Goal: Task Accomplishment & Management: Manage account settings

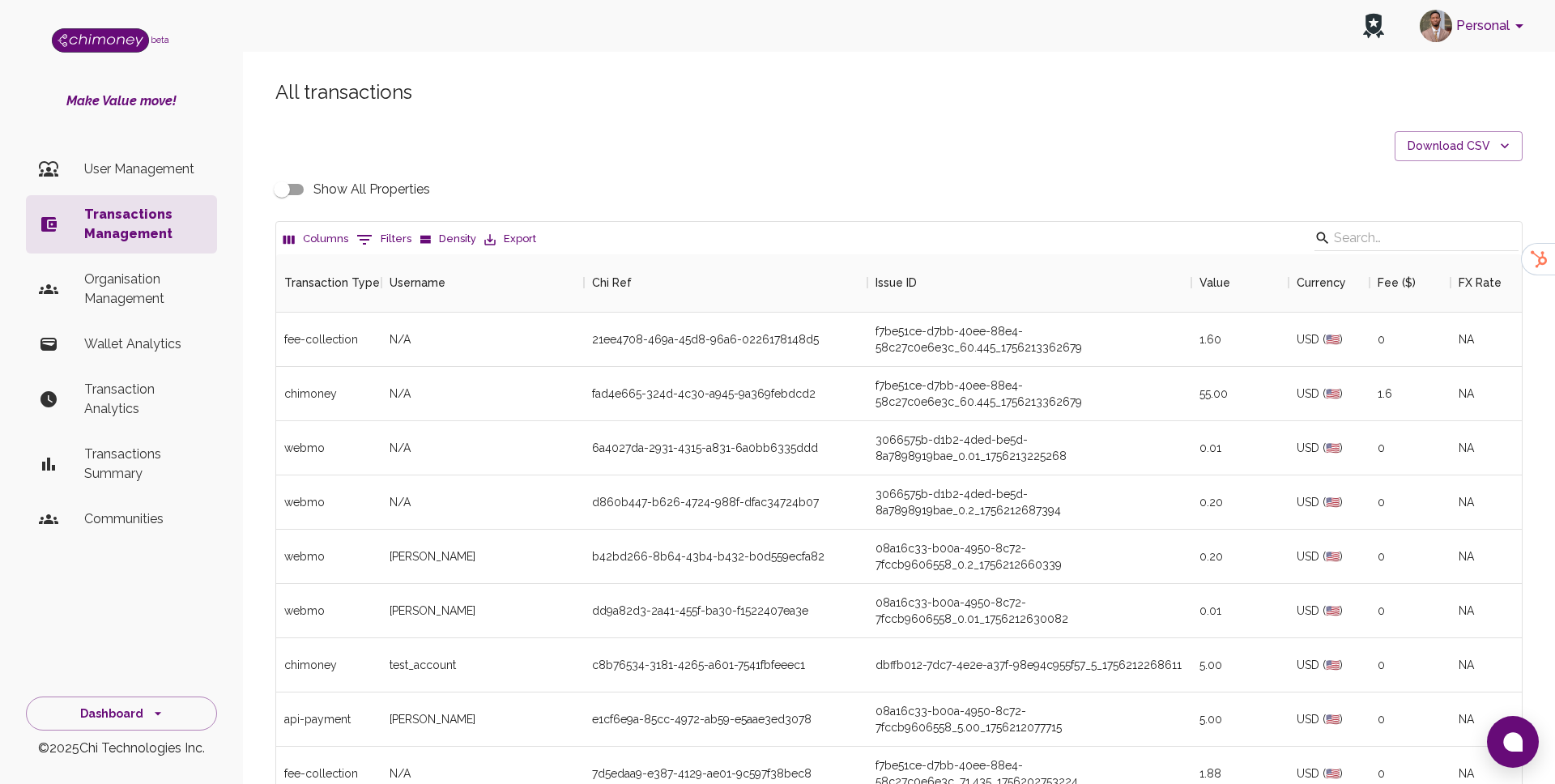
scroll to position [601, 1246]
click at [156, 176] on p "User Management" at bounding box center [144, 170] width 120 height 19
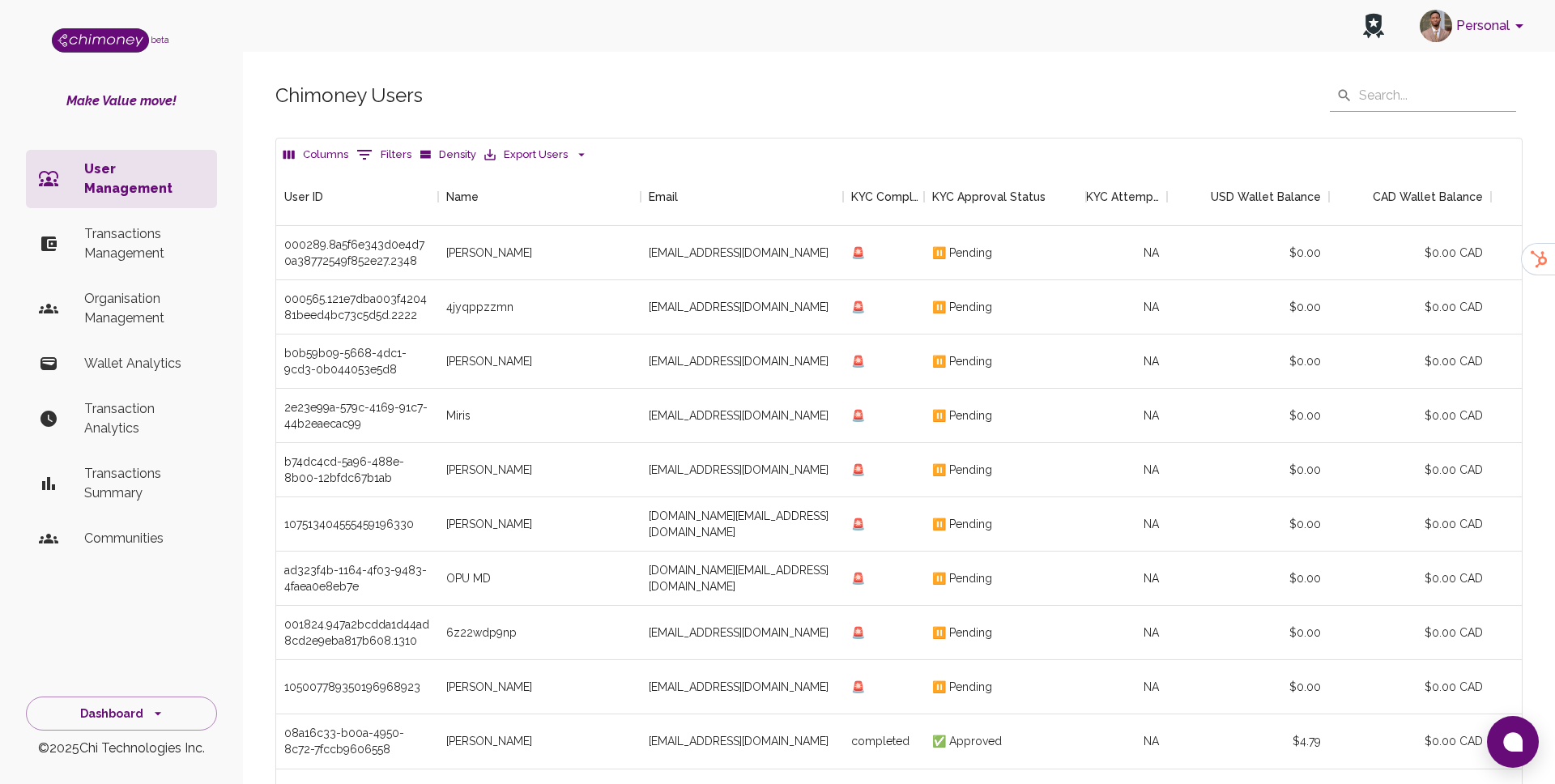
scroll to position [601, 1246]
click at [385, 148] on button "0 Filters" at bounding box center [384, 154] width 63 height 26
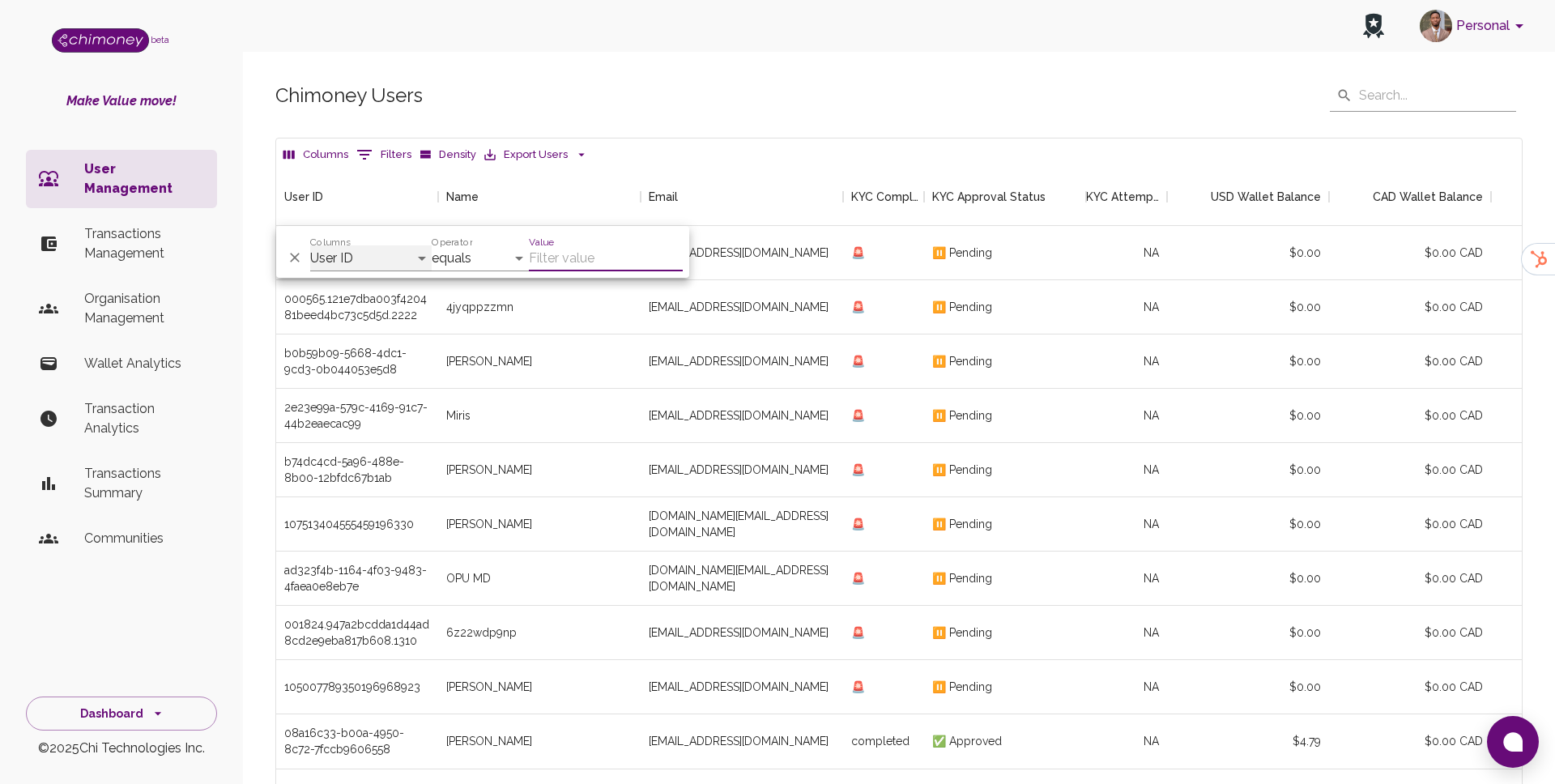
click at [363, 254] on select "User ID Name Email KYC Completed KYC Approval Status KYC Attempts Join date Upd…" at bounding box center [370, 258] width 121 height 26
select select "email"
click at [587, 246] on input "Value" at bounding box center [606, 258] width 154 height 26
paste input "[EMAIL_ADDRESS][DOMAIN_NAME]"
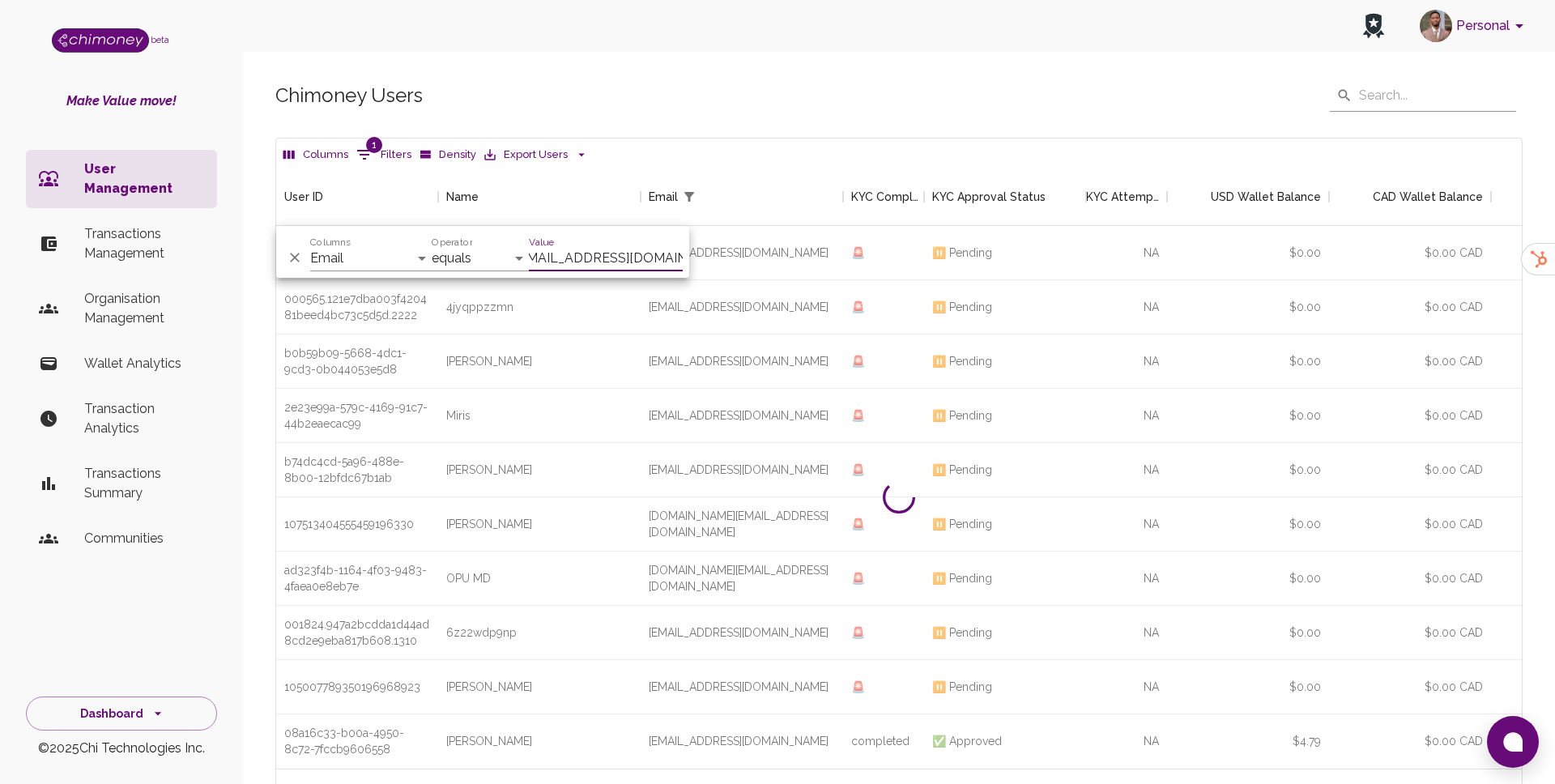
scroll to position [112, 1246]
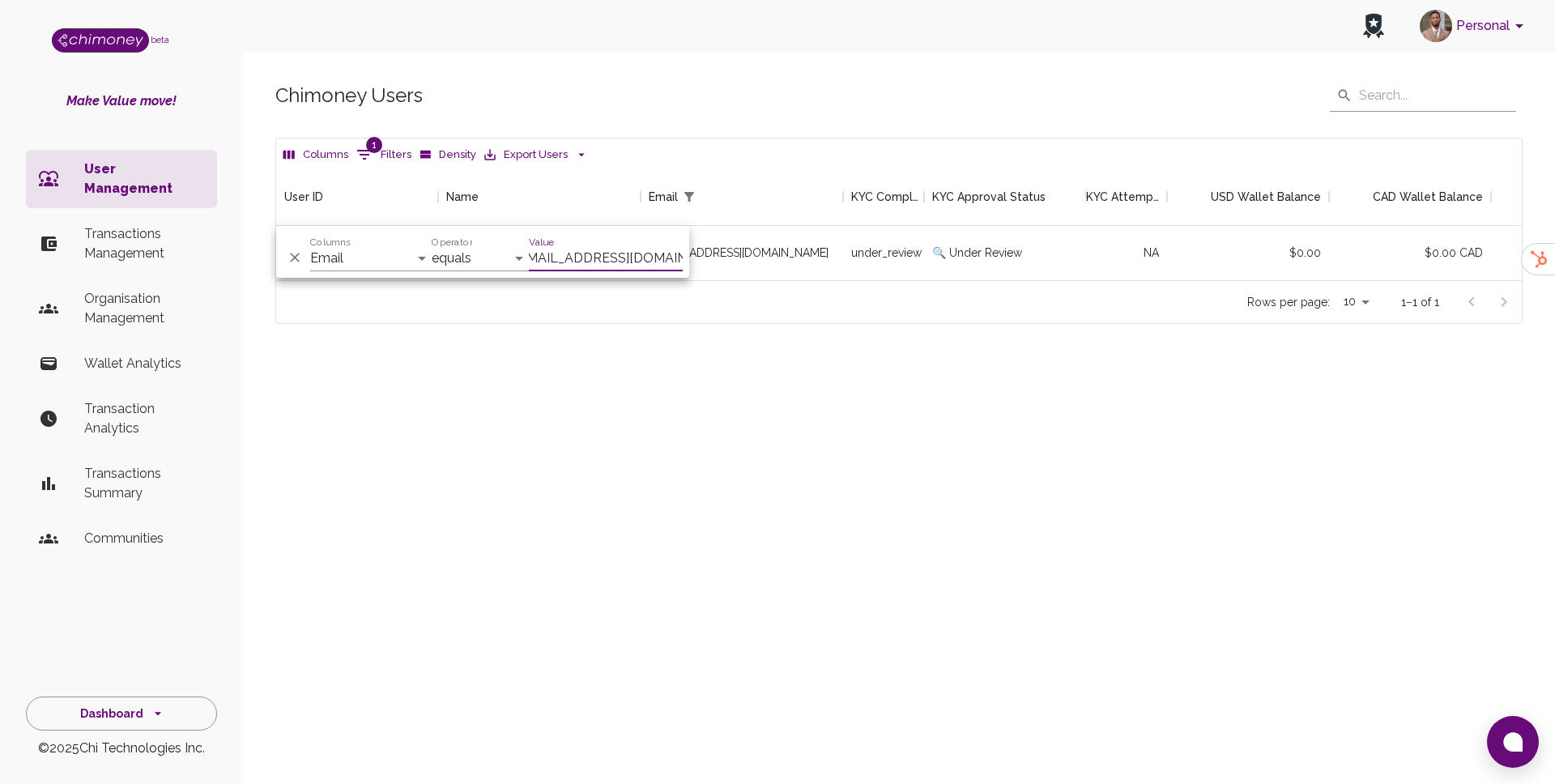
type input "[EMAIL_ADDRESS][DOMAIN_NAME]"
click at [848, 371] on div "Chimoney Users ​ ​ Columns 1 Filters Density Export Users User ID Name Email KY…" at bounding box center [899, 229] width 1312 height 377
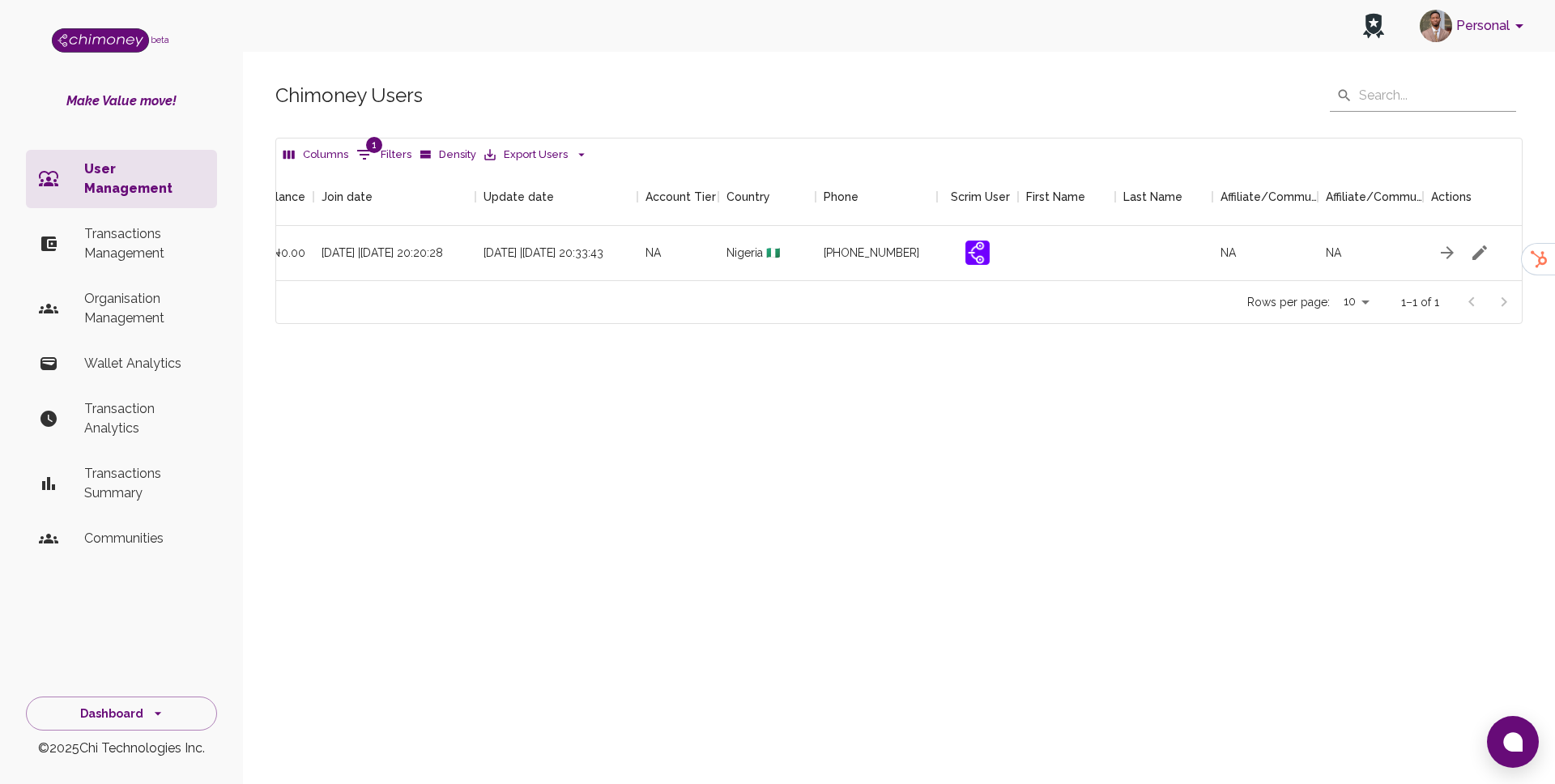
scroll to position [0, 1525]
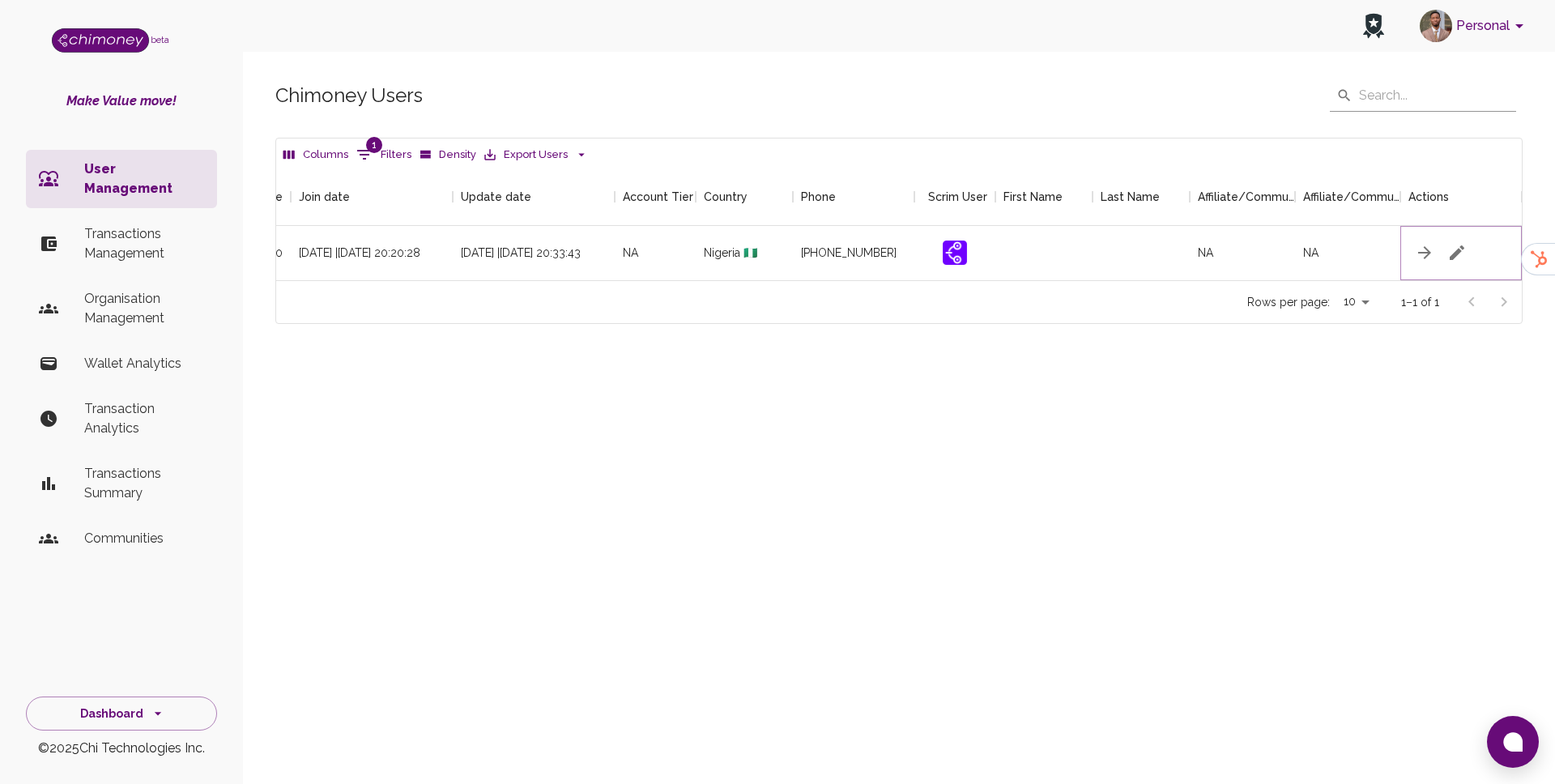
click at [1459, 248] on icon "button" at bounding box center [1457, 253] width 14 height 14
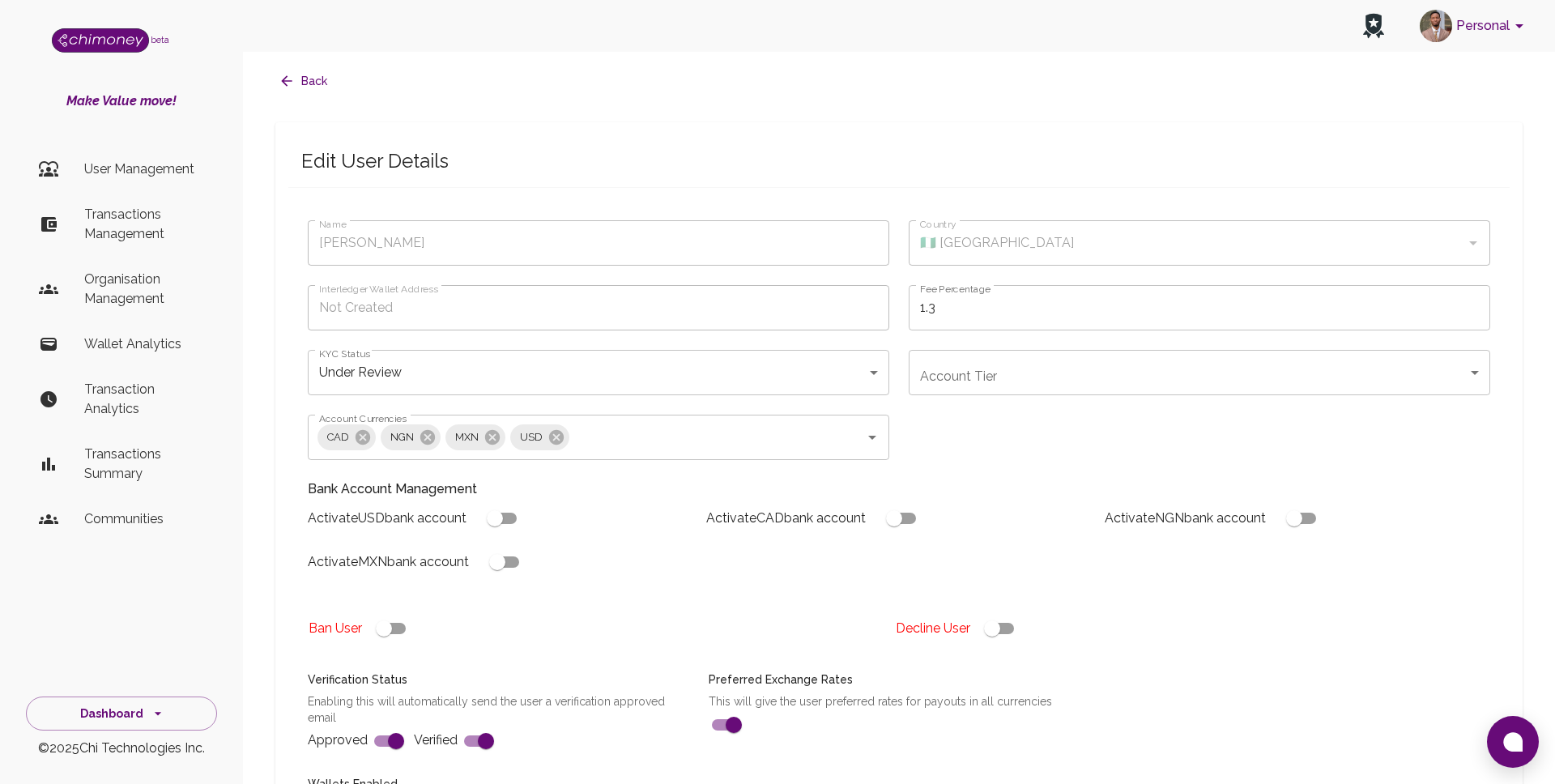
click at [439, 367] on body "Personal beta Make Value move! User Management Transactions Management Organisa…" at bounding box center [777, 599] width 1555 height 1199
type input "[PERSON_NAME]"
type input "🇳🇬 [GEOGRAPHIC_DATA]"
type input "under_review"
checkbox input "true"
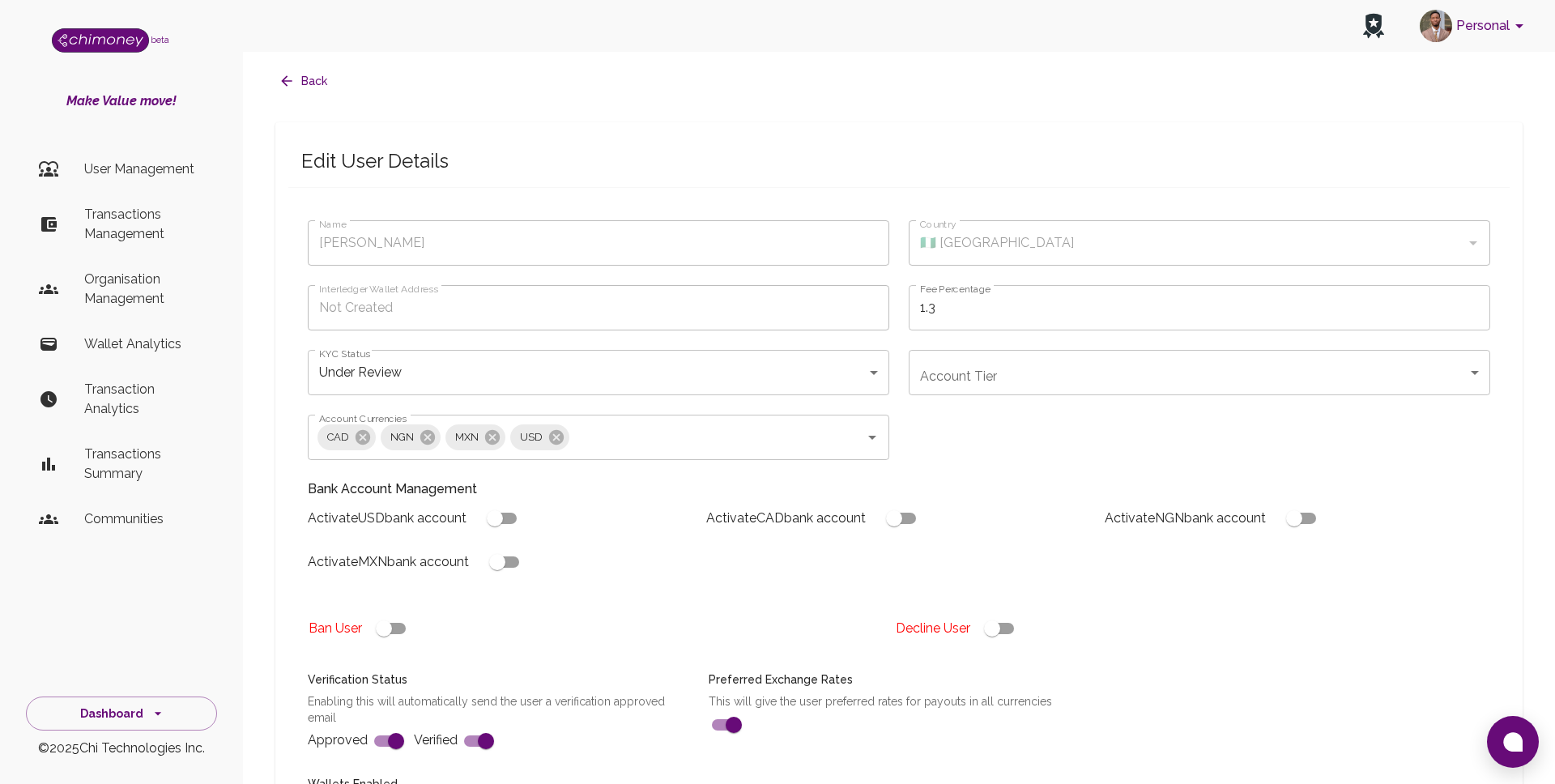
checkbox input "true"
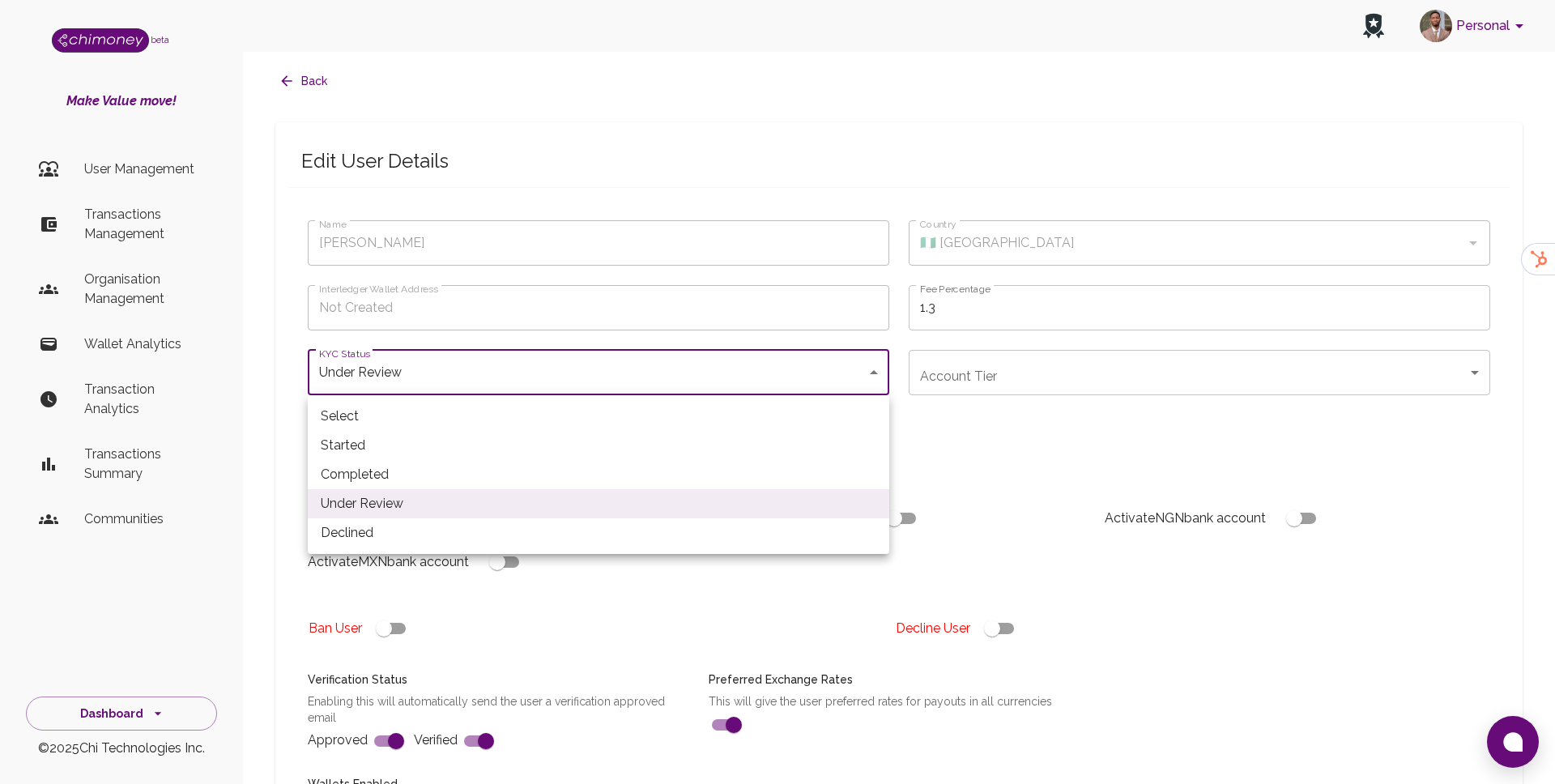
click at [393, 531] on li "Declined" at bounding box center [598, 532] width 582 height 29
type input "declined"
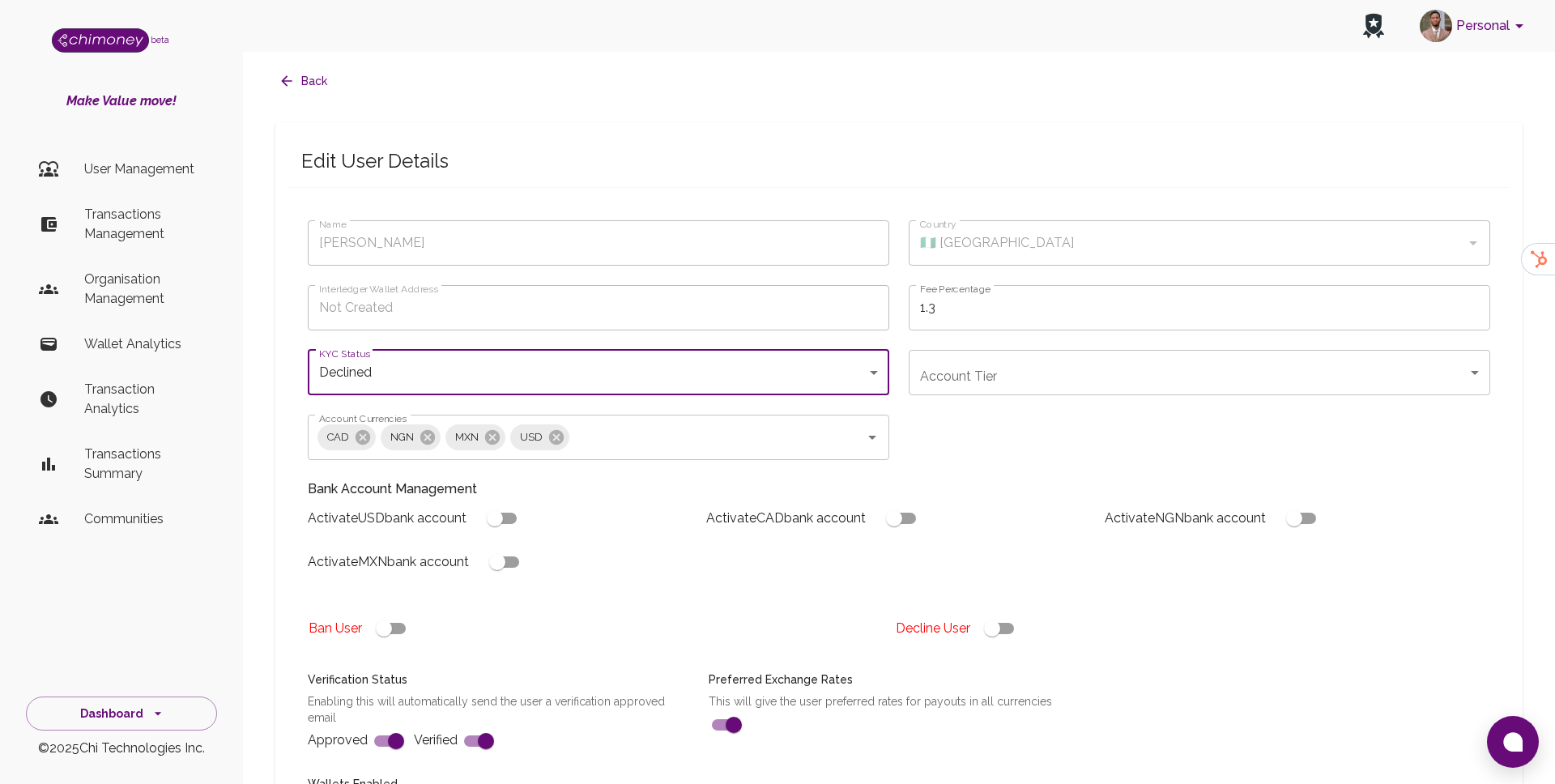
click at [997, 631] on input "checkbox" at bounding box center [992, 628] width 92 height 31
checkbox input "false"
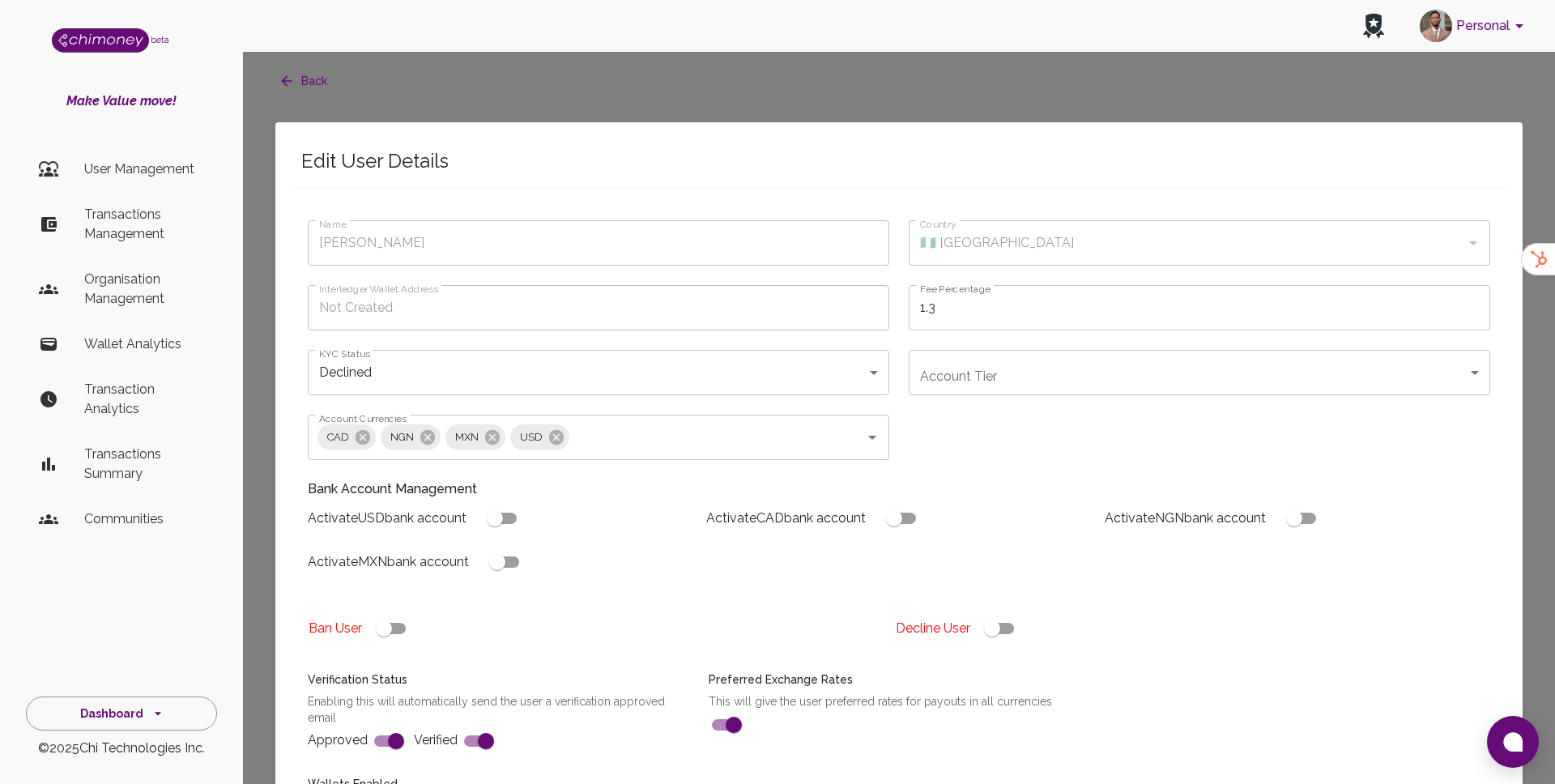
click at [857, 428] on body "Personal beta Make Value move! User Management Transactions Management Organisa…" at bounding box center [777, 662] width 1555 height 1325
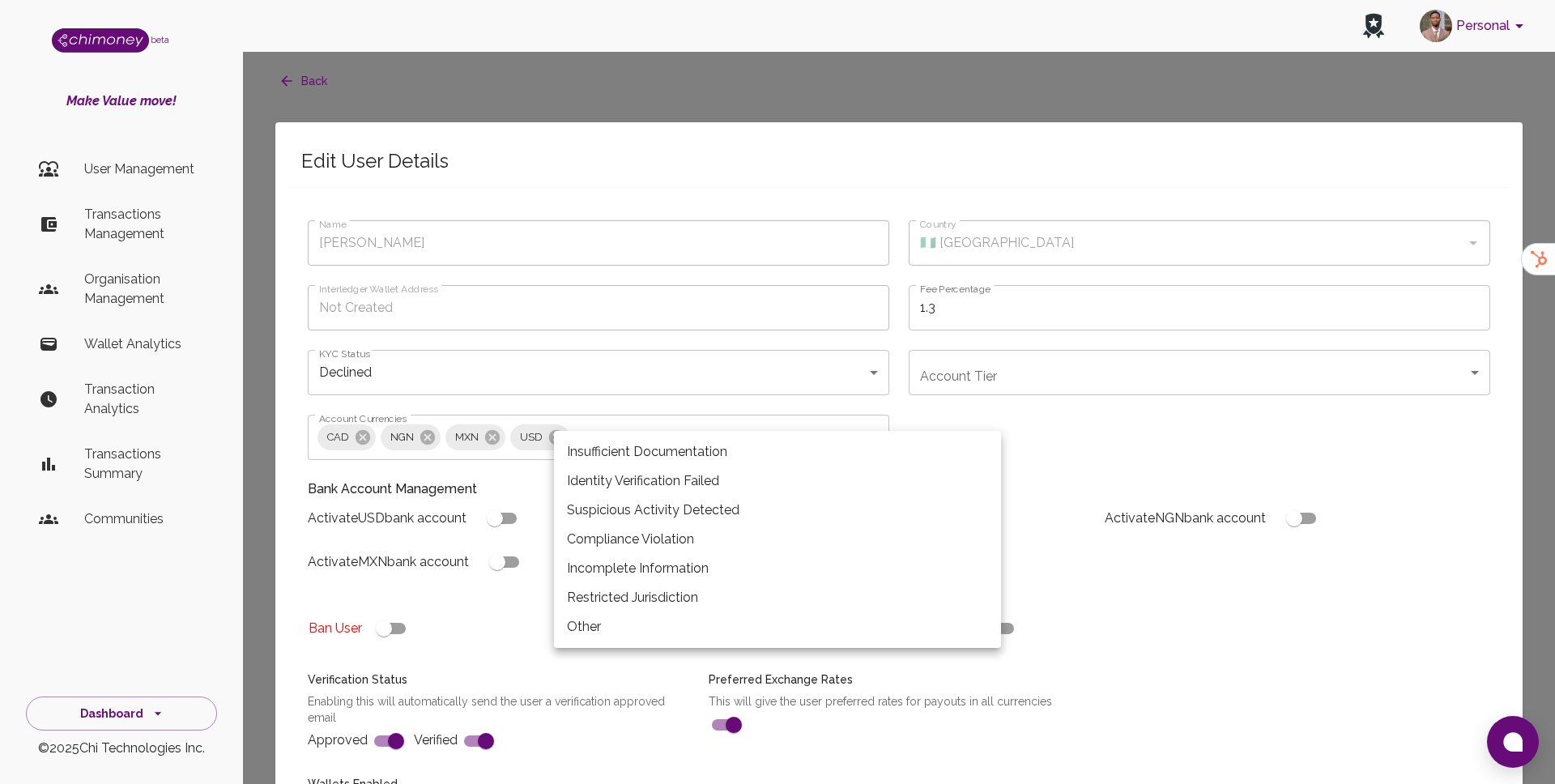
click at [624, 589] on li "Restricted Jurisdiction" at bounding box center [778, 598] width 447 height 29
type input "restricted_jurisdiction"
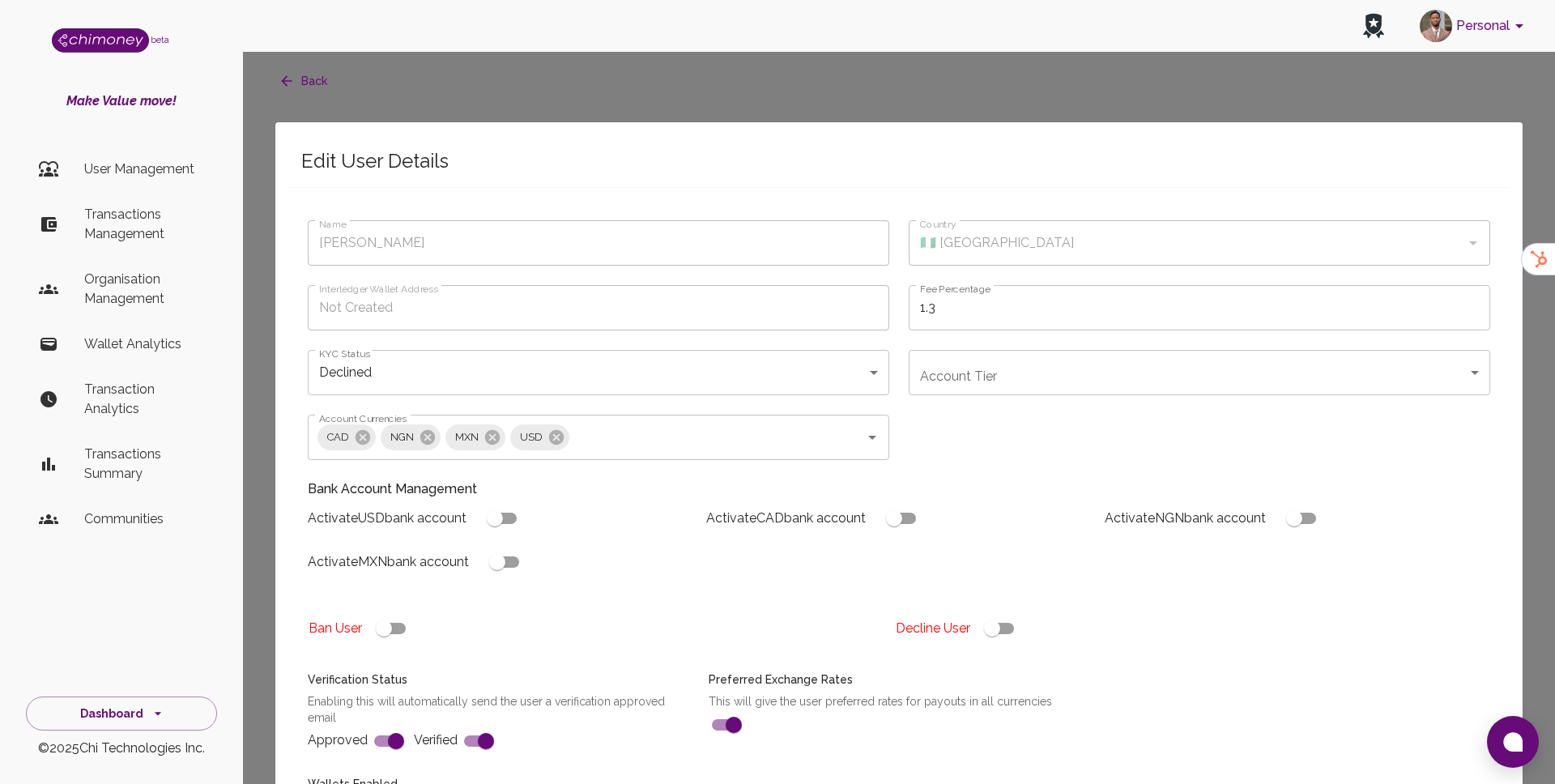
checkbox input "true"
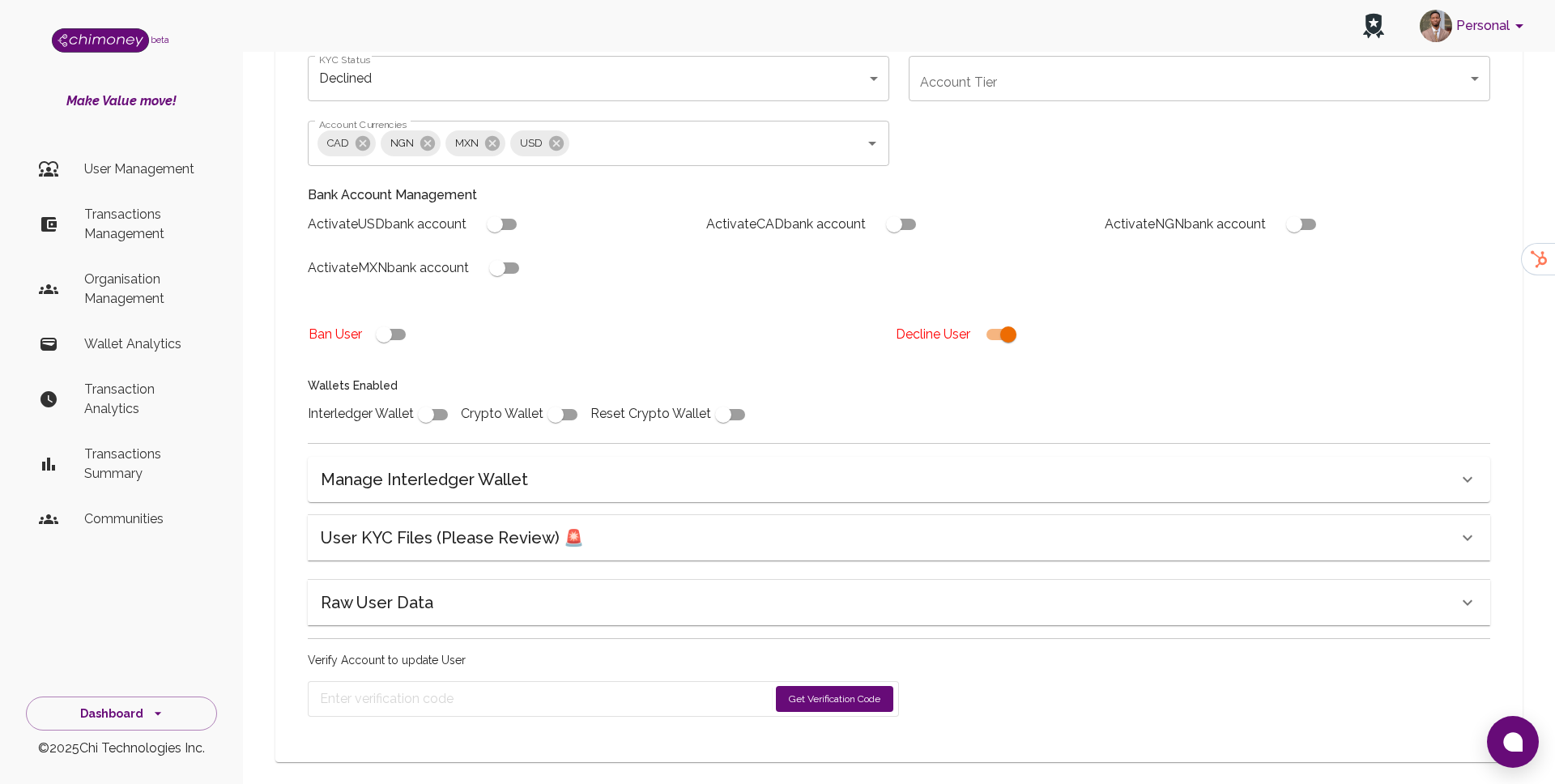
scroll to position [311, 0]
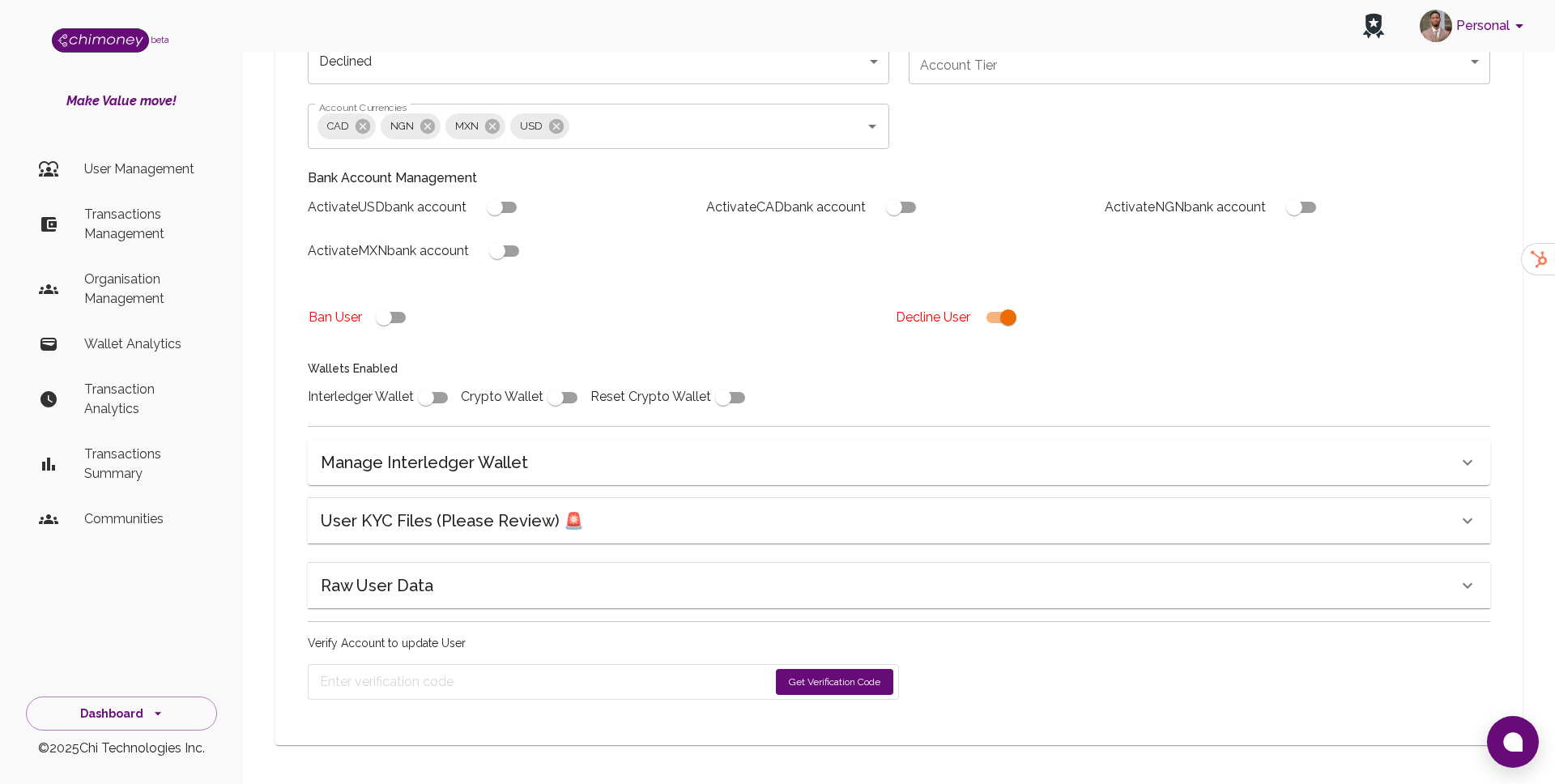
click at [810, 696] on form "Get Verification Code" at bounding box center [603, 681] width 591 height 35
click at [826, 678] on button "Get Verification Code" at bounding box center [835, 681] width 118 height 26
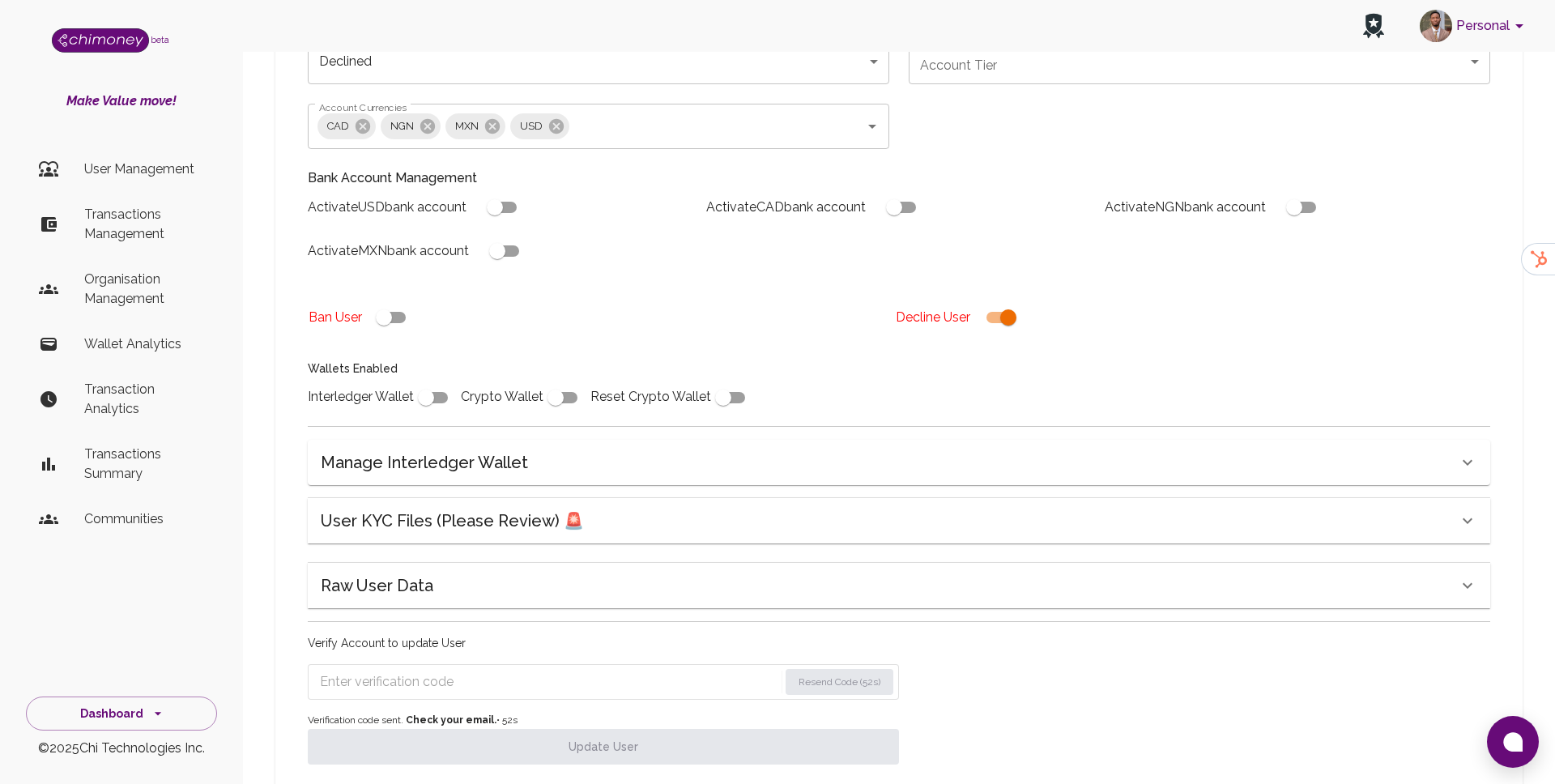
click at [495, 673] on input "Enter verification code" at bounding box center [549, 681] width 459 height 26
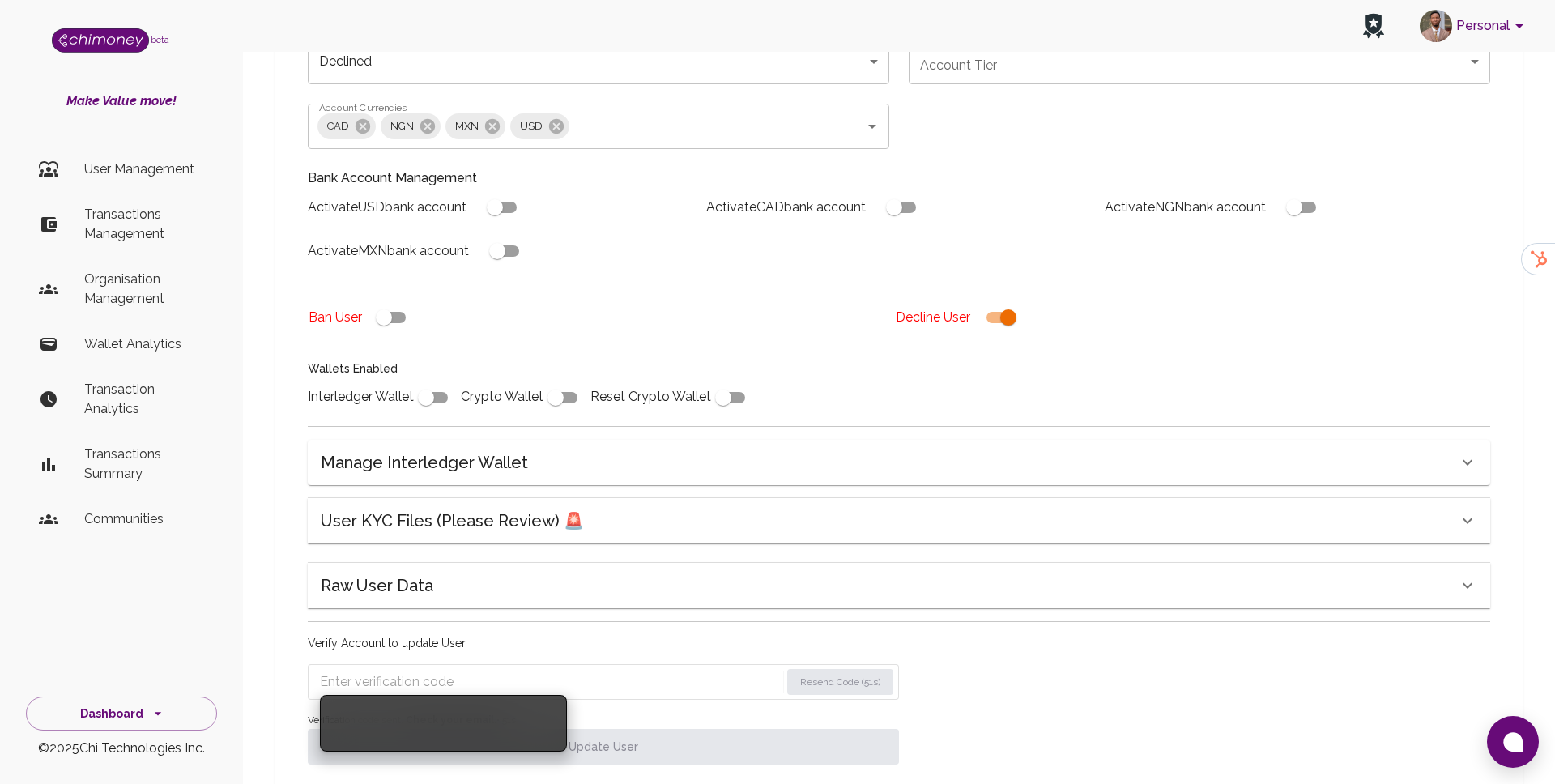
paste input "7793"
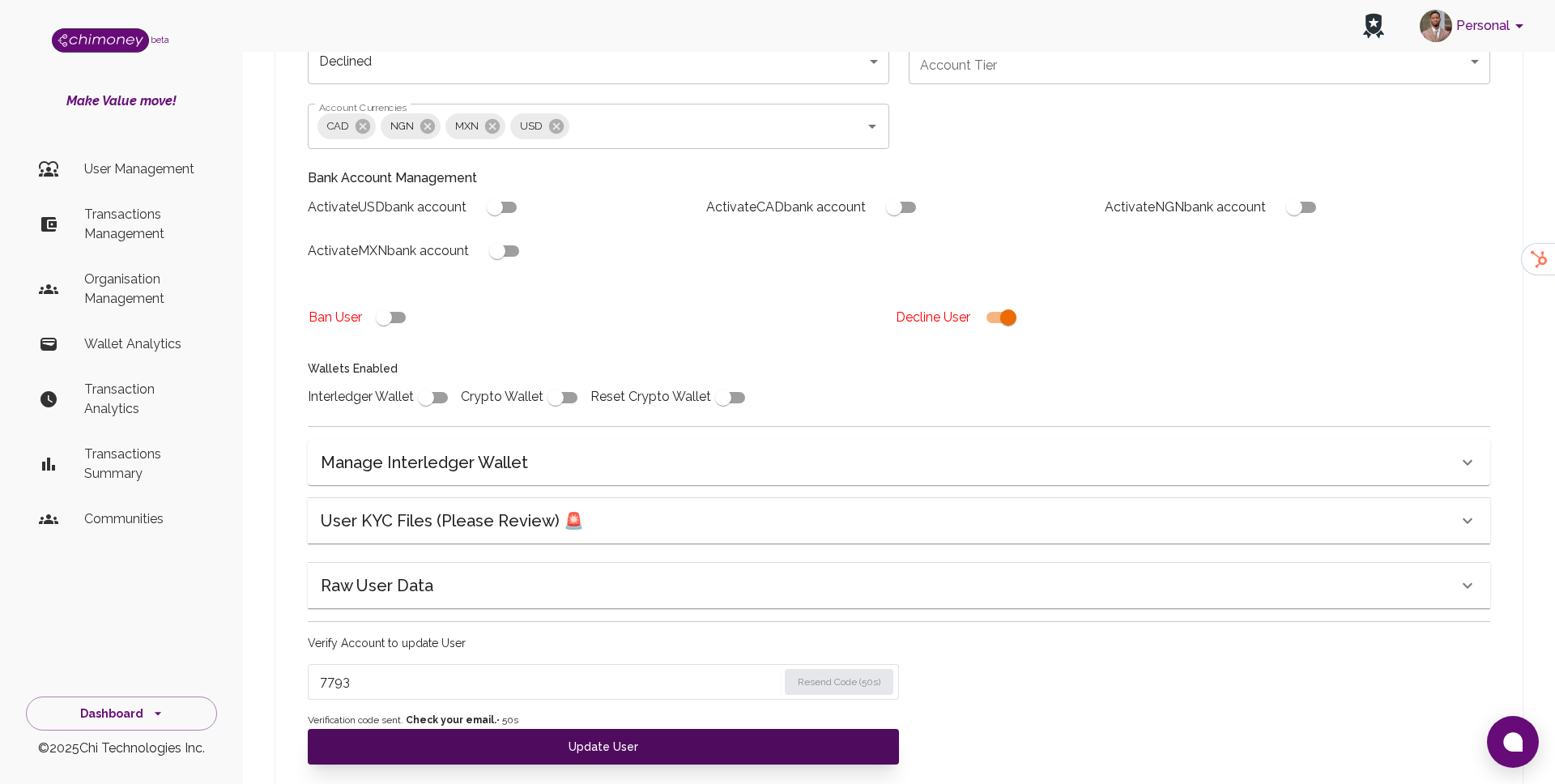
type input "7793"
click at [463, 758] on button "Update User" at bounding box center [603, 747] width 591 height 35
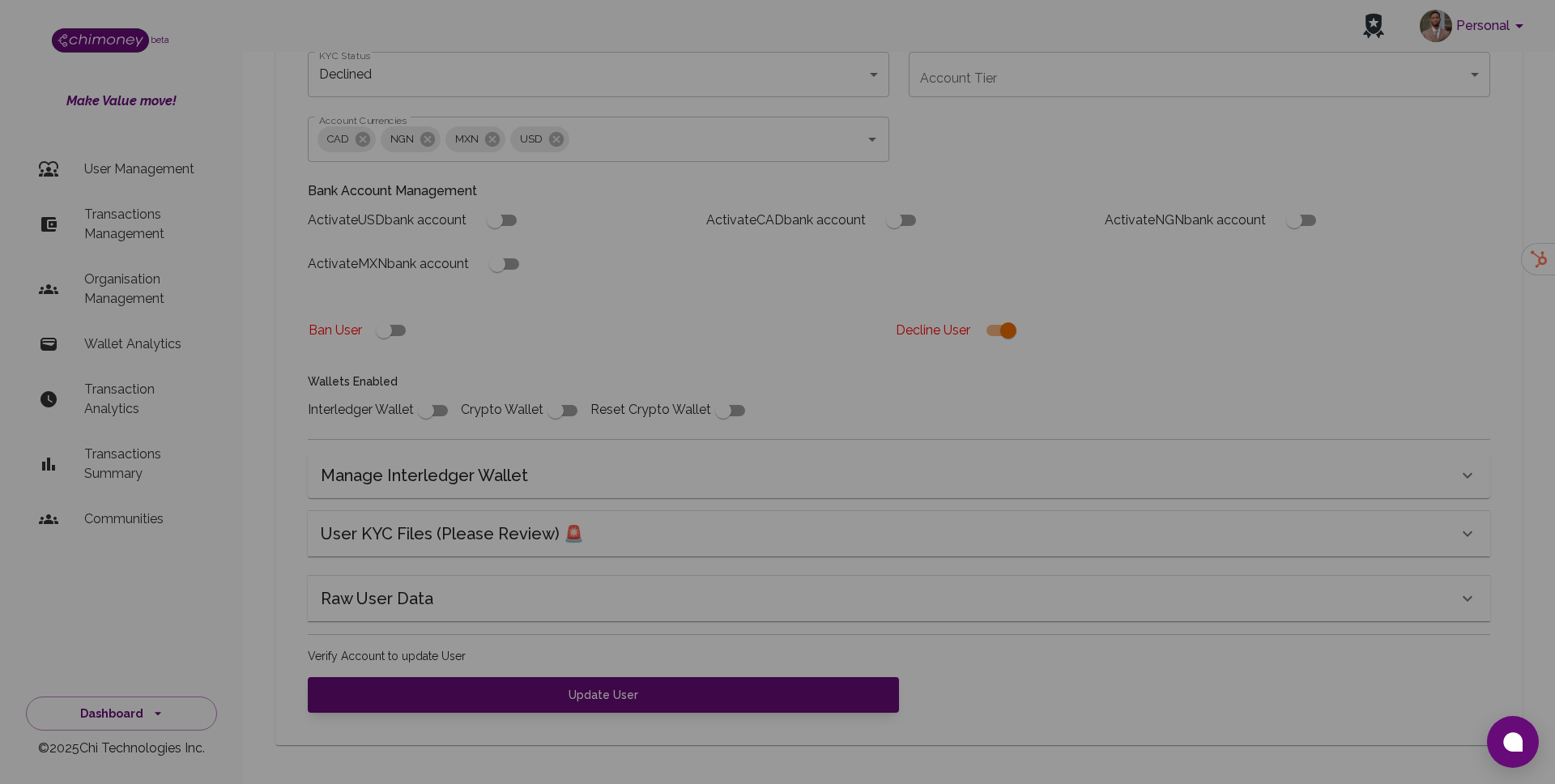
scroll to position [298, 0]
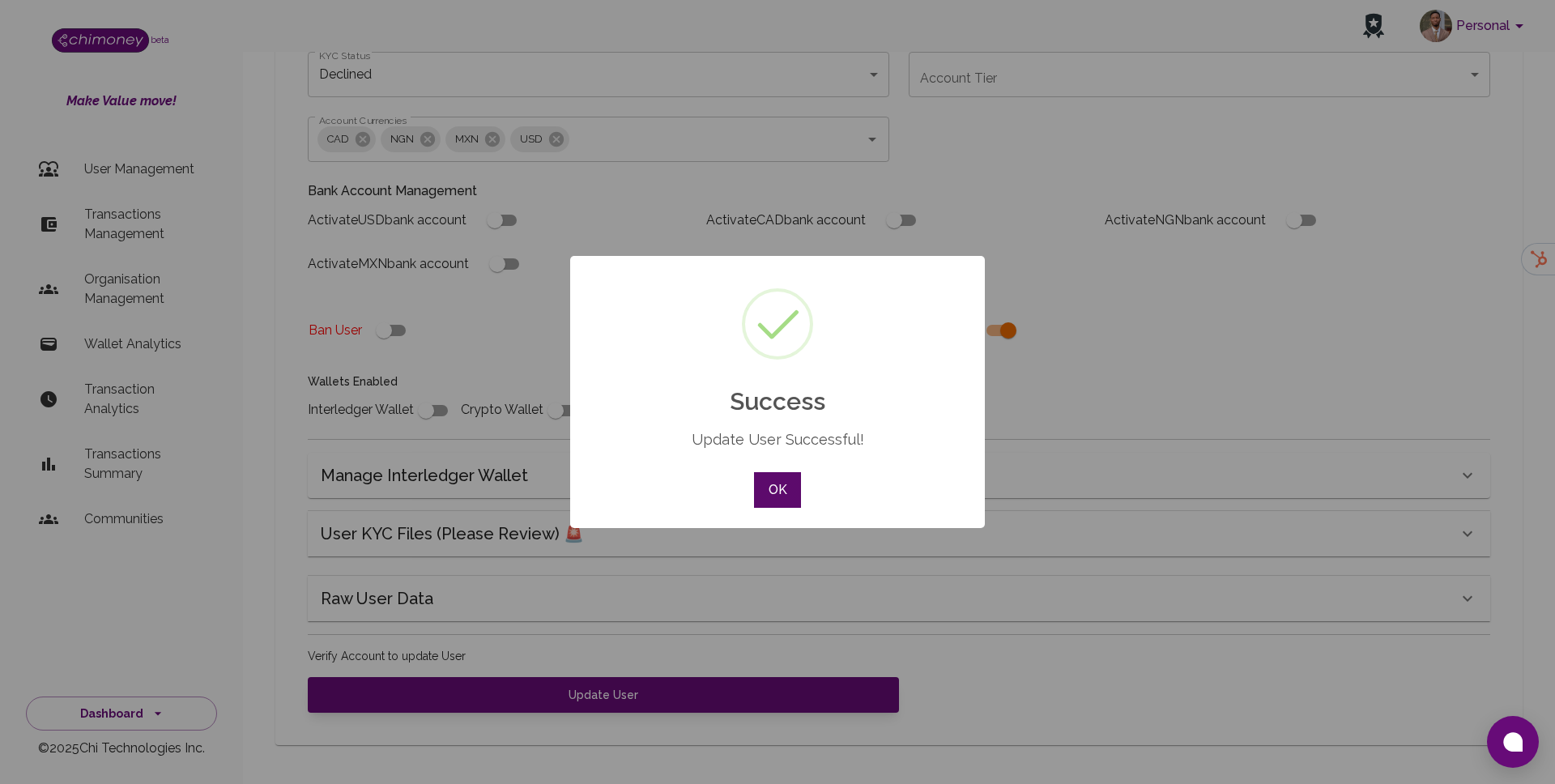
click at [770, 485] on button "OK" at bounding box center [777, 490] width 47 height 35
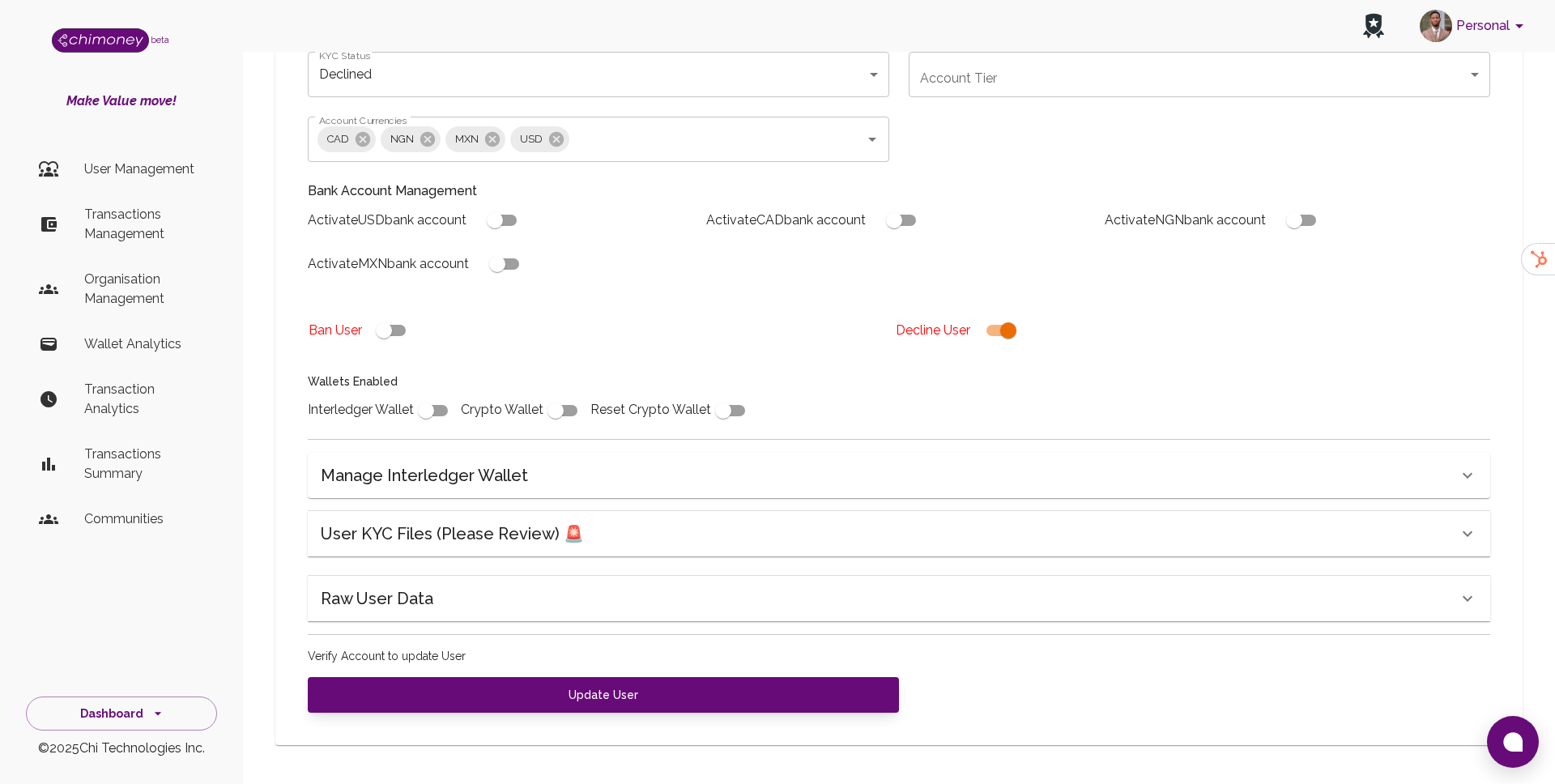
click at [103, 160] on p "User Management" at bounding box center [144, 170] width 120 height 19
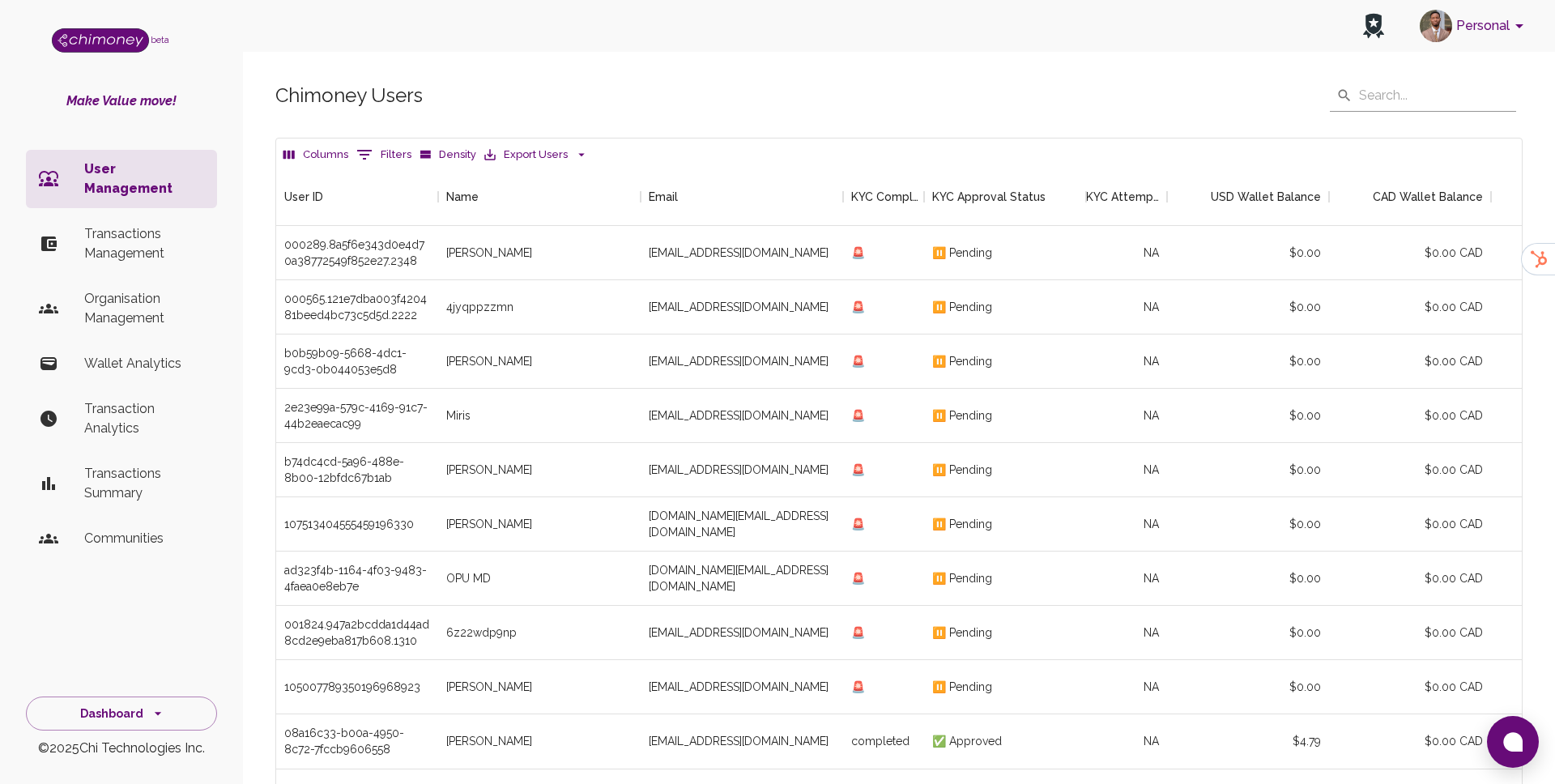
click at [371, 149] on icon "Show filters" at bounding box center [364, 155] width 19 height 19
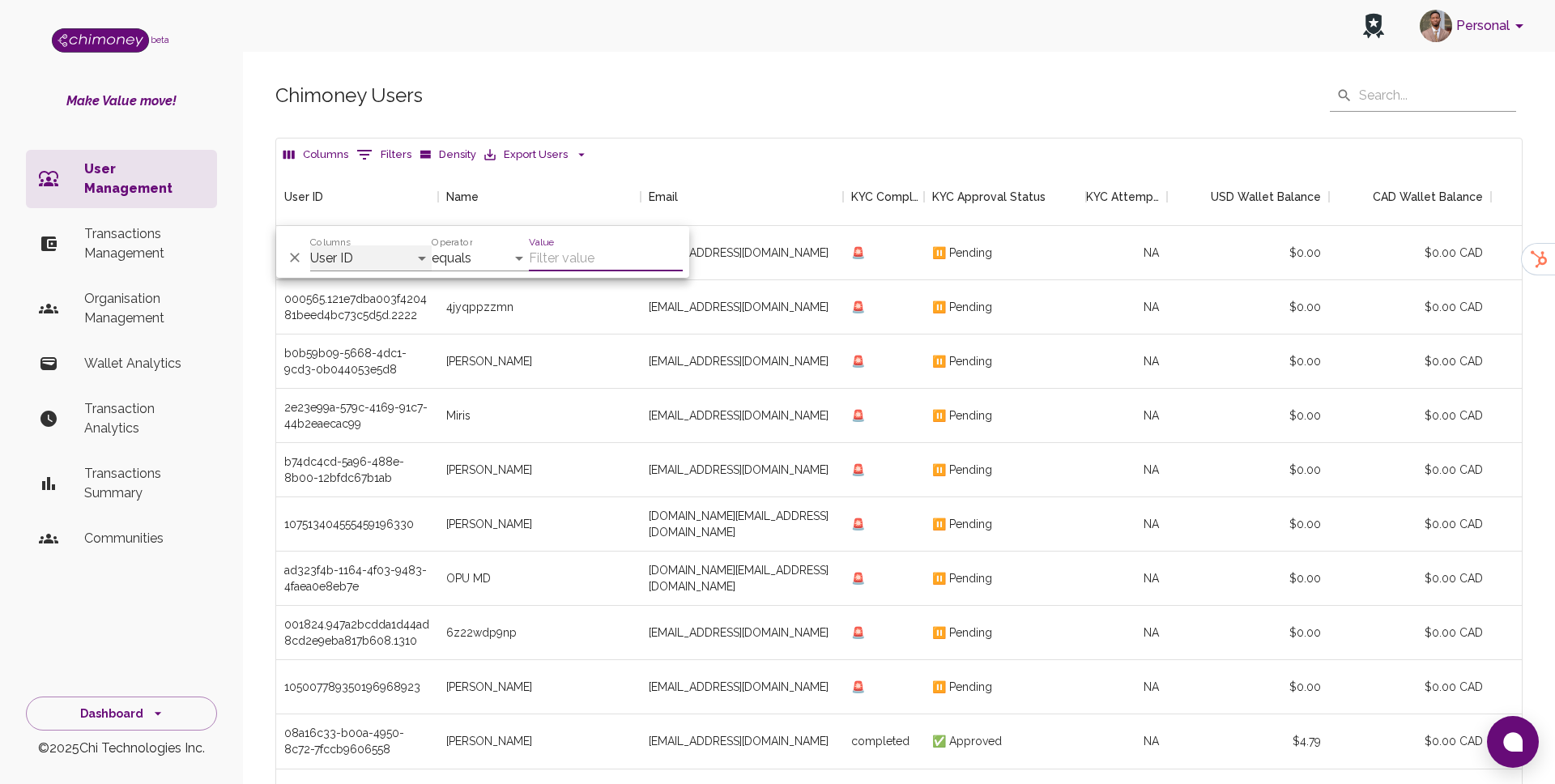
click at [370, 247] on select "User ID Name Email KYC Completed KYC Approval Status KYC Attempts Join date Upd…" at bounding box center [370, 258] width 121 height 26
select select "email"
click at [572, 256] on input "Value" at bounding box center [606, 258] width 154 height 26
paste input "[EMAIL_ADDRESS][DOMAIN_NAME]"
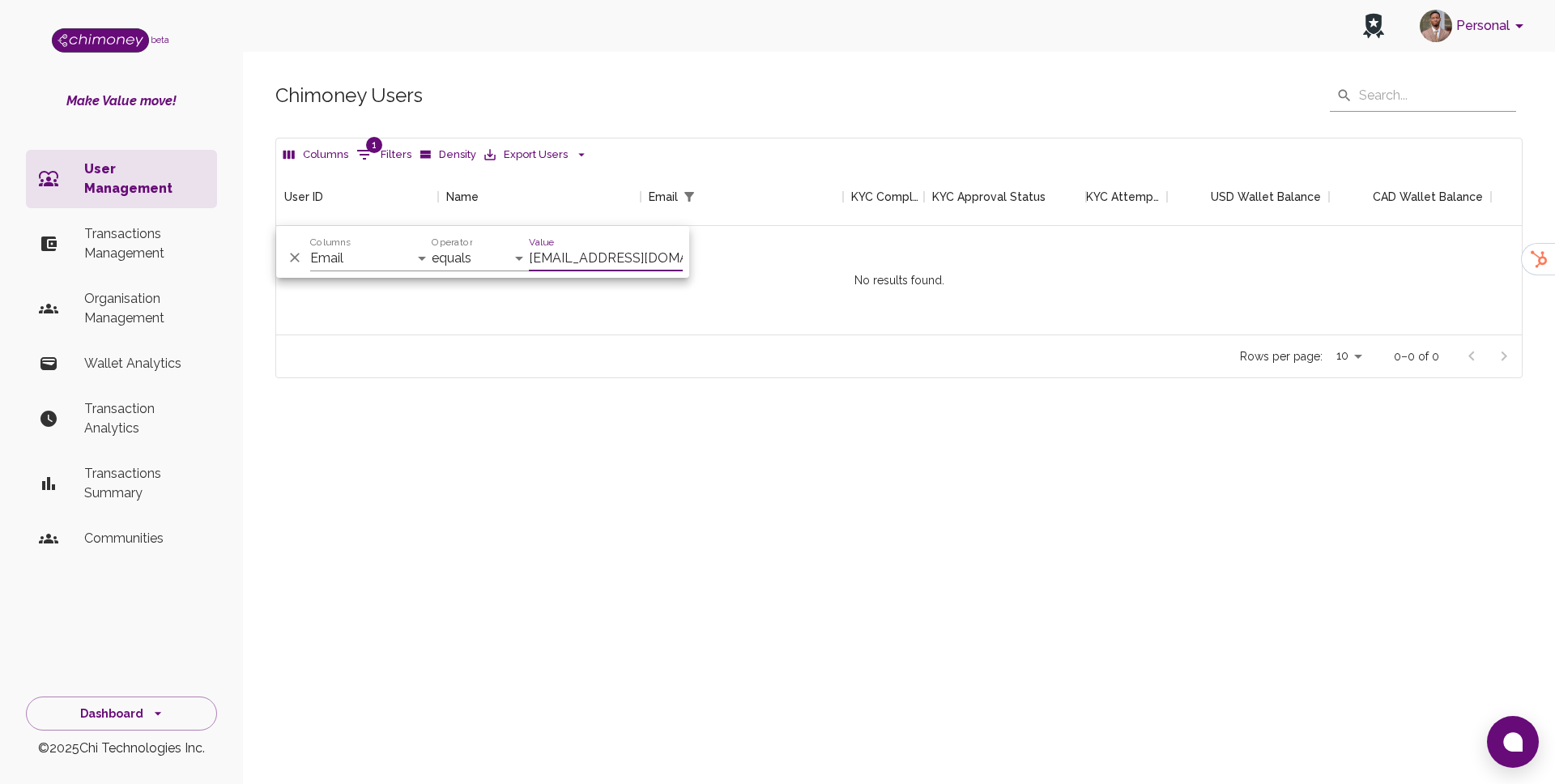
type input "[EMAIL_ADDRESS][DOMAIN_NAME]"
click at [379, 154] on button "1 Filters" at bounding box center [384, 154] width 63 height 26
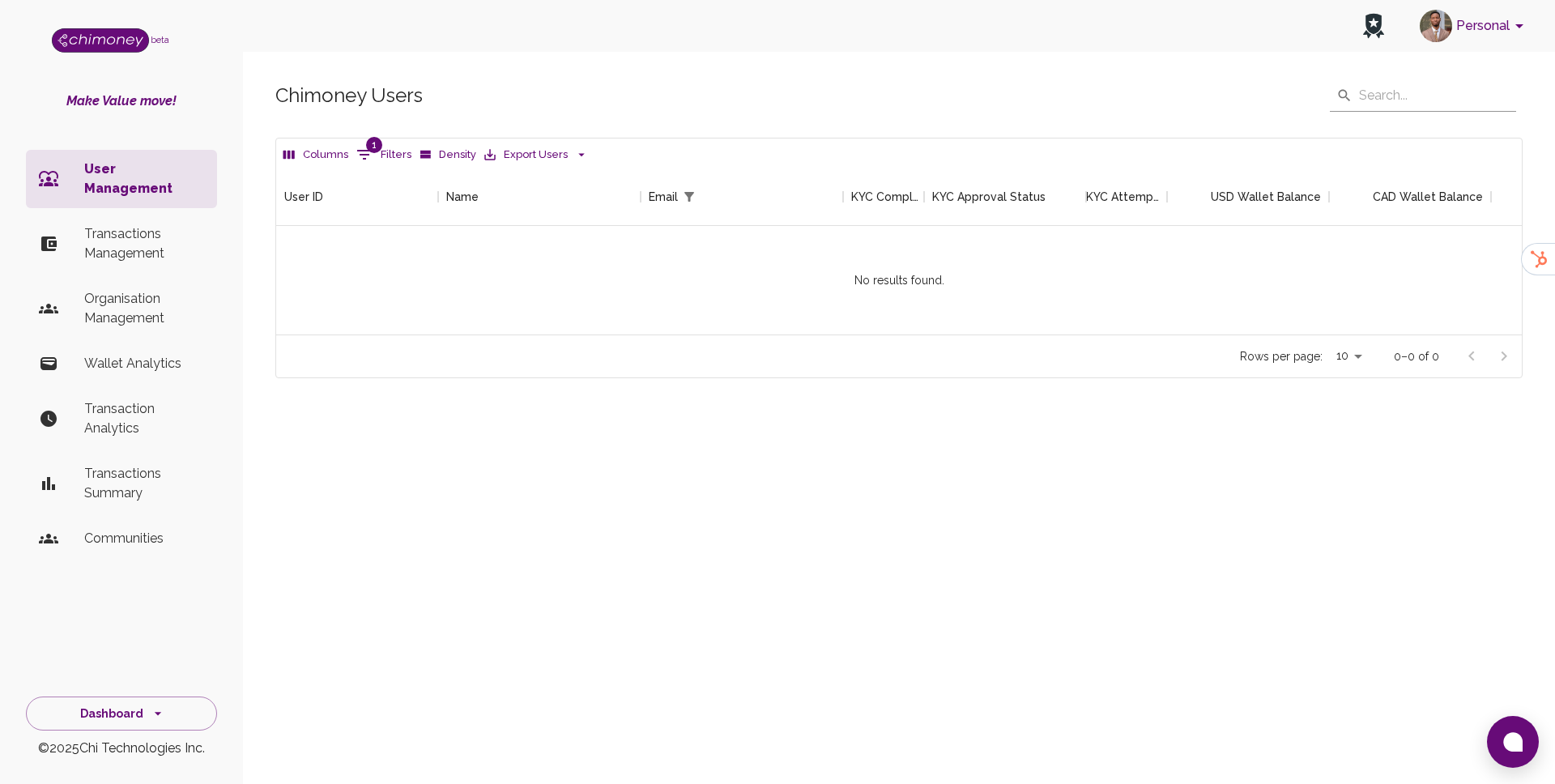
click at [382, 145] on button "1 Filters" at bounding box center [384, 154] width 63 height 26
select select "email"
select select "equals"
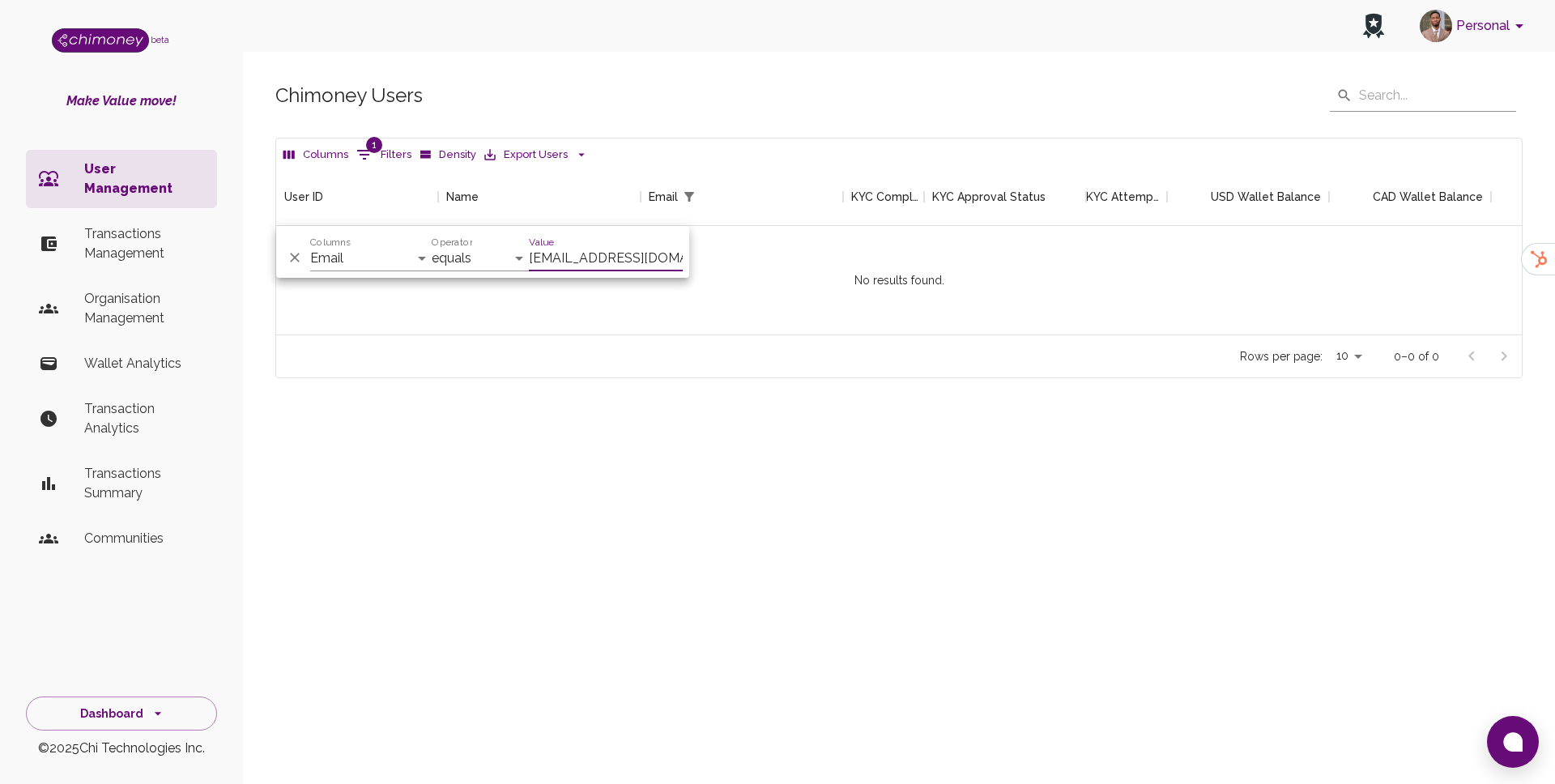
scroll to position [0, 4]
click at [634, 267] on input "[EMAIL_ADDRESS][DOMAIN_NAME]" at bounding box center [606, 258] width 154 height 26
type input "[EMAIL_ADDRESS][DOMAIN_NAME]"
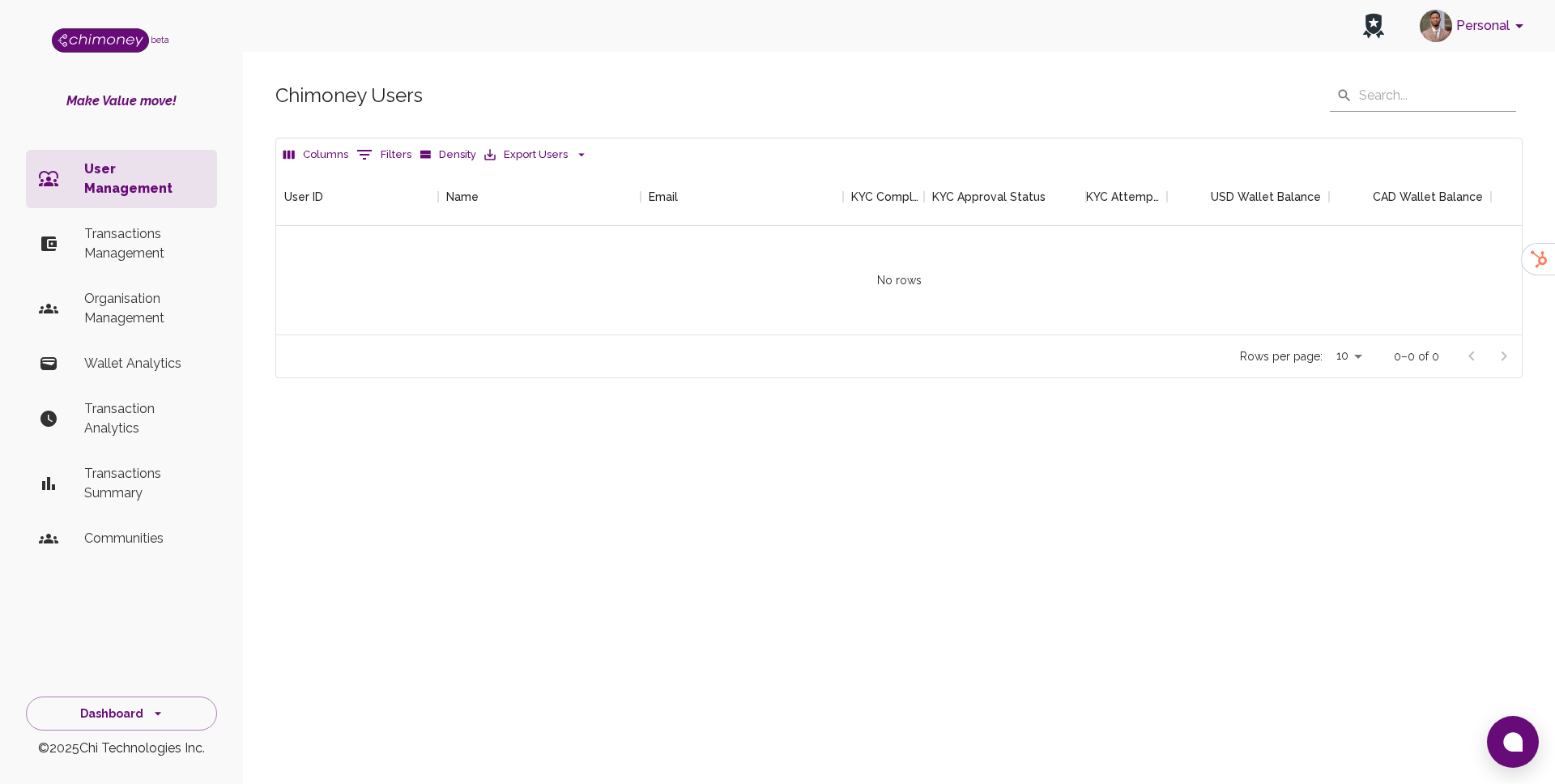
scroll to position [167, 1246]
click at [154, 225] on p "Transactions Management" at bounding box center [144, 244] width 120 height 39
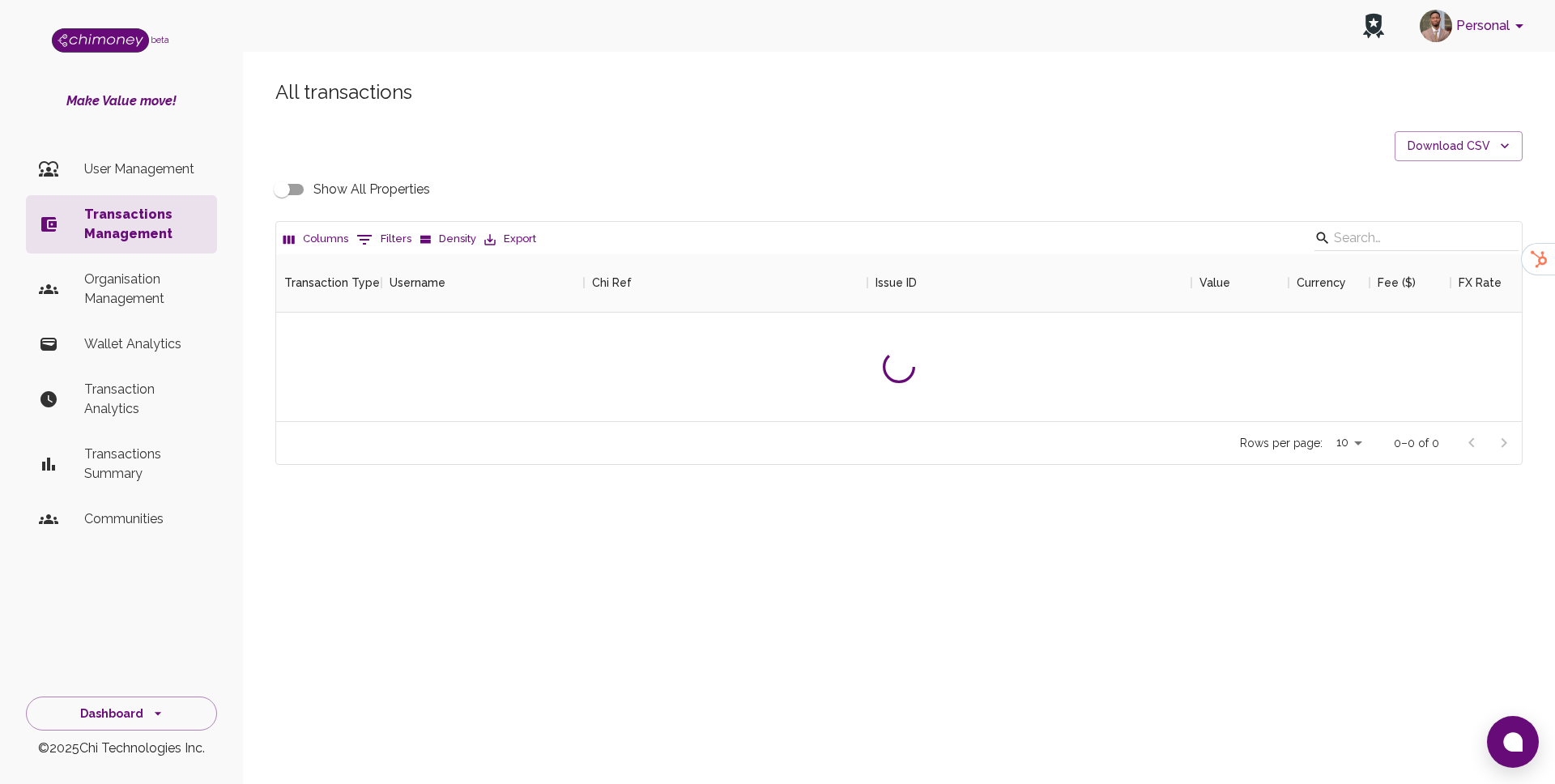
scroll to position [167, 1246]
click at [155, 182] on li "User Management" at bounding box center [121, 170] width 191 height 39
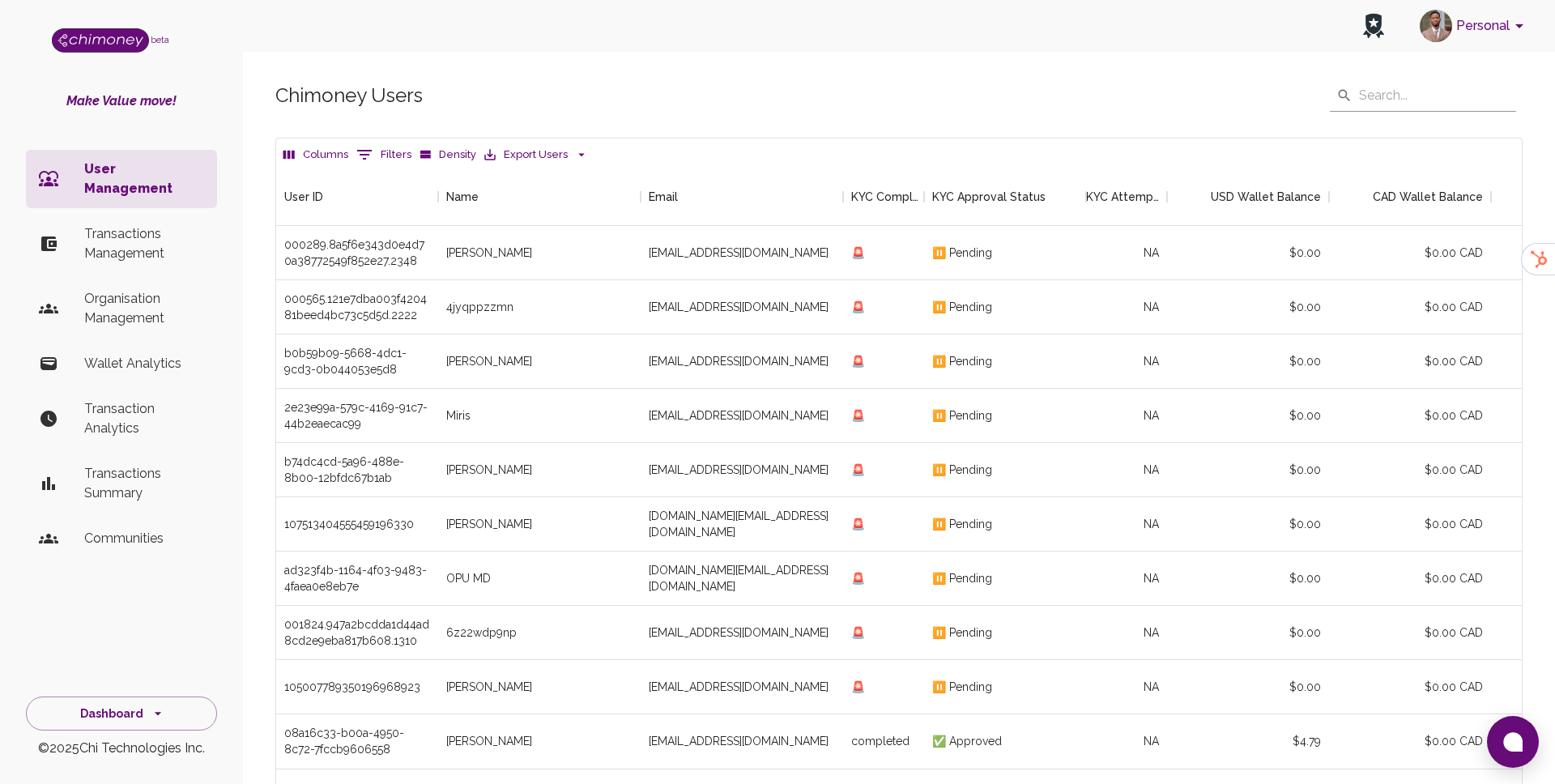
scroll to position [601, 1246]
click at [393, 156] on button "0 Filters" at bounding box center [384, 154] width 63 height 26
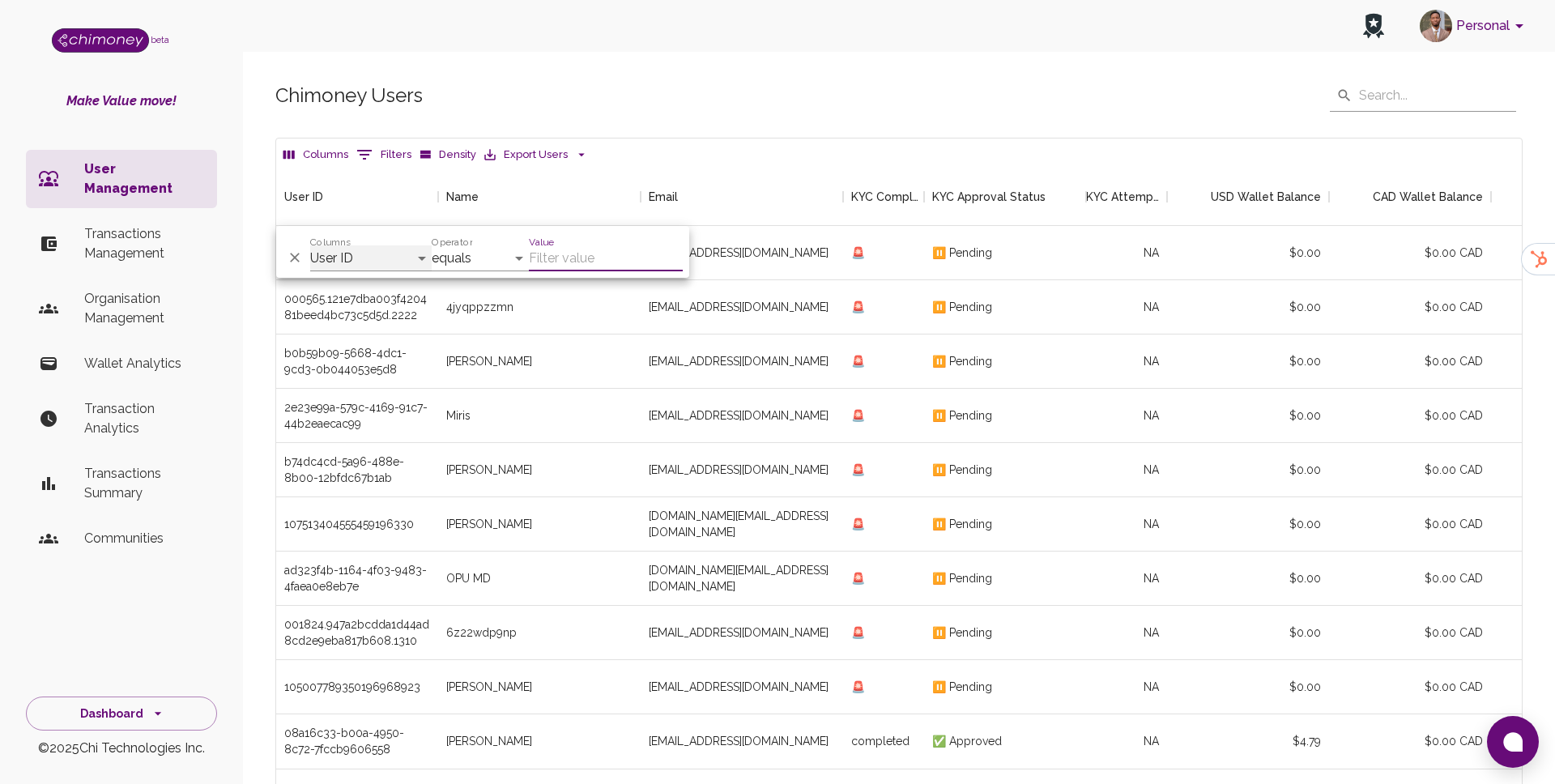
click at [375, 259] on select "User ID Name Email KYC Completed KYC Approval Status KYC Attempts Join date Upd…" at bounding box center [370, 258] width 121 height 26
select select "email"
click at [578, 249] on input "Value" at bounding box center [606, 258] width 154 height 26
paste input "worldworkers5@gmail.com"
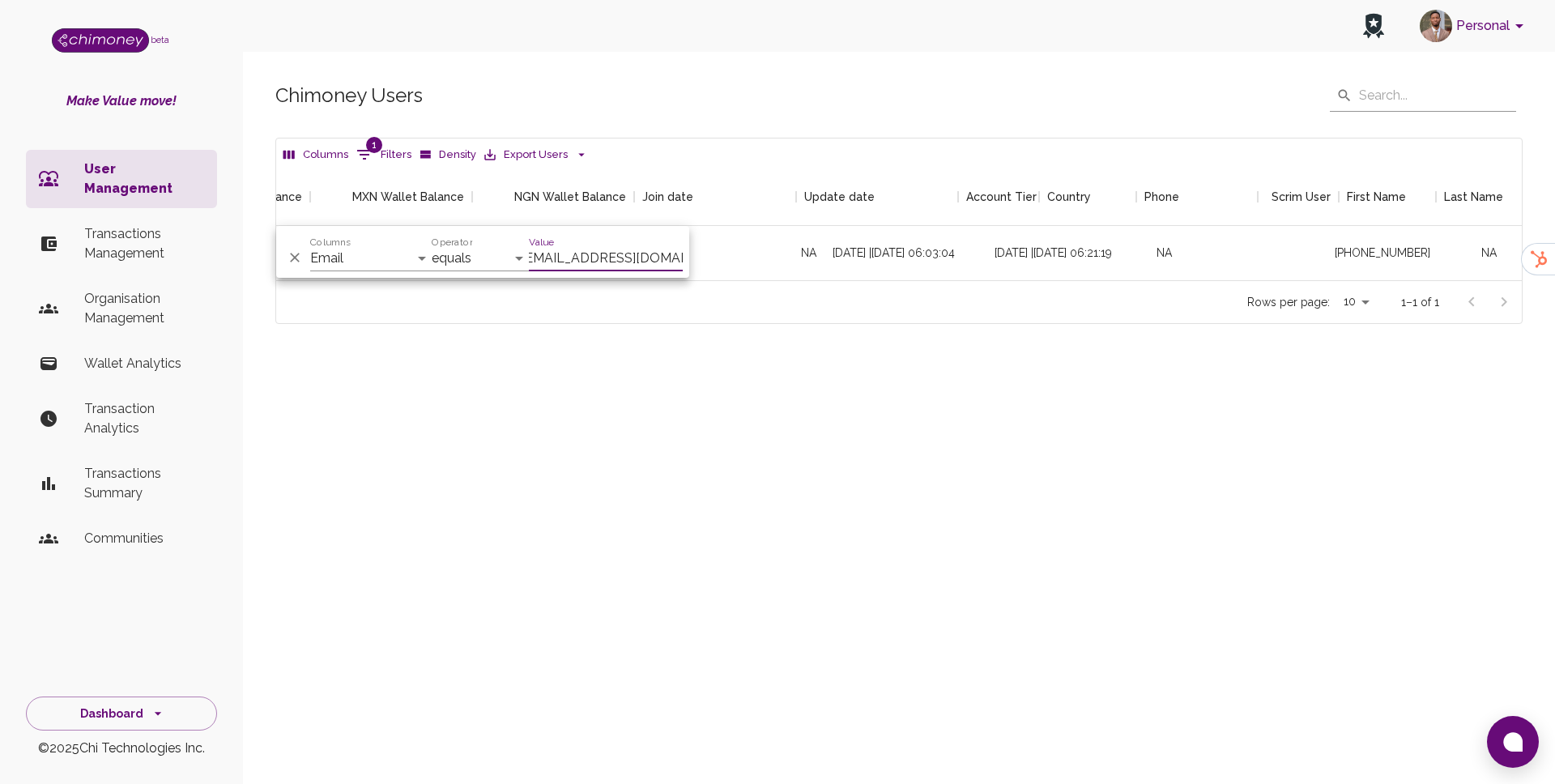
scroll to position [0, 1525]
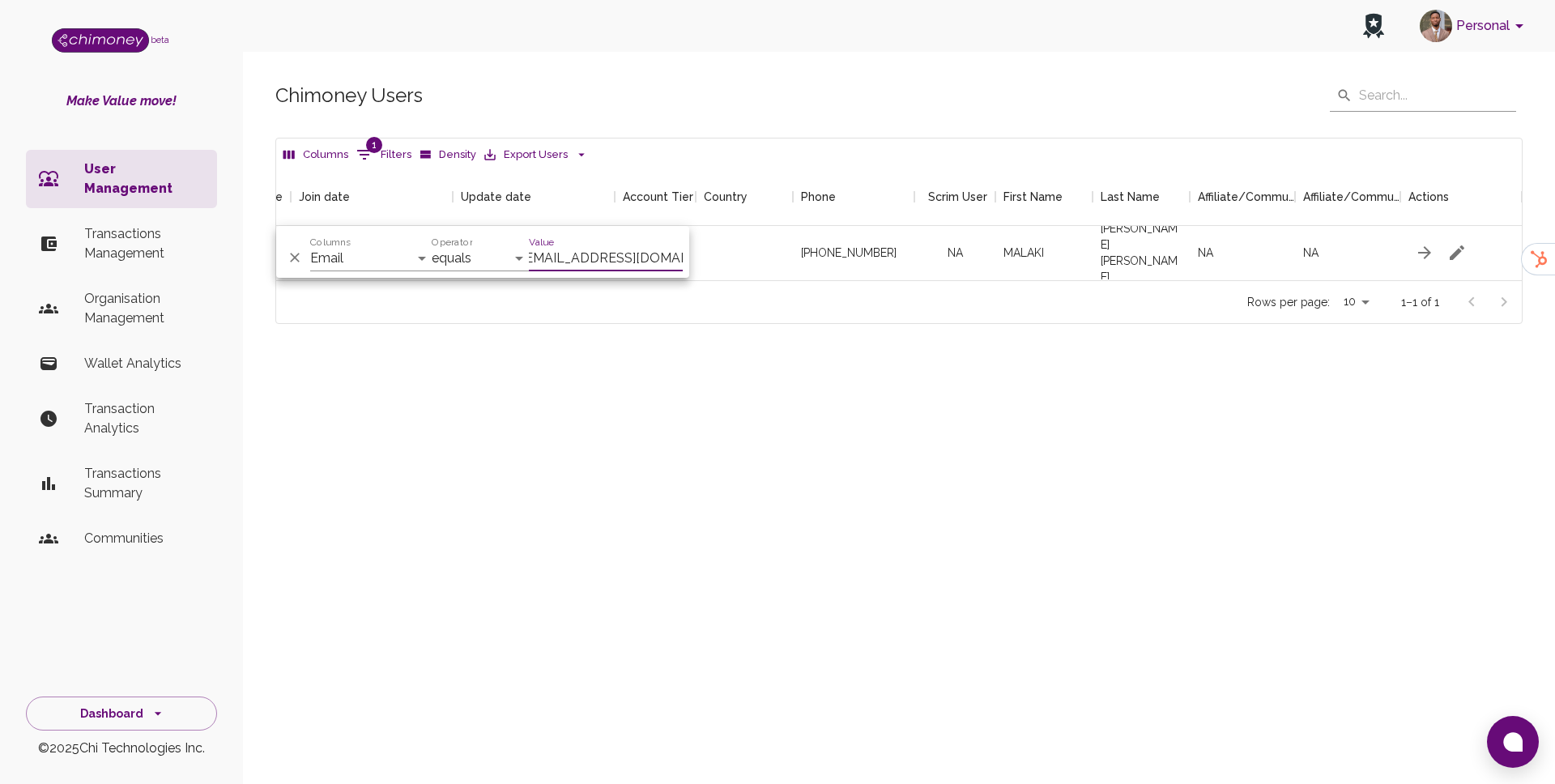
type input "worldworkers5@gmail.com"
click at [1234, 392] on div "Chimoney Users ​ ​ Columns 1 Filters Density Export Users USD Wallet Balance CA…" at bounding box center [899, 229] width 1312 height 377
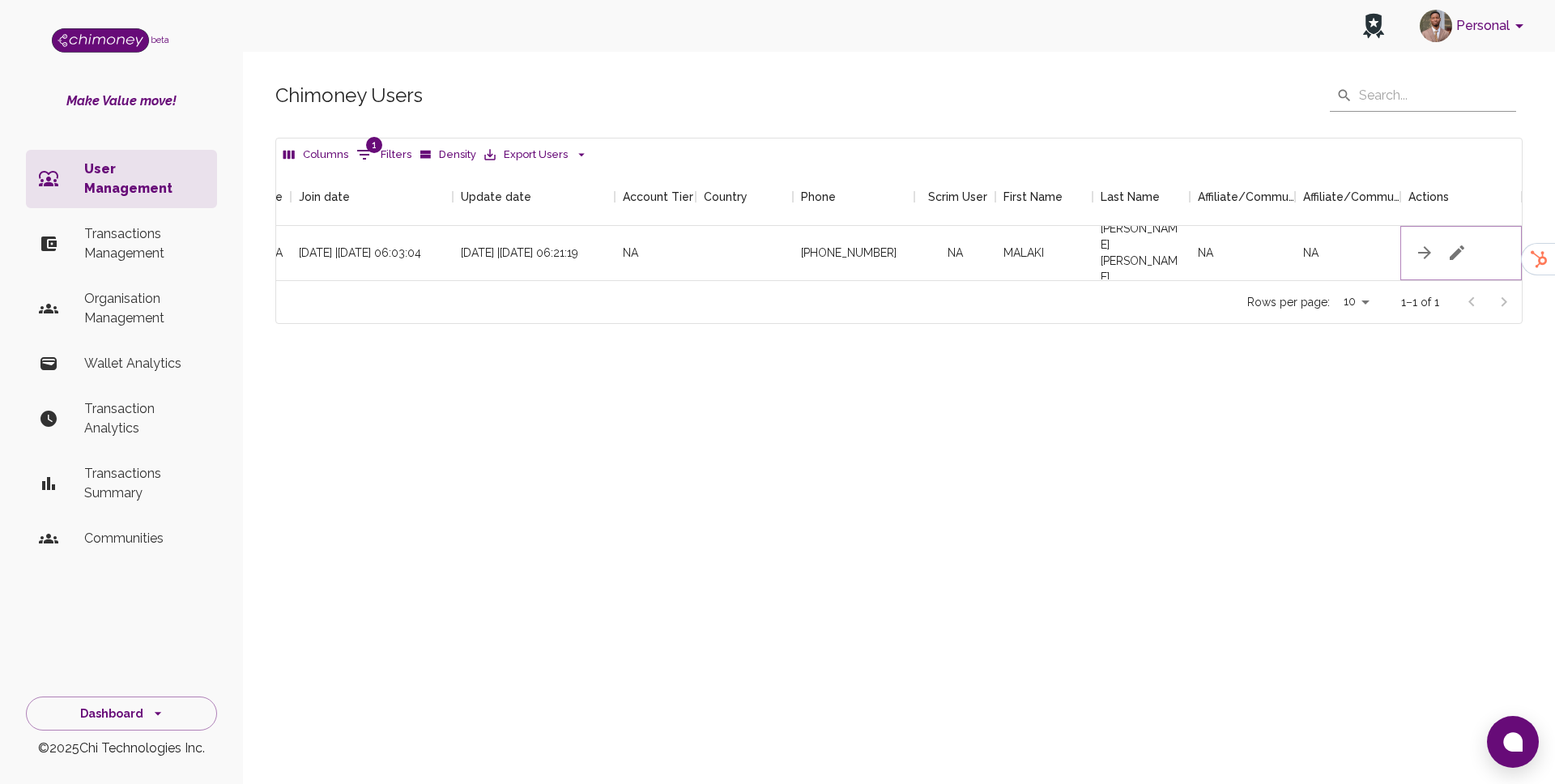
click at [1471, 247] on button "button" at bounding box center [1457, 253] width 33 height 33
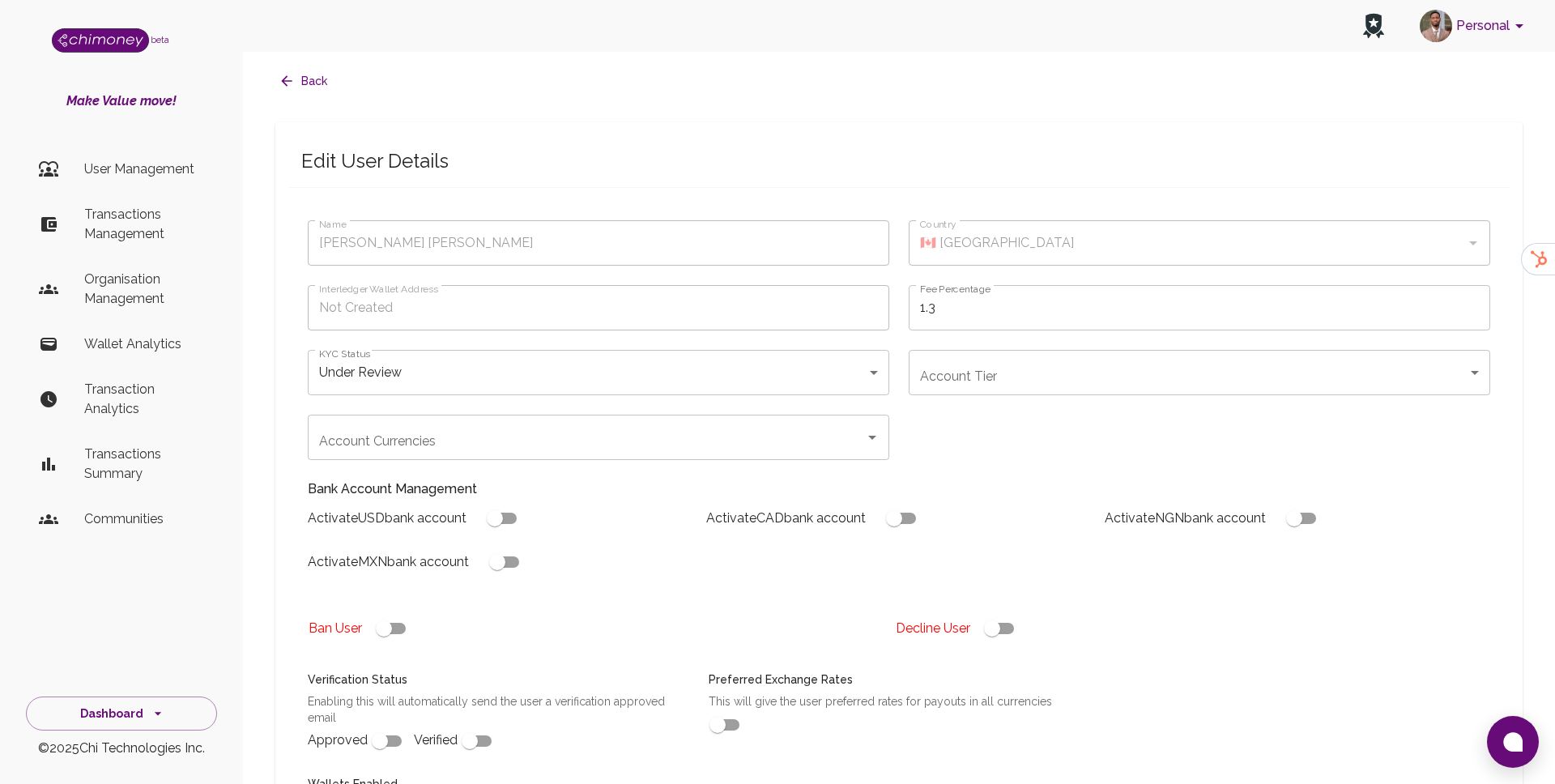
type input "MALAKI AGYAPONG YAW ISAAC"
type input "under_review"
click at [981, 623] on input "checkbox" at bounding box center [992, 628] width 92 height 31
checkbox input "false"
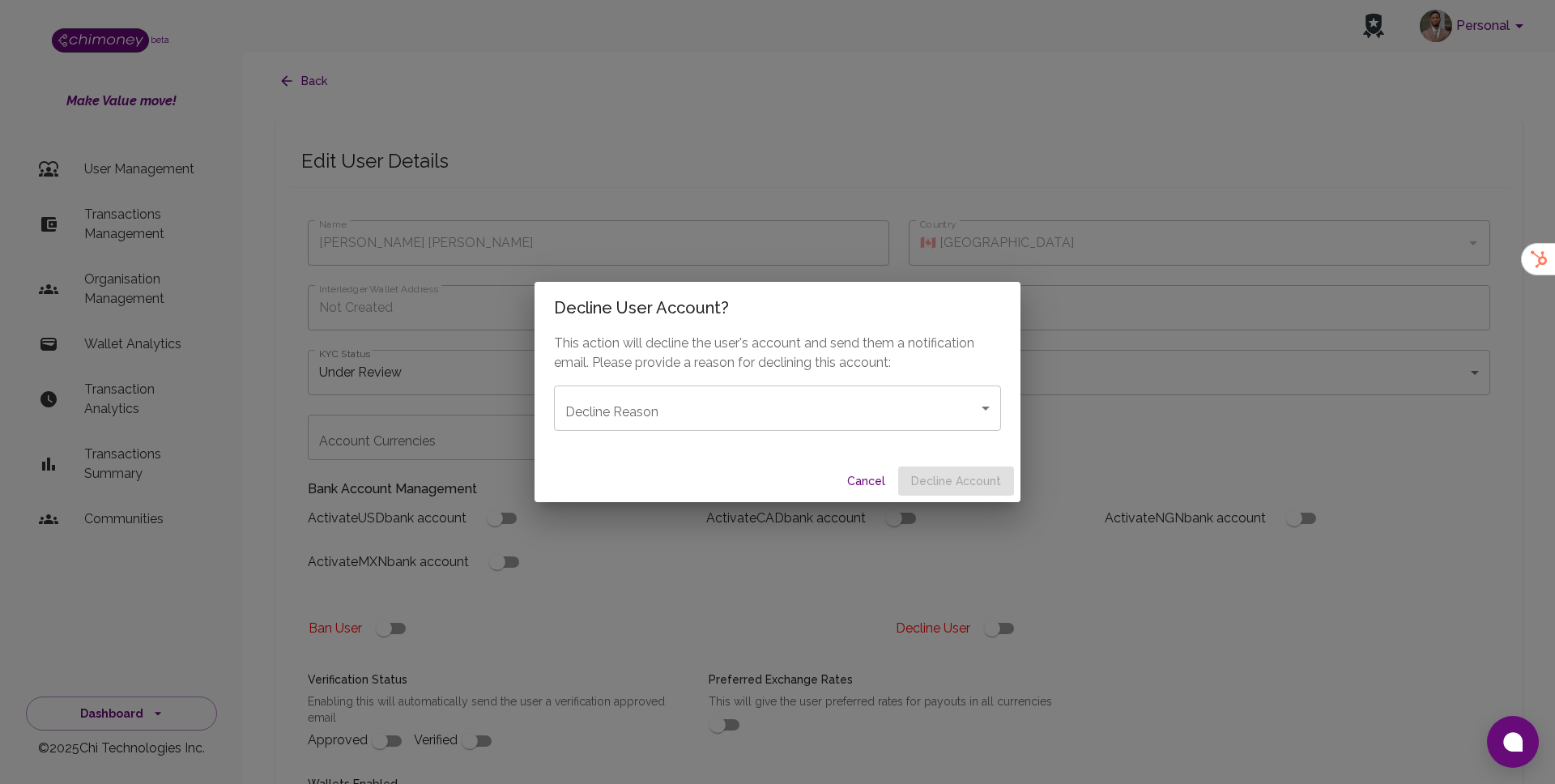
click at [882, 414] on body "Personal beta Make Value move! User Management Transactions Management Organisa…" at bounding box center [777, 599] width 1555 height 1199
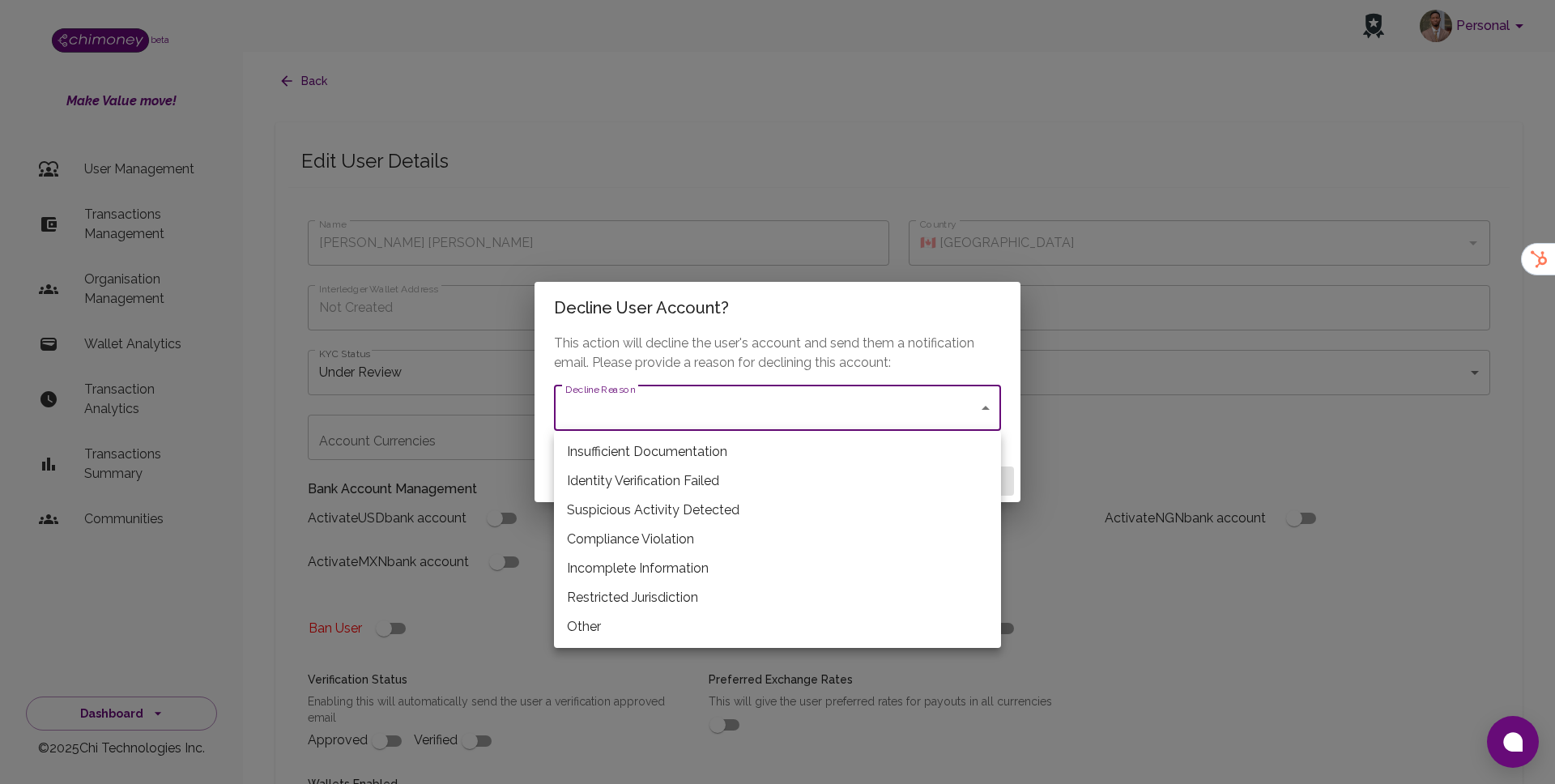
click at [628, 589] on li "Restricted Jurisdiction" at bounding box center [778, 598] width 447 height 29
type input "restricted_jurisdiction"
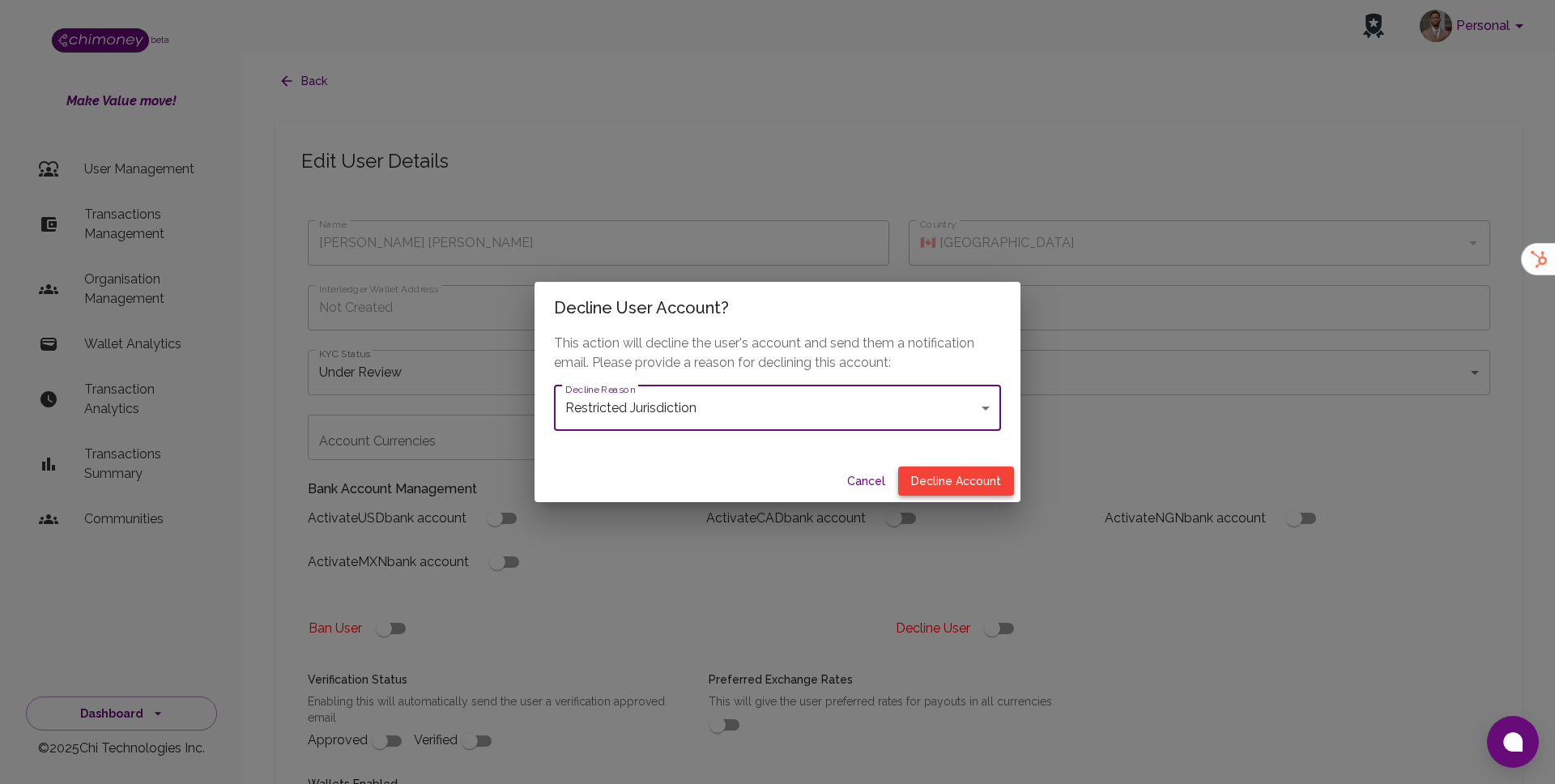
click at [944, 481] on button "Decline Account" at bounding box center [956, 482] width 116 height 30
type input "declined"
checkbox input "true"
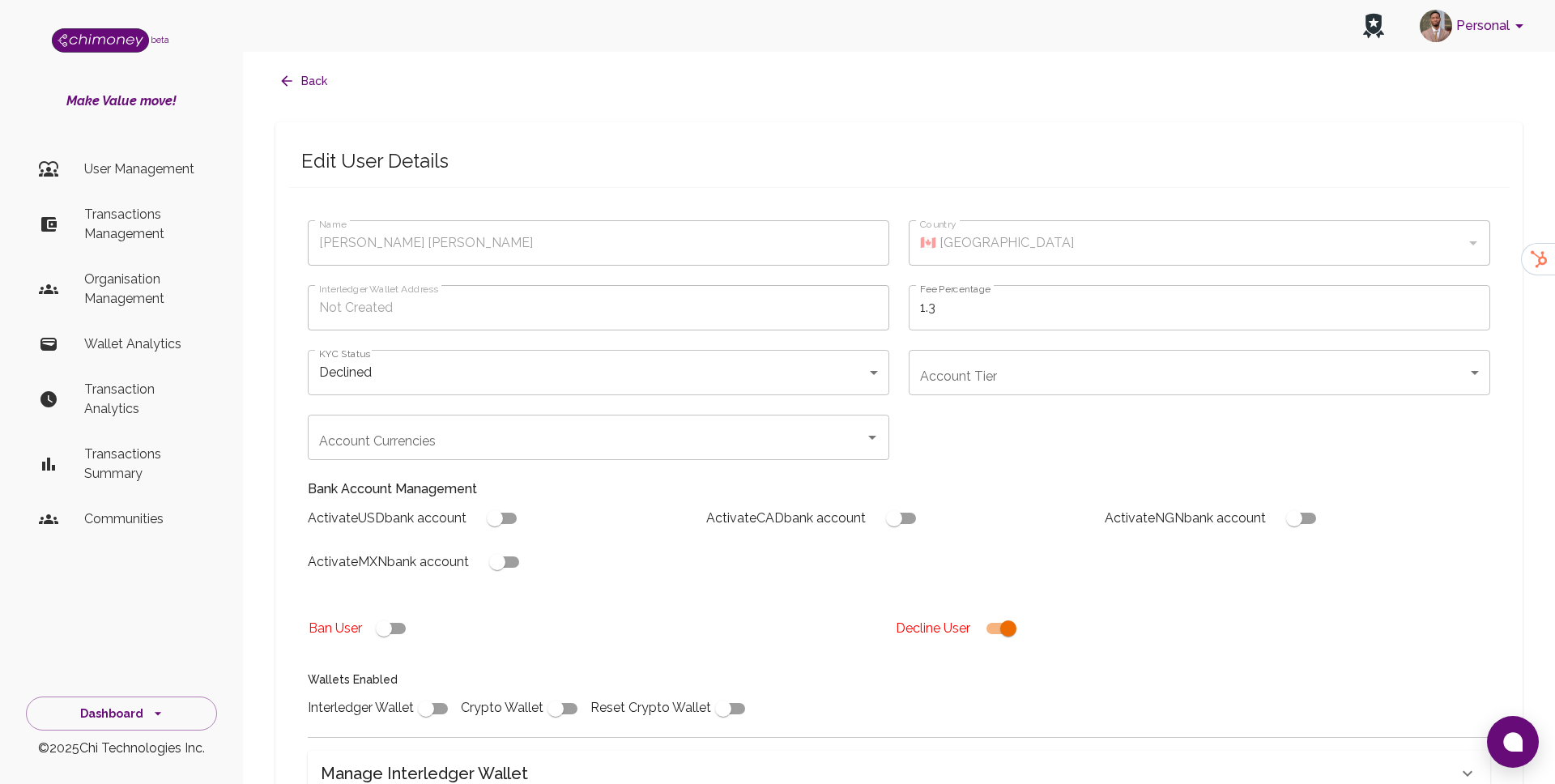
scroll to position [311, 0]
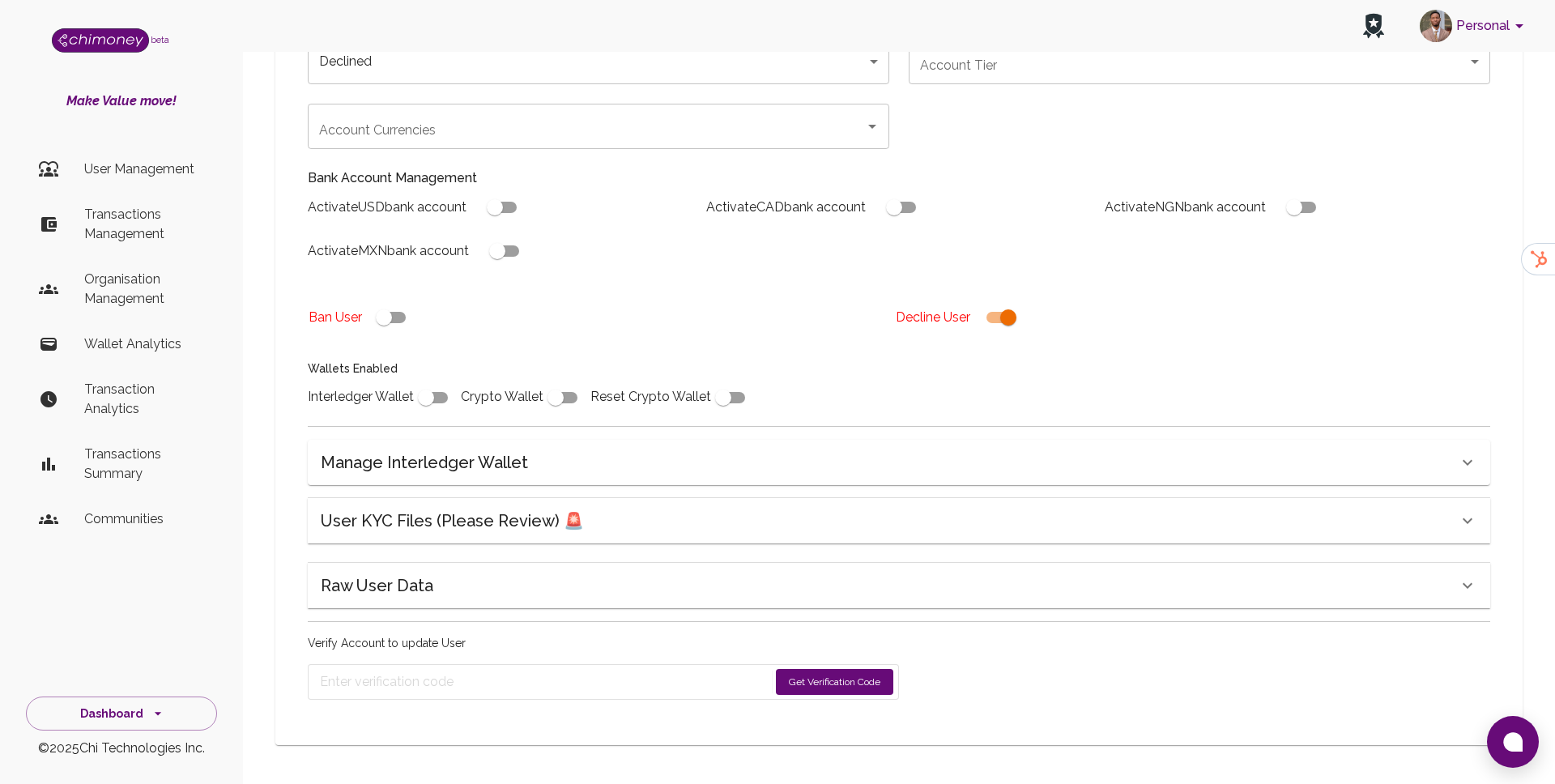
click at [804, 671] on button "Get Verification Code" at bounding box center [835, 681] width 118 height 26
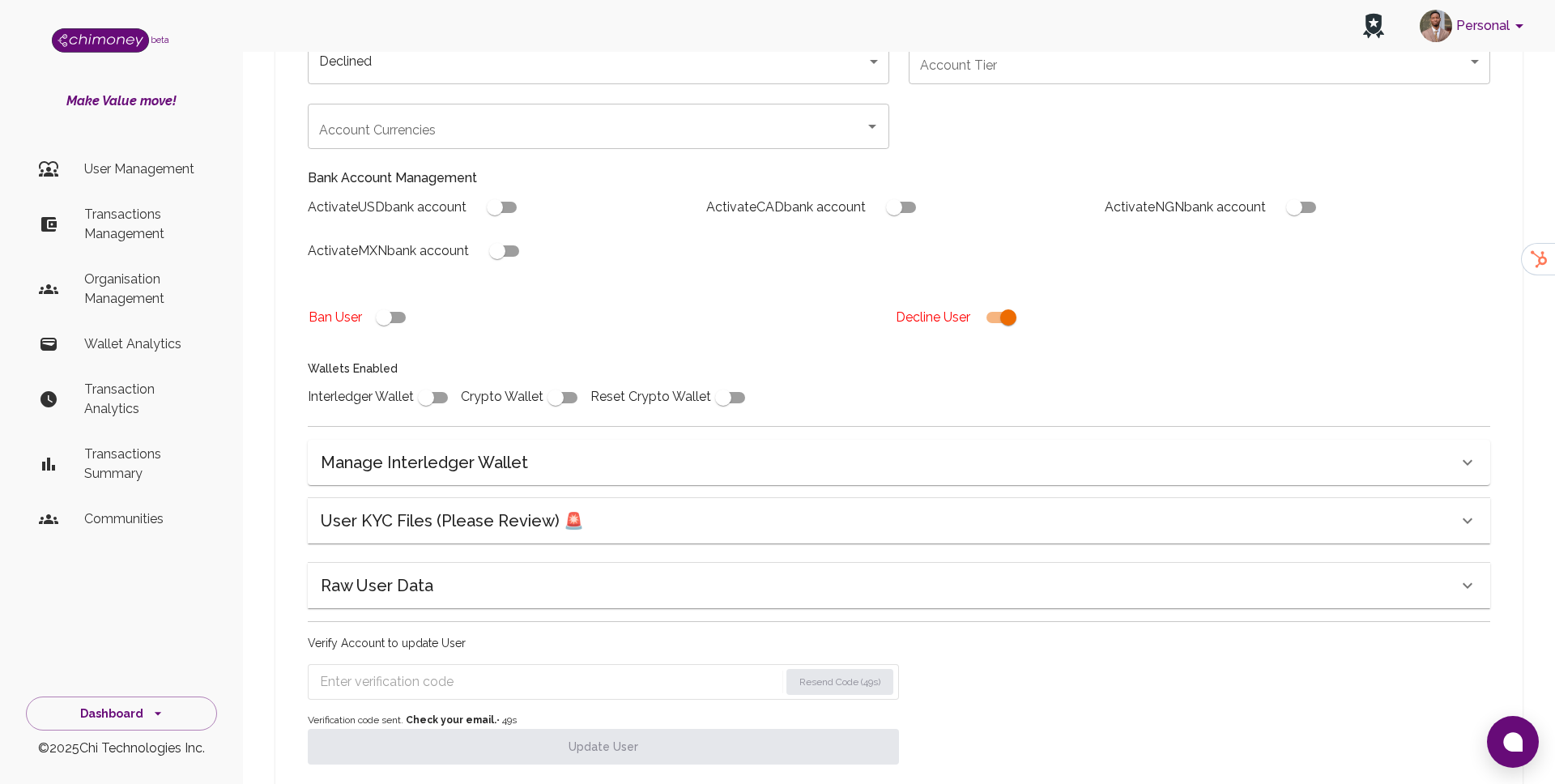
click at [610, 680] on input "Enter verification code" at bounding box center [550, 681] width 460 height 26
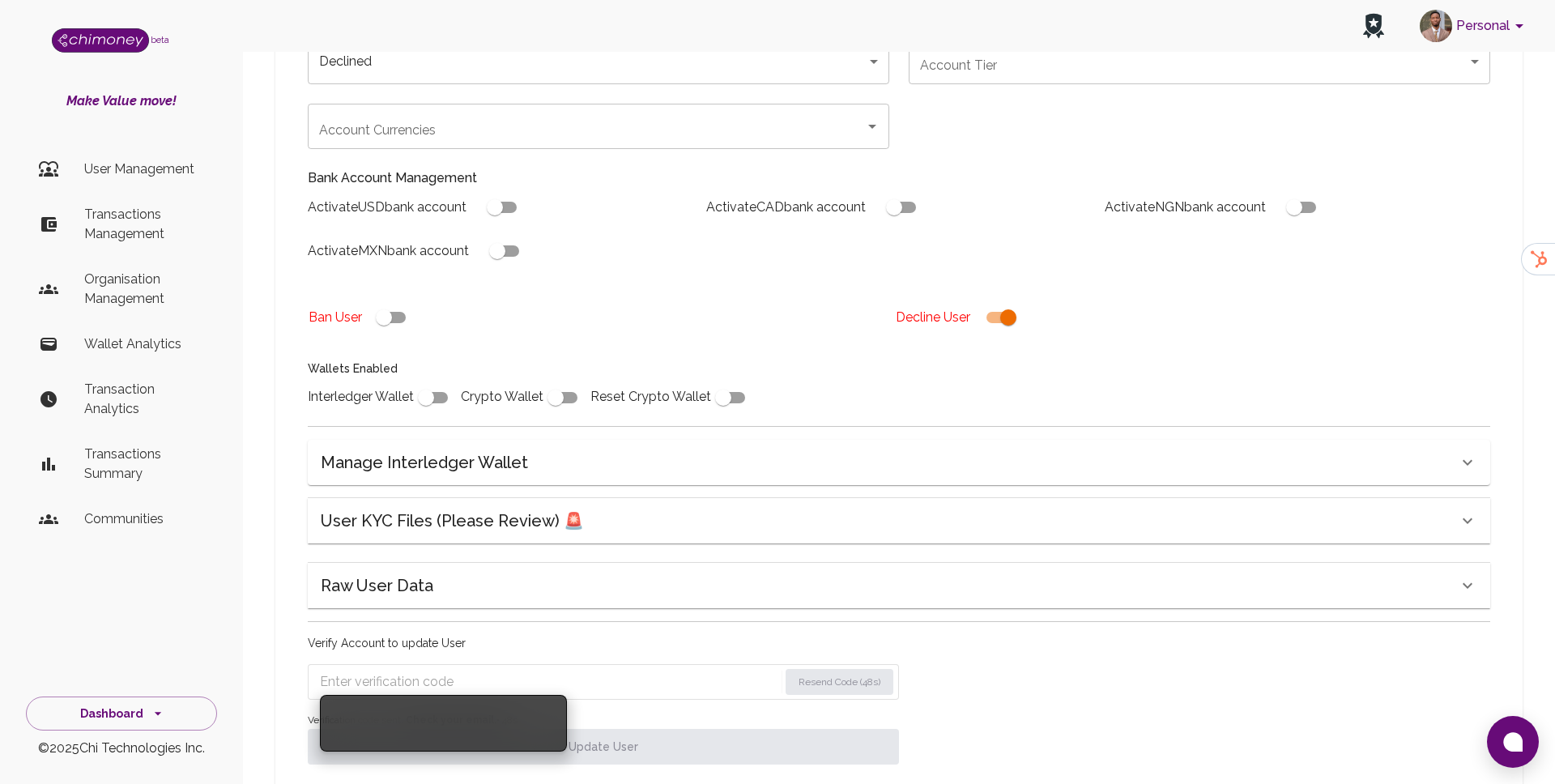
paste input "9221"
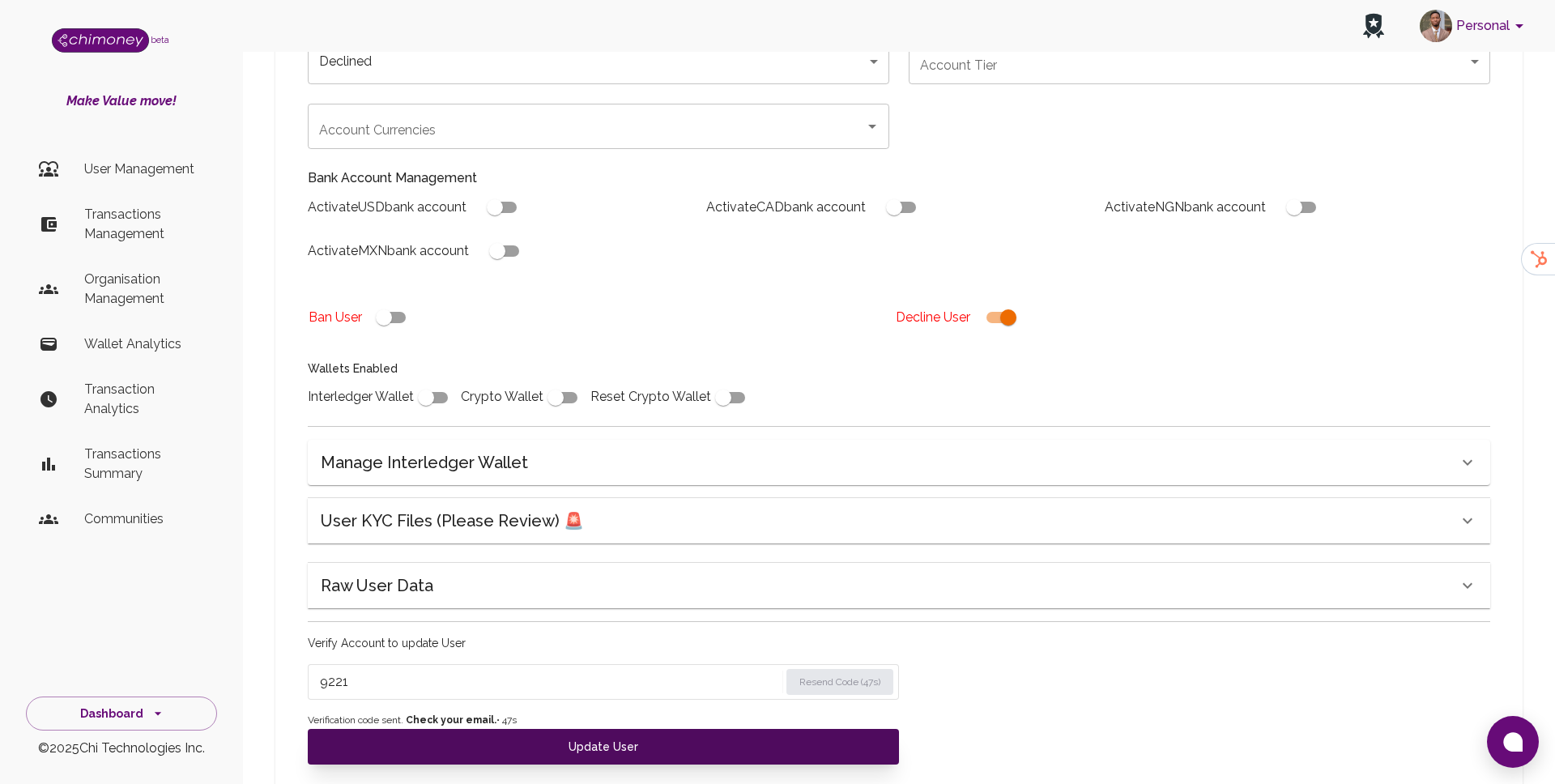
type input "9221"
click at [591, 750] on button "Update User" at bounding box center [603, 747] width 591 height 35
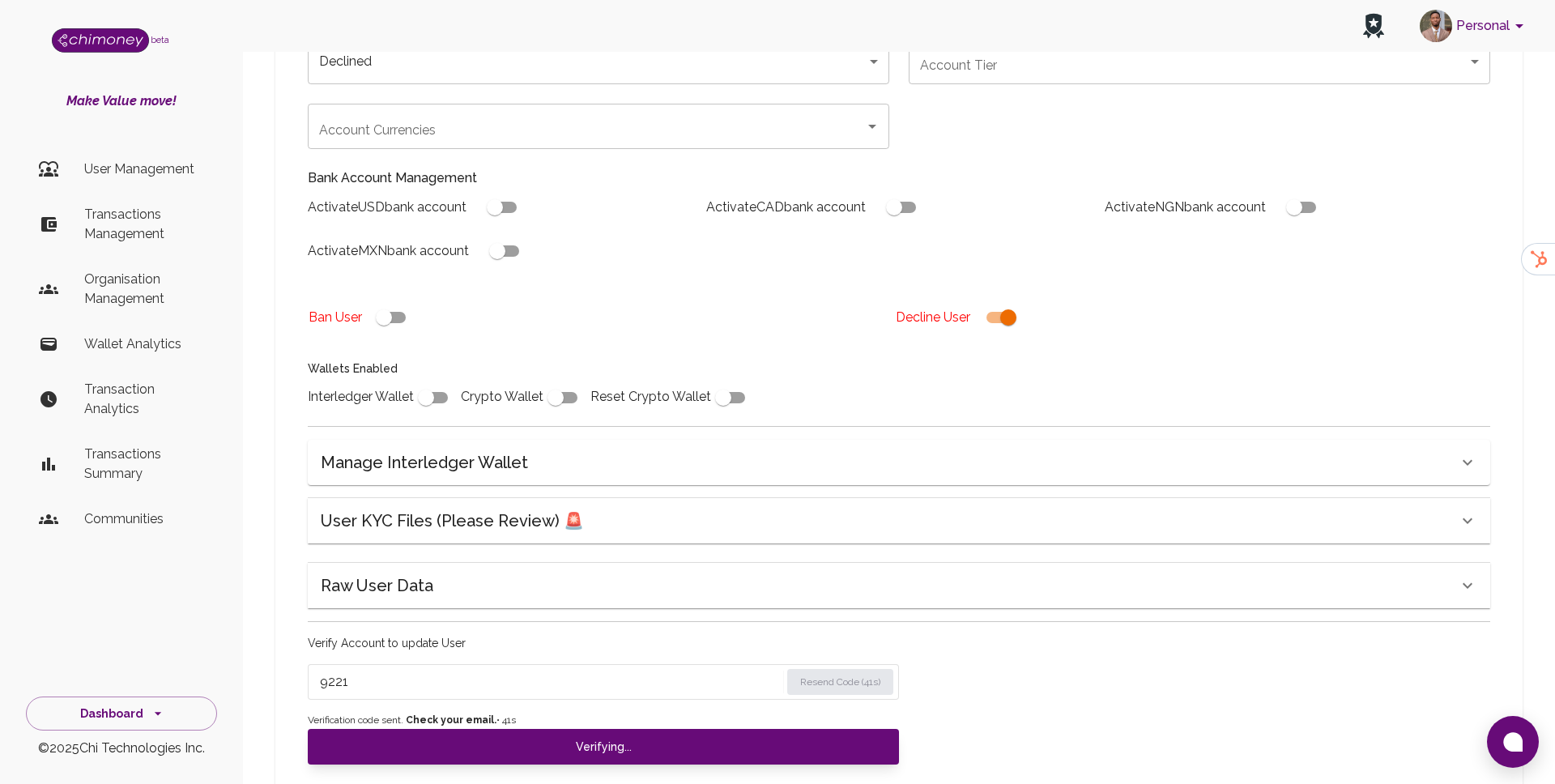
scroll to position [298, 0]
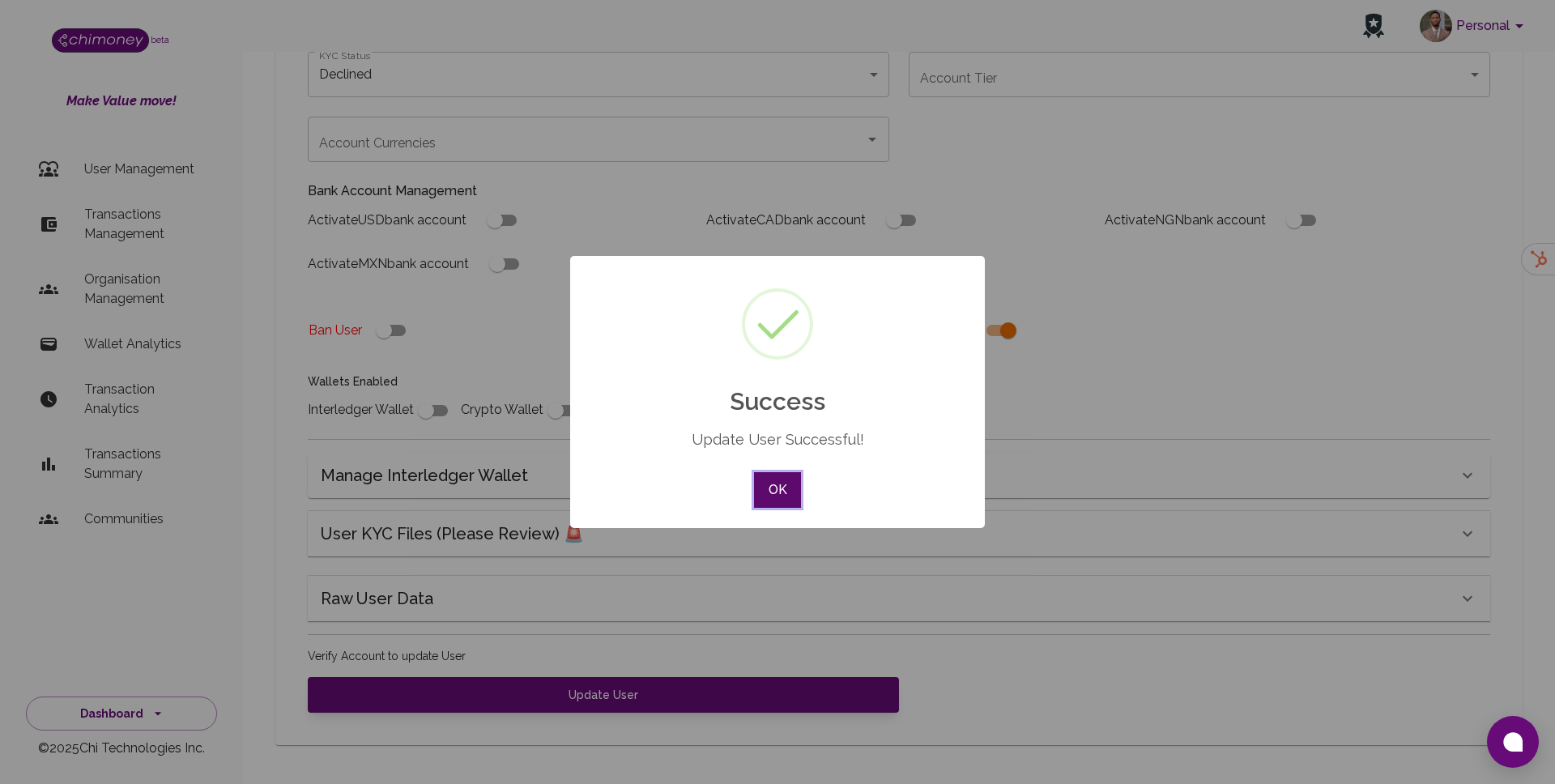
click at [778, 487] on button "OK" at bounding box center [777, 490] width 47 height 35
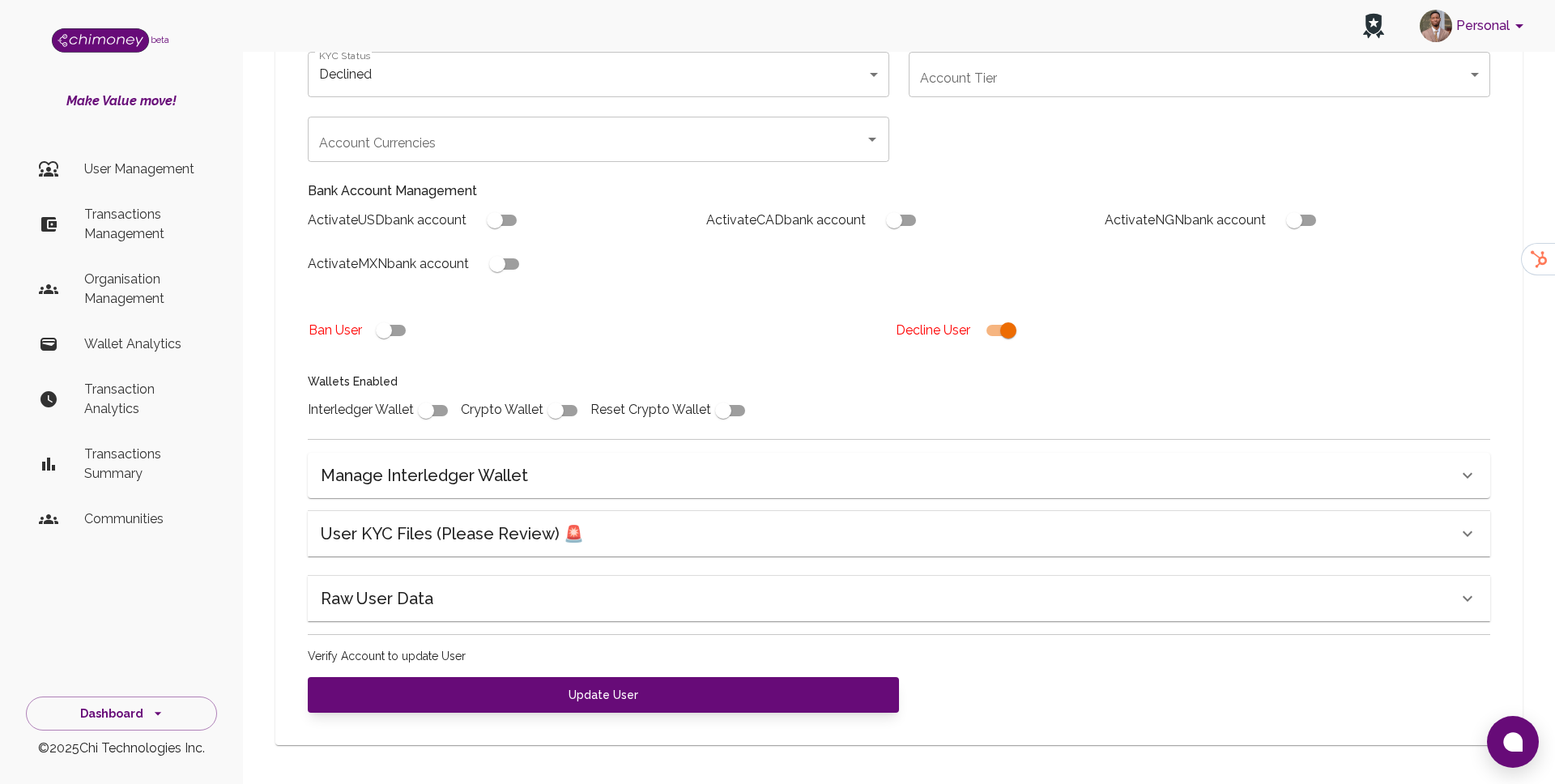
click at [118, 164] on p "User Management" at bounding box center [144, 170] width 120 height 19
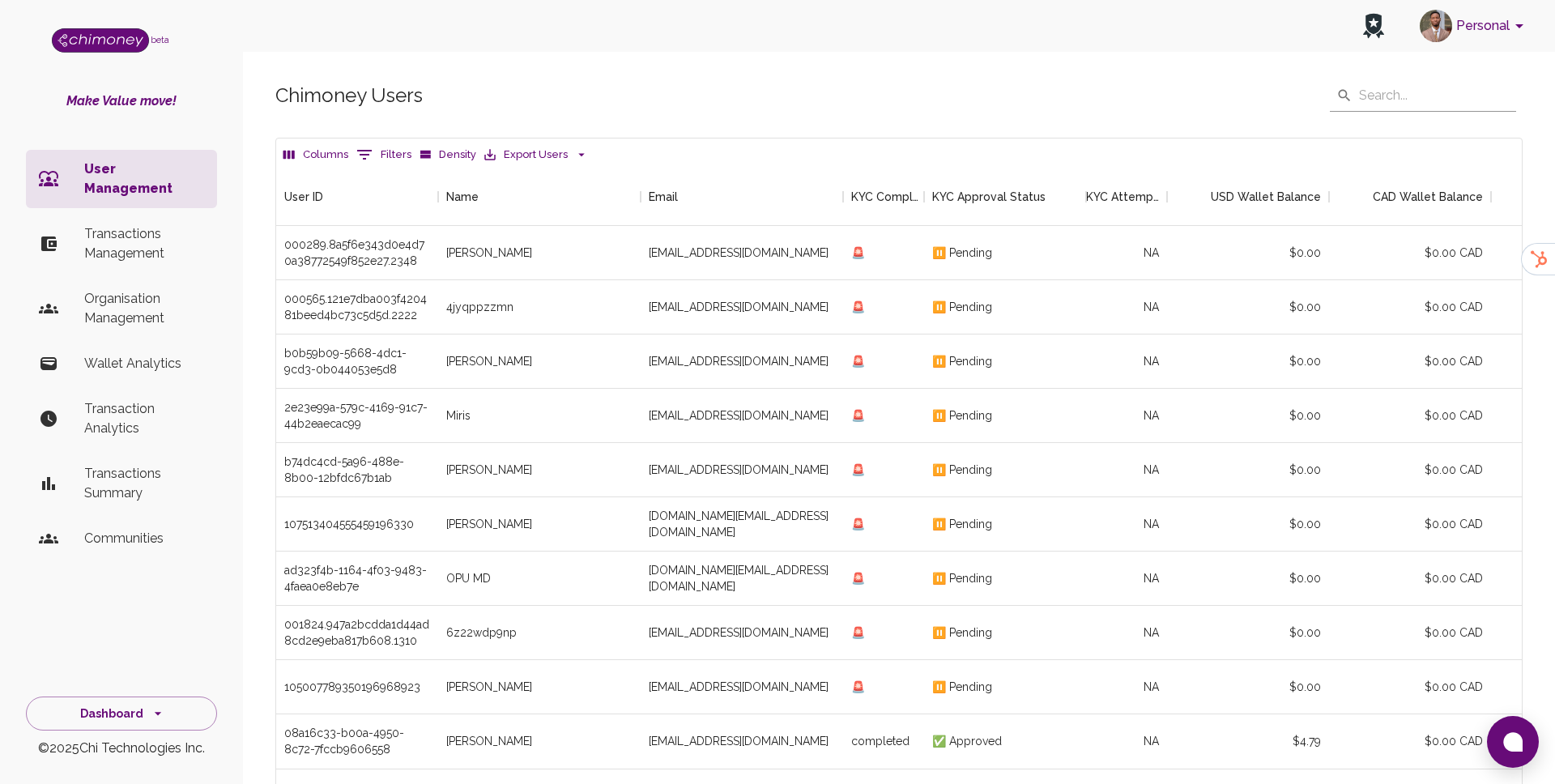
scroll to position [601, 1246]
click at [389, 154] on button "0 Filters" at bounding box center [384, 154] width 63 height 26
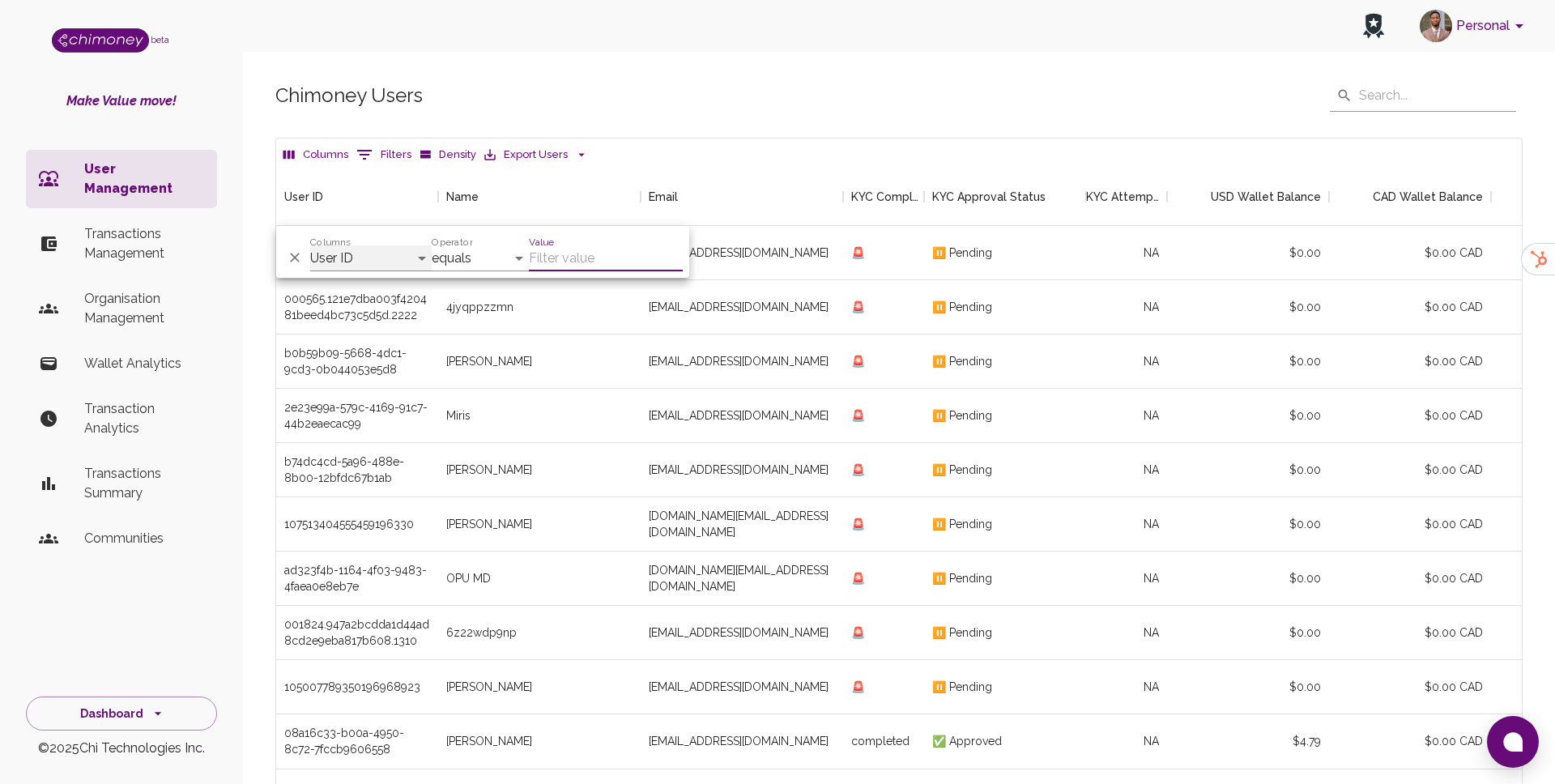
click at [359, 259] on select "User ID Name Email KYC Completed KYC Approval Status KYC Attempts Join date Upd…" at bounding box center [370, 258] width 121 height 26
click at [340, 255] on select "User ID Name Email KYC Completed KYC Approval Status KYC Attempts Join date Upd…" at bounding box center [370, 258] width 121 height 26
select select "email"
click at [569, 250] on input "Value" at bounding box center [606, 258] width 154 height 26
paste input "ruqayyahktn@gmail.com"
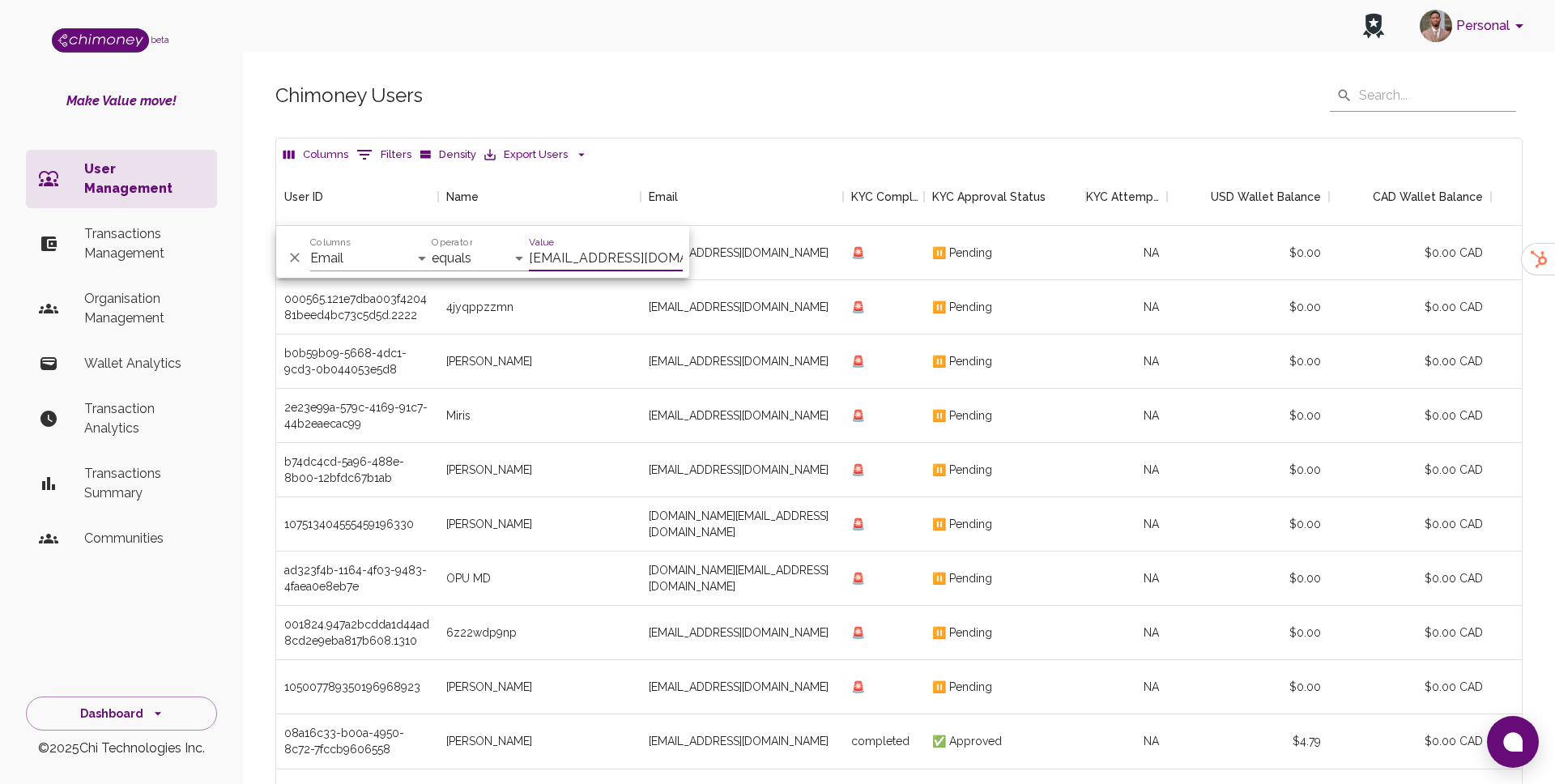
scroll to position [0, 13]
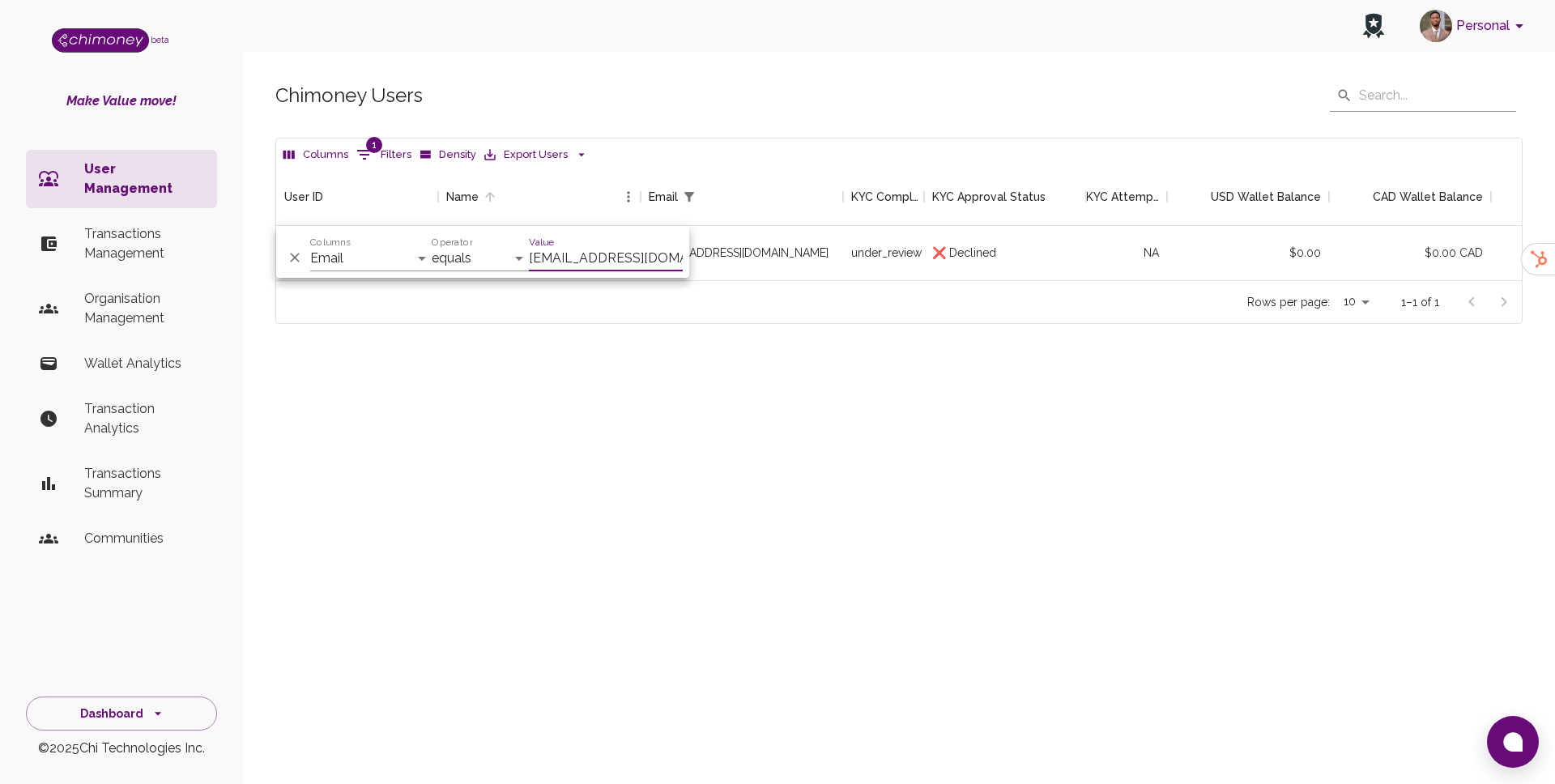
scroll to position [112, 1246]
type input "ruqayyahktn@gmail.com"
click at [841, 247] on div "ruqayyahktn@gmail.com" at bounding box center [742, 253] width 202 height 54
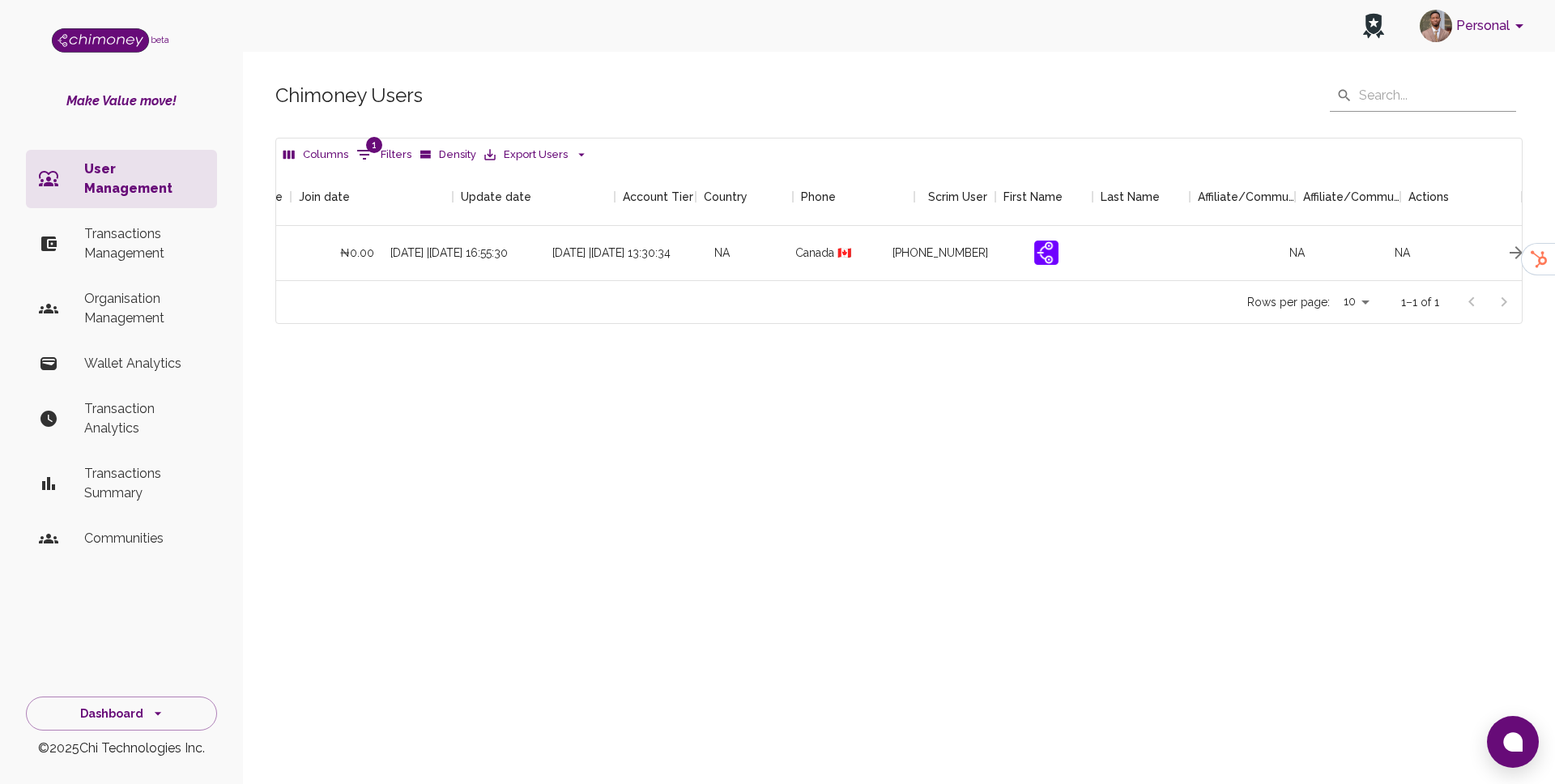
scroll to position [0, 1525]
click at [1450, 246] on icon "button" at bounding box center [1457, 253] width 19 height 19
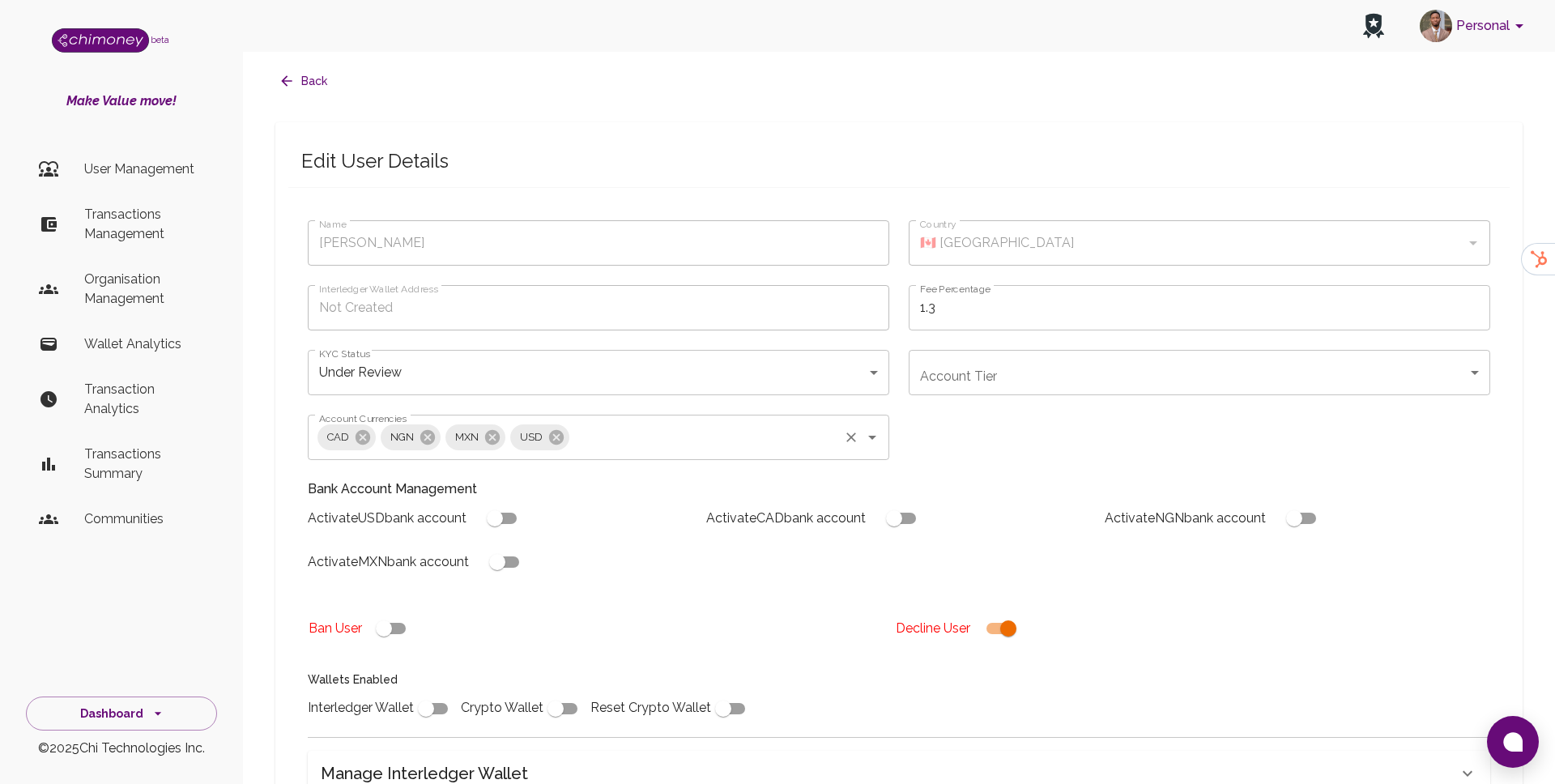
type input "Olabisi Adedo"
type input "under_review"
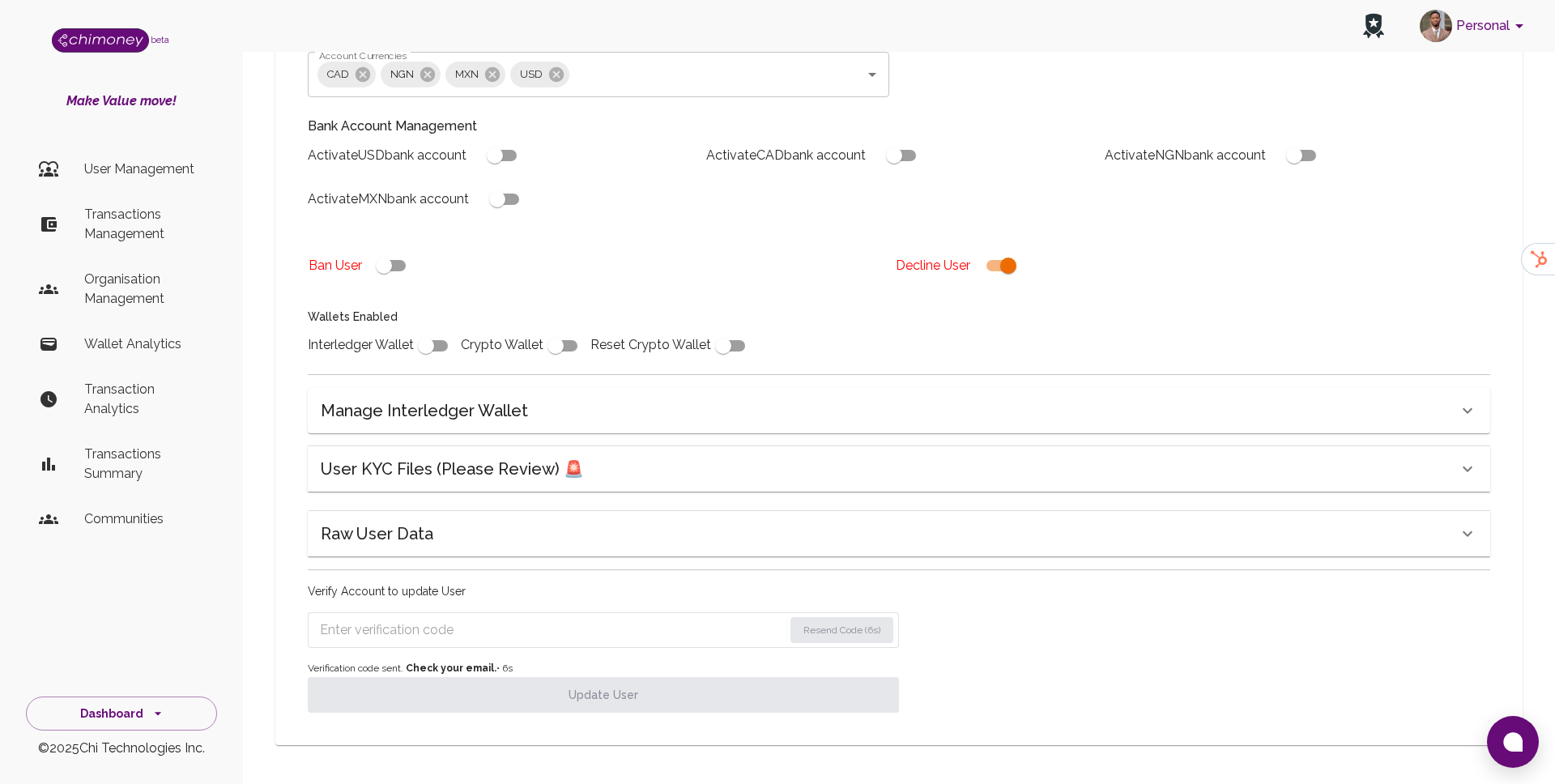
click at [505, 477] on h6 "User KYC Files (Please Review) 🚨" at bounding box center [453, 468] width 263 height 26
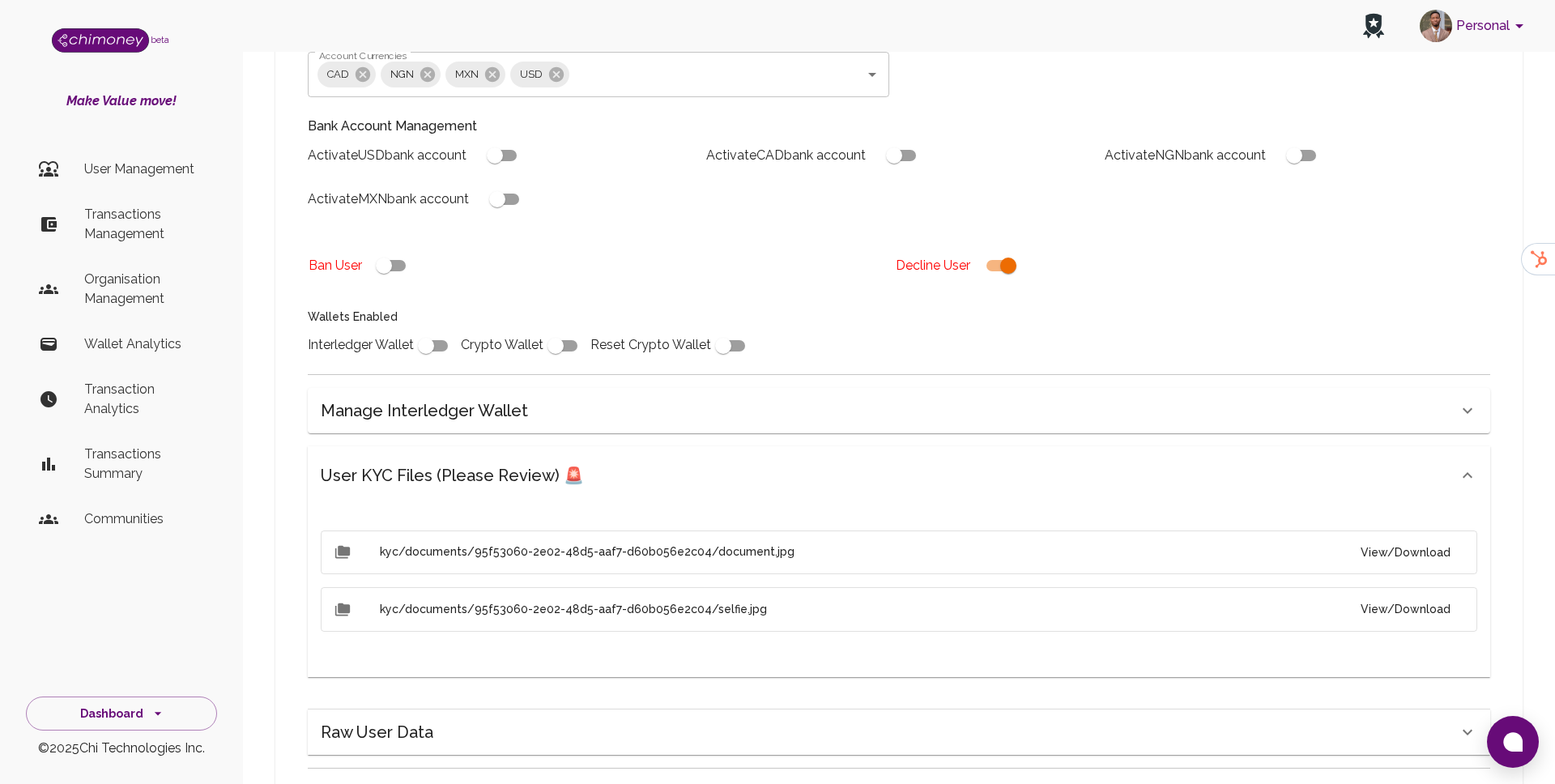
click at [1393, 555] on button "View/Download" at bounding box center [1406, 552] width 116 height 30
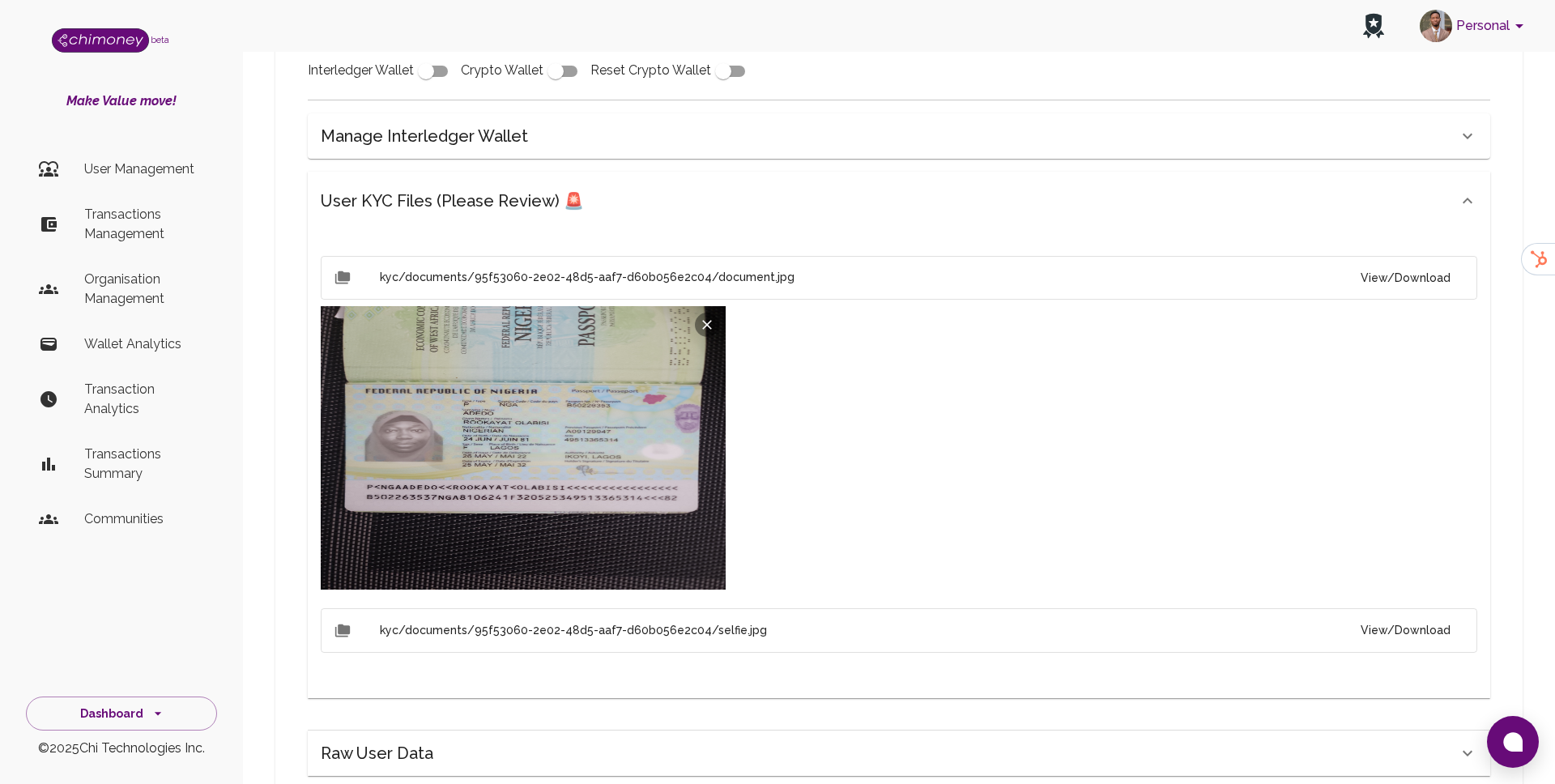
scroll to position [767, 0]
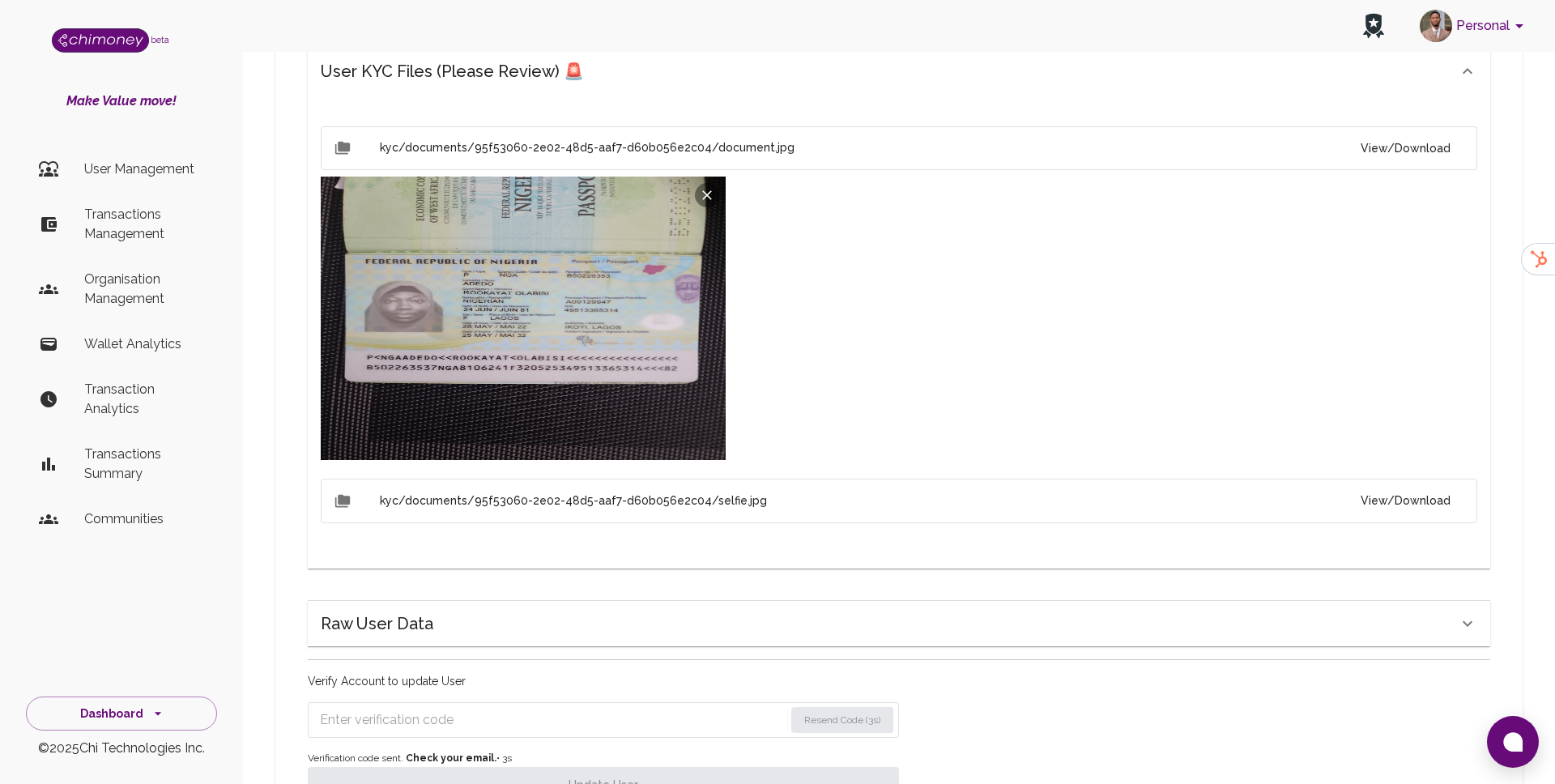
click at [1399, 497] on button "View/Download" at bounding box center [1406, 501] width 116 height 30
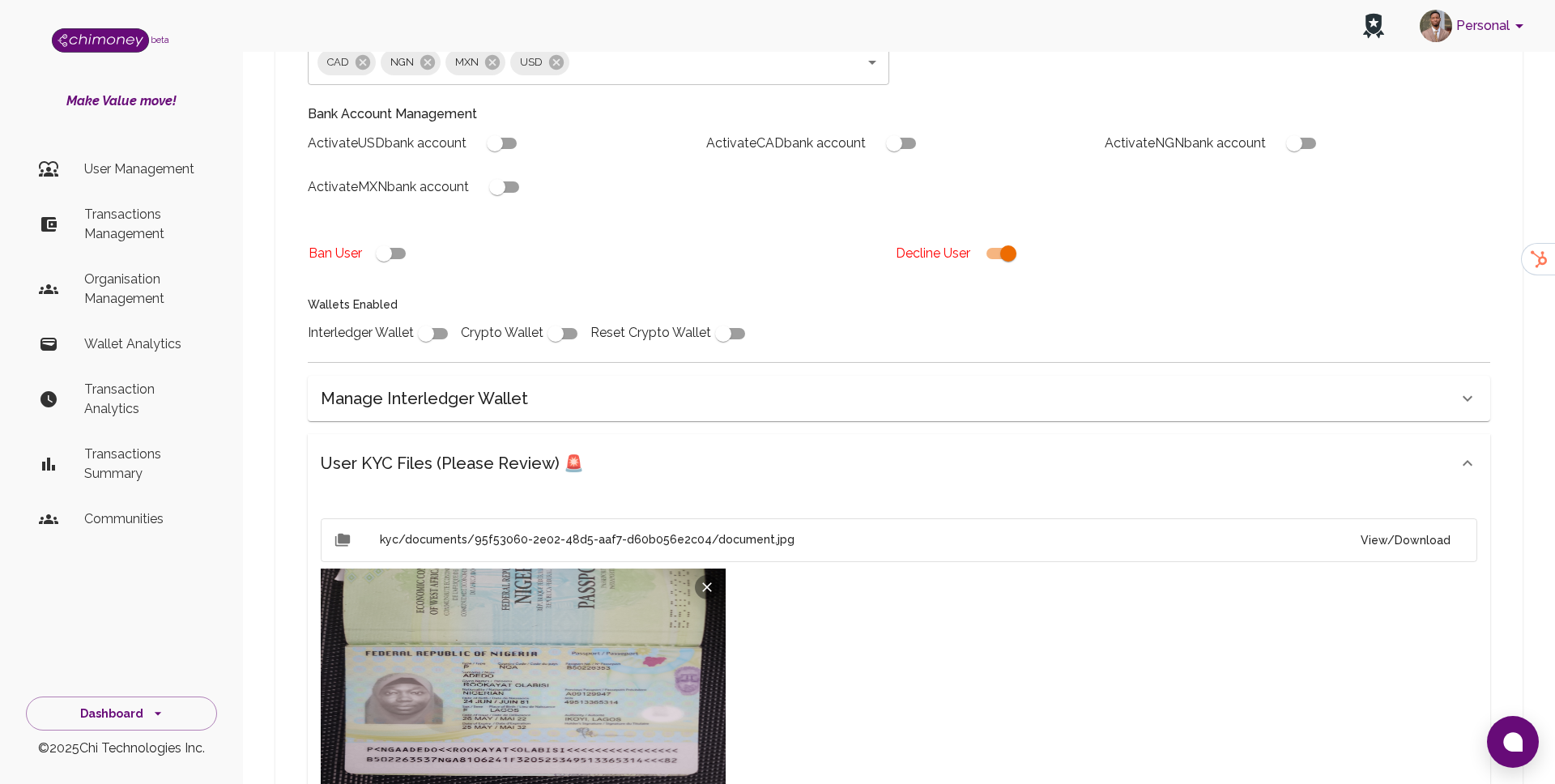
scroll to position [286, 0]
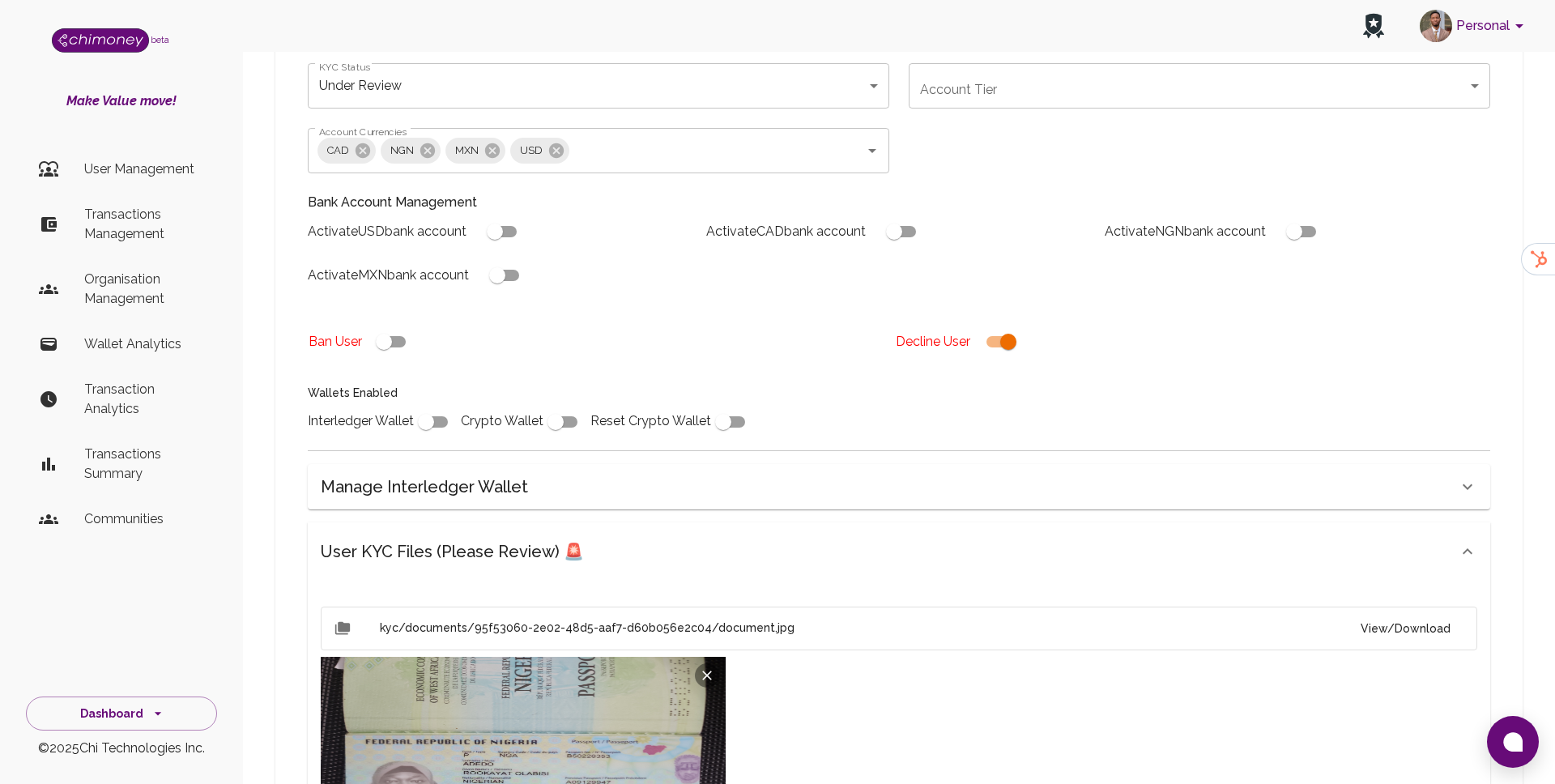
click at [1014, 341] on input "checkbox" at bounding box center [1009, 341] width 92 height 31
checkbox input "false"
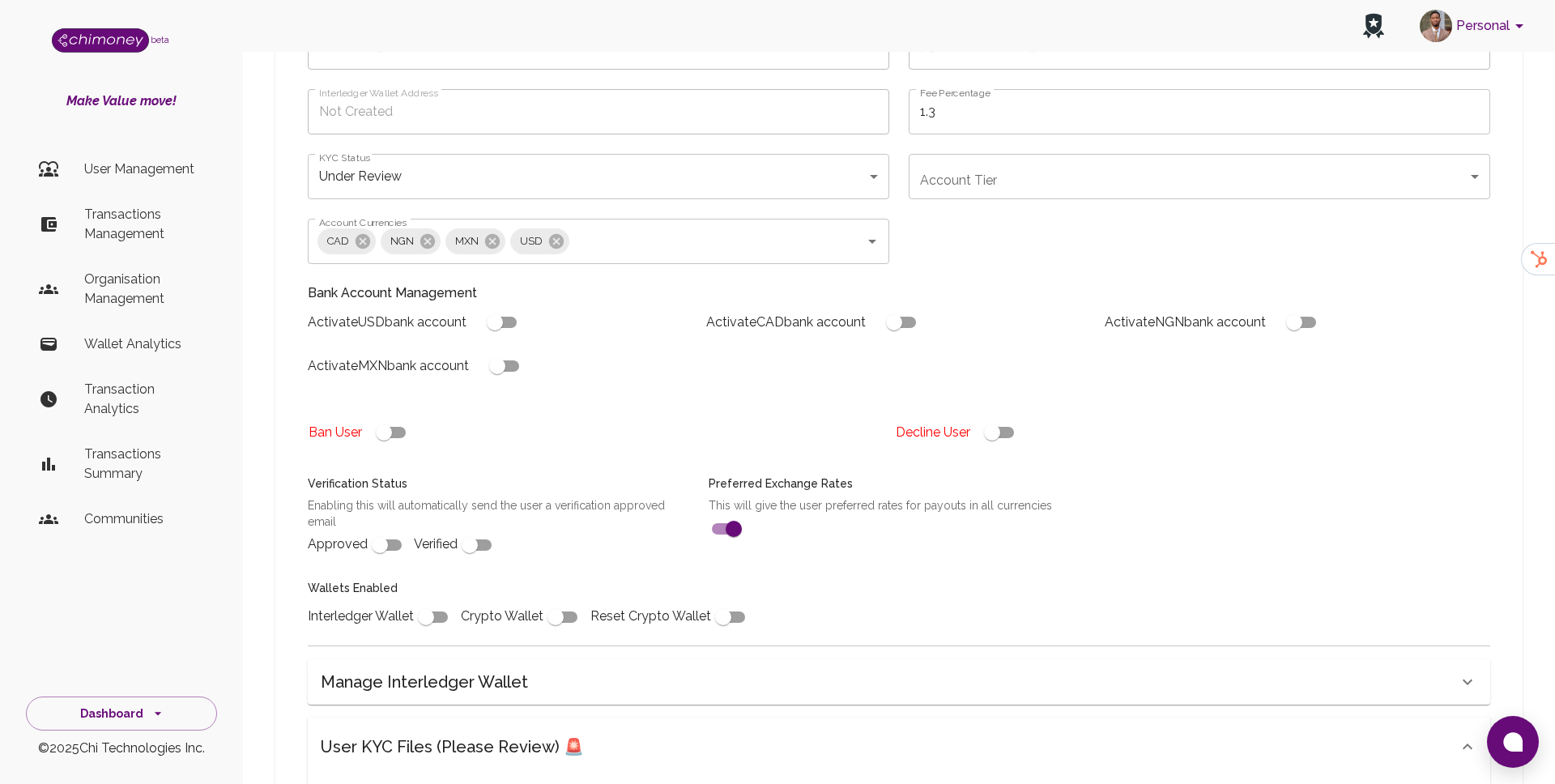
scroll to position [126, 0]
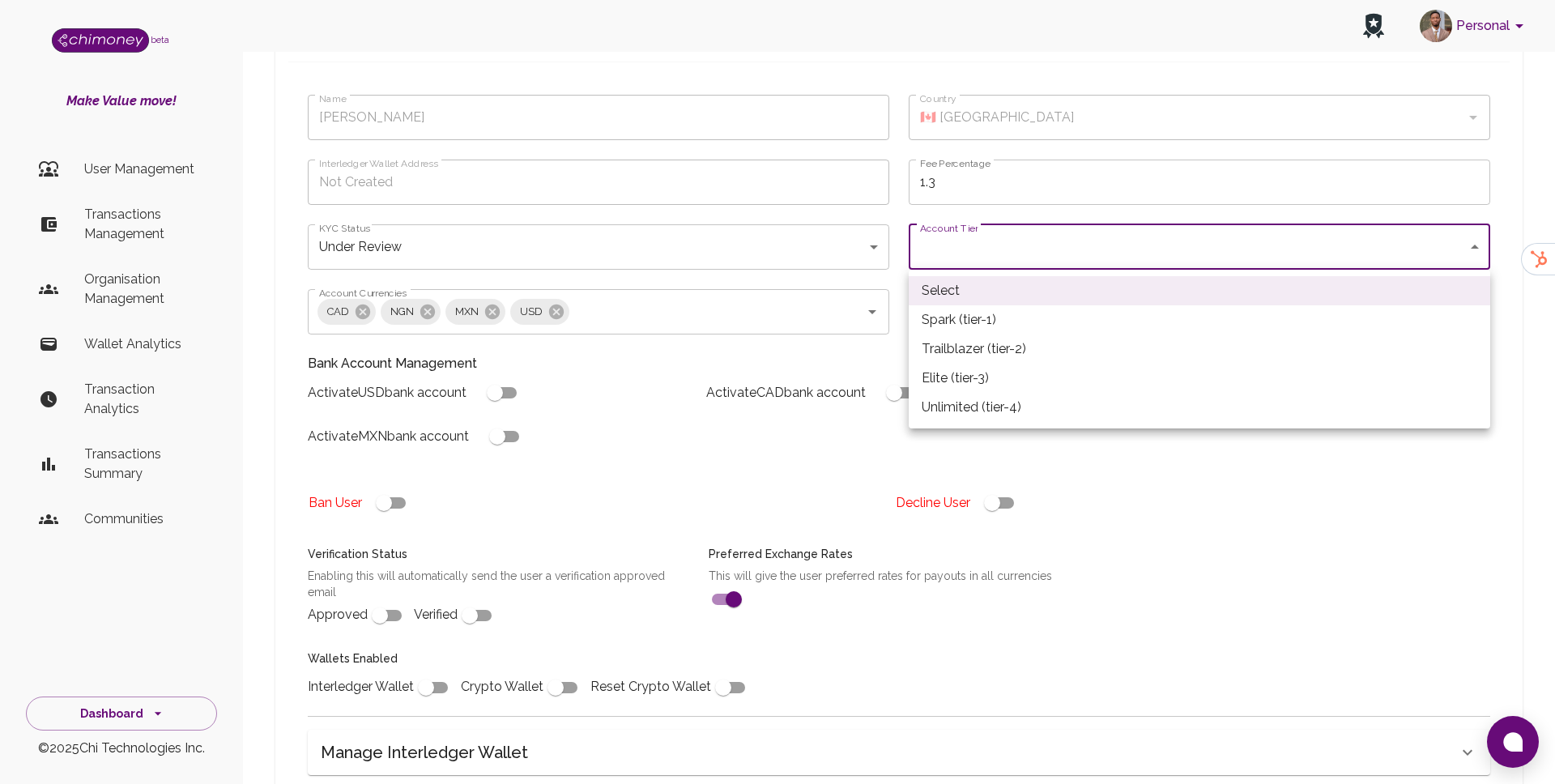
click at [960, 324] on li "Spark (tier-1)" at bounding box center [1200, 319] width 582 height 29
type input "tier-1"
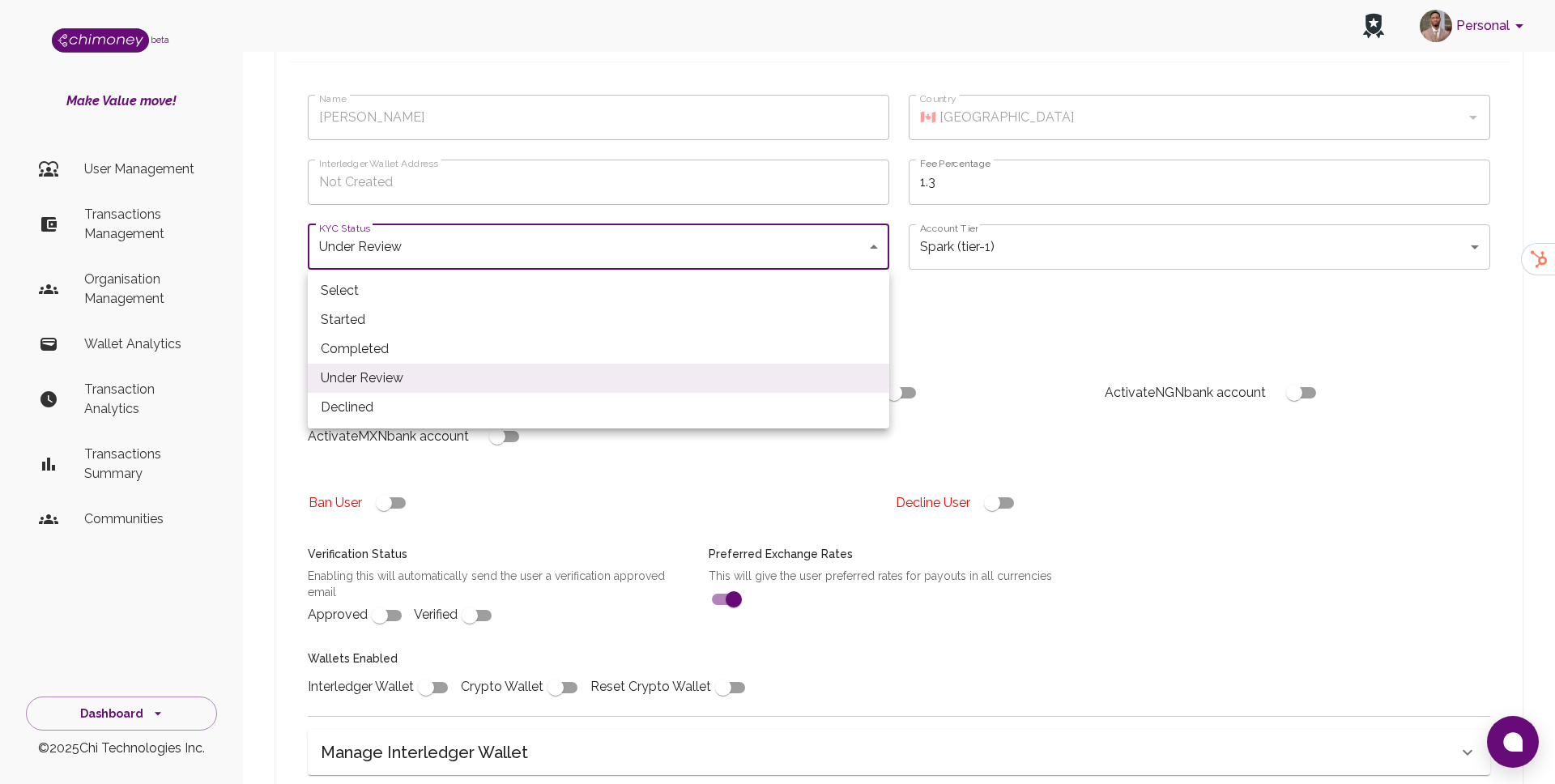
click at [377, 362] on li "Completed" at bounding box center [598, 348] width 582 height 29
type input "completed"
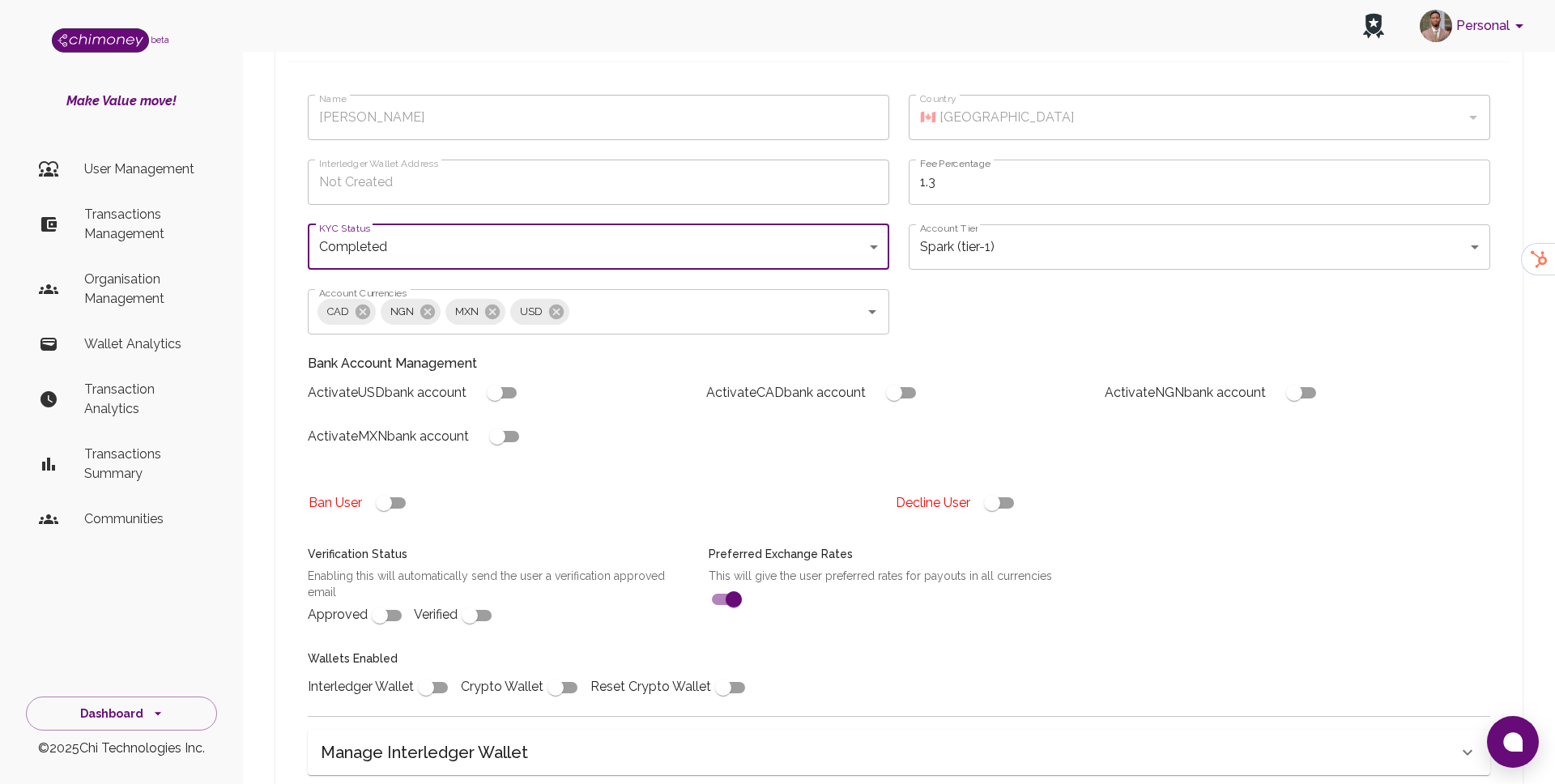
click at [507, 392] on input "checkbox" at bounding box center [495, 392] width 92 height 31
checkbox input "true"
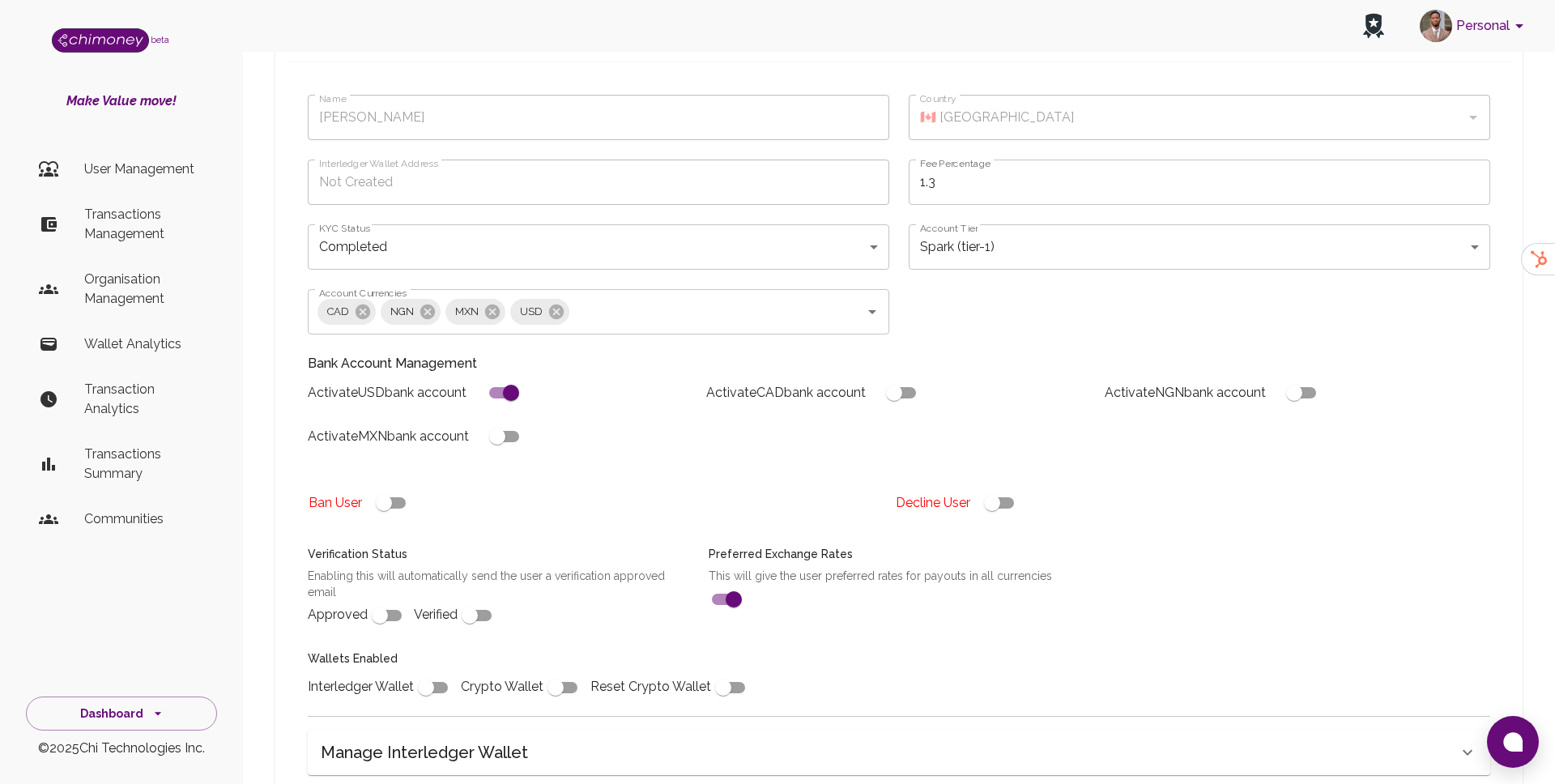
click at [385, 619] on input "checkbox" at bounding box center [380, 615] width 92 height 31
checkbox input "true"
click at [429, 693] on input "checkbox" at bounding box center [426, 688] width 92 height 31
checkbox input "true"
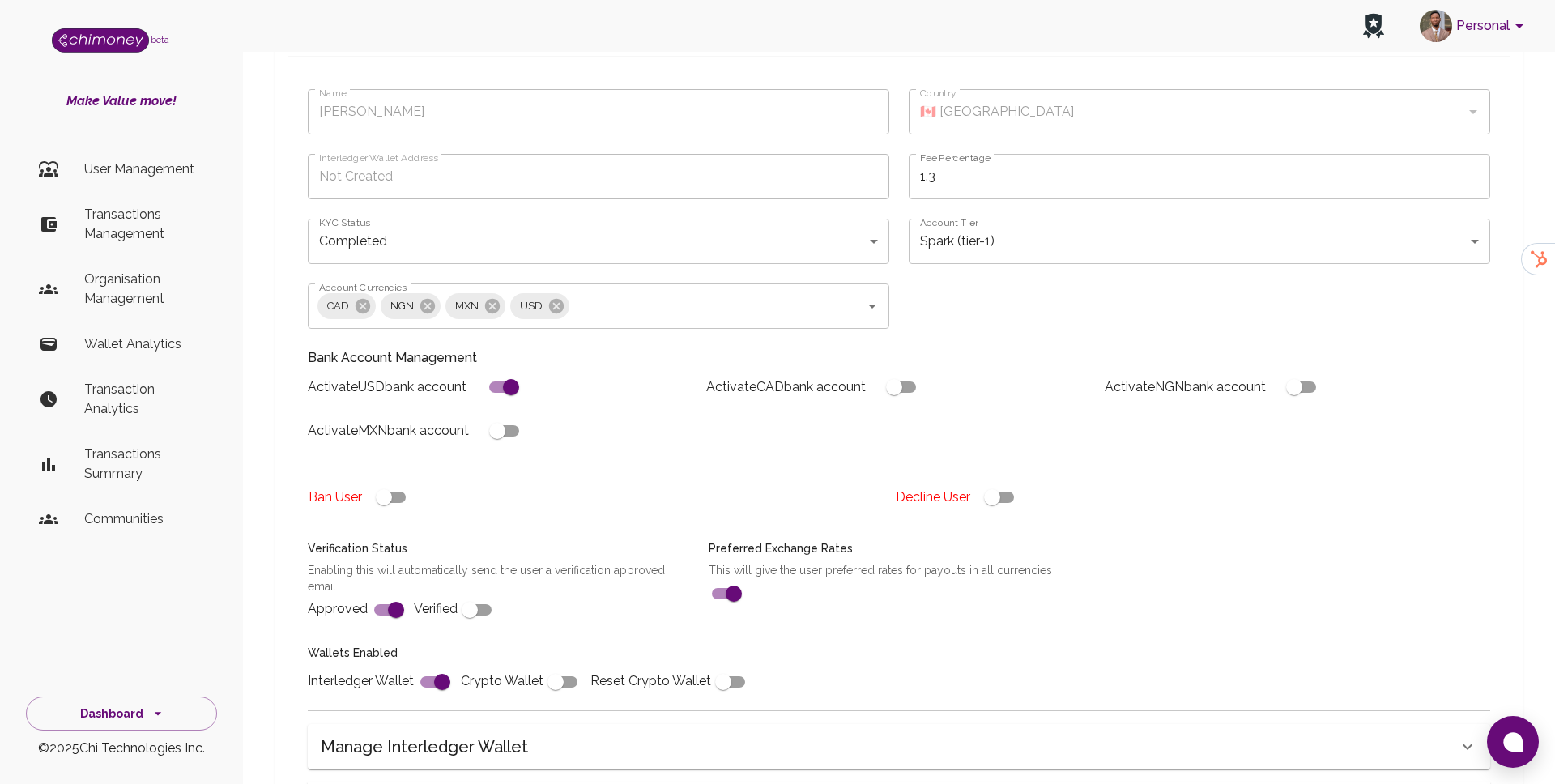
click at [474, 610] on input "checkbox" at bounding box center [469, 610] width 92 height 31
checkbox input "true"
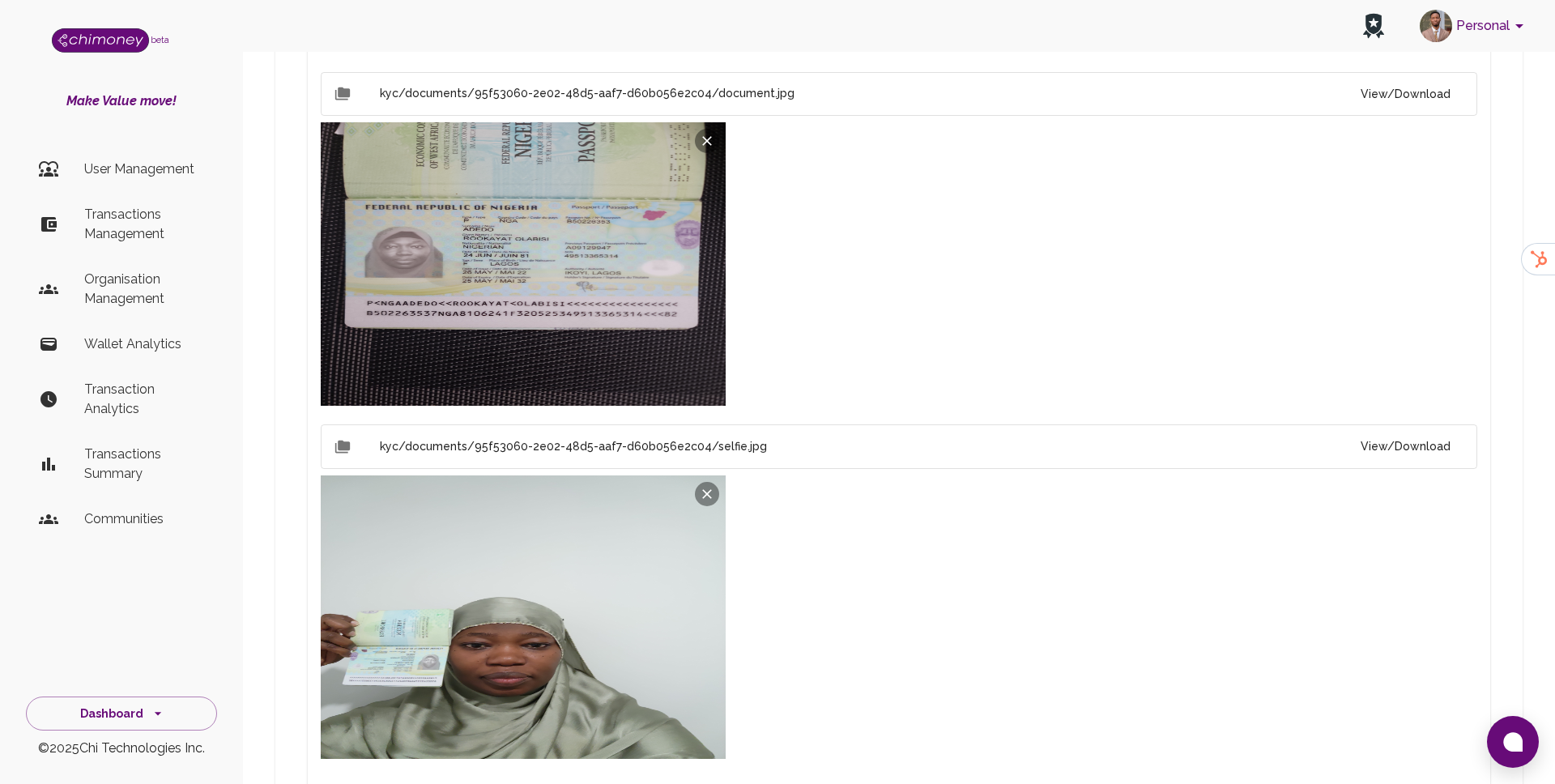
scroll to position [1257, 0]
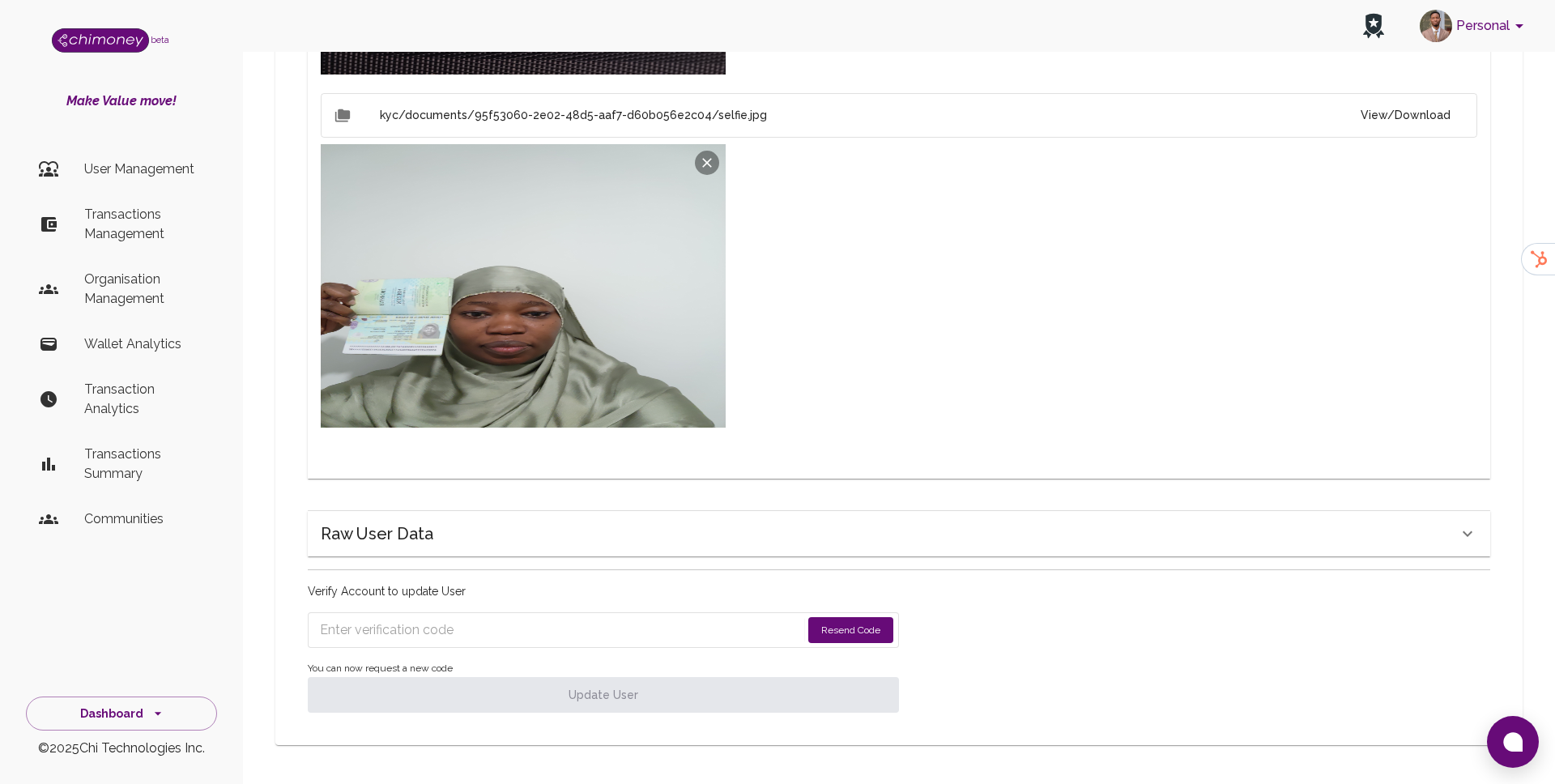
click at [849, 595] on p "Verify Account to update User" at bounding box center [603, 591] width 591 height 16
click at [847, 633] on button "Resend Code" at bounding box center [851, 629] width 85 height 26
click at [504, 634] on input "Enter verification code" at bounding box center [549, 629] width 459 height 26
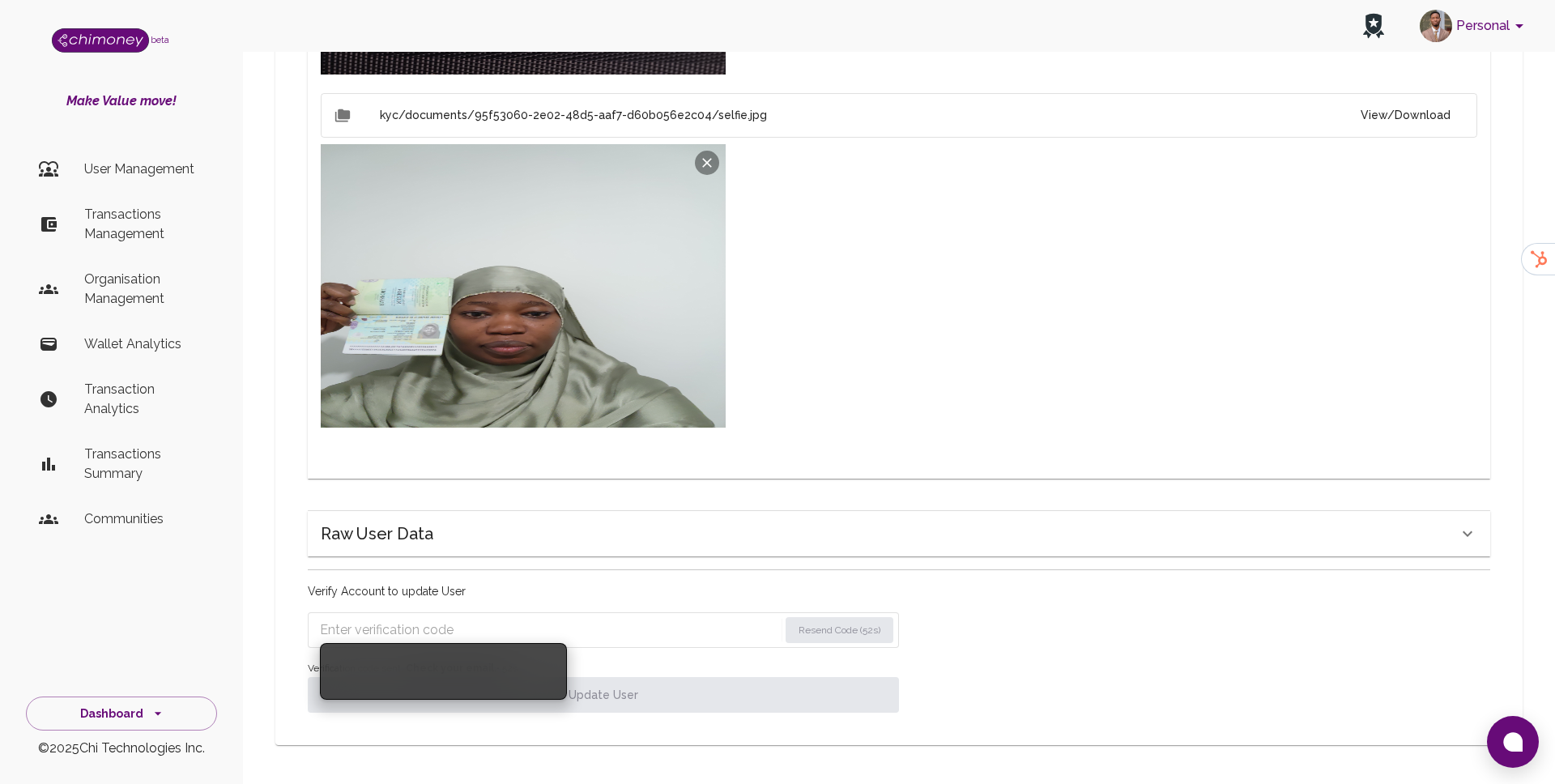
paste input "8649"
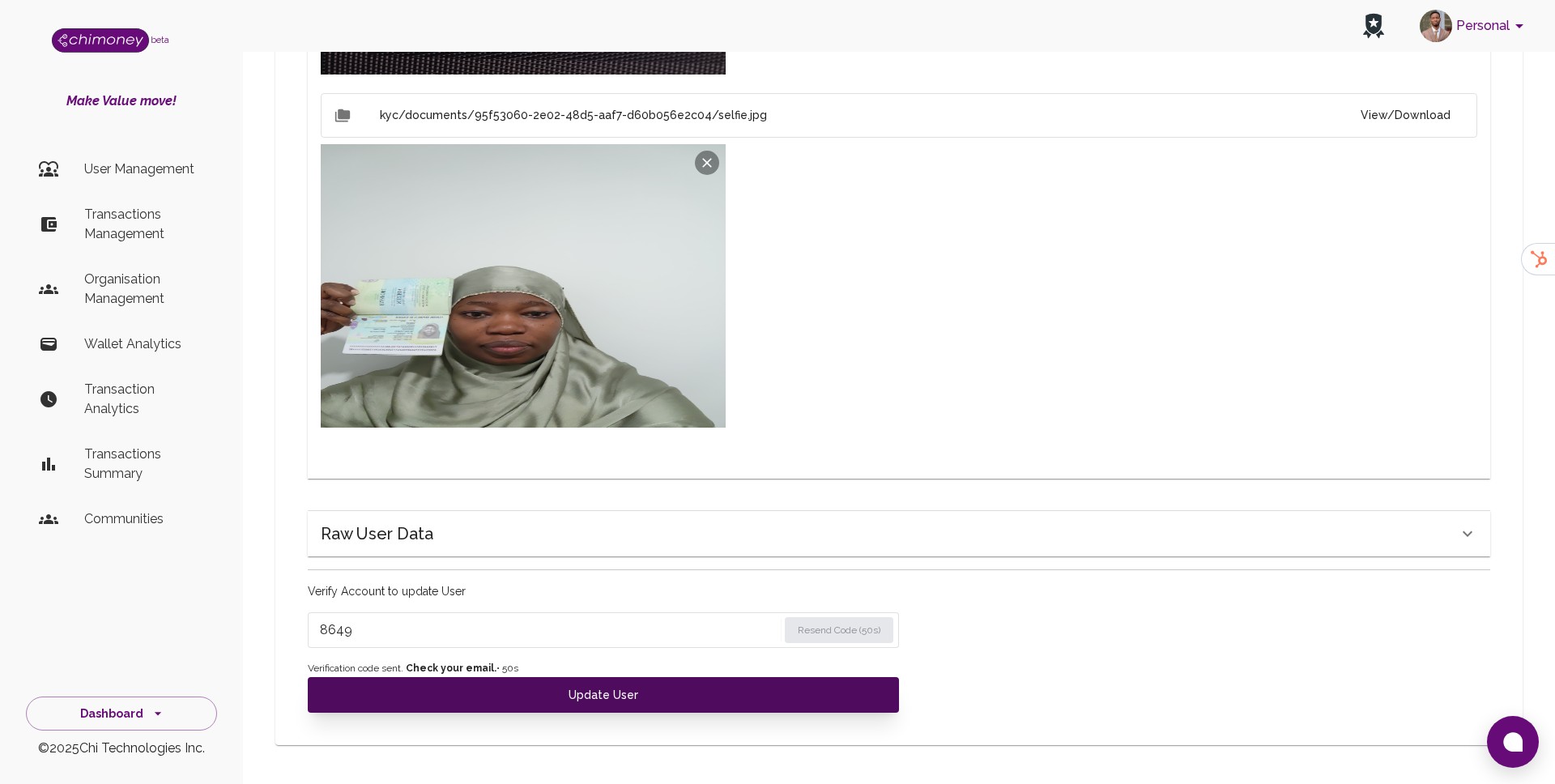
type input "8649"
click at [453, 693] on button "Update User" at bounding box center [603, 695] width 591 height 35
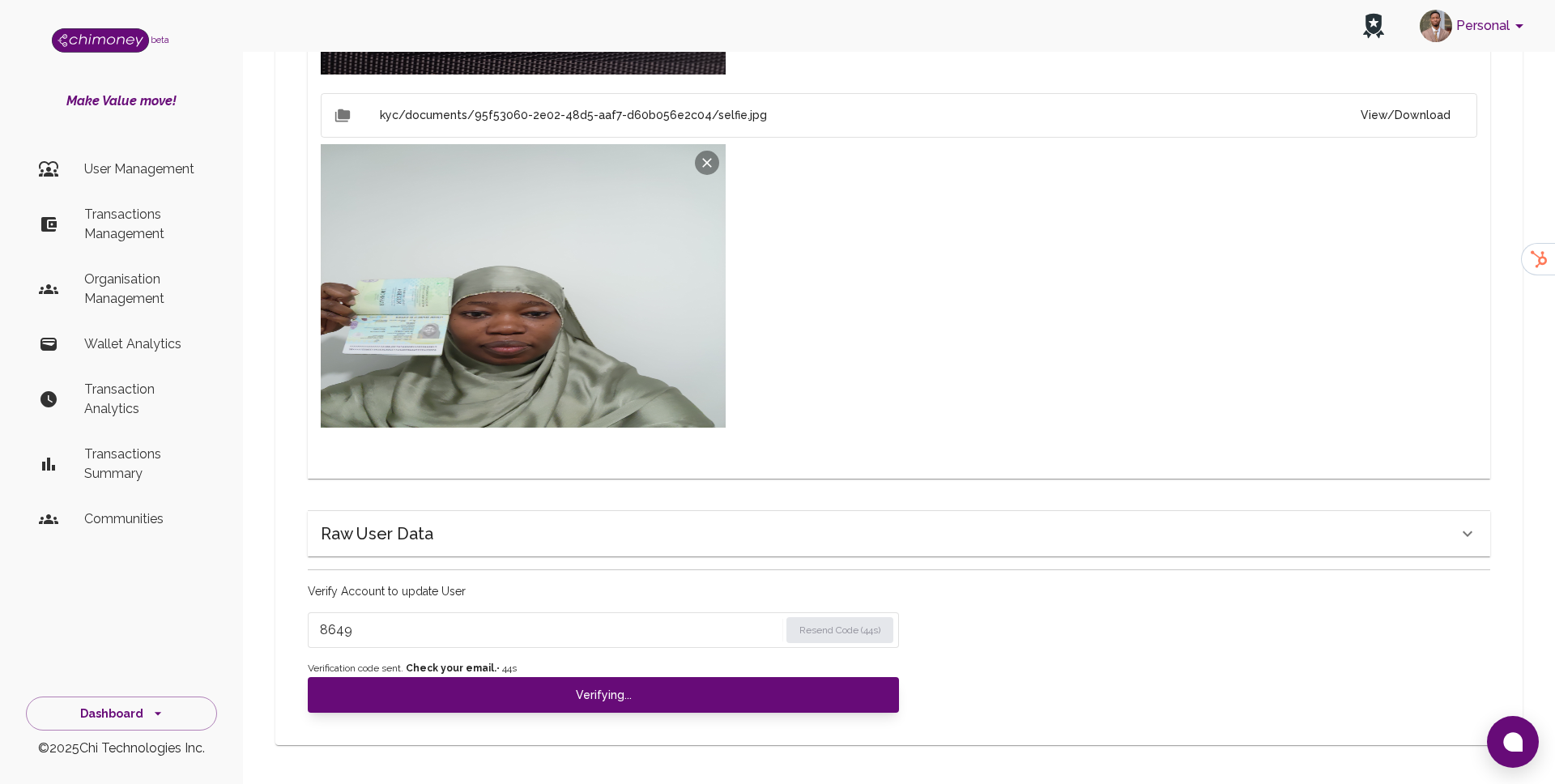
type input "under_review"
checkbox input "false"
checkbox input "true"
checkbox input "false"
type input "completed"
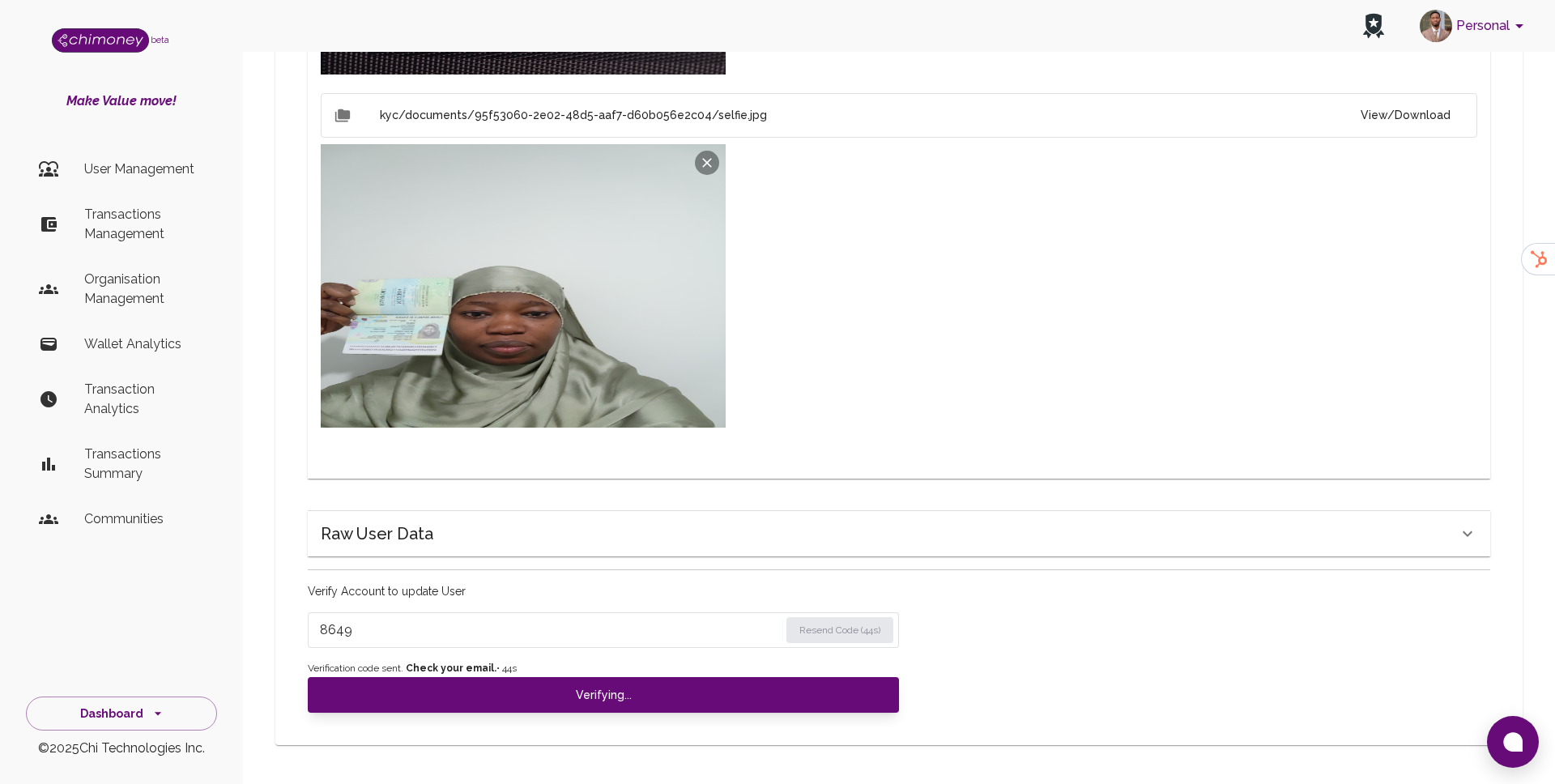
type input "tier-1"
checkbox input "true"
checkbox input "false"
checkbox input "true"
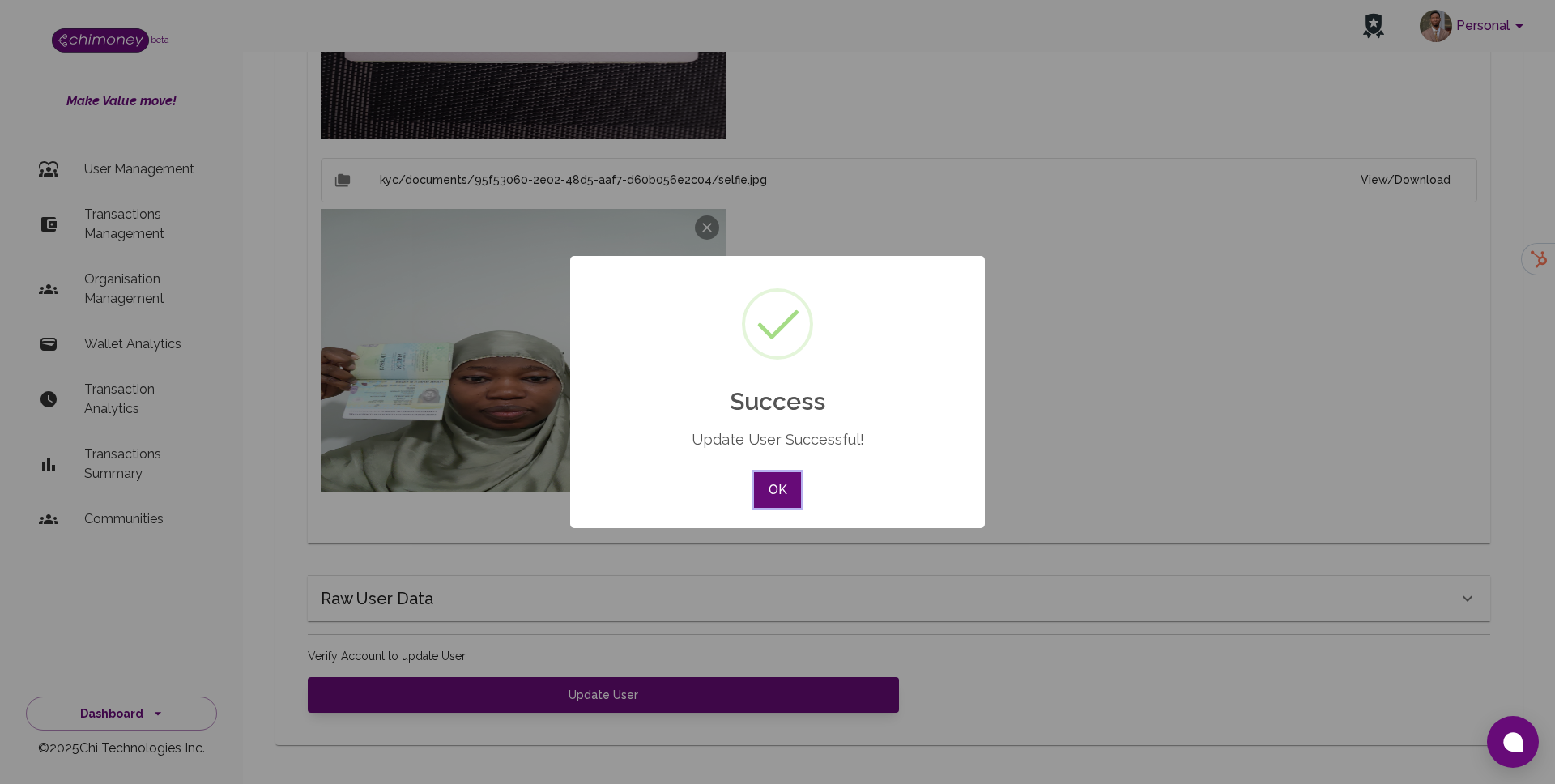
scroll to position [1192, 0]
click at [784, 479] on button "OK" at bounding box center [777, 490] width 47 height 35
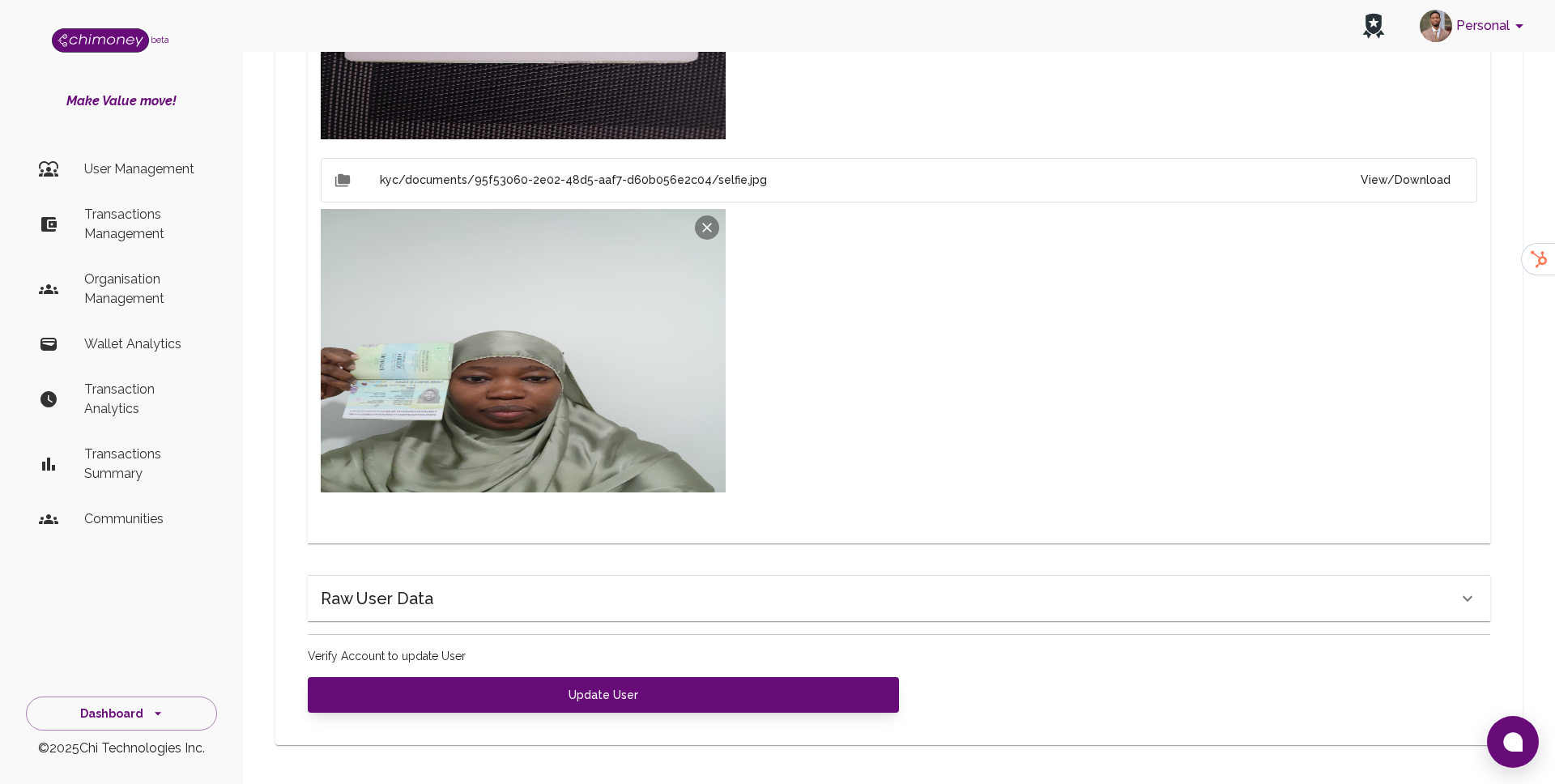
click at [125, 184] on li "User Management" at bounding box center [121, 170] width 191 height 39
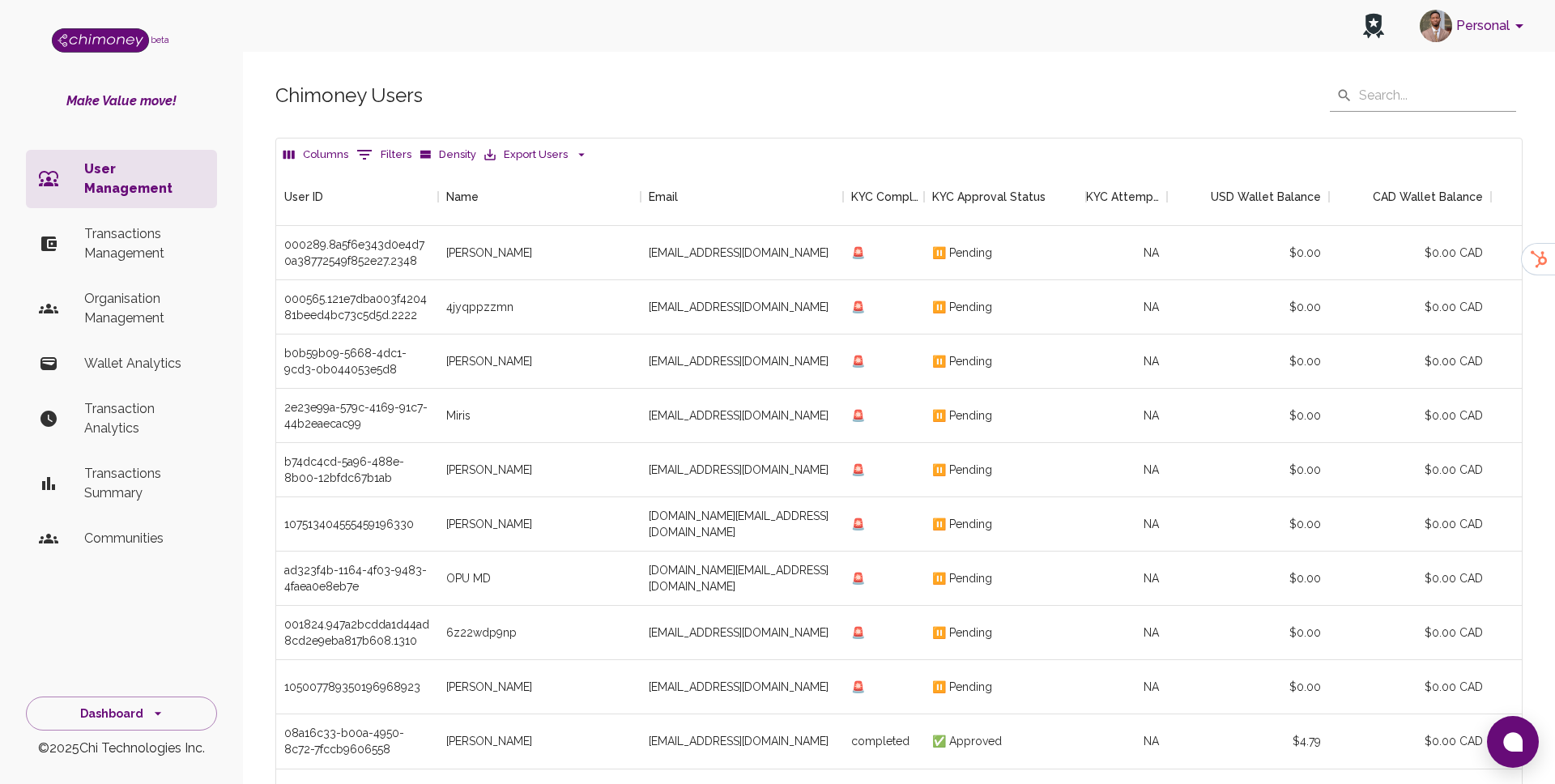
scroll to position [601, 1246]
click at [399, 149] on button "0 Filters" at bounding box center [384, 154] width 63 height 26
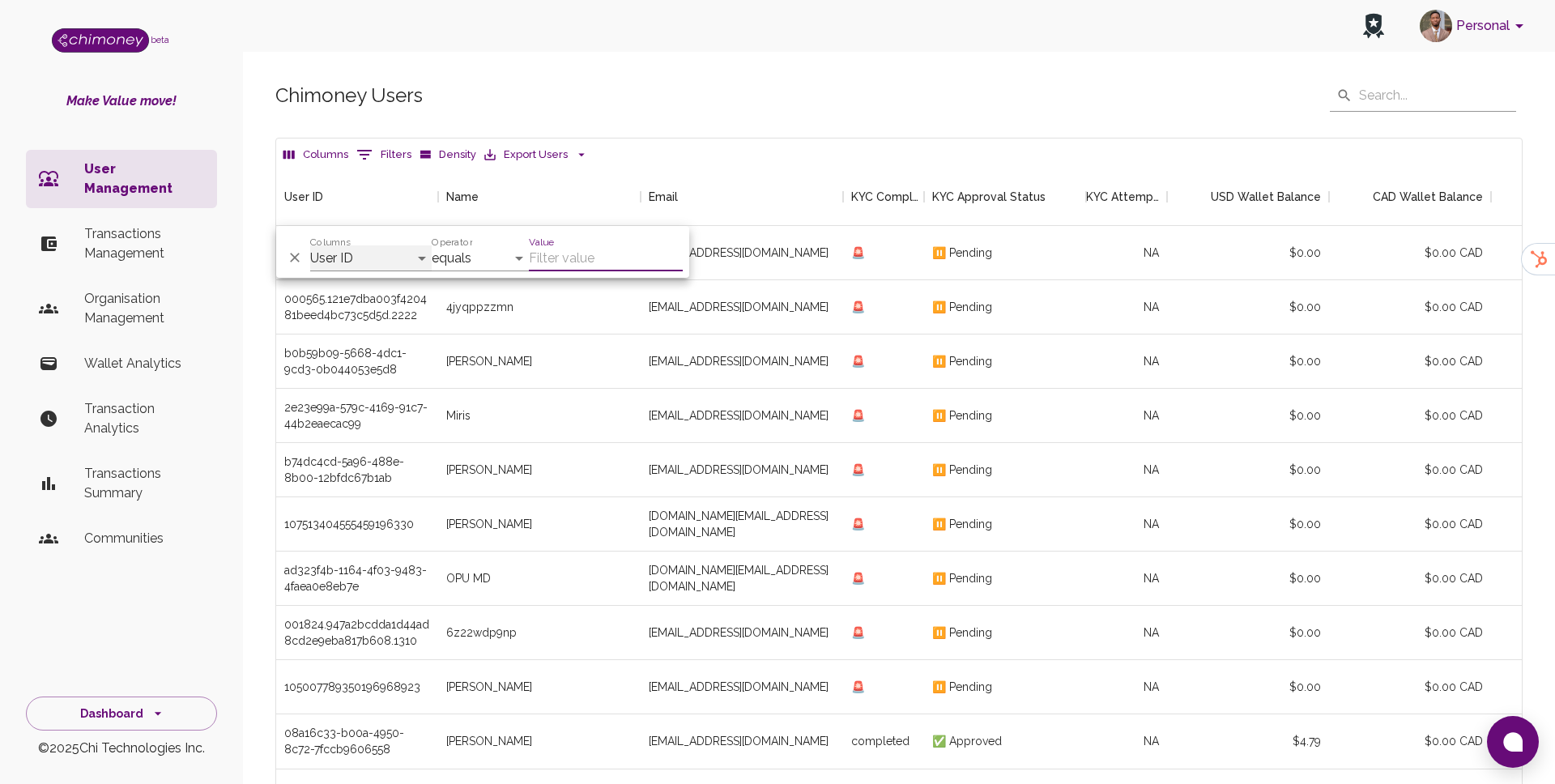
click at [372, 258] on select "User ID Name Email KYC Completed KYC Approval Status KYC Attempts Join date Upd…" at bounding box center [370, 258] width 121 height 26
select select "email"
click at [553, 264] on input "Value" at bounding box center [606, 258] width 154 height 26
paste input "mattblair707@gmail.com"
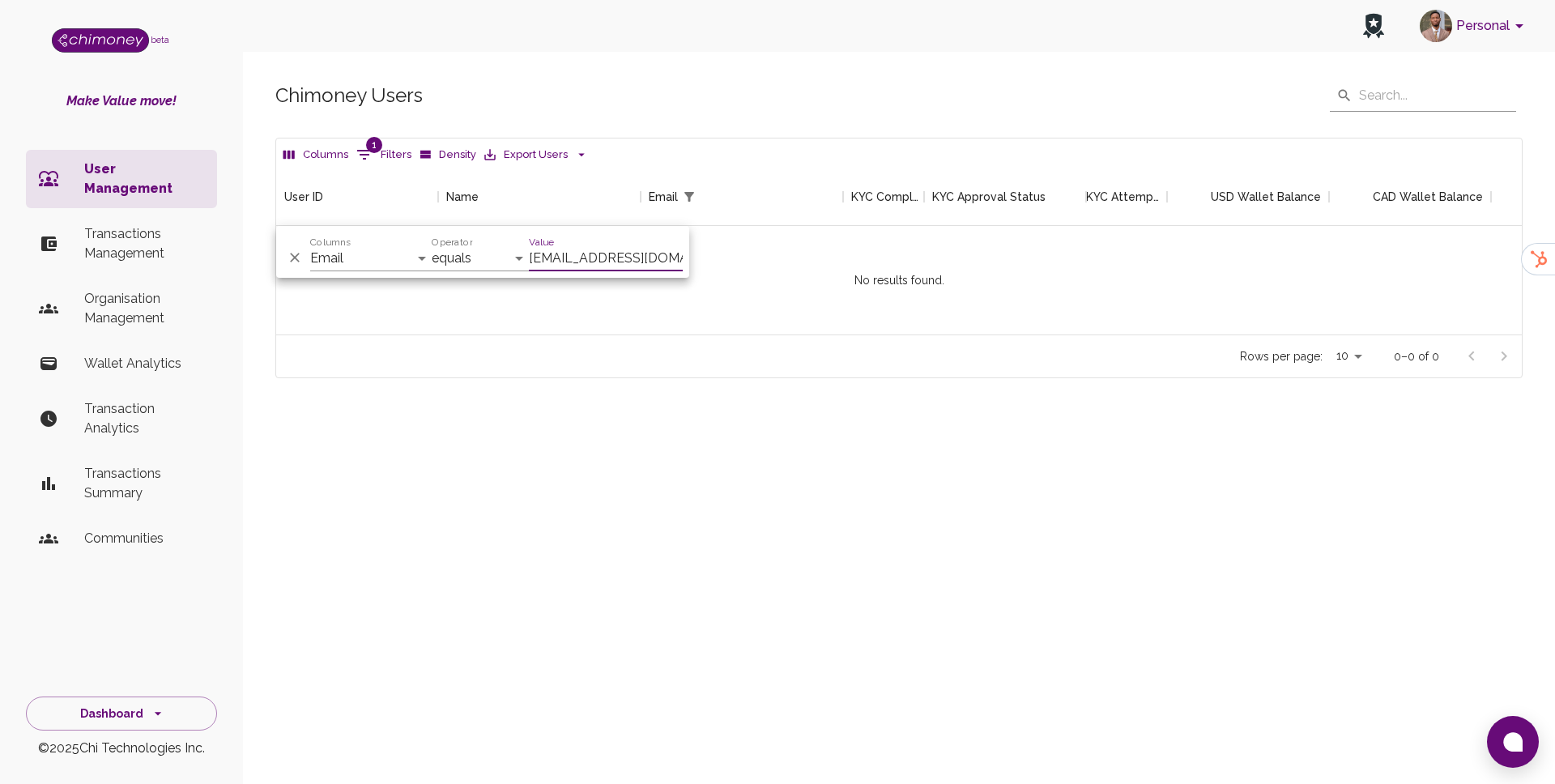
scroll to position [167, 1246]
type input "mattblair707@gmail.com"
click at [1361, 356] on body "Personal beta Make Value move! User Management Transactions Management Organisa…" at bounding box center [777, 392] width 1555 height 784
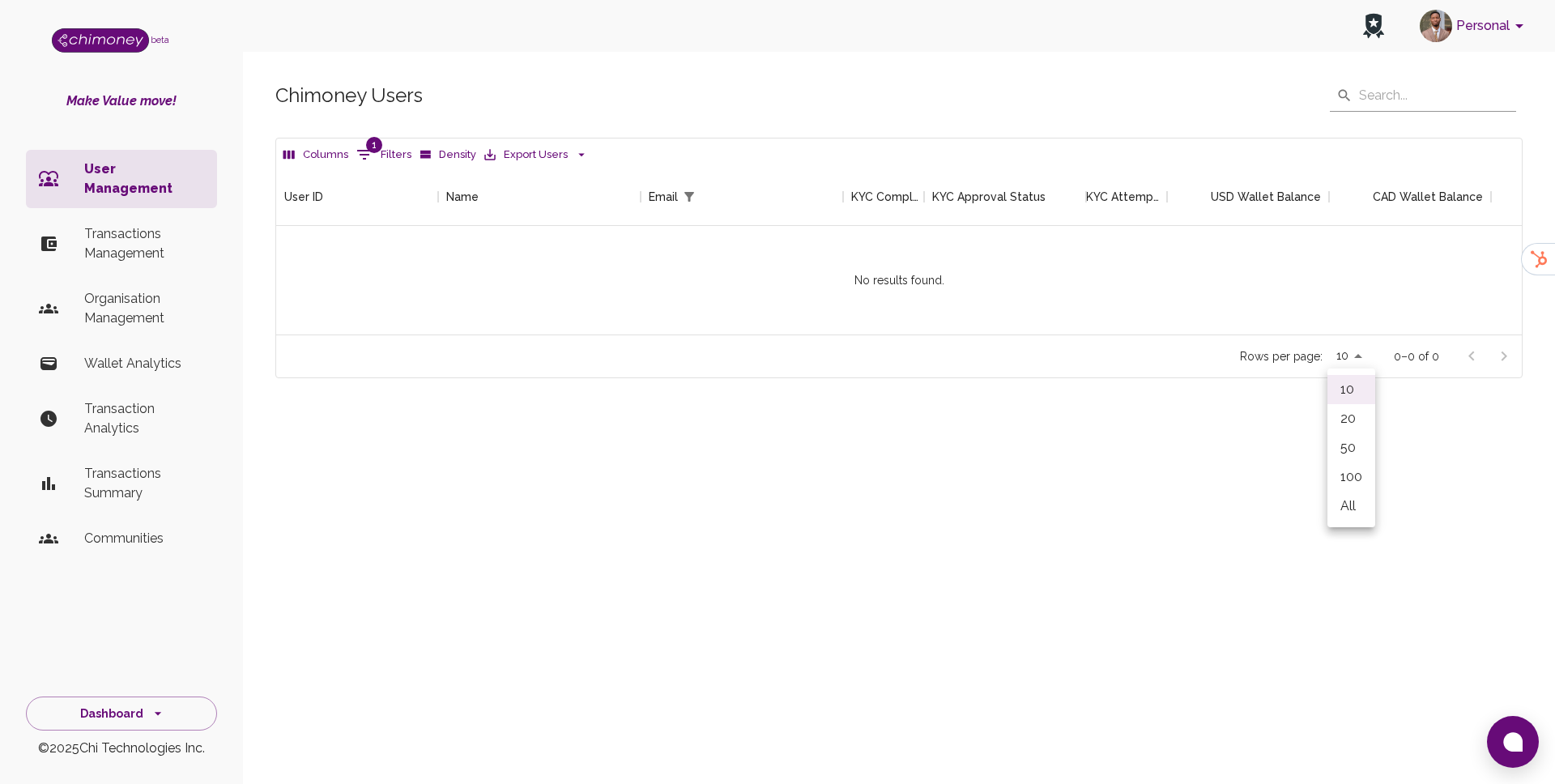
click at [1354, 507] on li "All" at bounding box center [1352, 506] width 48 height 29
click at [86, 225] on p "Transactions Management" at bounding box center [144, 244] width 120 height 39
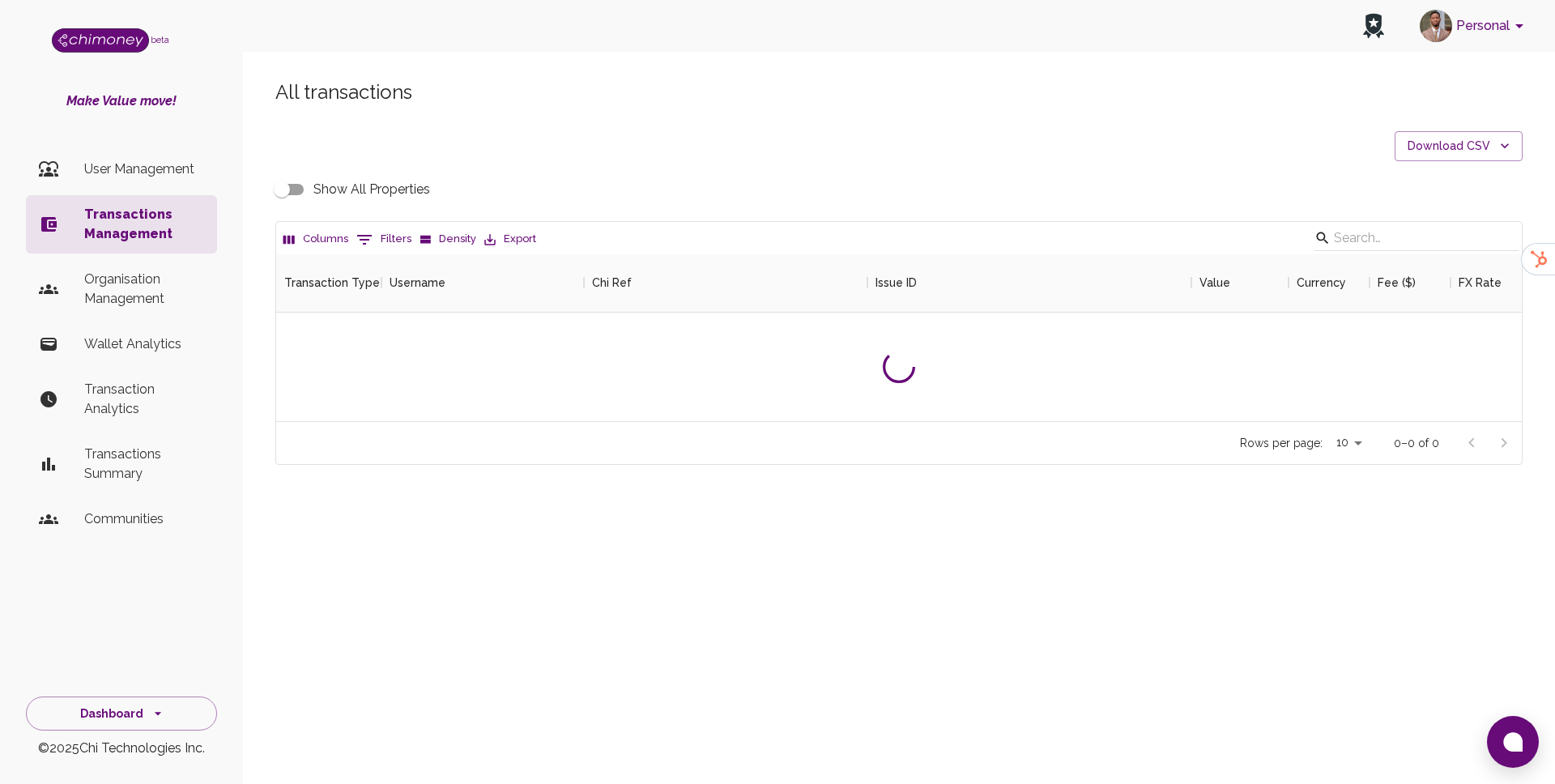
scroll to position [167, 1246]
click at [176, 162] on p "User Management" at bounding box center [144, 170] width 120 height 19
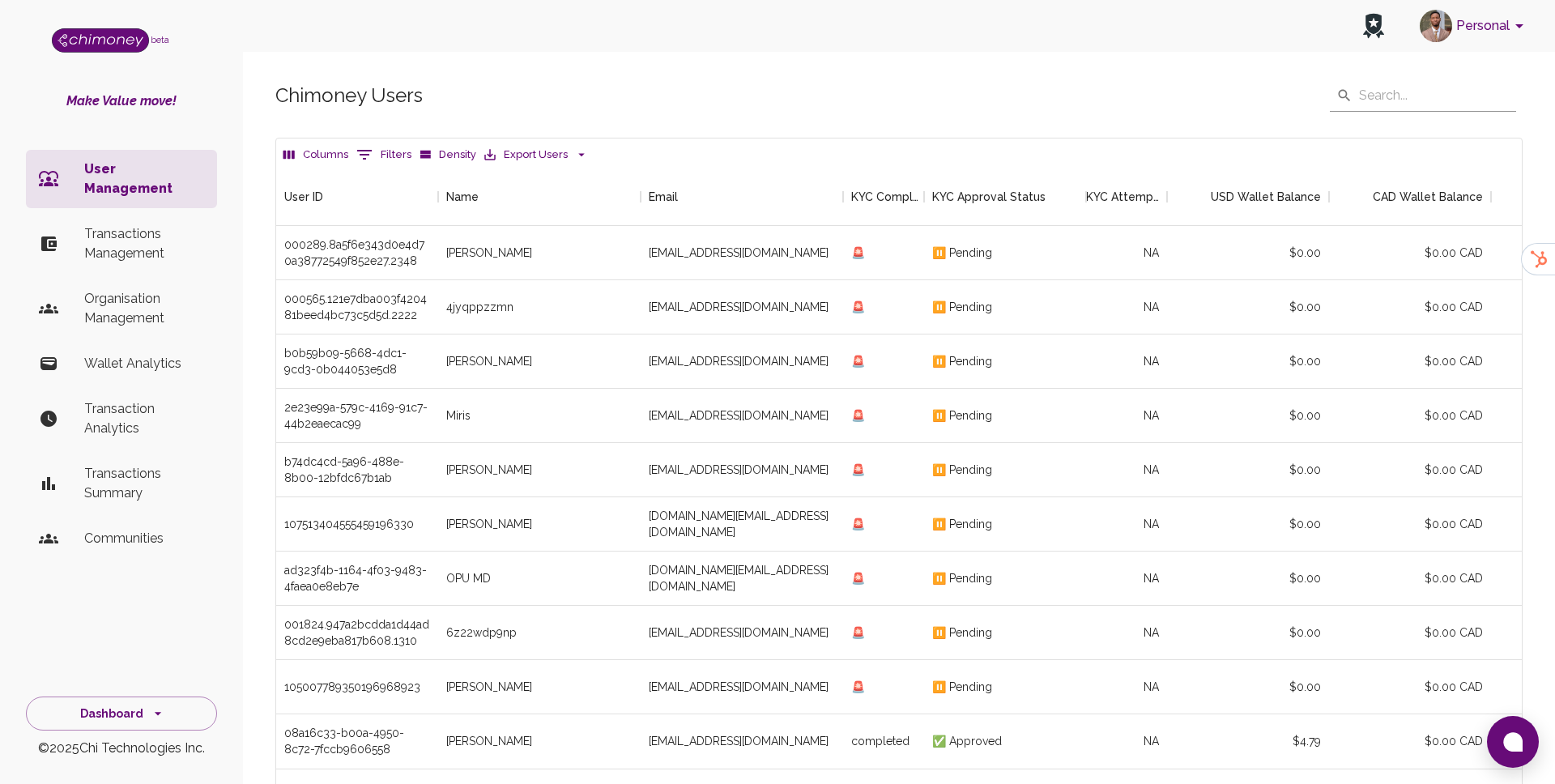
scroll to position [601, 1246]
click at [165, 225] on p "Transactions Management" at bounding box center [144, 244] width 120 height 39
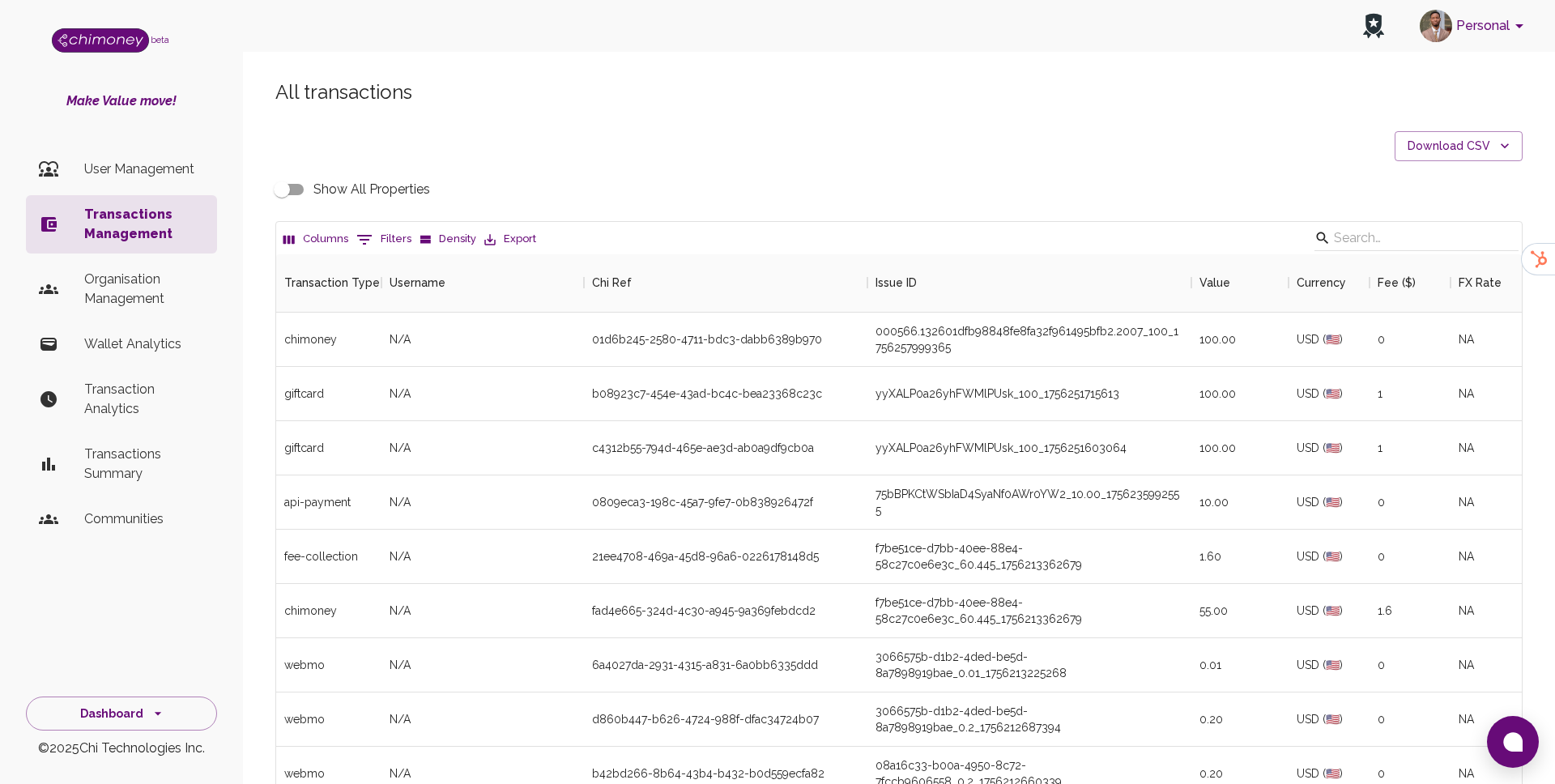
scroll to position [601, 1246]
click at [382, 243] on button "0 Filters" at bounding box center [384, 240] width 63 height 26
click at [383, 350] on select "Transaction Type Username Chi Ref Issue ID Value Amount Currency Fee ($) FX Rat…" at bounding box center [370, 345] width 121 height 26
select select "email"
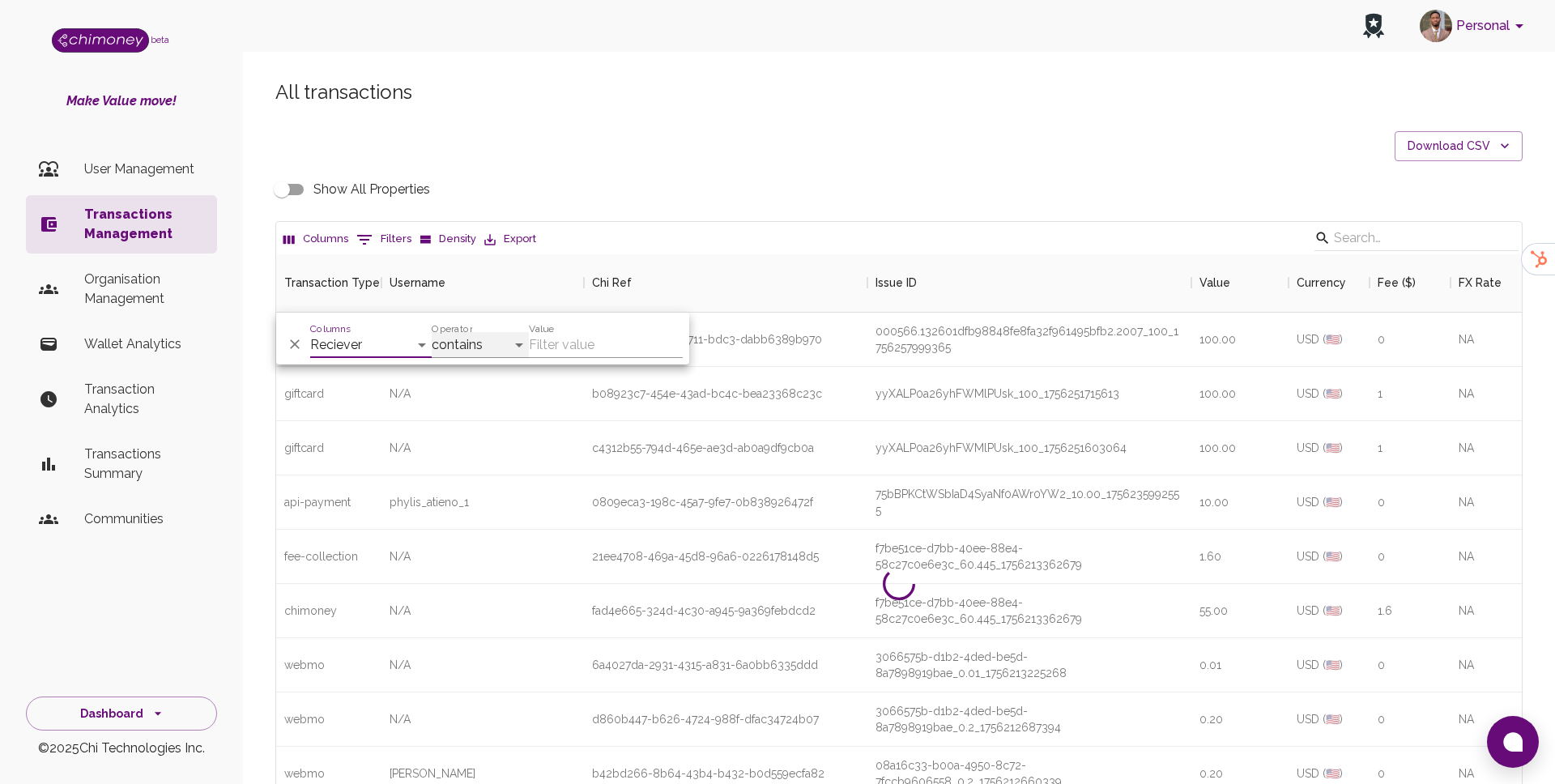
click at [480, 342] on select "contains equals starts with ends with is empty is not empty is any of" at bounding box center [480, 345] width 97 height 26
select select "equals"
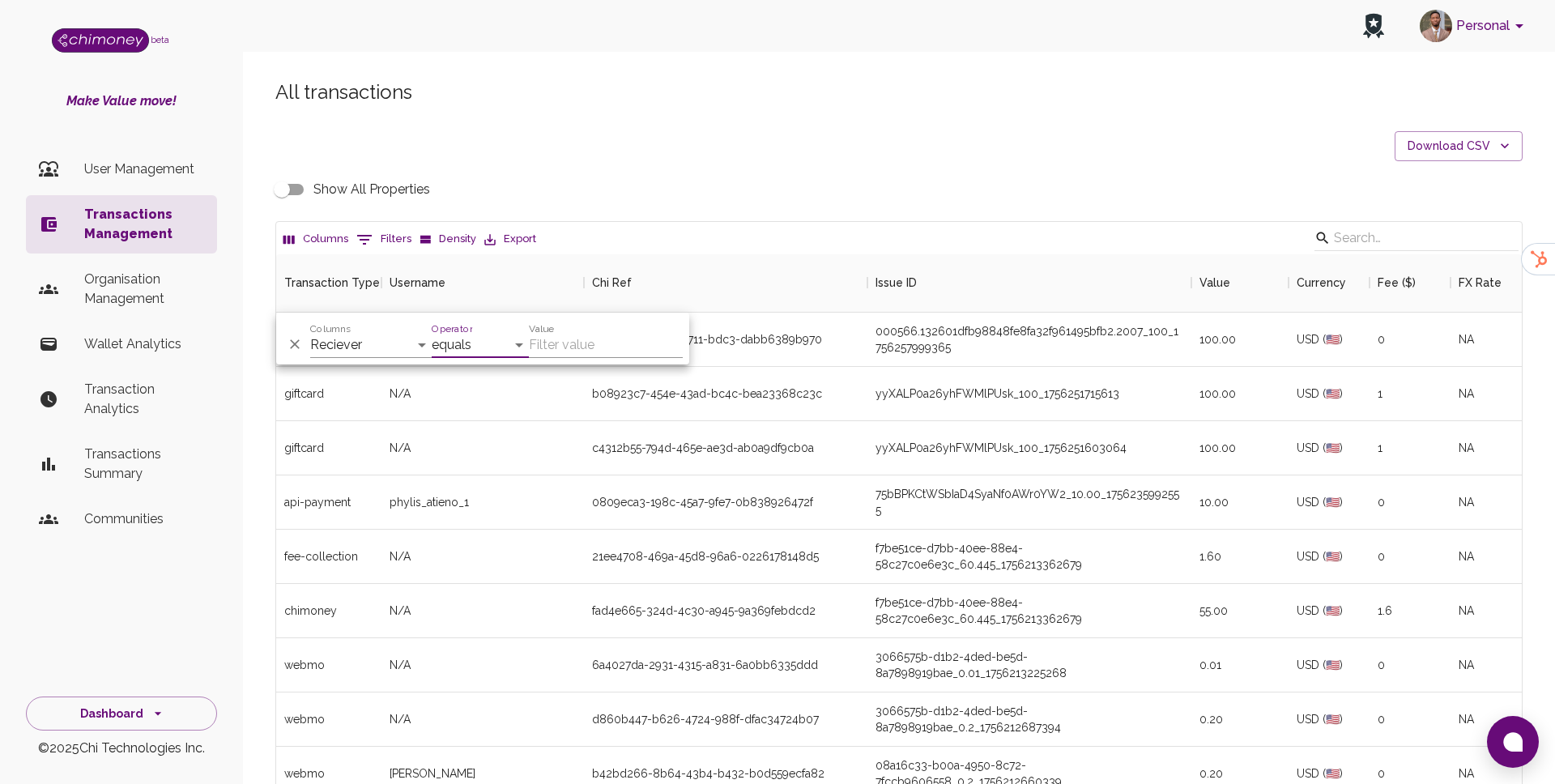
click at [567, 343] on input "Value" at bounding box center [606, 345] width 154 height 26
paste input "mattblair707@gmail.com"
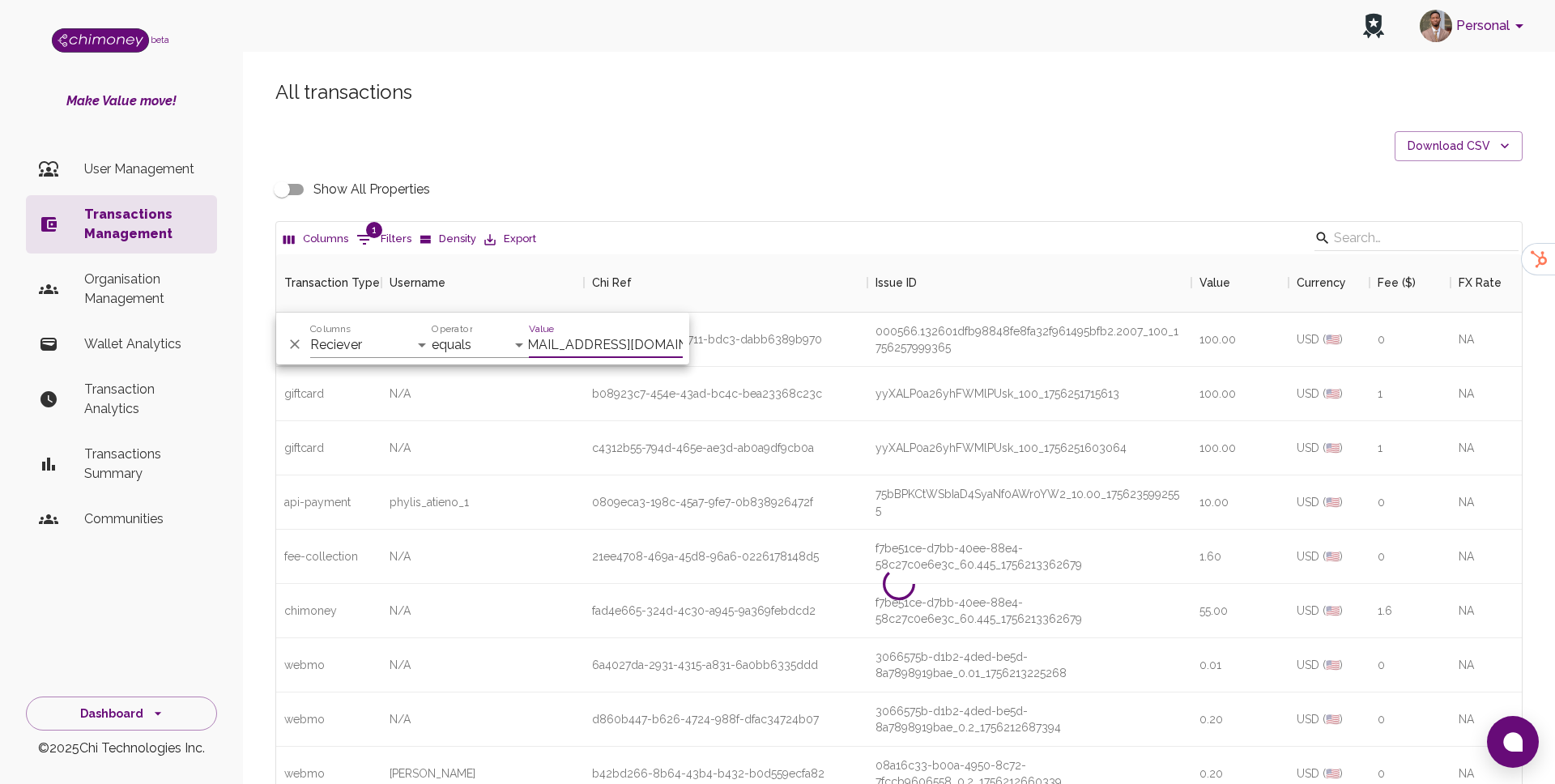
scroll to position [0, 0]
click at [608, 329] on div "Value mattblair707@gmail.com" at bounding box center [606, 339] width 154 height 39
click at [597, 340] on input "mattblair707@gmail.com" at bounding box center [606, 345] width 154 height 26
paste input "jharoshan393"
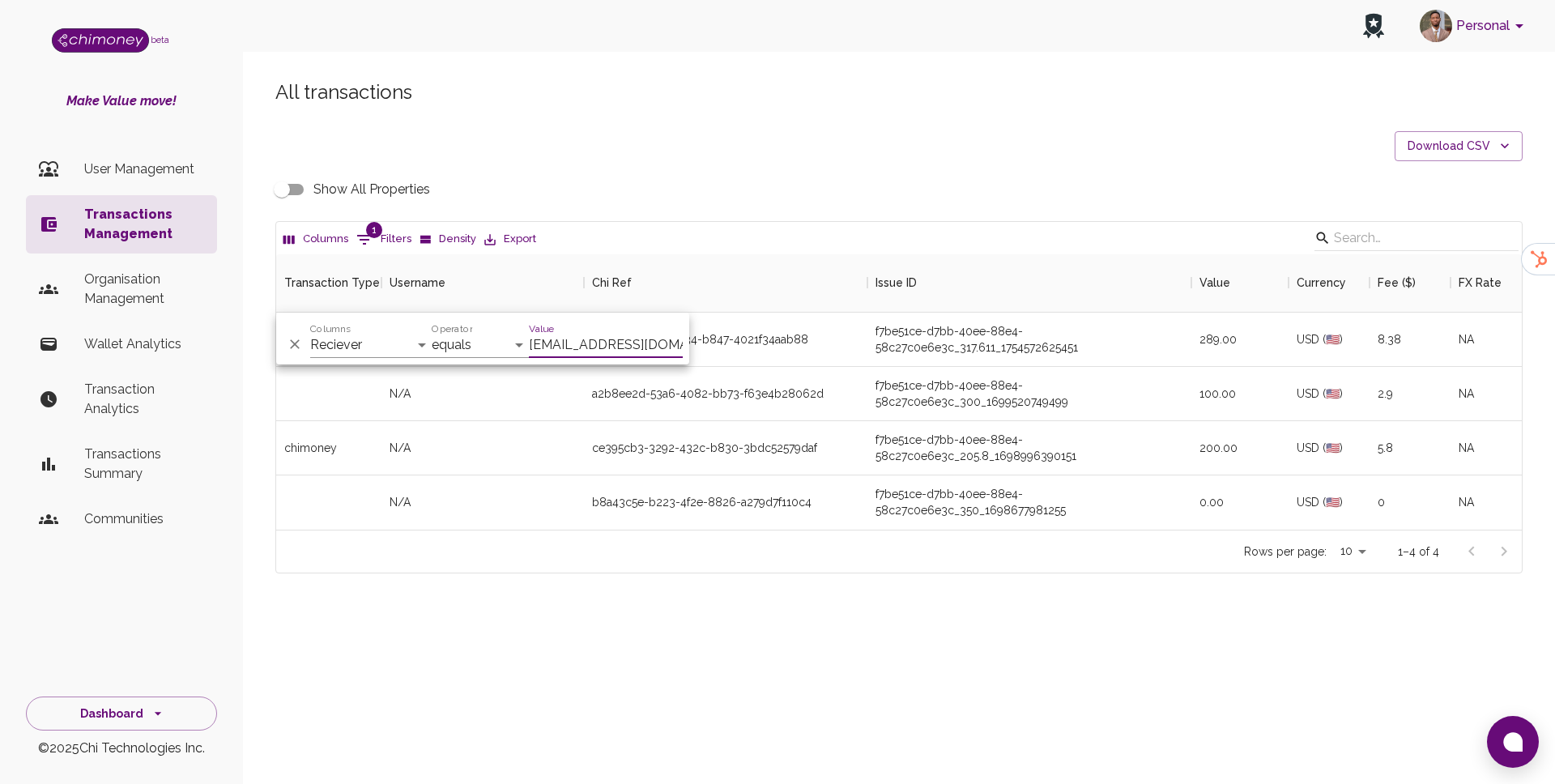
scroll to position [276, 1246]
type input "jharoshan393@gmail.com"
click at [772, 508] on div "b8a43c5e-b223-4f2e-8826-a279d7f110c4" at bounding box center [702, 502] width 219 height 16
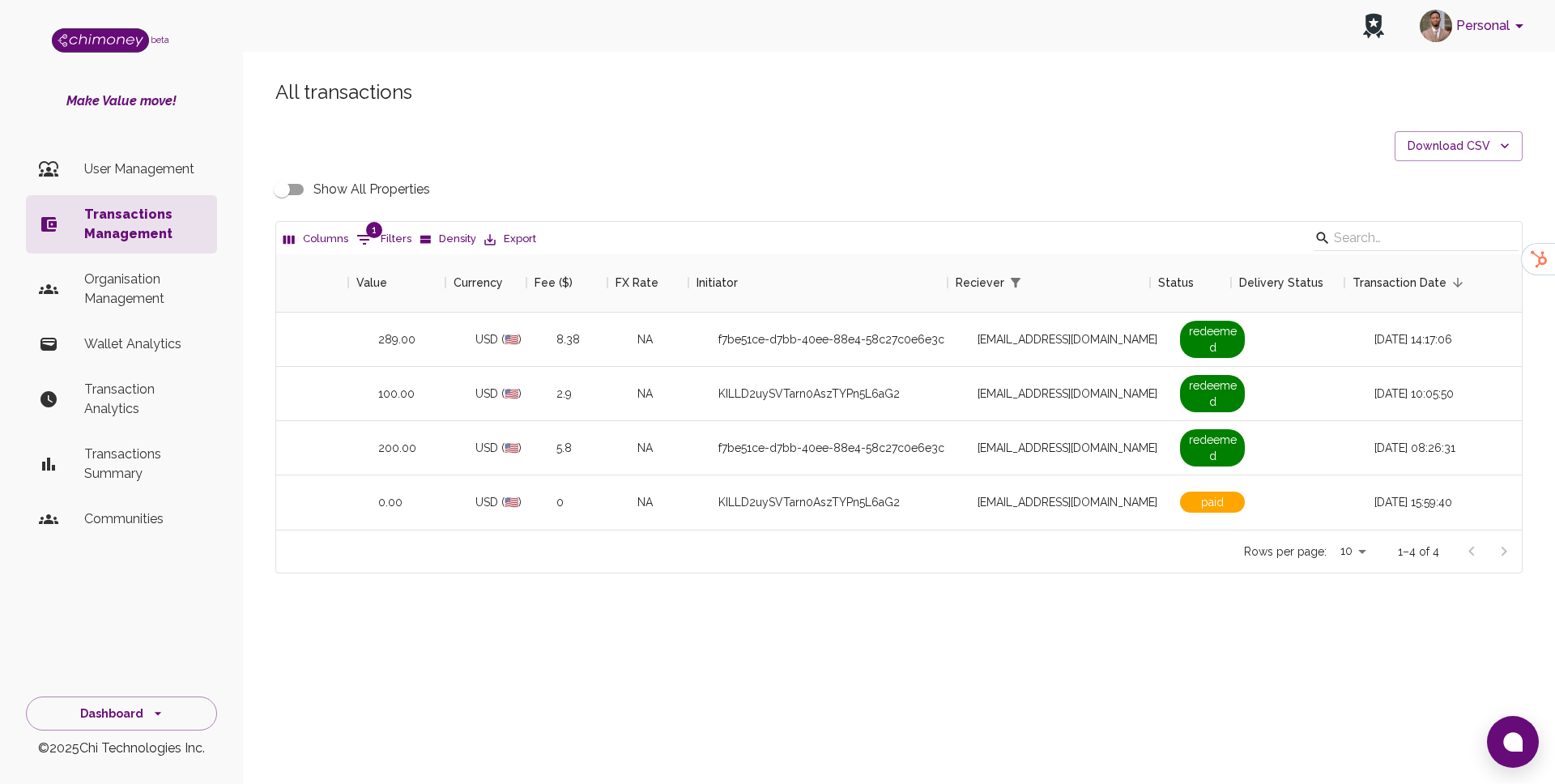
scroll to position [0, 707]
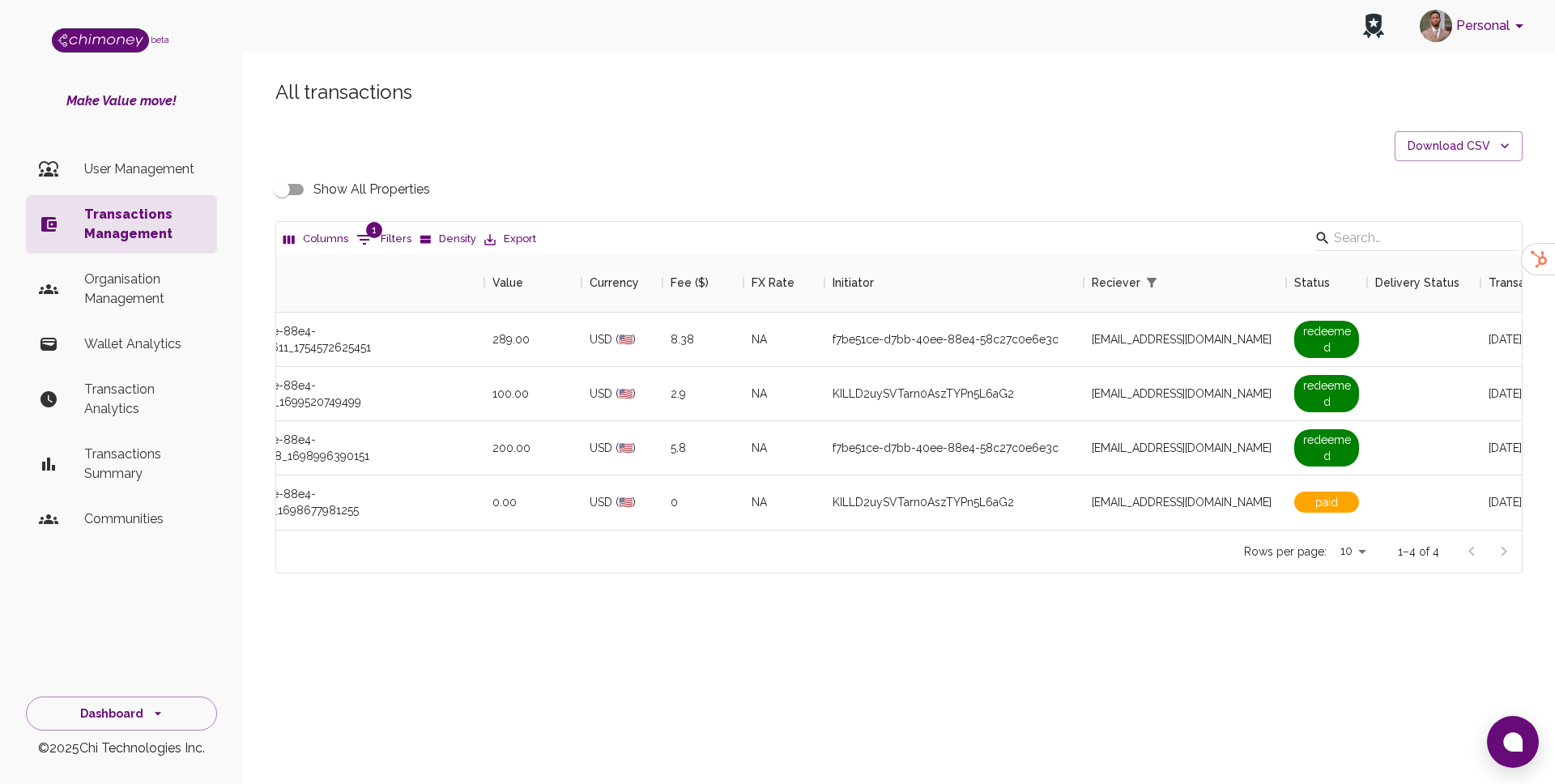
click at [298, 190] on input "Show All Properties" at bounding box center [282, 189] width 92 height 31
checkbox input "true"
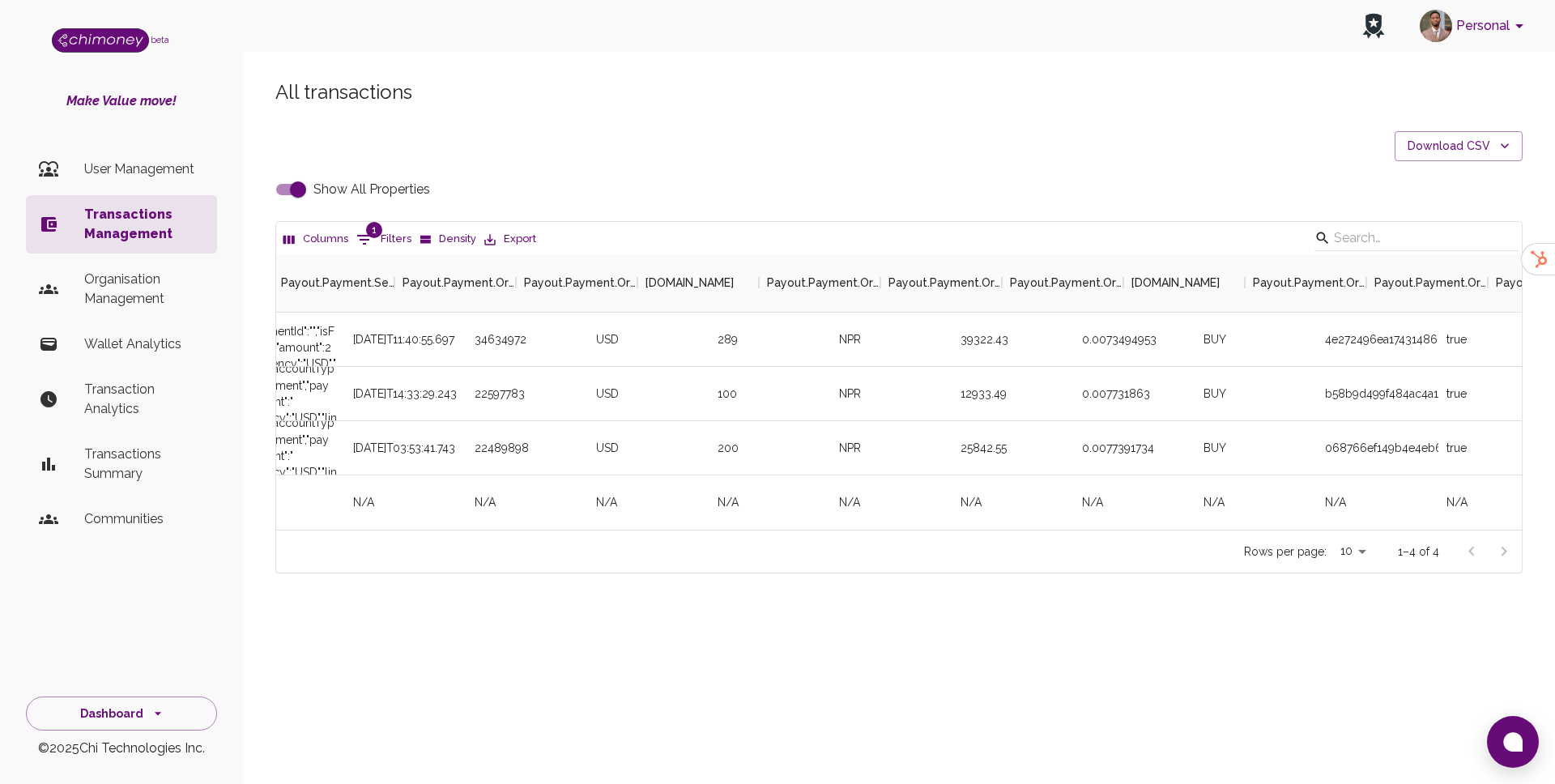
scroll to position [0, 3998]
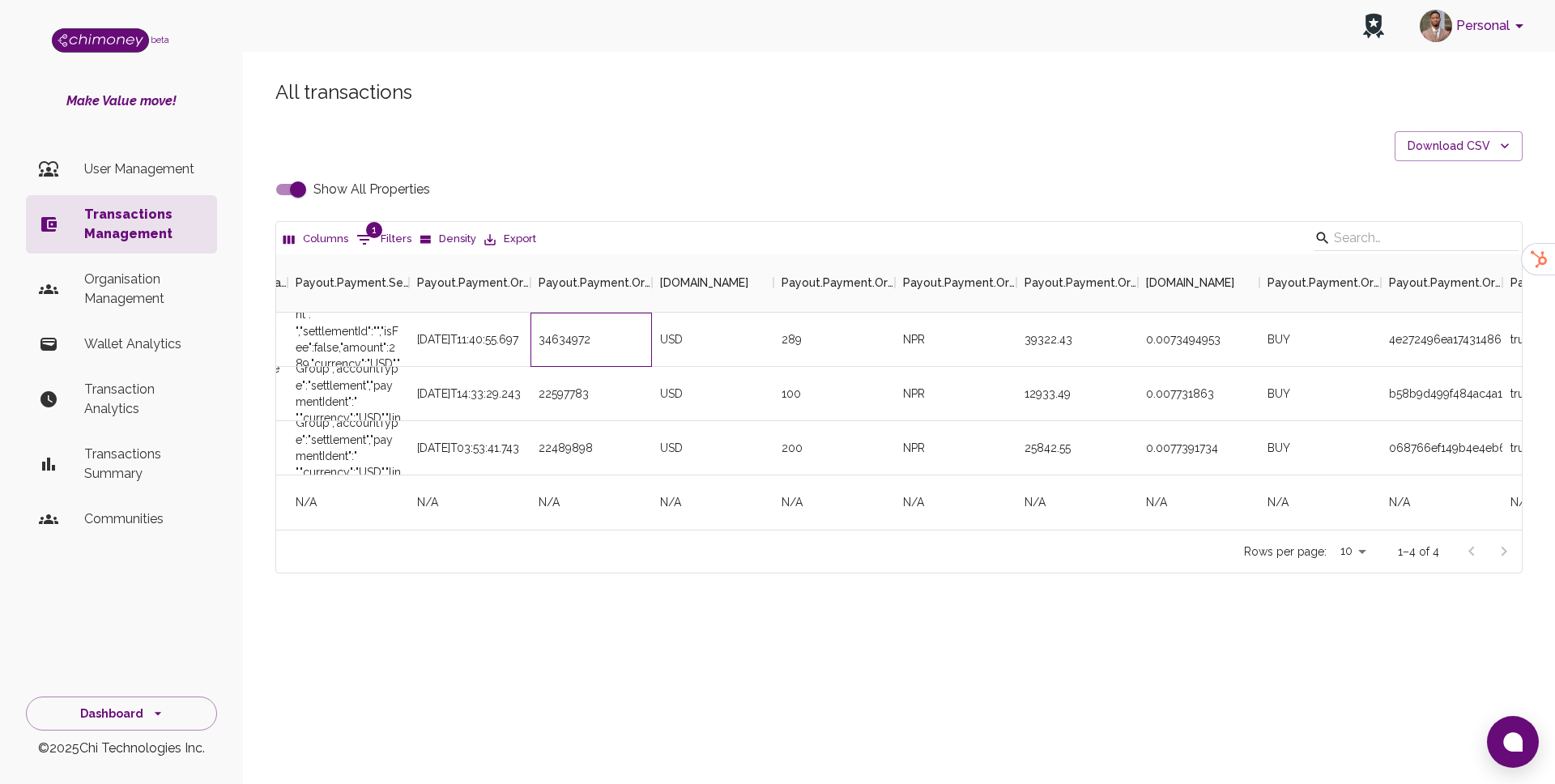
click at [550, 332] on div "34634972" at bounding box center [591, 339] width 121 height 54
copy div "34634972"
click at [120, 162] on p "User Management" at bounding box center [144, 170] width 120 height 19
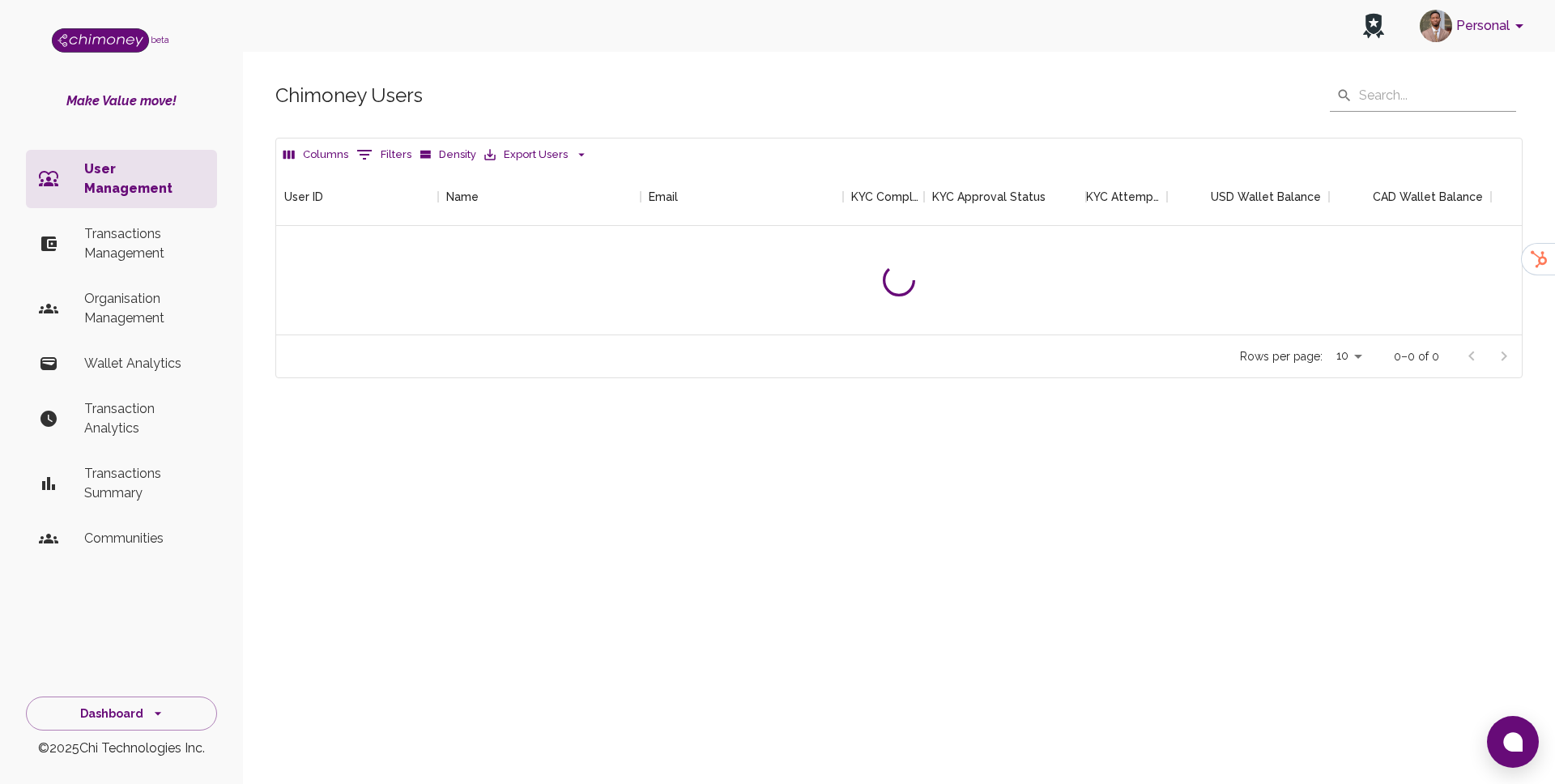
scroll to position [167, 1246]
click at [355, 146] on icon "Show filters" at bounding box center [364, 155] width 19 height 19
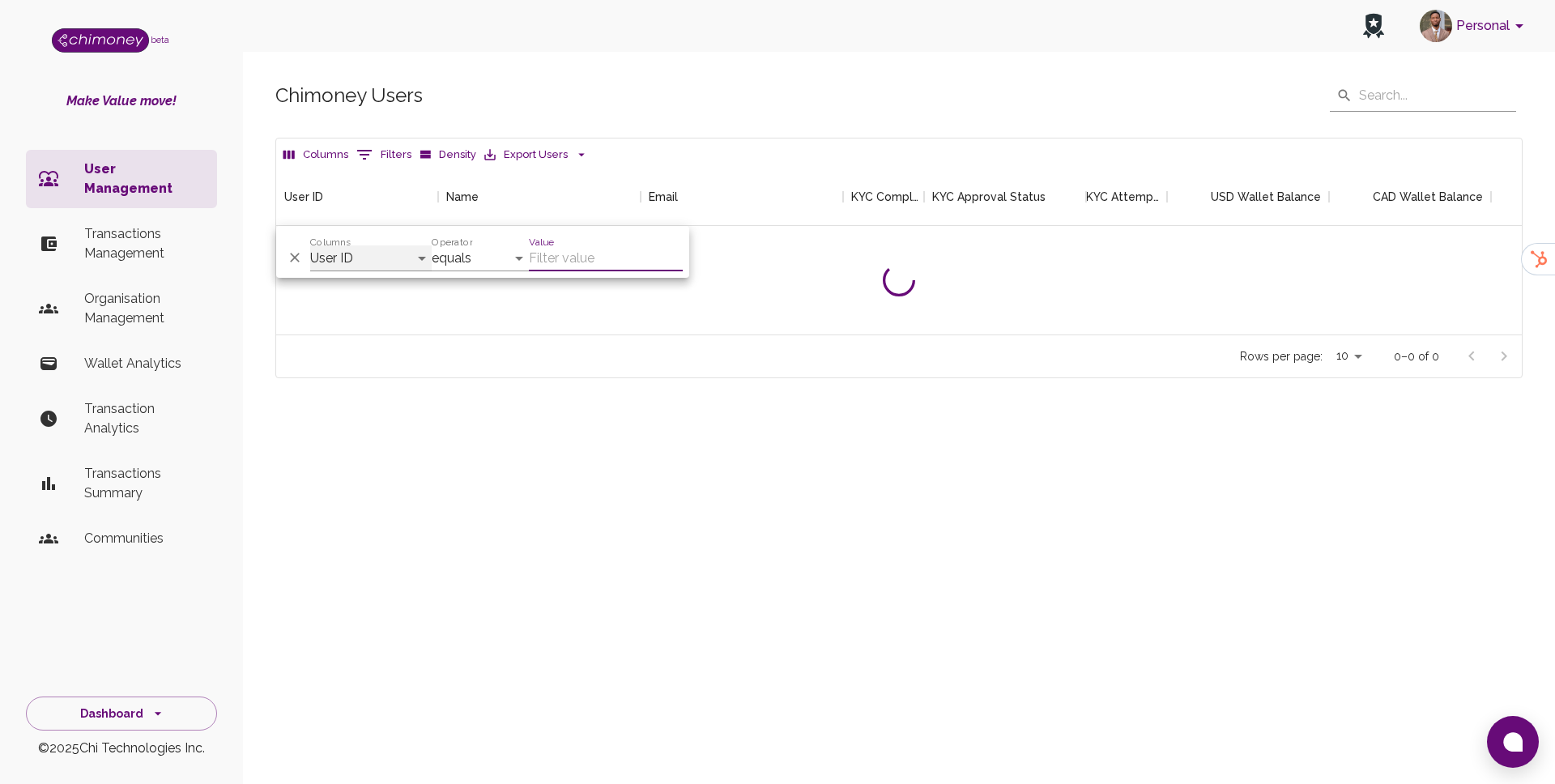
click at [363, 264] on select "User ID Name Email KYC Completed KYC Approval Status KYC Attempts Join date Upd…" at bounding box center [370, 258] width 121 height 26
select select "email"
click at [142, 225] on p "Transactions Management" at bounding box center [144, 244] width 120 height 39
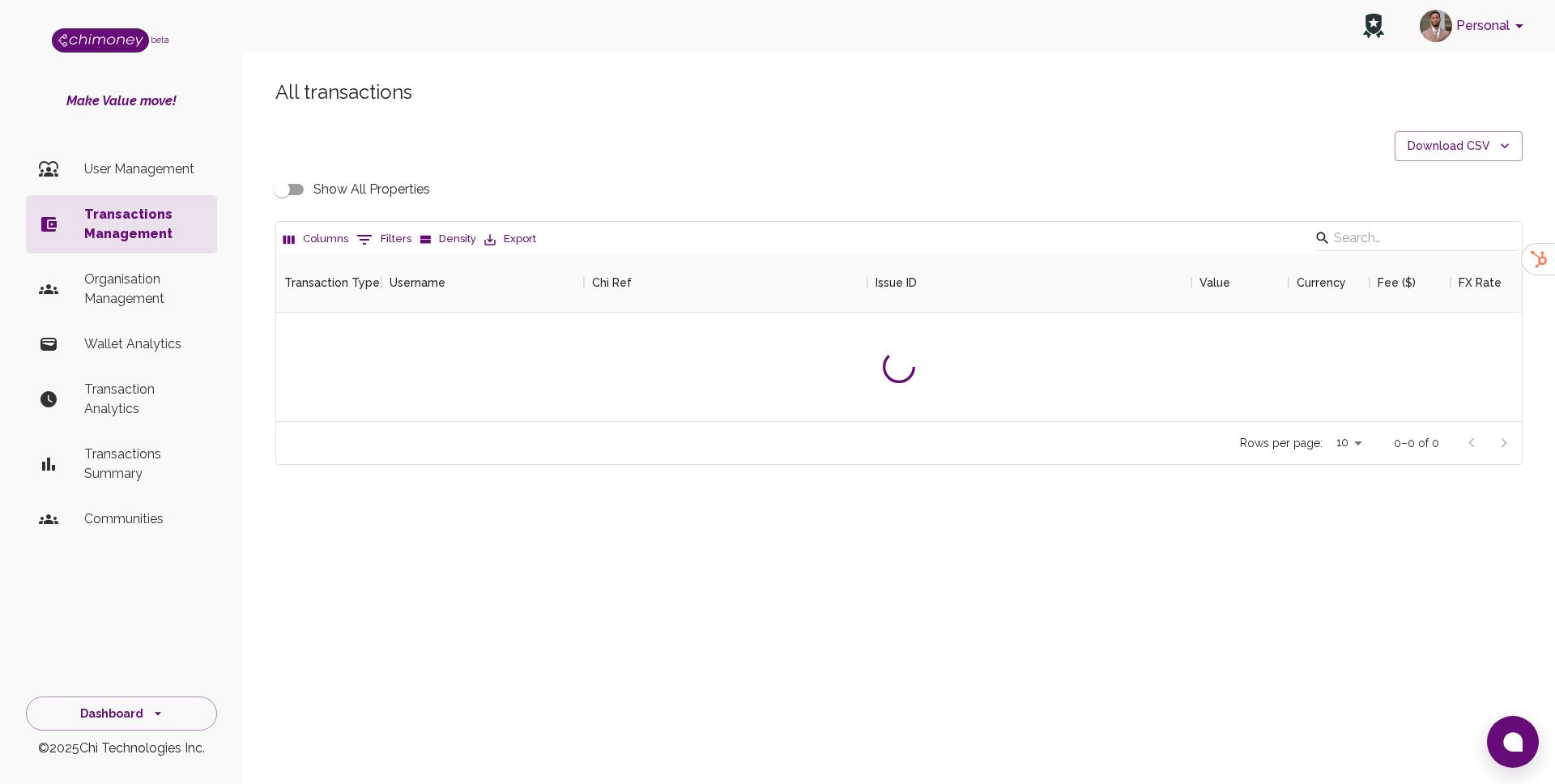
scroll to position [167, 1246]
click at [141, 161] on p "User Management" at bounding box center [144, 170] width 120 height 19
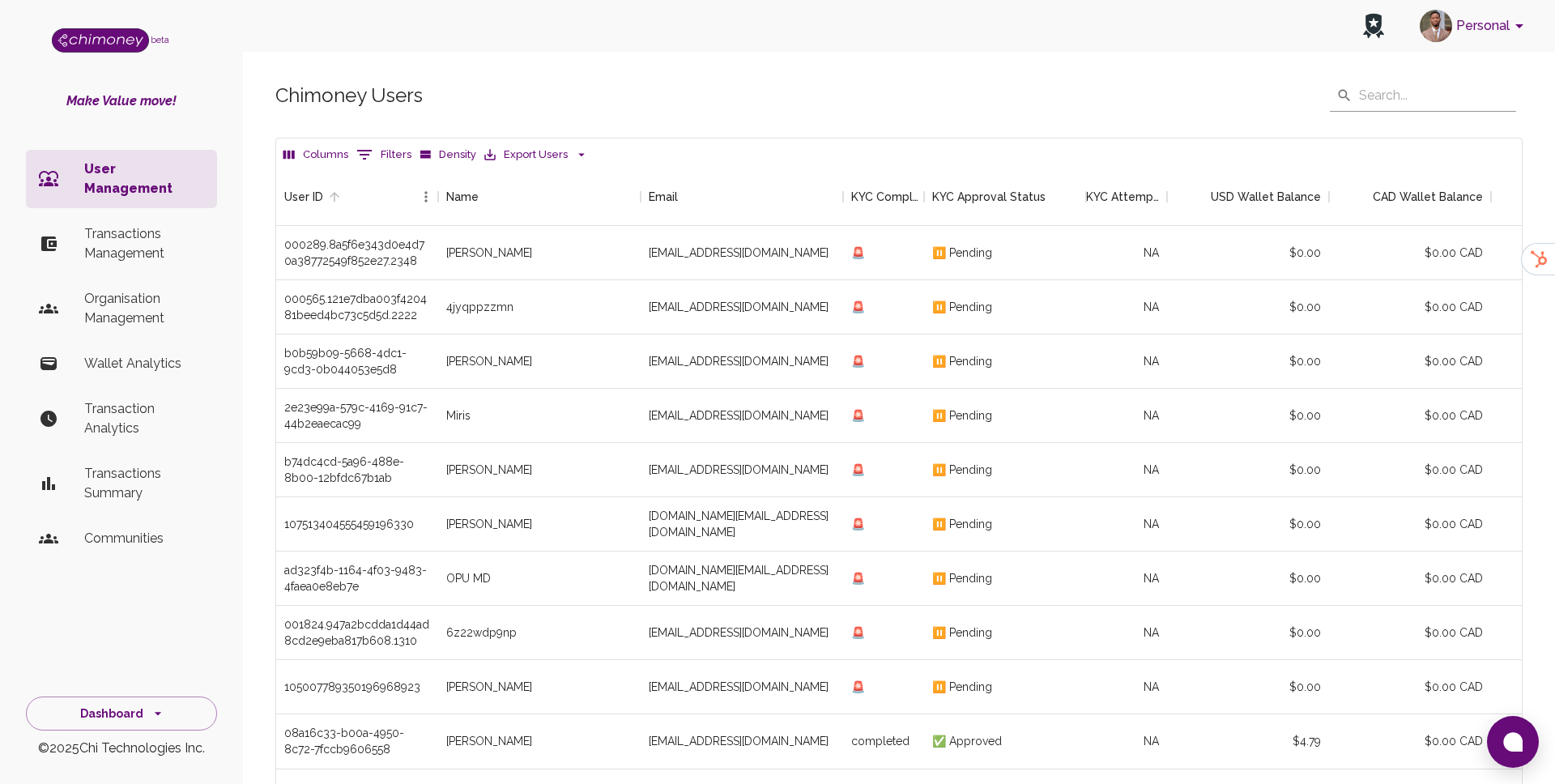
scroll to position [601, 1246]
click at [400, 143] on button "0 Filters" at bounding box center [384, 154] width 63 height 26
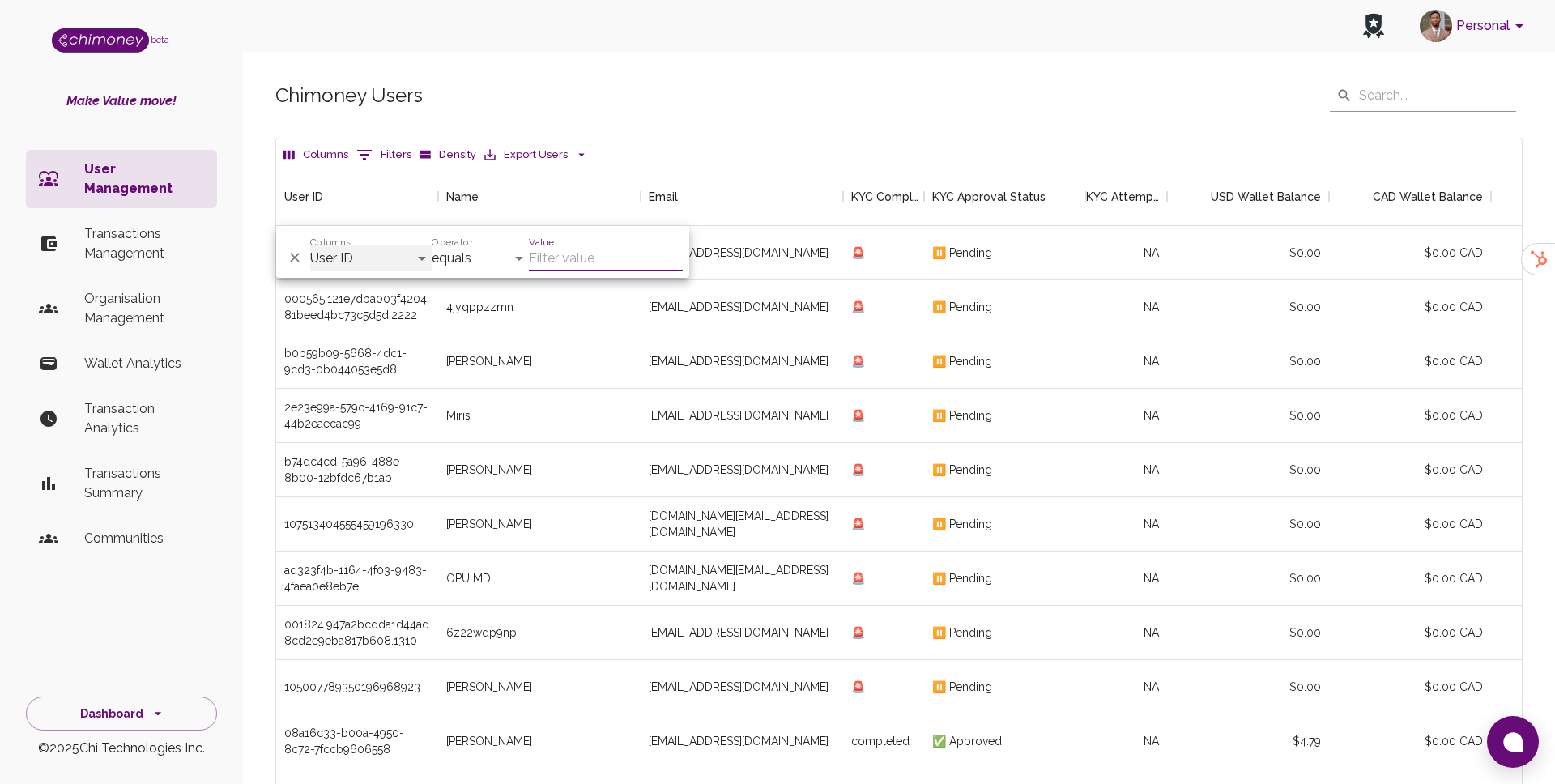
click at [392, 260] on select "User ID Name Email KYC Completed KYC Approval Status KYC Attempts Join date Upd…" at bounding box center [370, 258] width 121 height 26
select select "email"
click at [557, 264] on input "Value" at bounding box center [606, 258] width 154 height 26
paste input "jamescollart83@gmail.com"
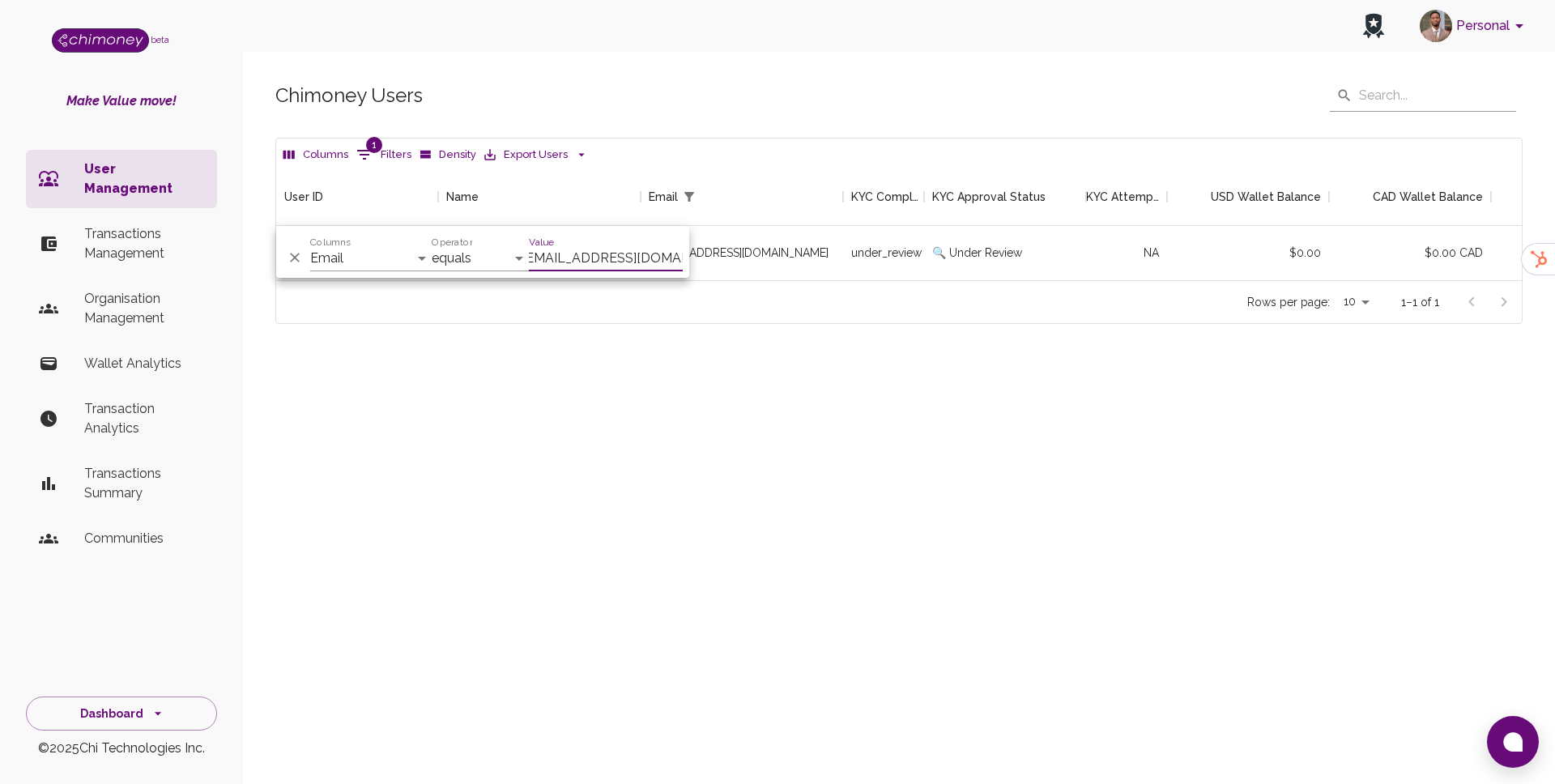
scroll to position [112, 1246]
type input "jamescollart83@gmail.com"
click at [751, 334] on div "Chimoney Users ​ ​ Columns 1 Filters Density Export Users User ID Name Email KY…" at bounding box center [899, 229] width 1312 height 377
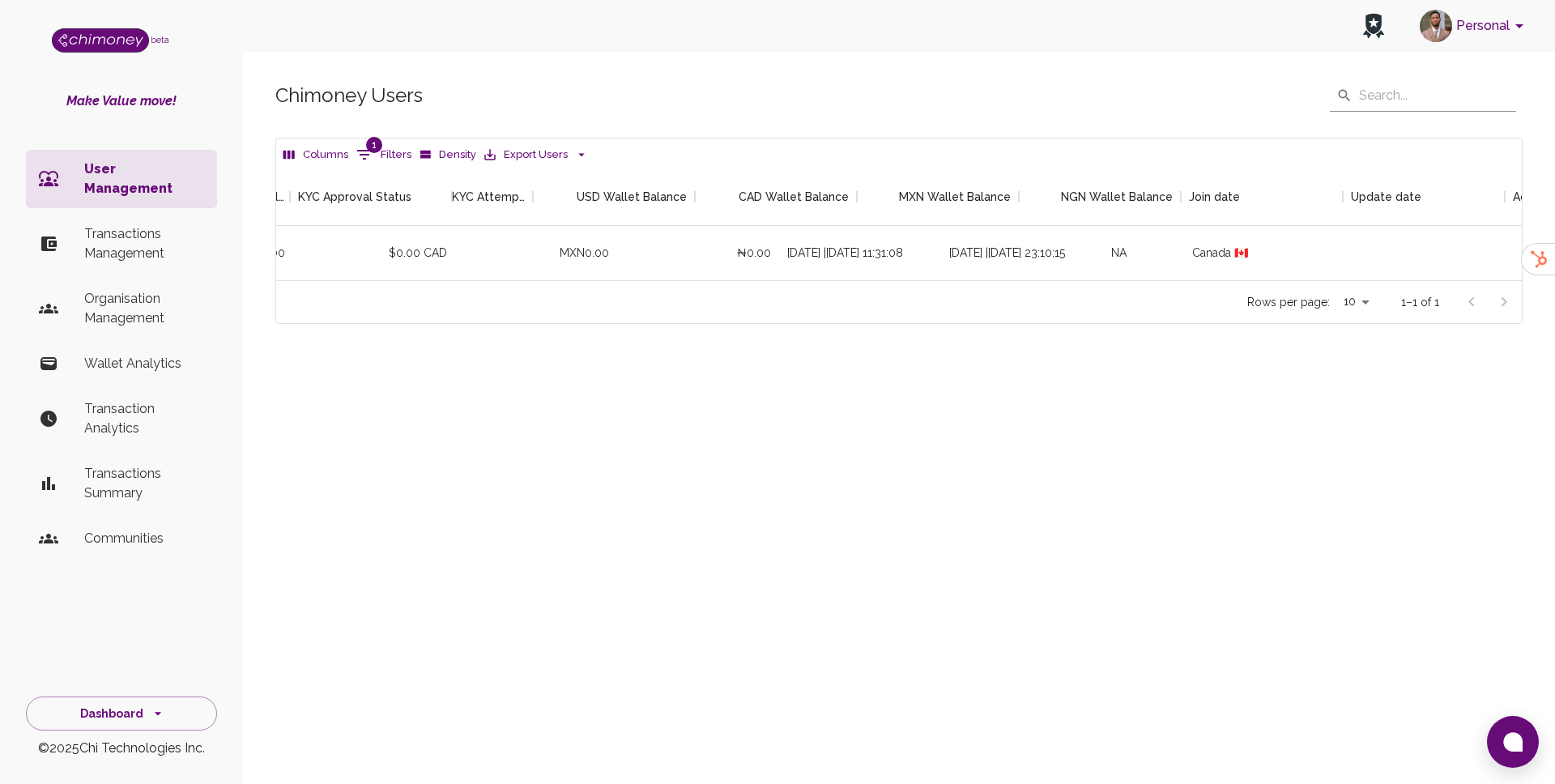
scroll to position [0, 1525]
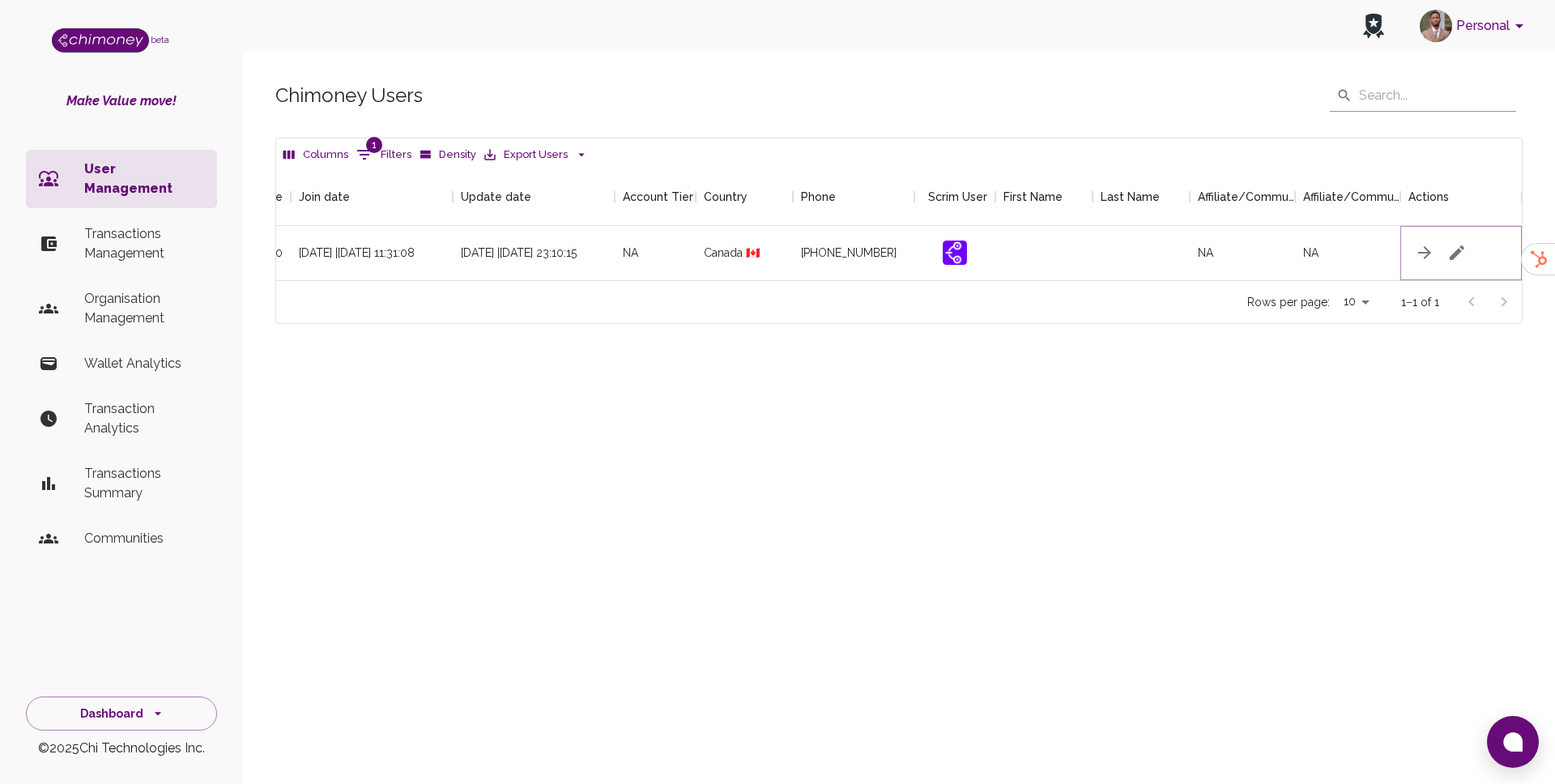
click at [1458, 254] on icon "button" at bounding box center [1457, 253] width 14 height 14
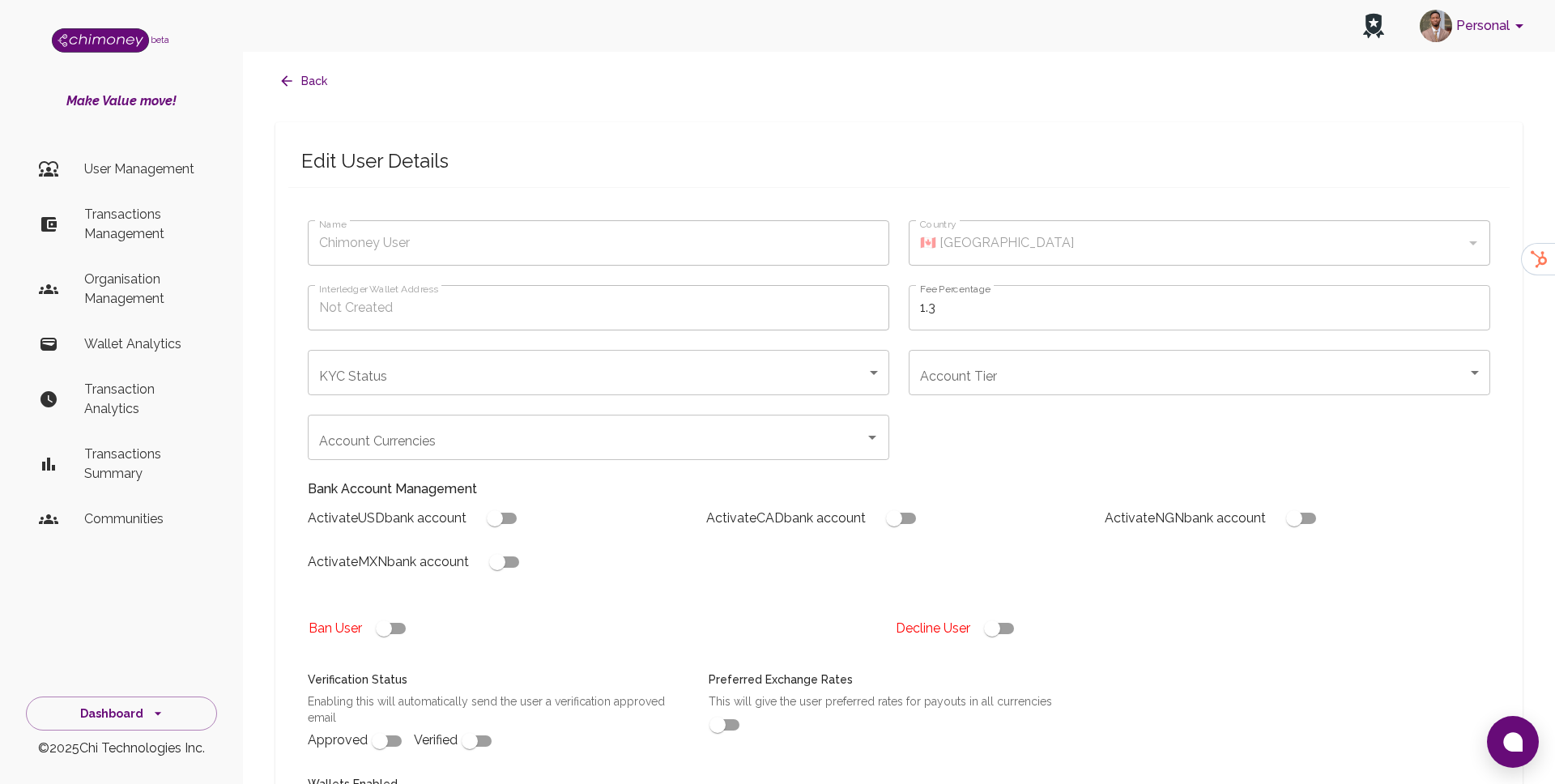
type input "Collart James"
type input "under_review"
checkbox input "true"
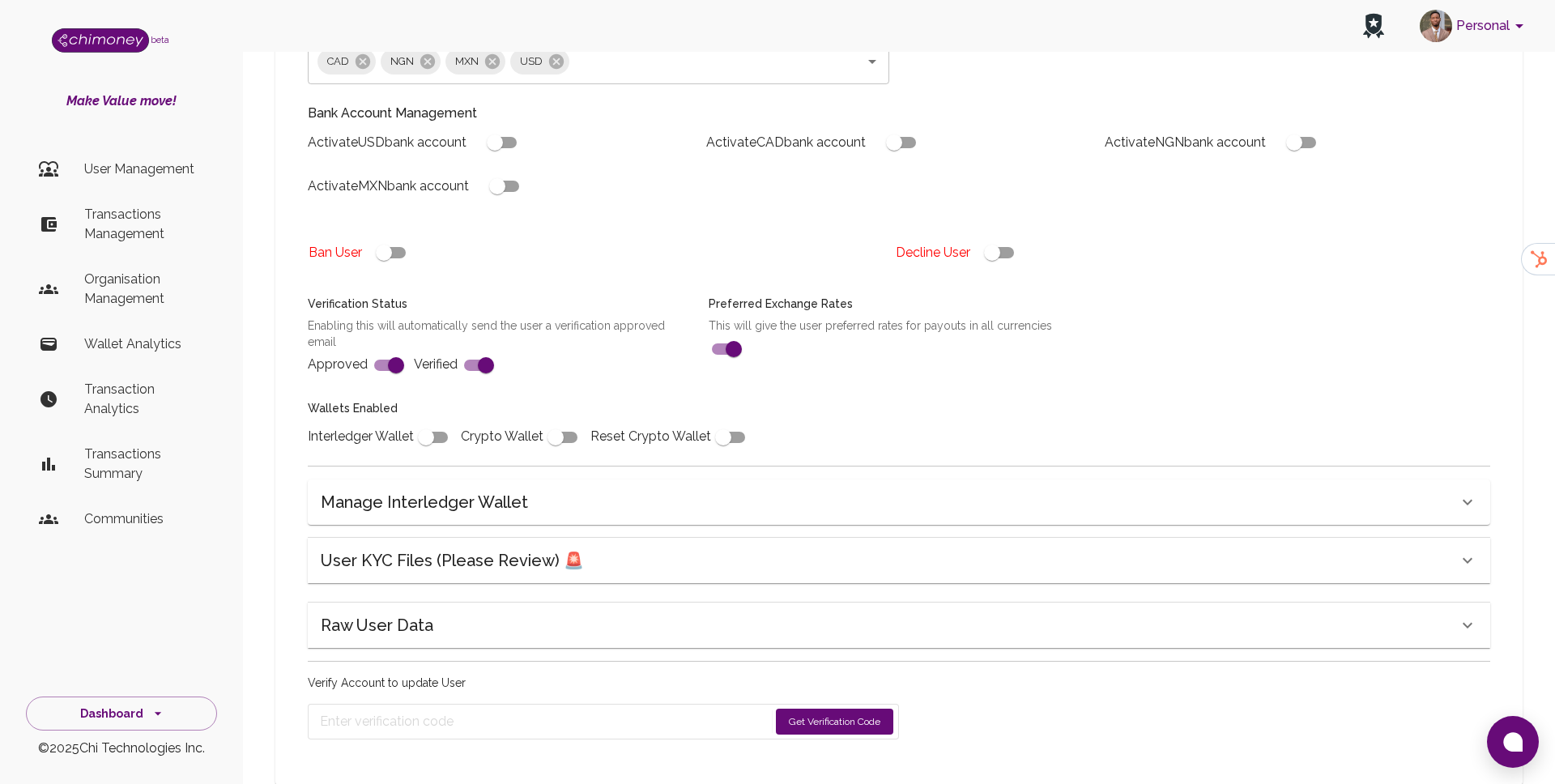
scroll to position [415, 0]
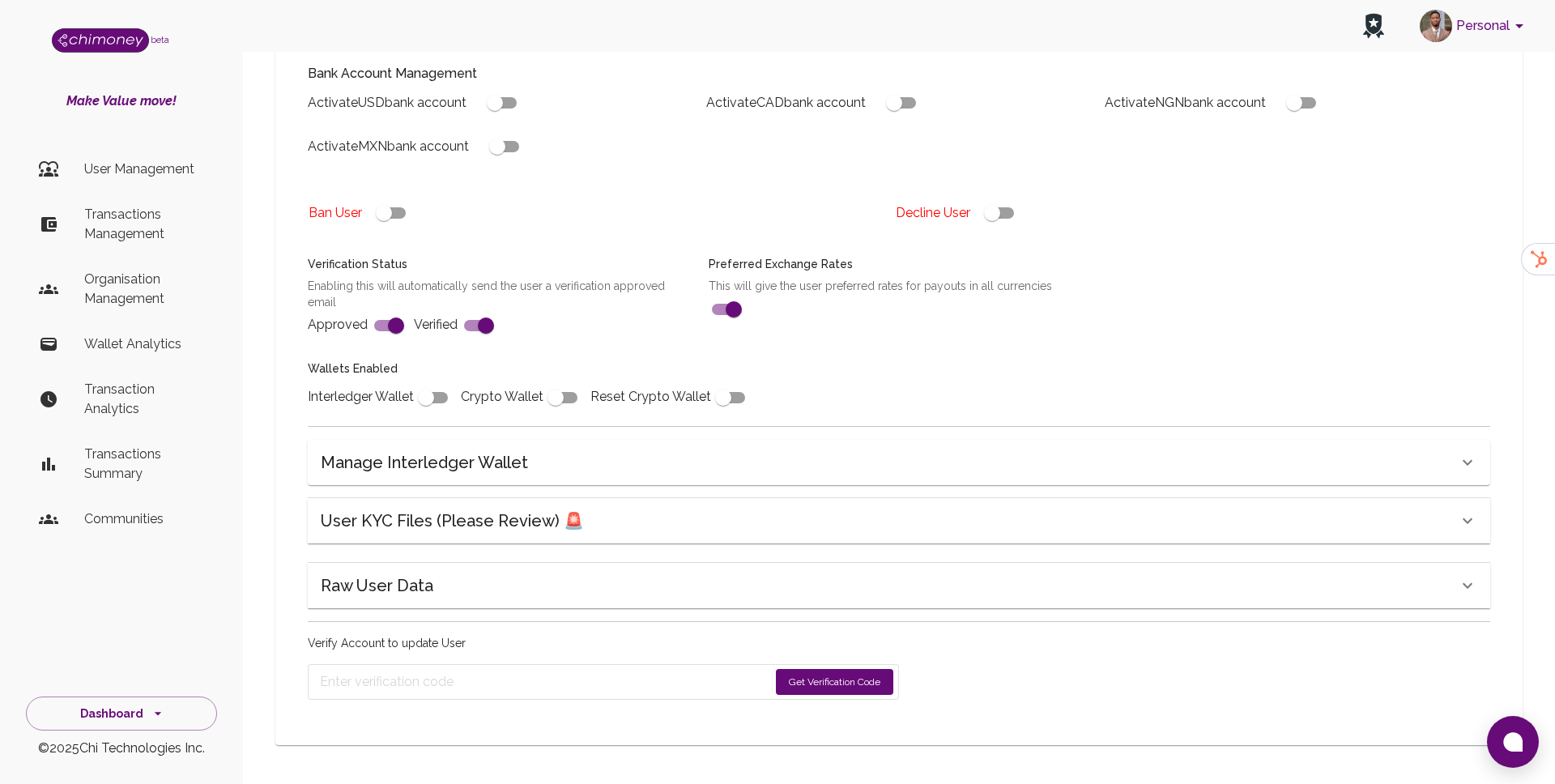
click at [455, 514] on h6 "User KYC Files (Please Review) 🚨" at bounding box center [453, 521] width 263 height 26
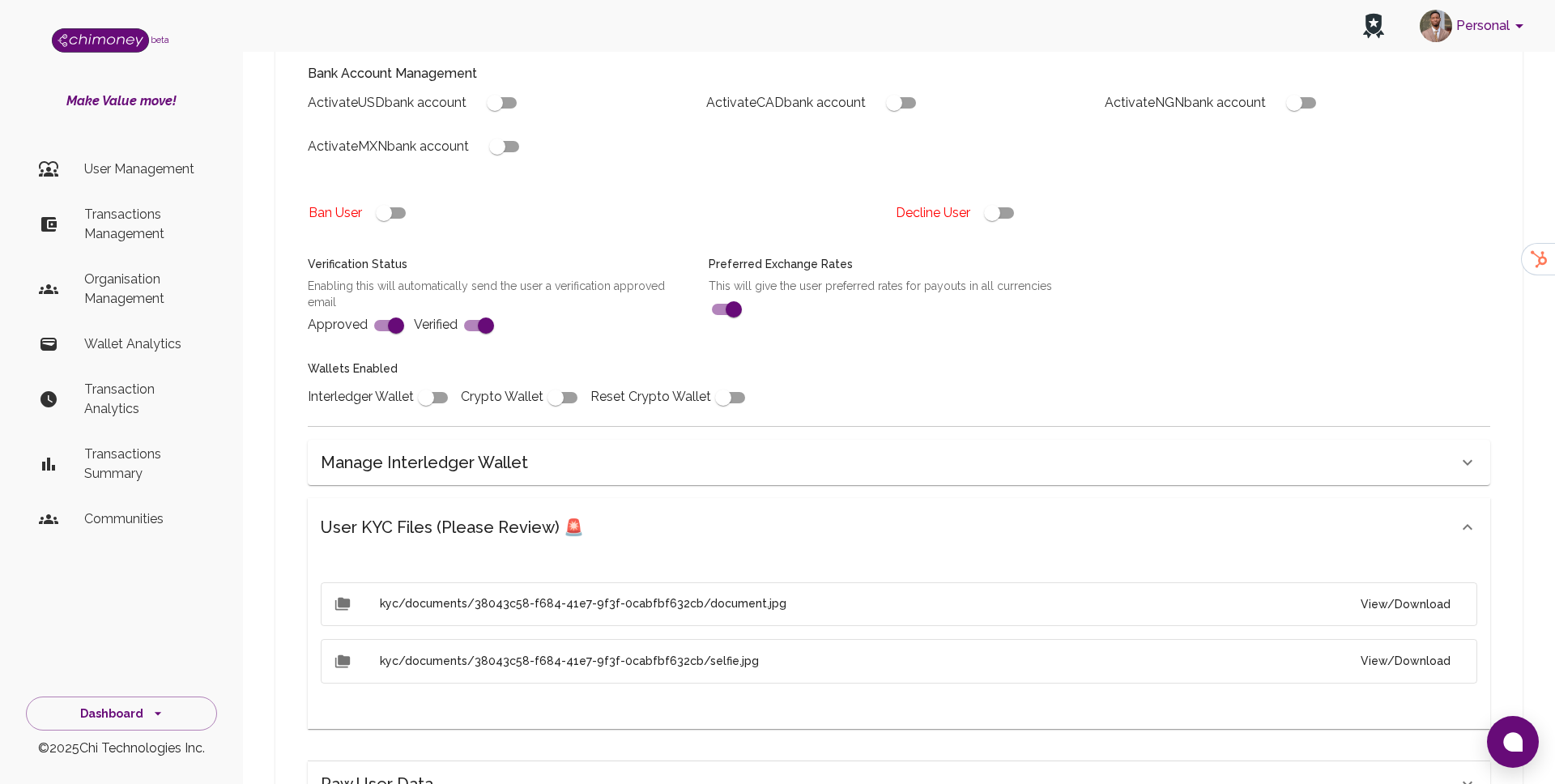
click at [1420, 598] on button "View/Download" at bounding box center [1406, 605] width 116 height 30
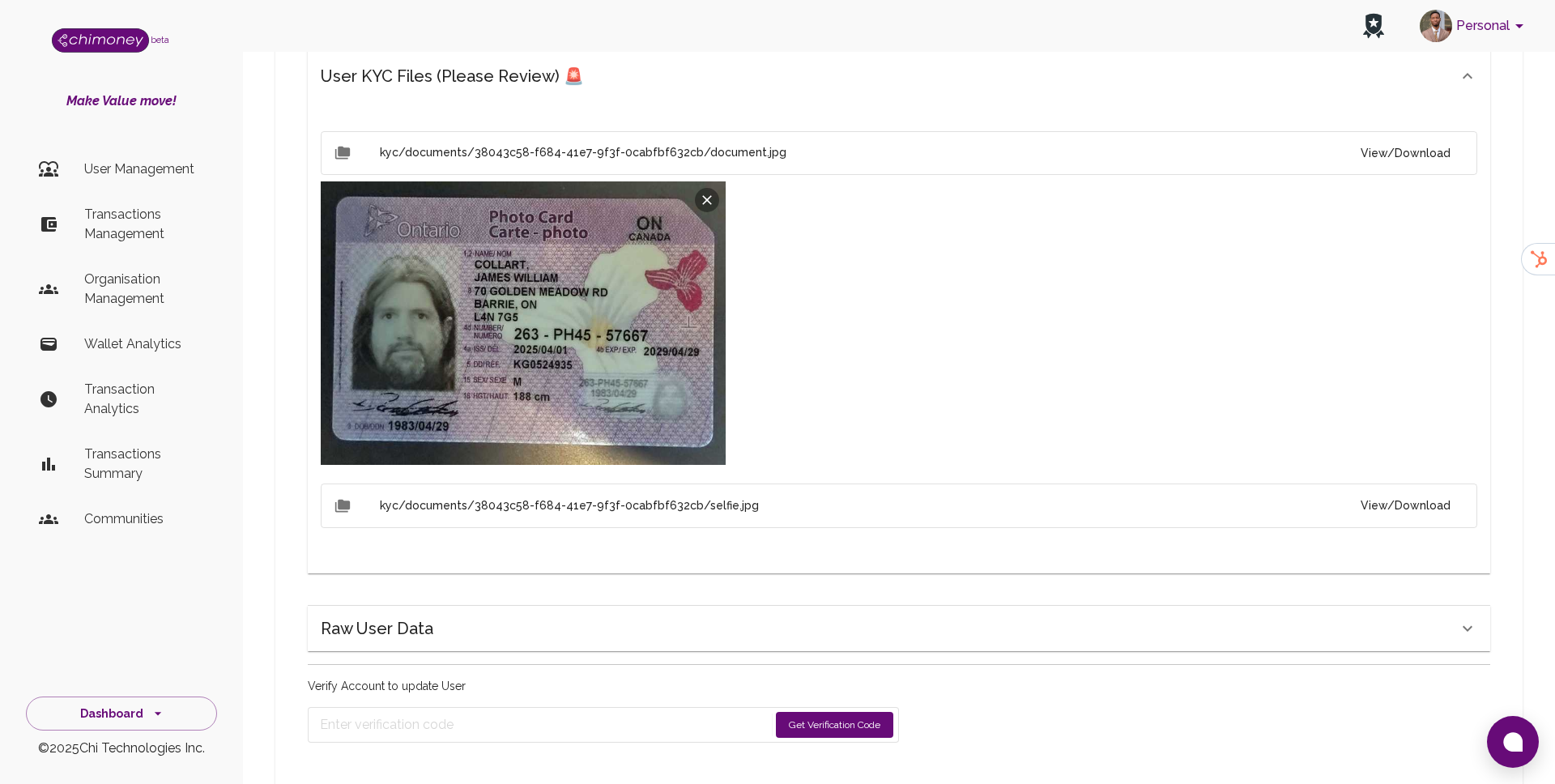
scroll to position [867, 0]
click at [1408, 499] on button "View/Download" at bounding box center [1406, 505] width 116 height 30
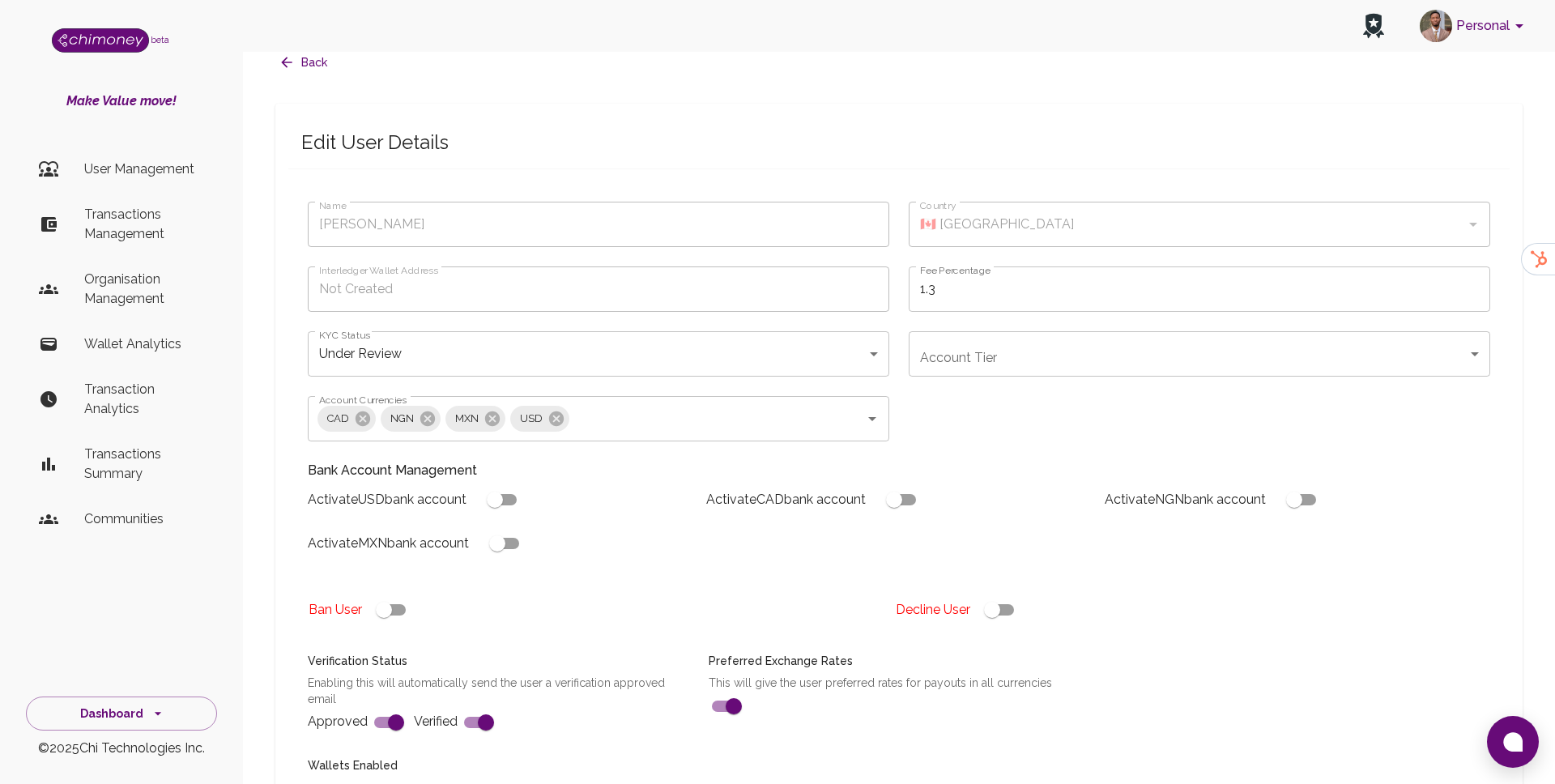
scroll to position [0, 0]
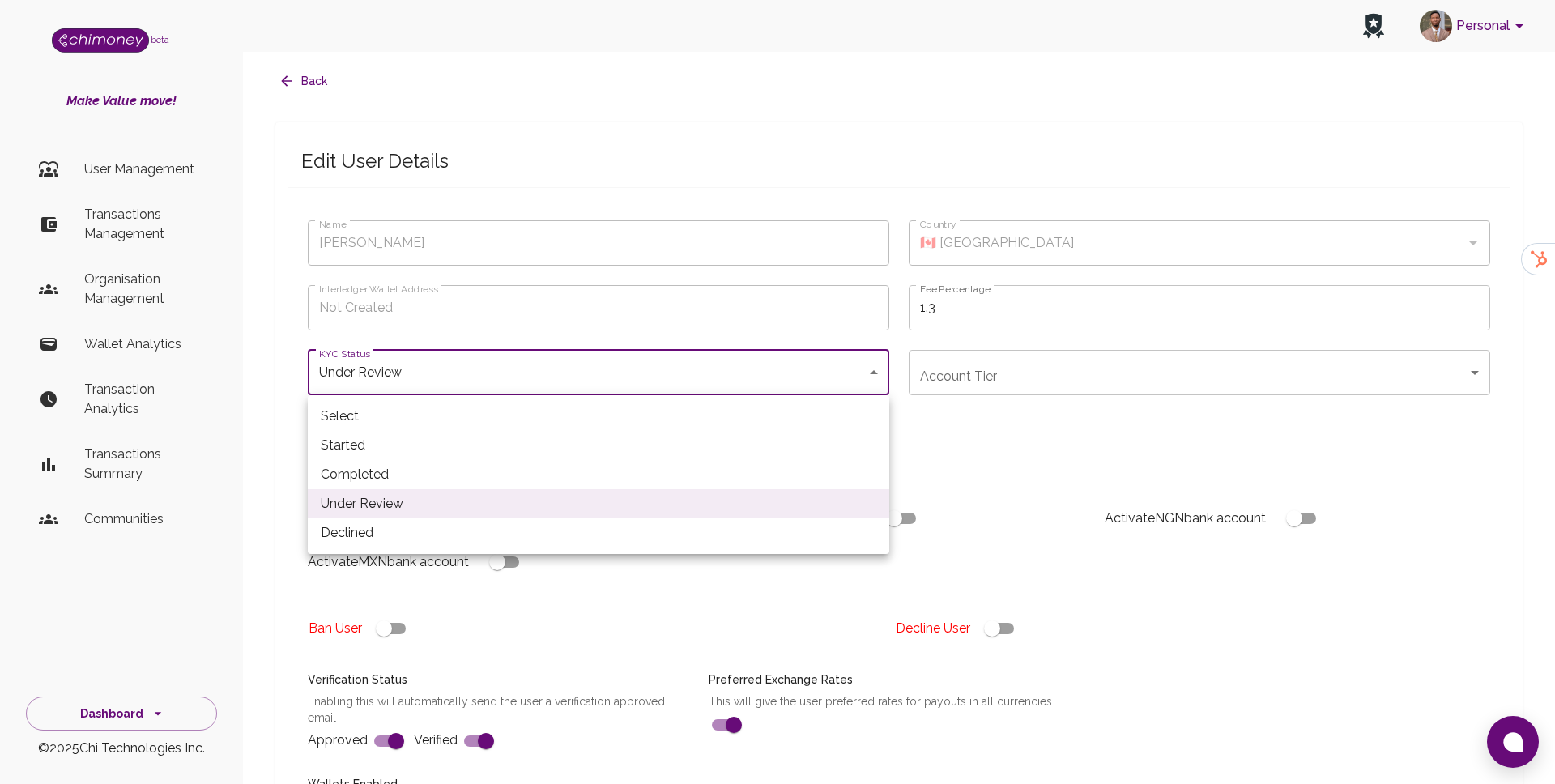
click at [420, 468] on li "Completed" at bounding box center [598, 474] width 582 height 29
type input "completed"
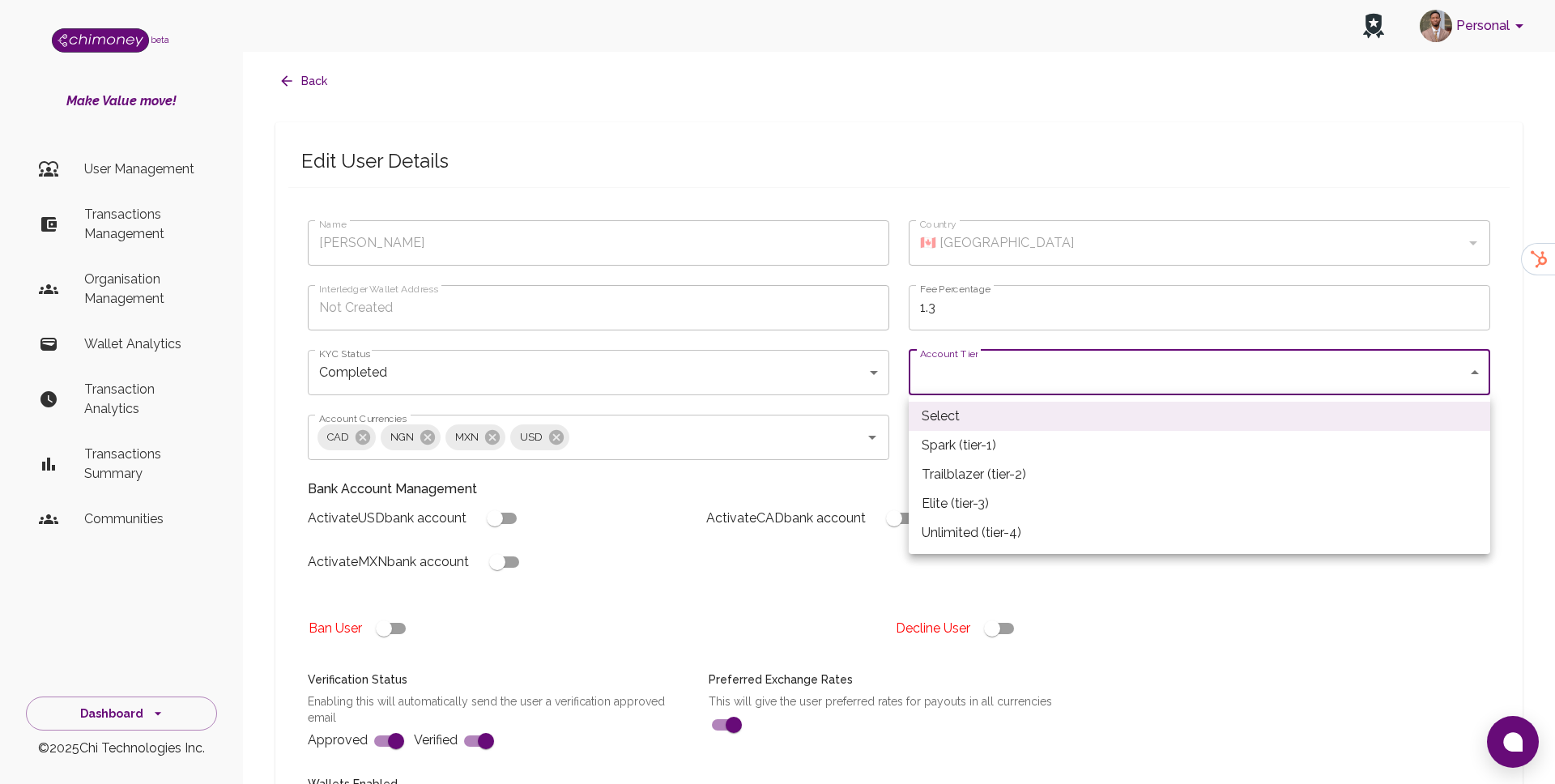
click at [951, 440] on li "Spark (tier-1)" at bounding box center [1200, 445] width 582 height 29
type input "tier-1"
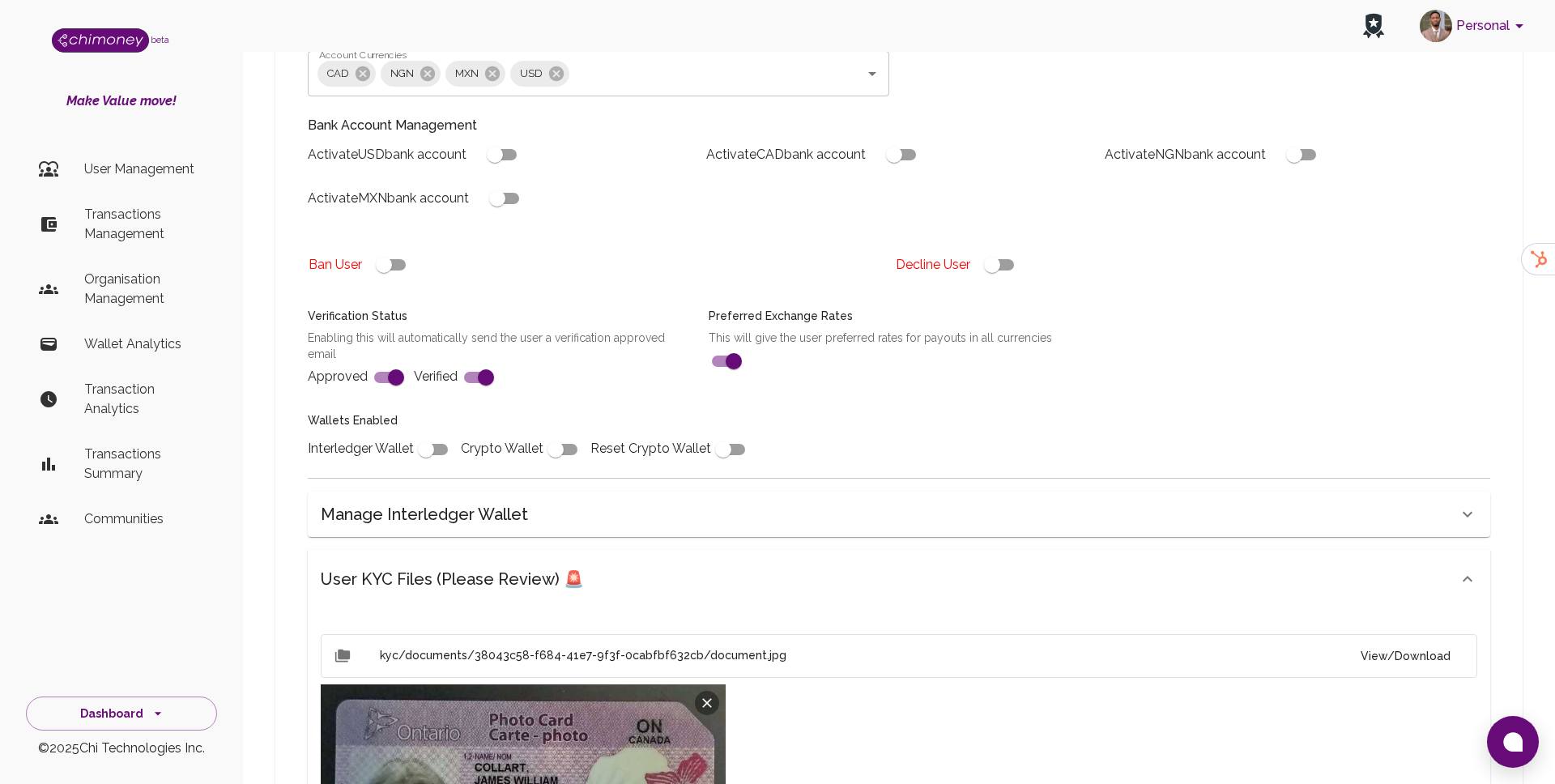
scroll to position [377, 0]
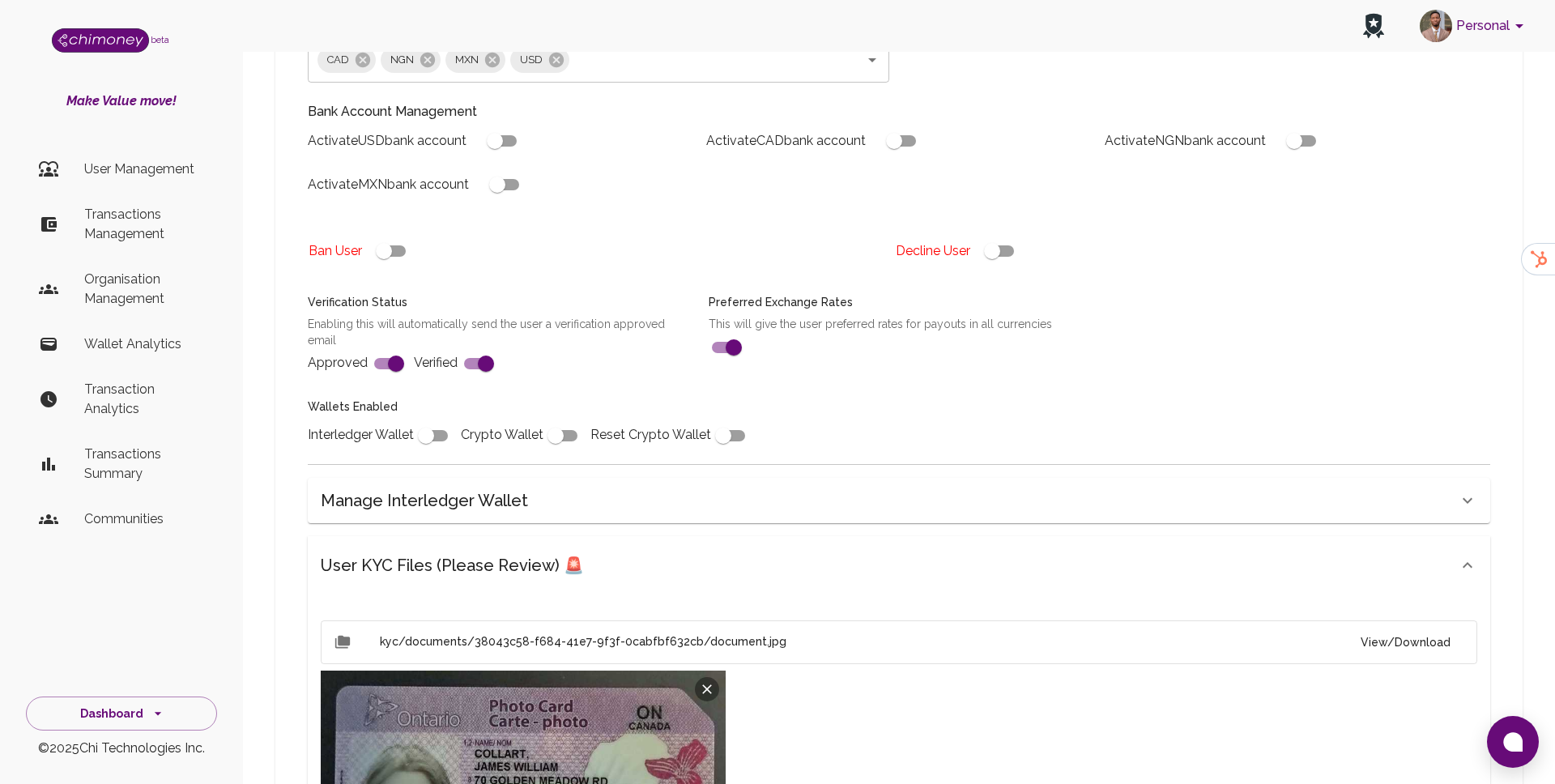
click at [437, 426] on input "checkbox" at bounding box center [426, 436] width 92 height 31
checkbox input "true"
click at [507, 189] on input "checkbox" at bounding box center [497, 185] width 92 height 31
click at [507, 189] on input "checkbox" at bounding box center [514, 185] width 92 height 31
checkbox input "false"
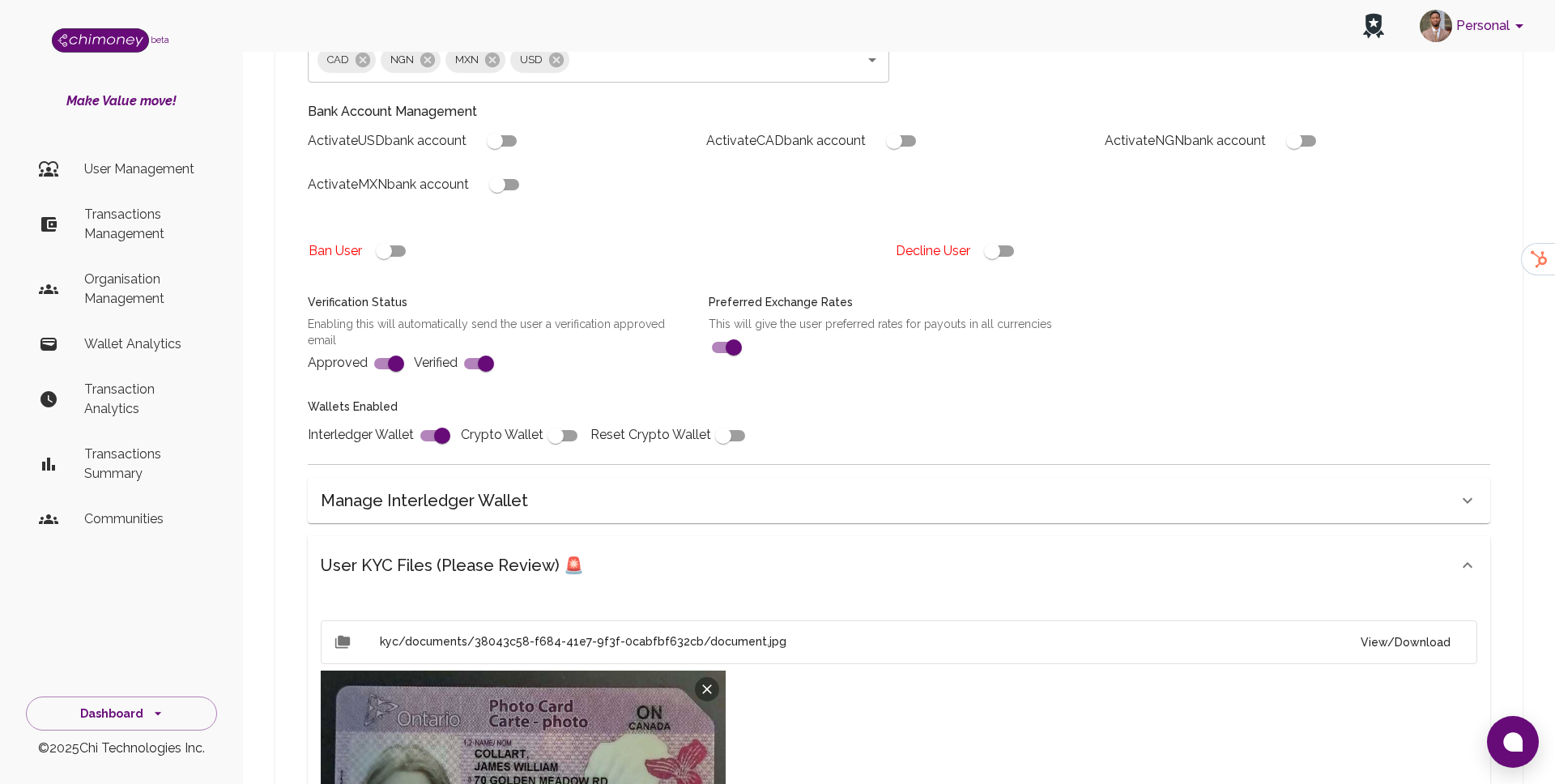
click at [501, 147] on input "checkbox" at bounding box center [495, 141] width 92 height 31
checkbox input "true"
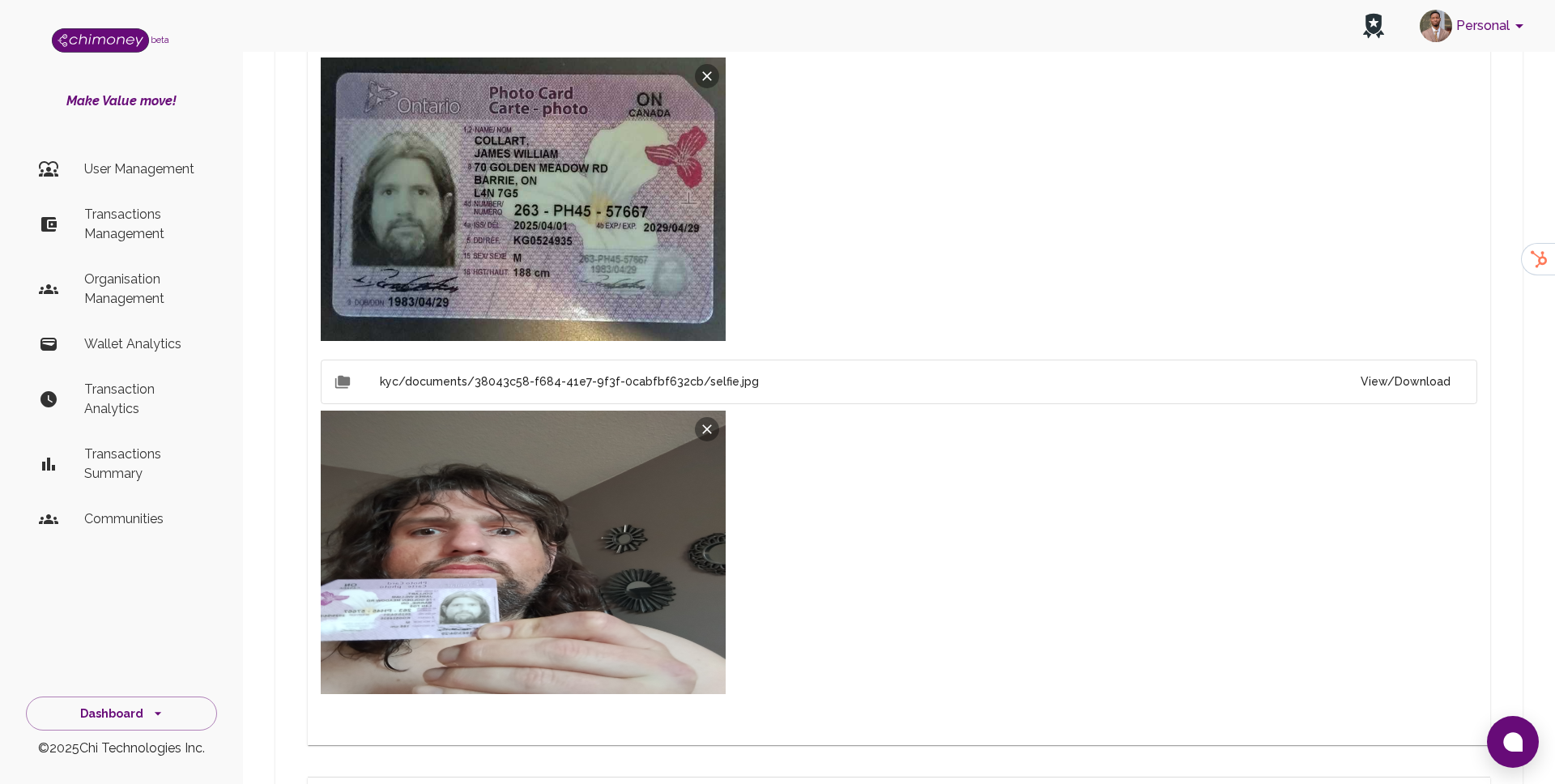
scroll to position [1206, 0]
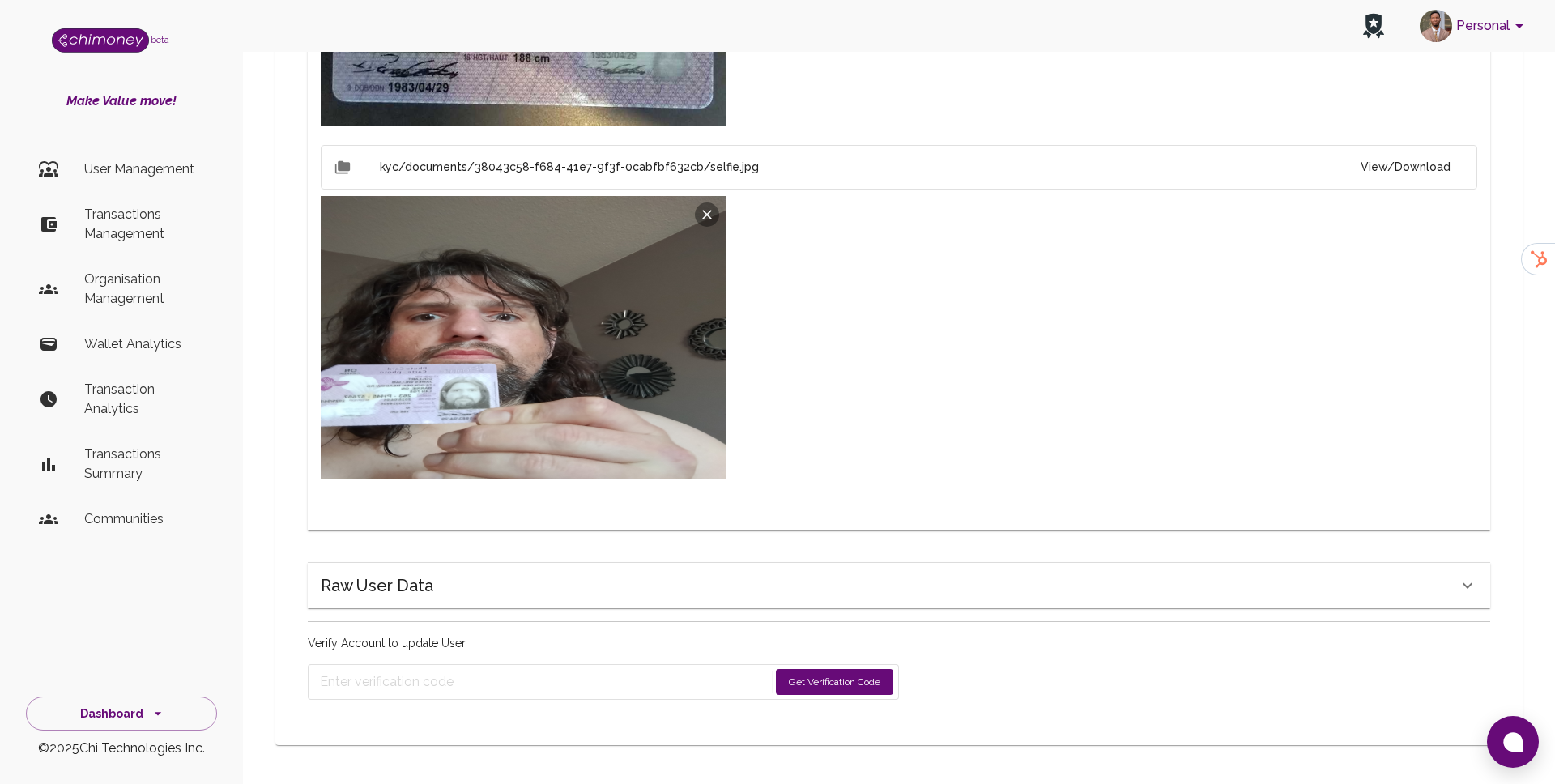
click at [846, 673] on button "Get Verification Code" at bounding box center [835, 681] width 118 height 26
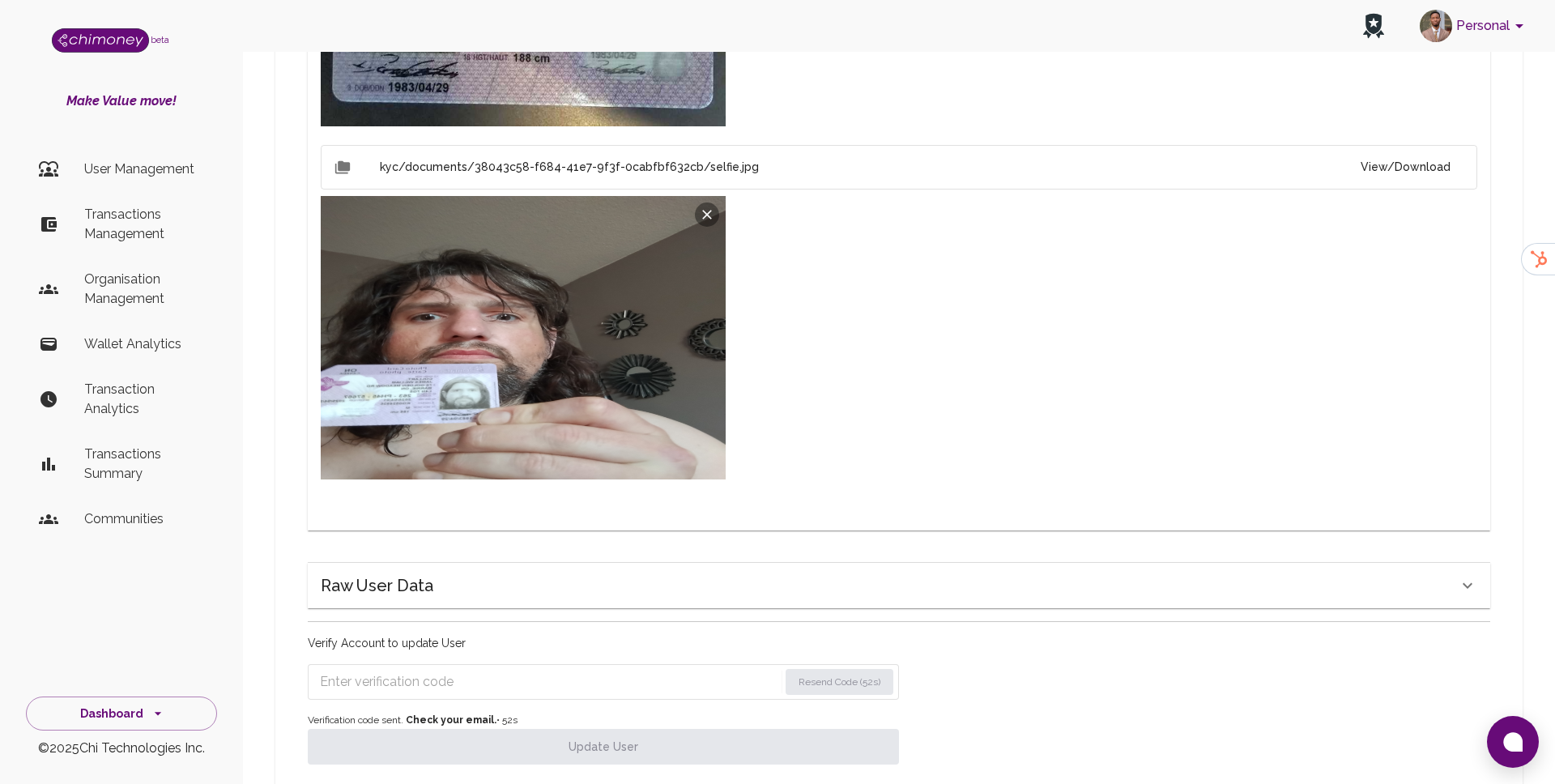
click at [461, 679] on input "Enter verification code" at bounding box center [549, 681] width 459 height 26
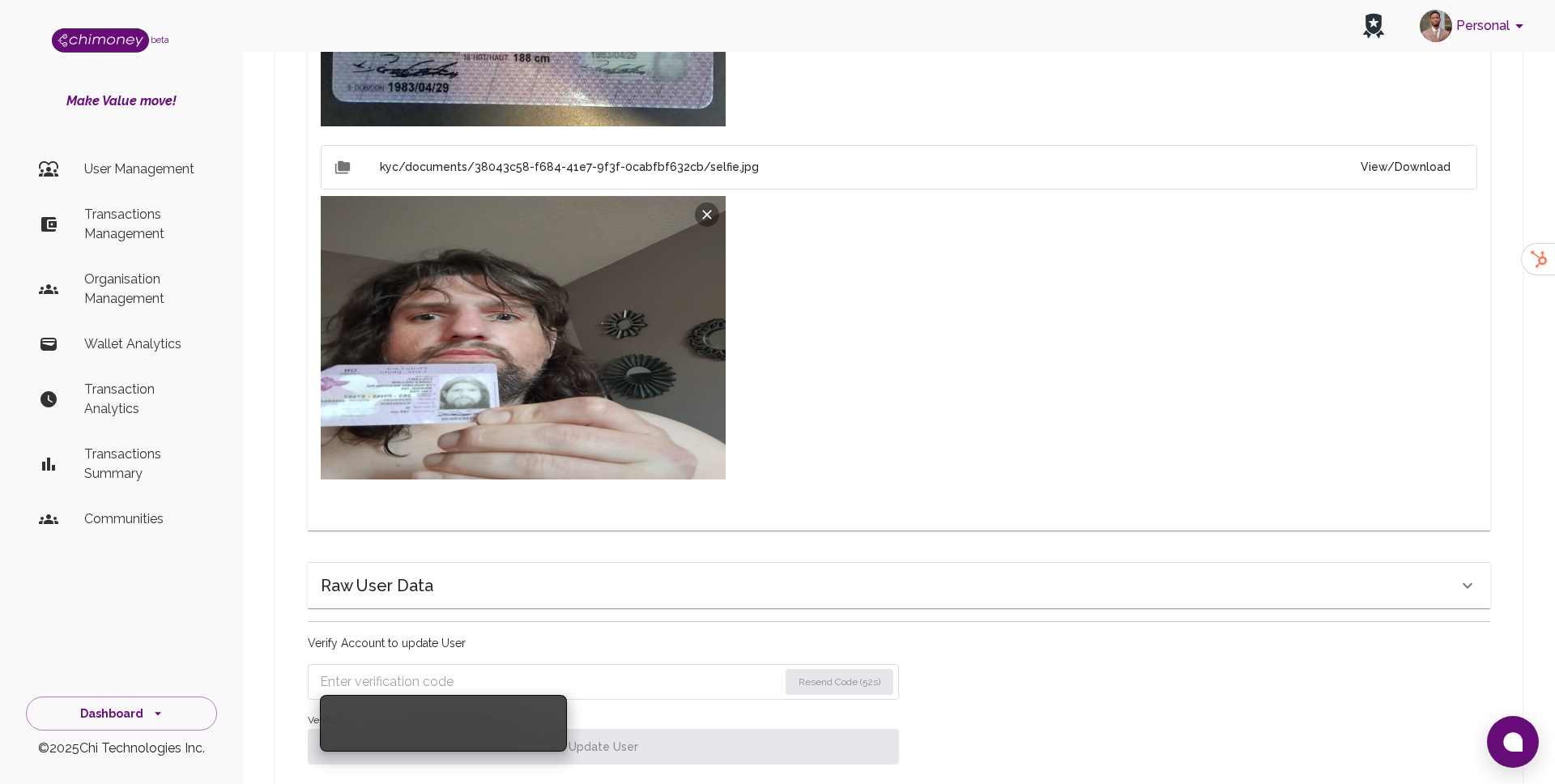
paste input "5661"
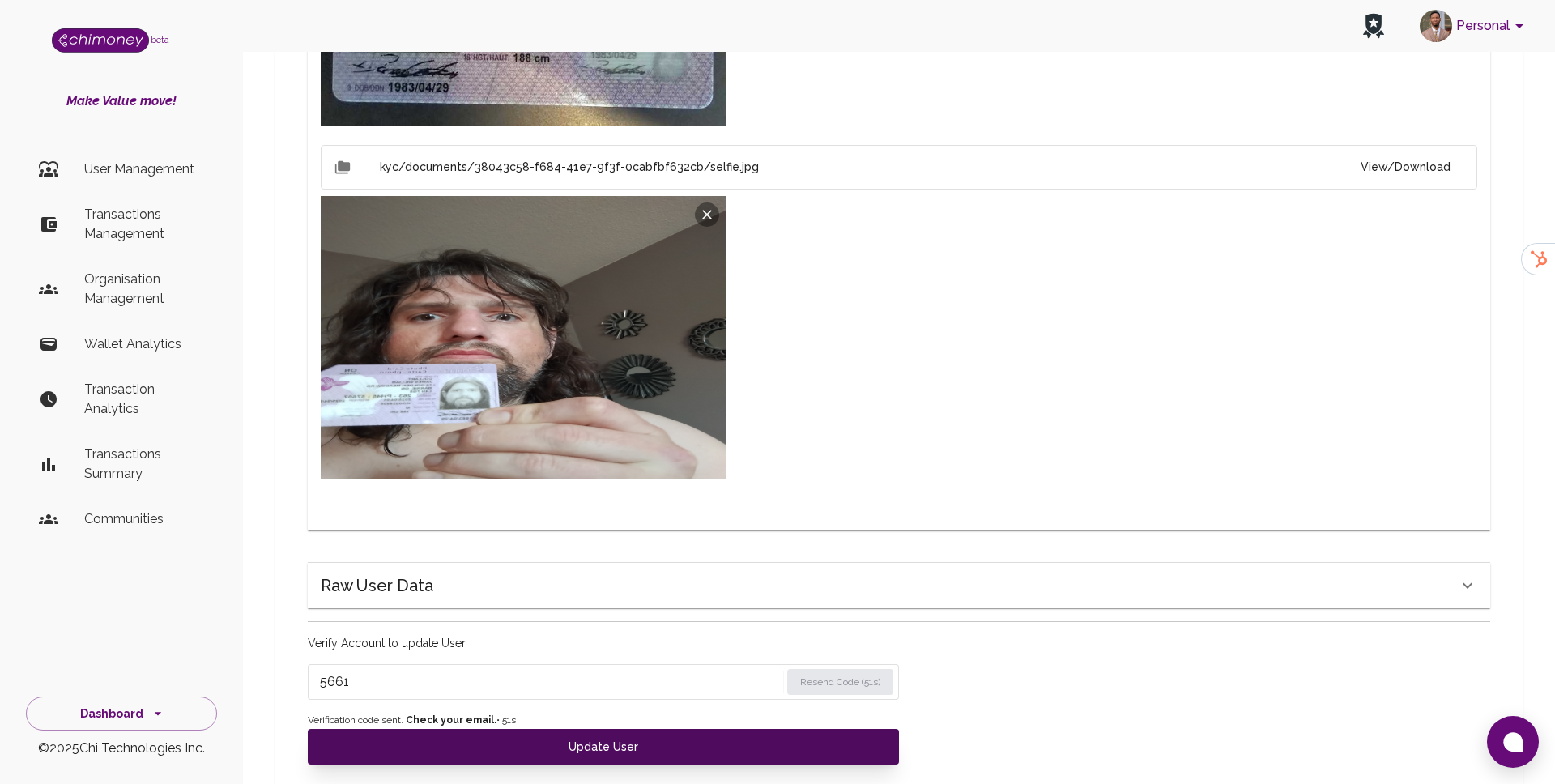
type input "5661"
click at [445, 732] on button "Update User" at bounding box center [603, 747] width 591 height 35
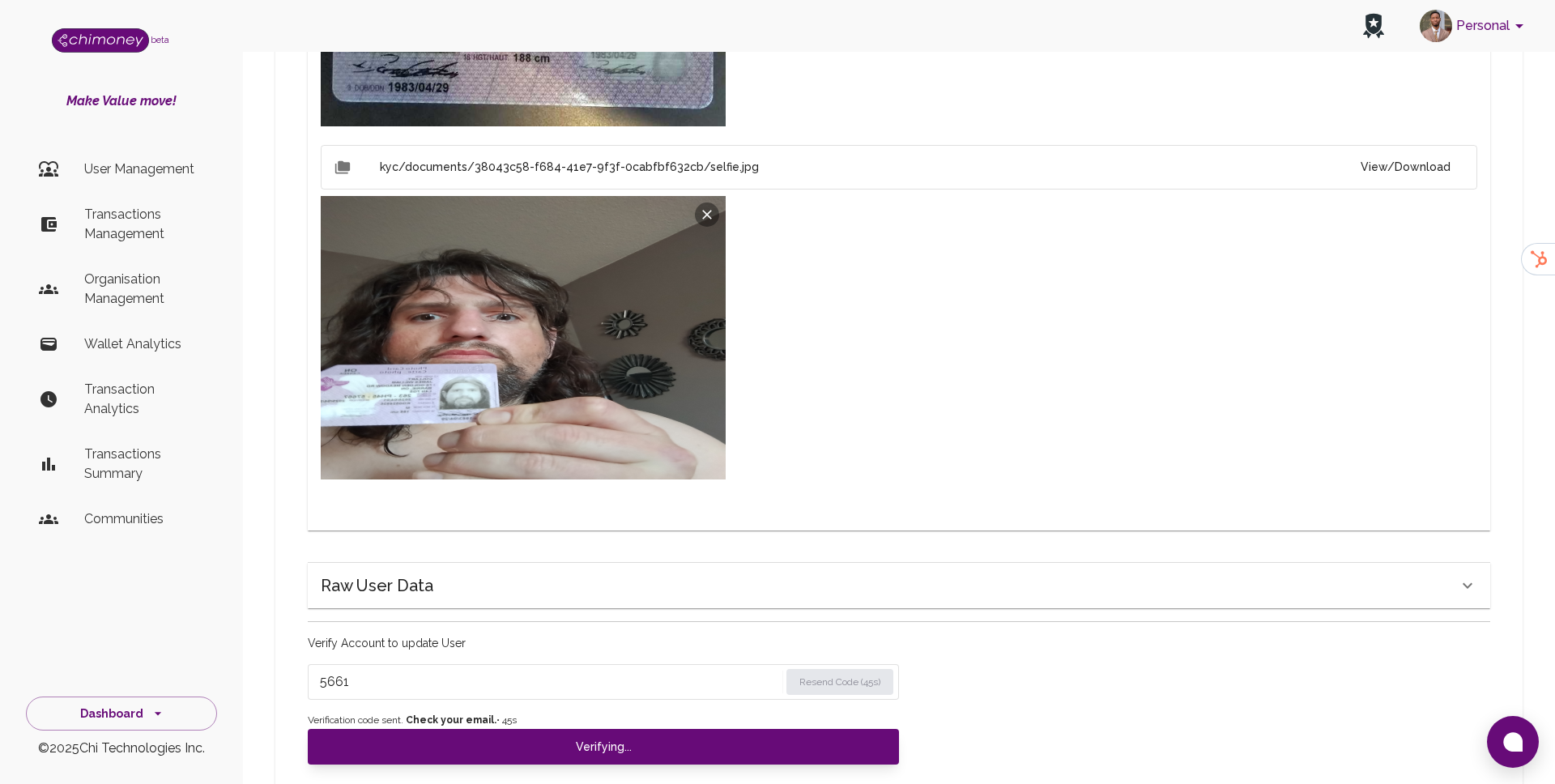
type input "under_review"
checkbox input "false"
type input "completed"
type input "tier-1"
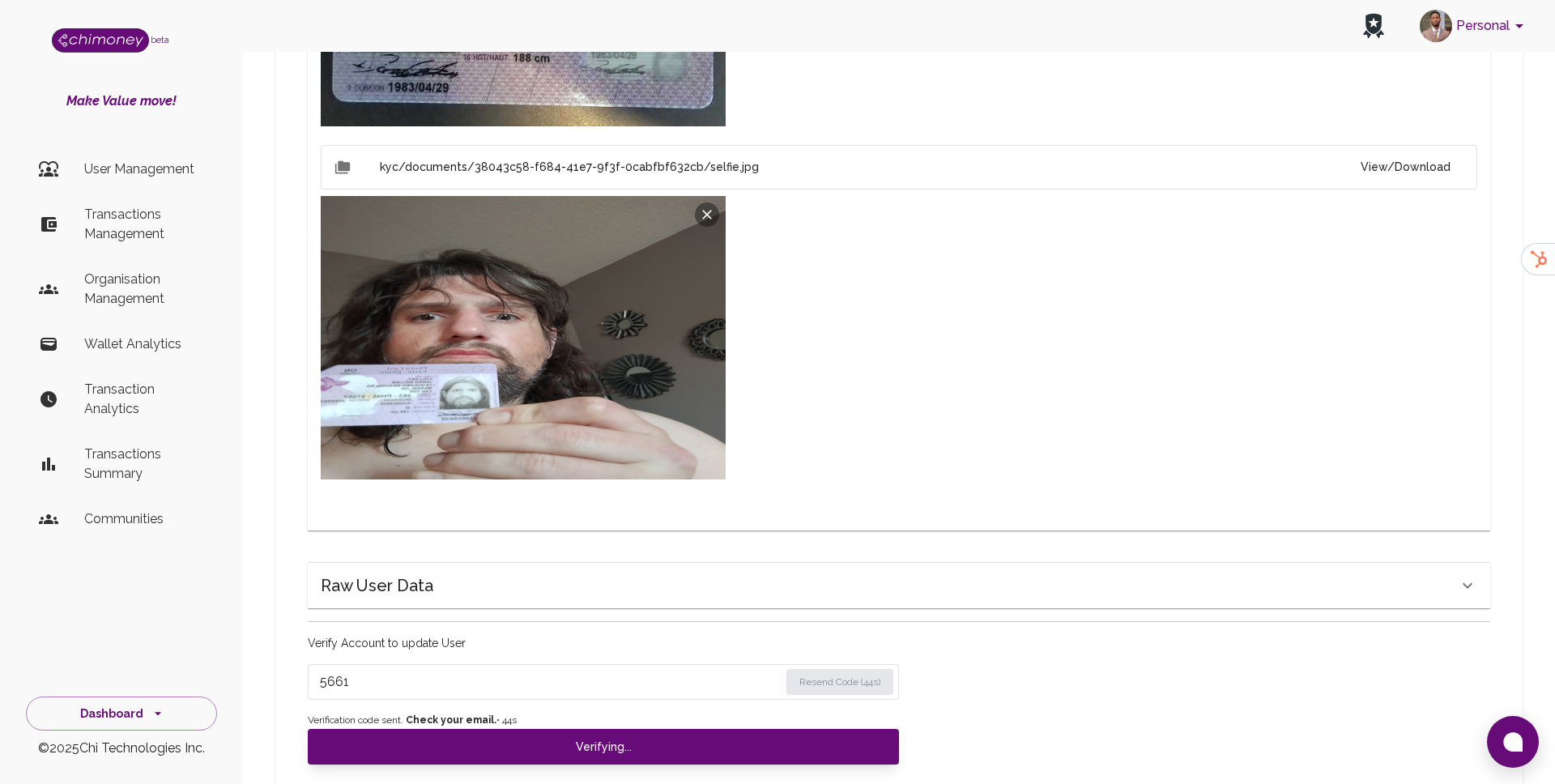
checkbox input "true"
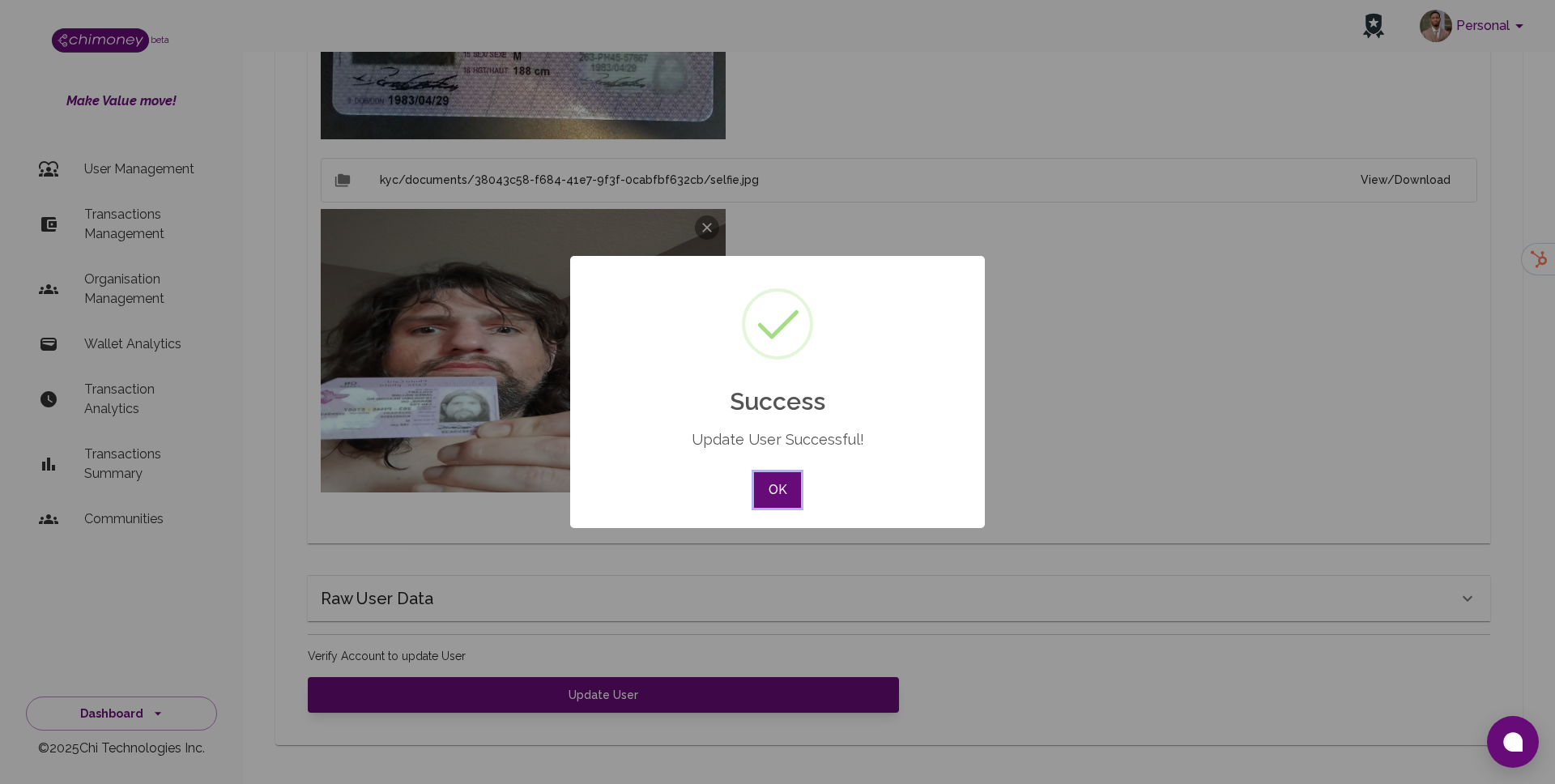
scroll to position [1192, 0]
click at [812, 476] on div "× Success Update User Successful! OK No Cancel" at bounding box center [777, 392] width 415 height 272
click at [783, 481] on button "OK" at bounding box center [777, 490] width 47 height 35
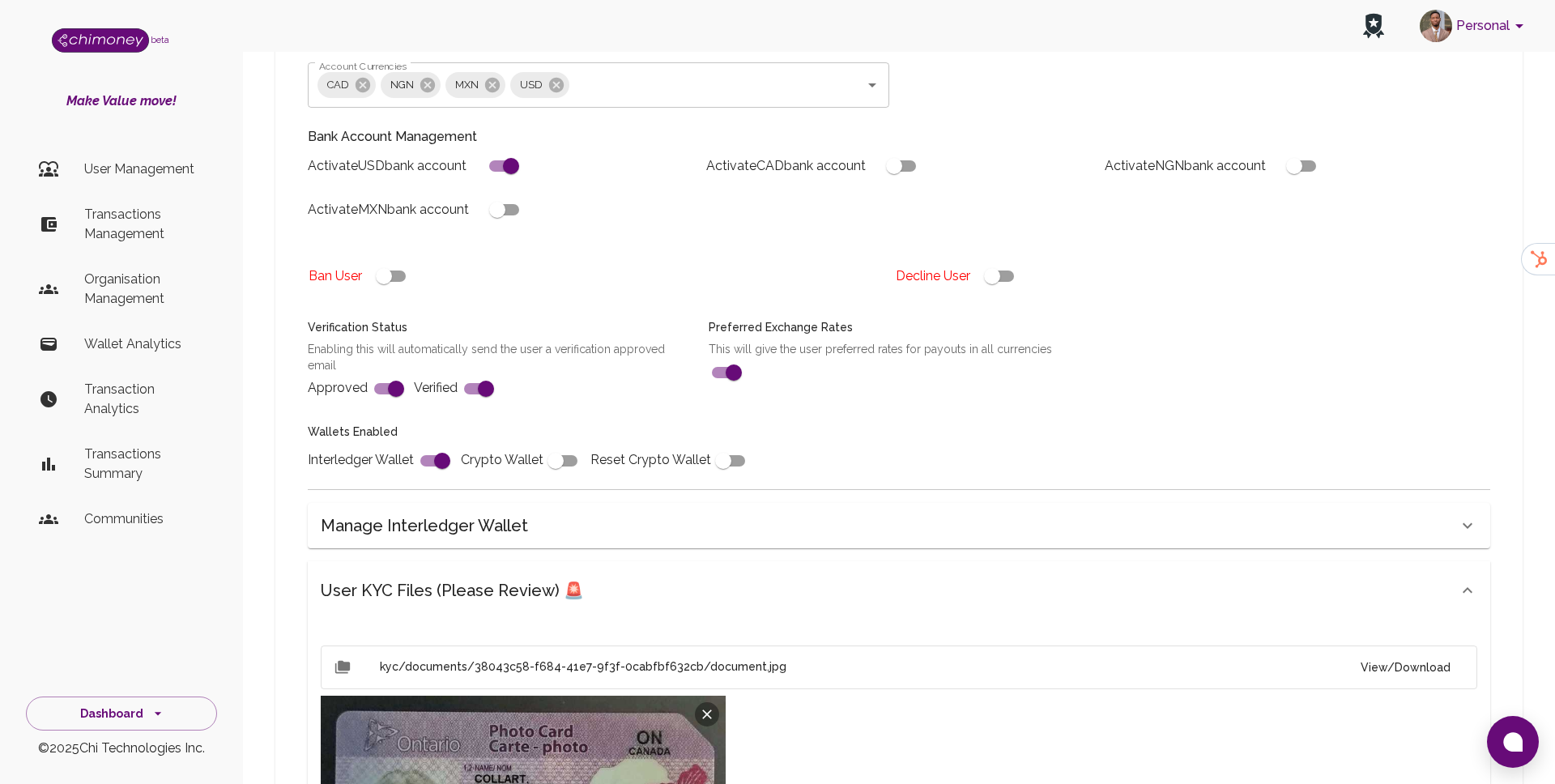
scroll to position [346, 0]
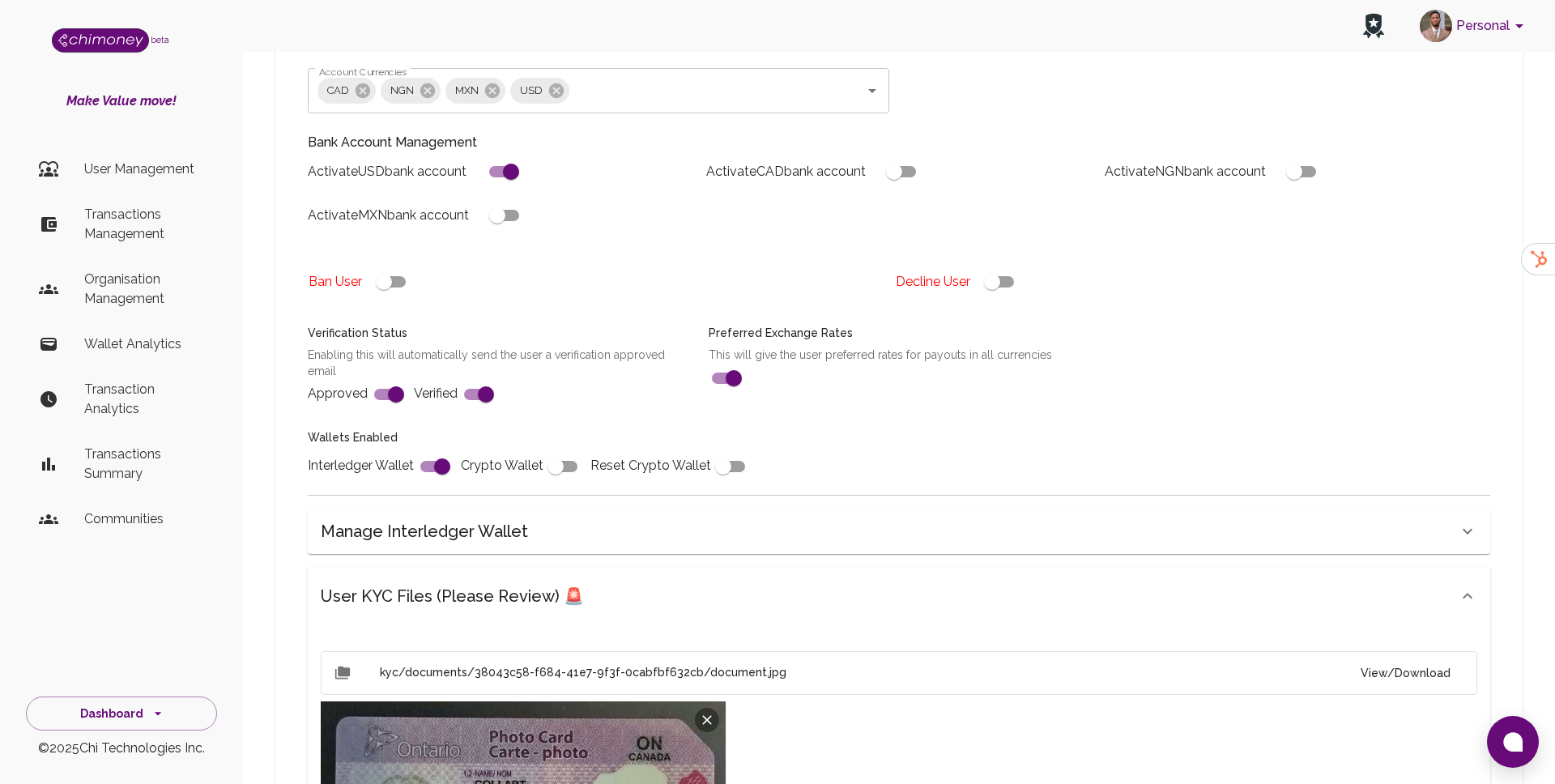
click at [614, 567] on div "User KYC Files (Please Review) 🚨" at bounding box center [899, 596] width 1183 height 58
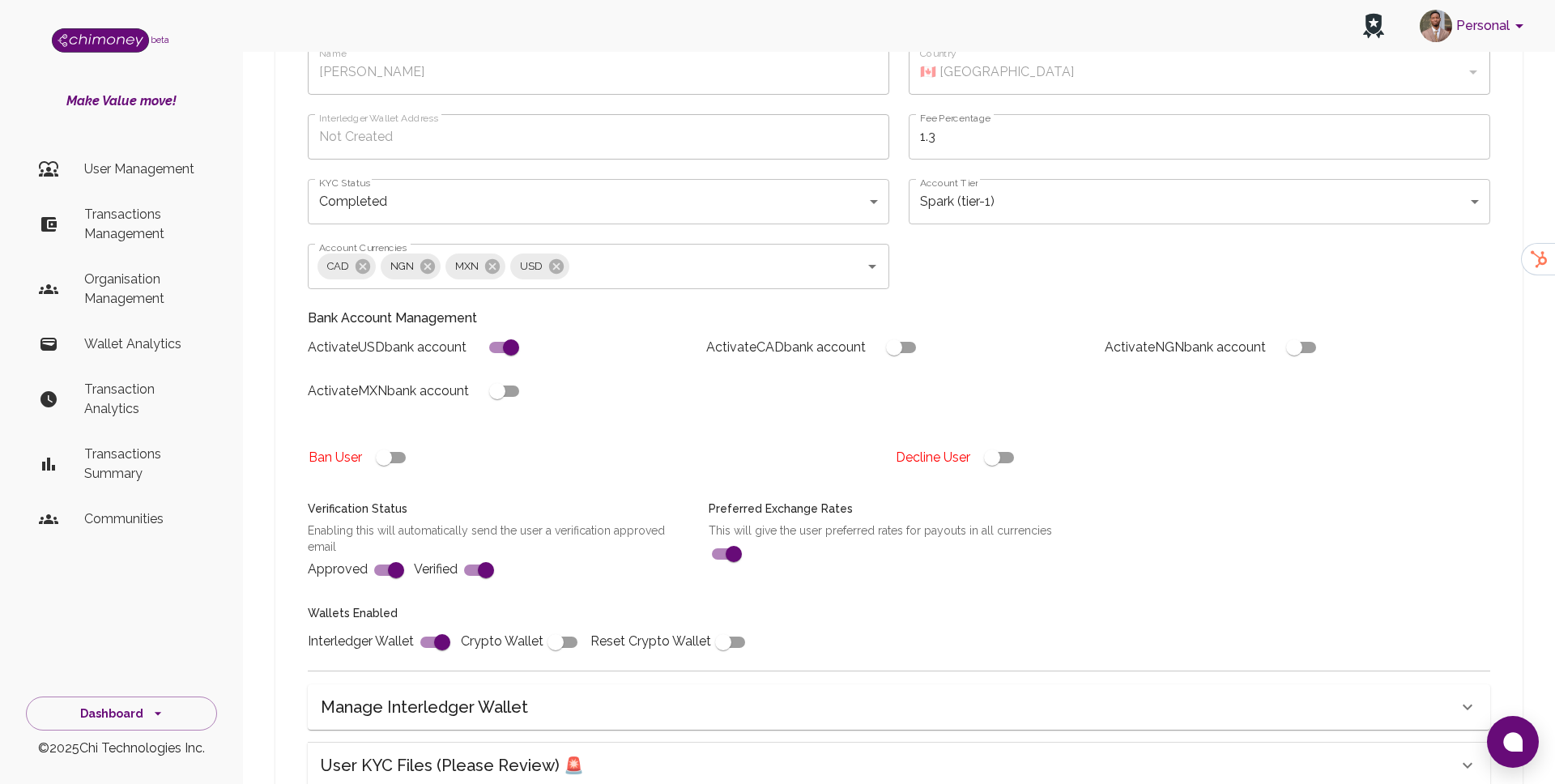
scroll to position [402, 0]
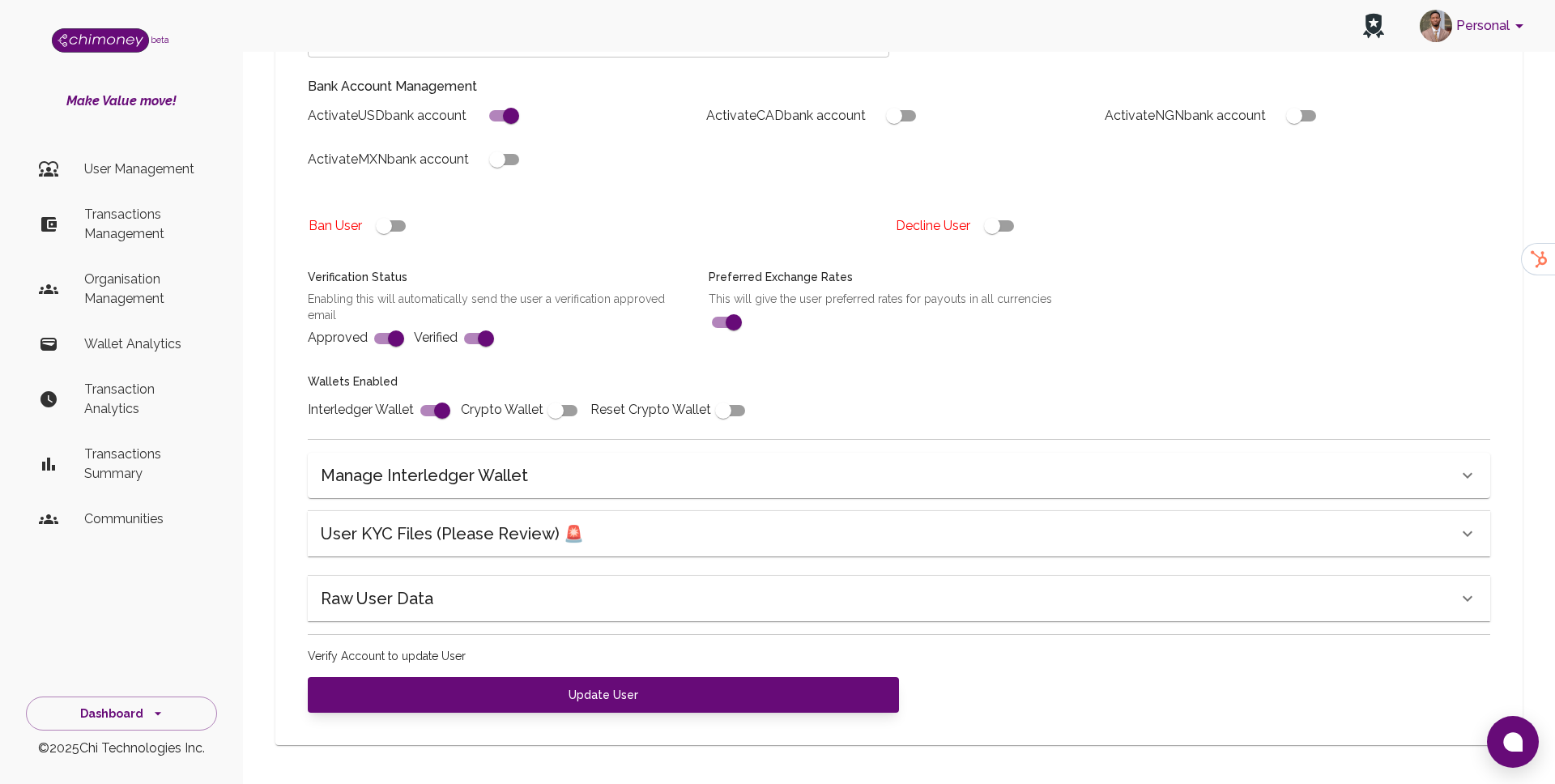
click at [501, 610] on div "Raw User Data" at bounding box center [889, 598] width 1138 height 26
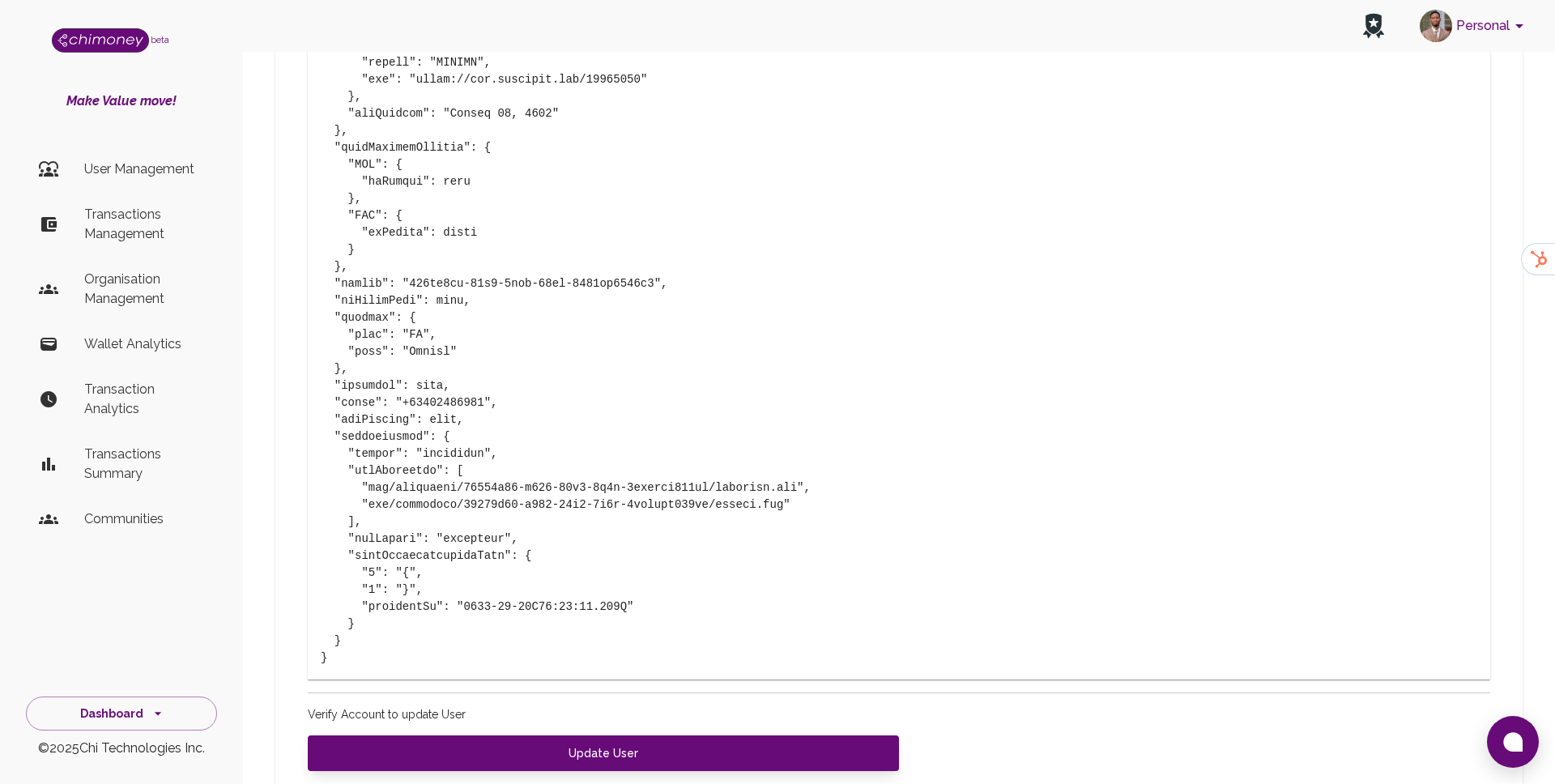
scroll to position [2700, 0]
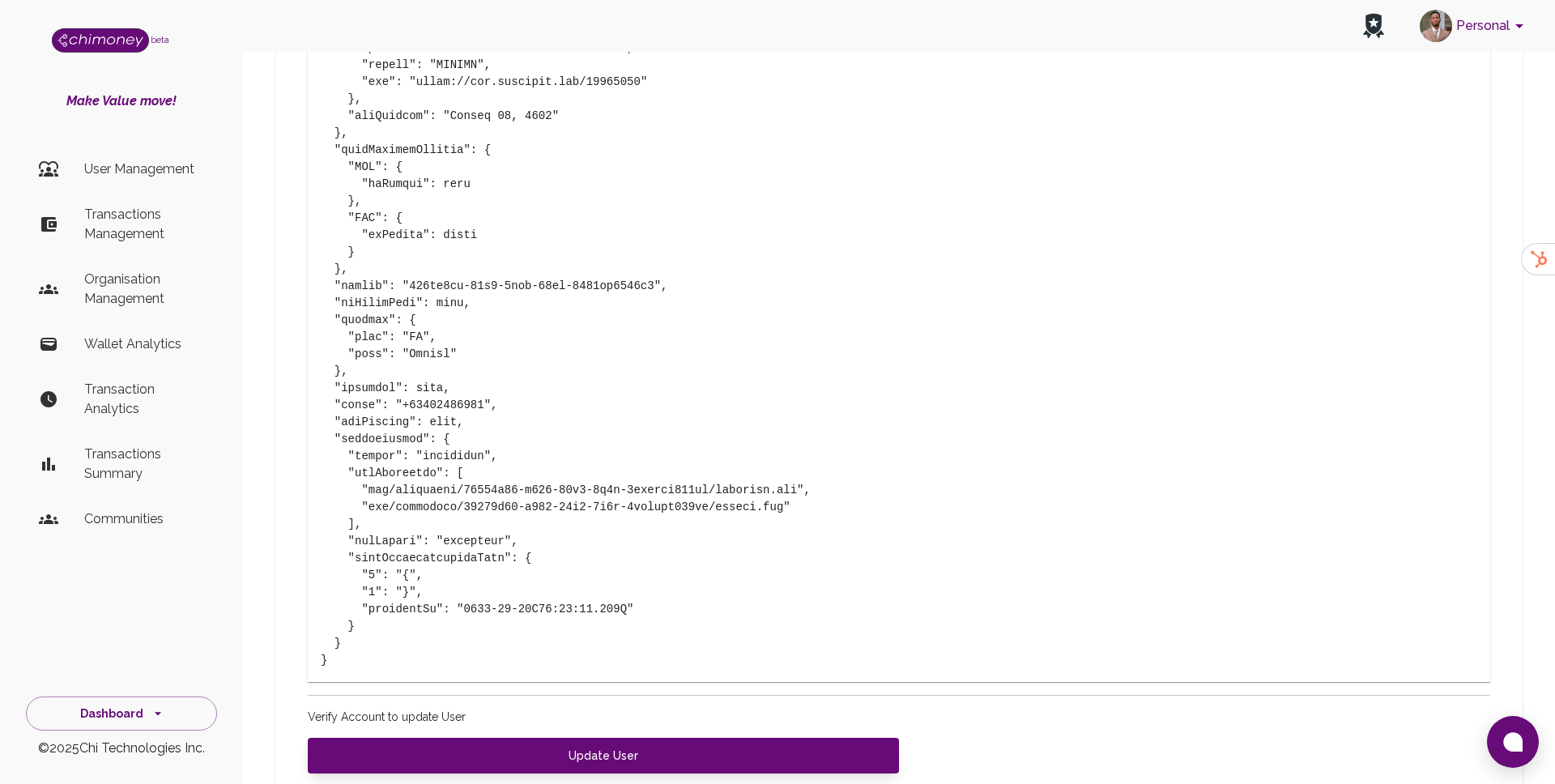
click at [138, 184] on li "User Management" at bounding box center [121, 170] width 191 height 39
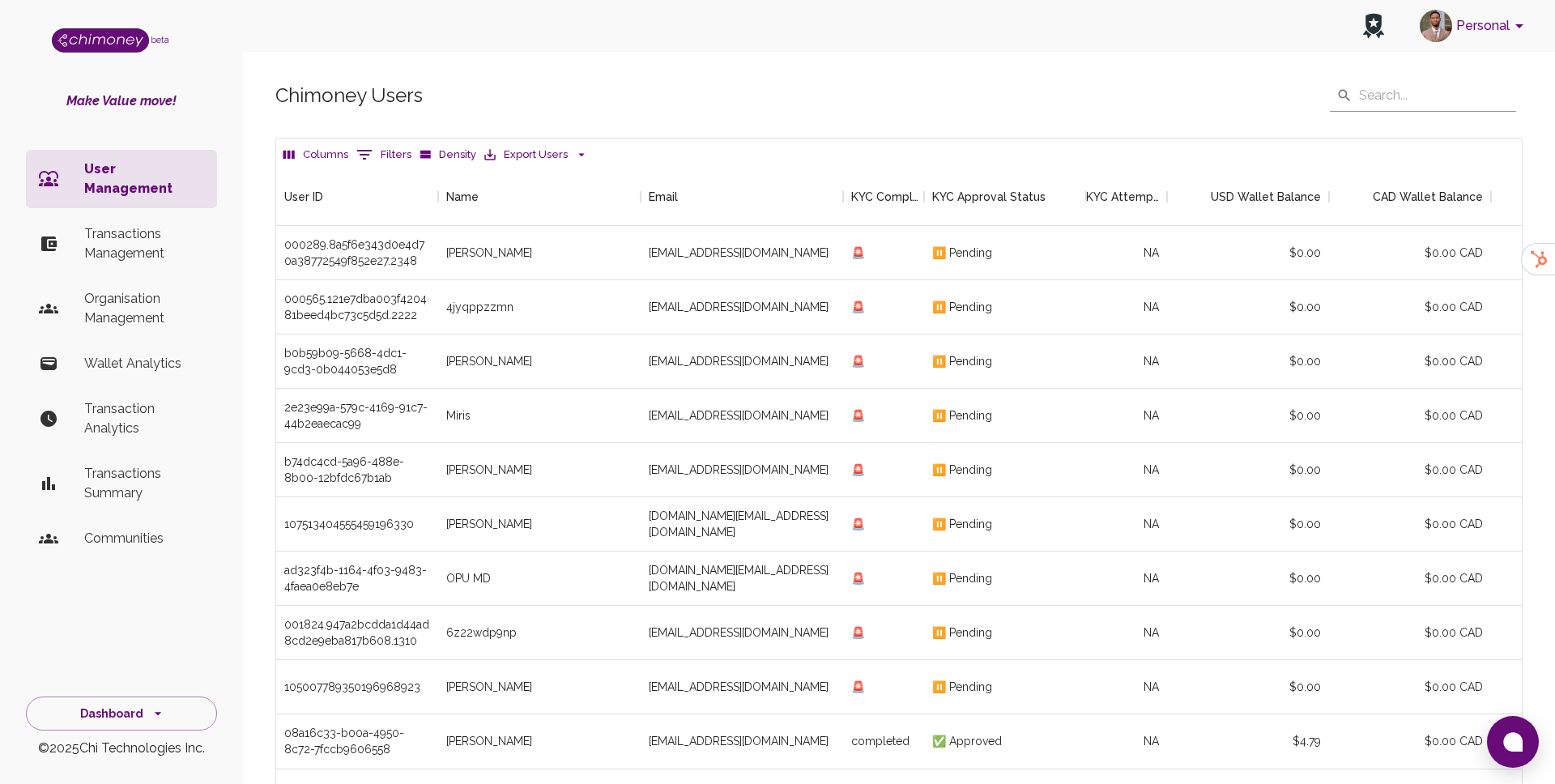
scroll to position [601, 1246]
click at [138, 184] on li "User Management" at bounding box center [121, 179] width 191 height 58
click at [405, 160] on button "0 Filters" at bounding box center [384, 154] width 63 height 26
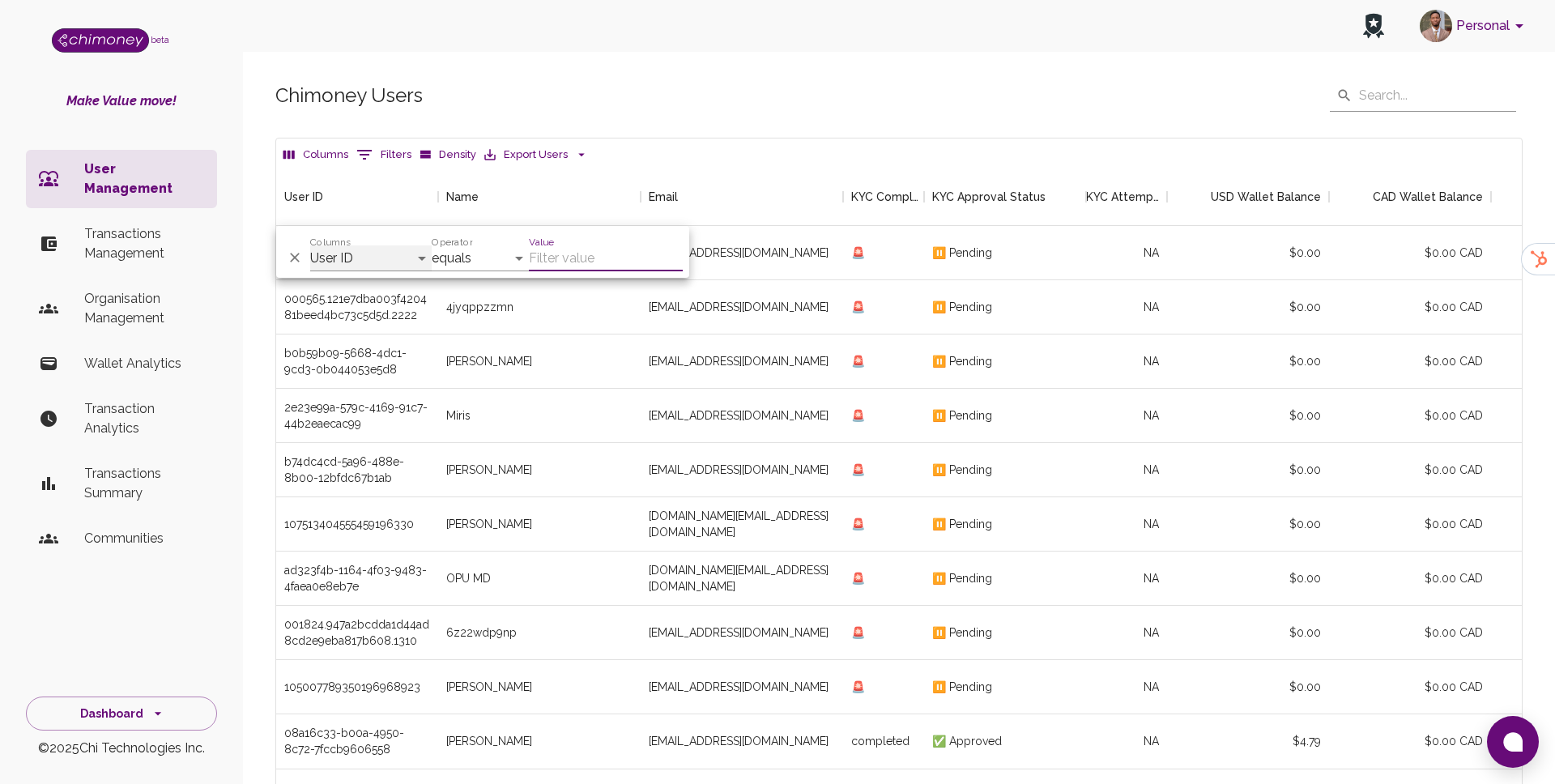
click at [354, 270] on select "User ID Name Email KYC Completed KYC Approval Status KYC Attempts Join date Upd…" at bounding box center [370, 258] width 121 height 26
select select "email"
click at [609, 246] on input "Value" at bounding box center [606, 258] width 154 height 26
paste input "worldworkers5@gmail.com"
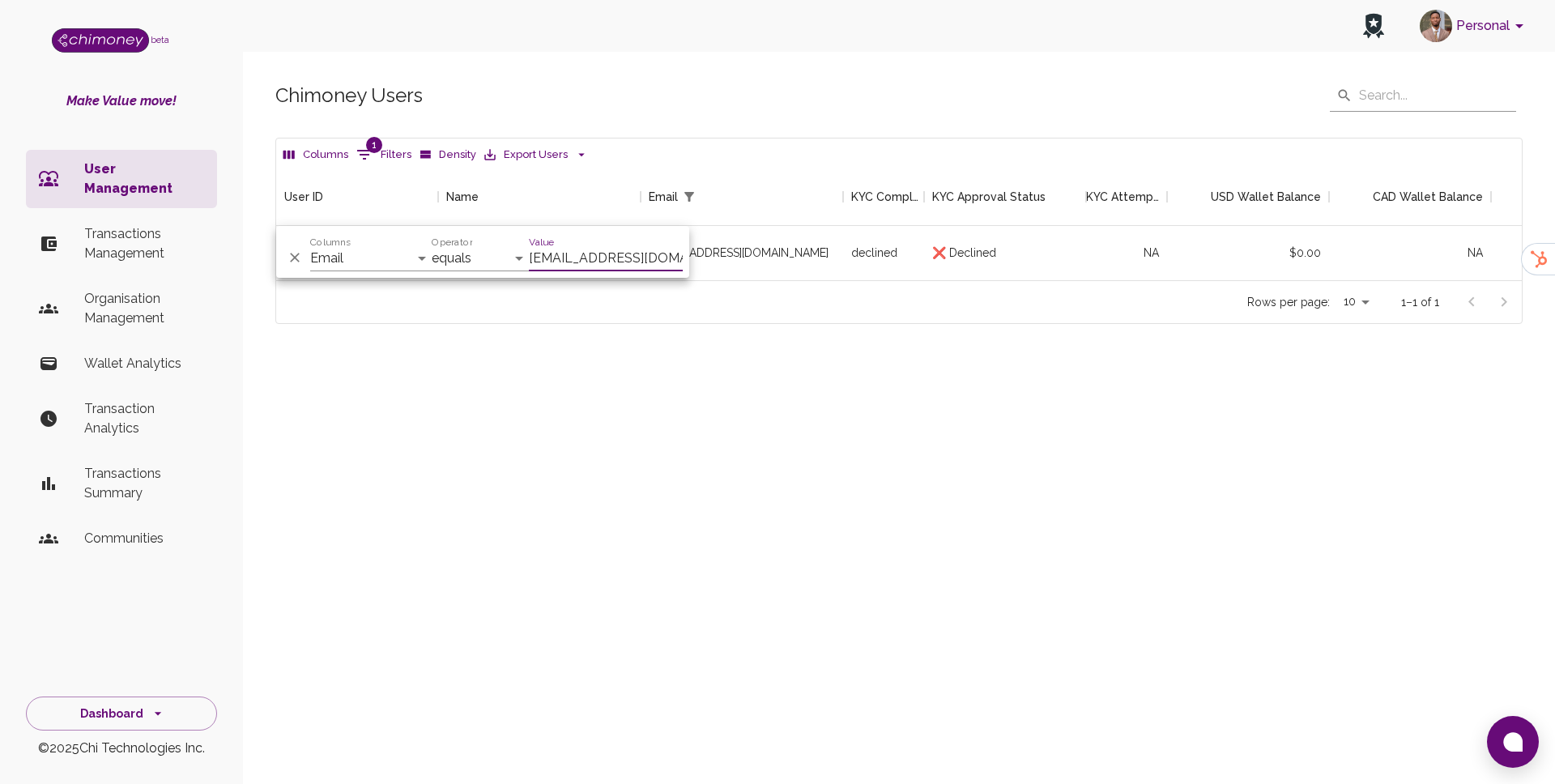
click at [610, 247] on input "worldworkers5@gmail.com" at bounding box center [606, 258] width 154 height 26
paste input "adayimani22"
type input "adayimani22@gmail.com"
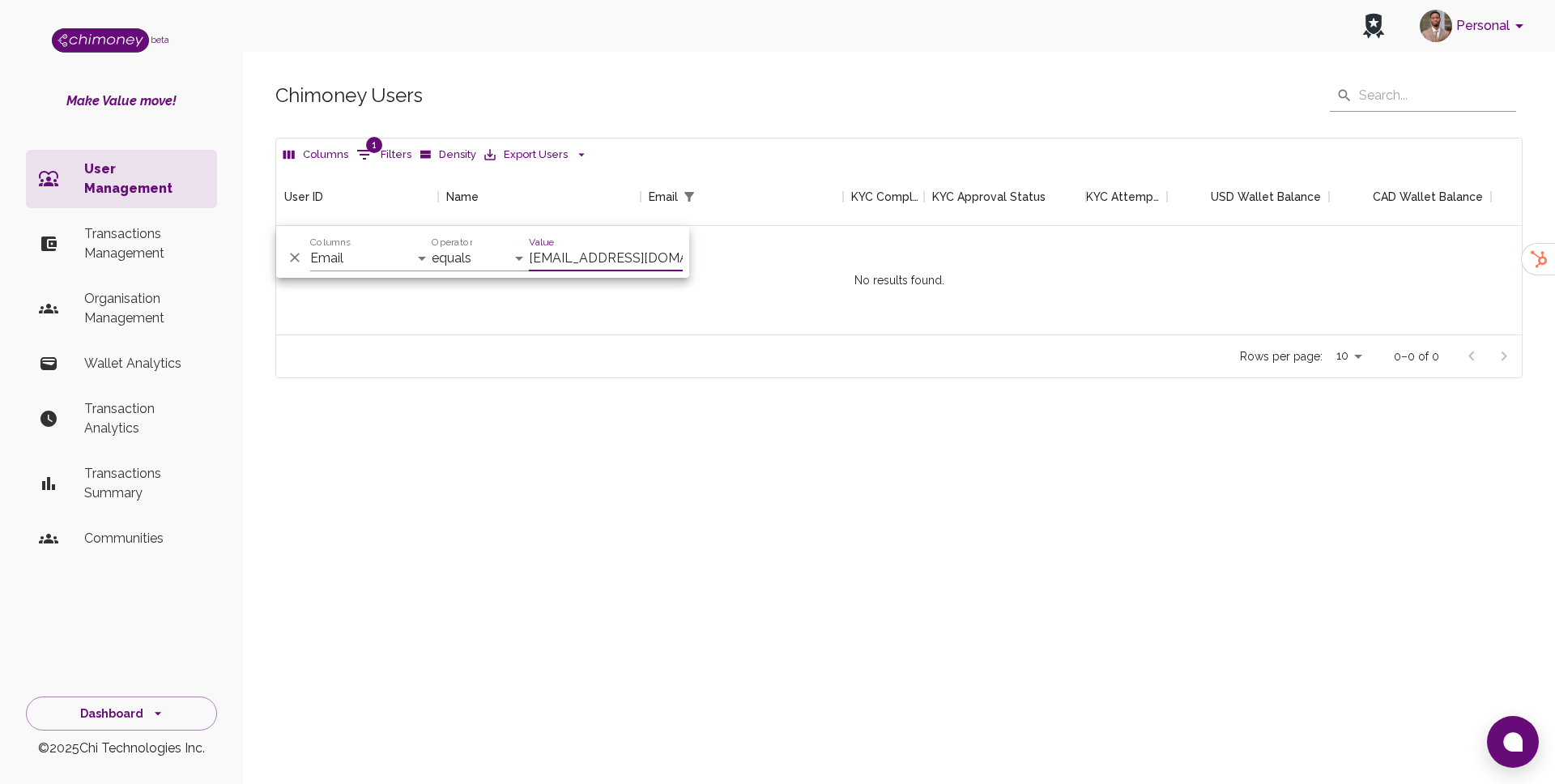
click at [179, 255] on ul "User Management Transactions Management Organisation Management Wallet Analytic…" at bounding box center [121, 357] width 191 height 428
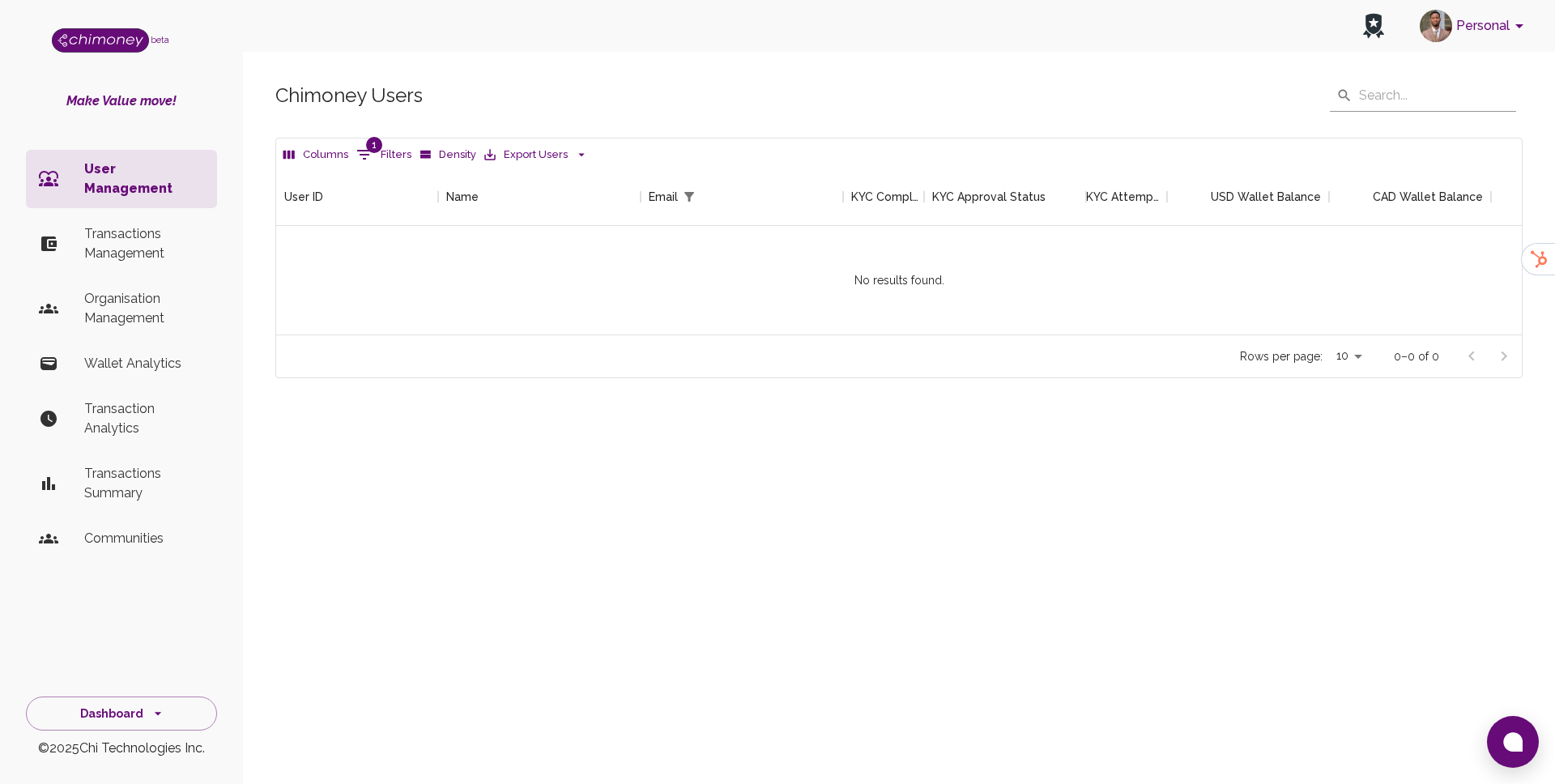
click at [149, 225] on p "Transactions Management" at bounding box center [144, 244] width 120 height 39
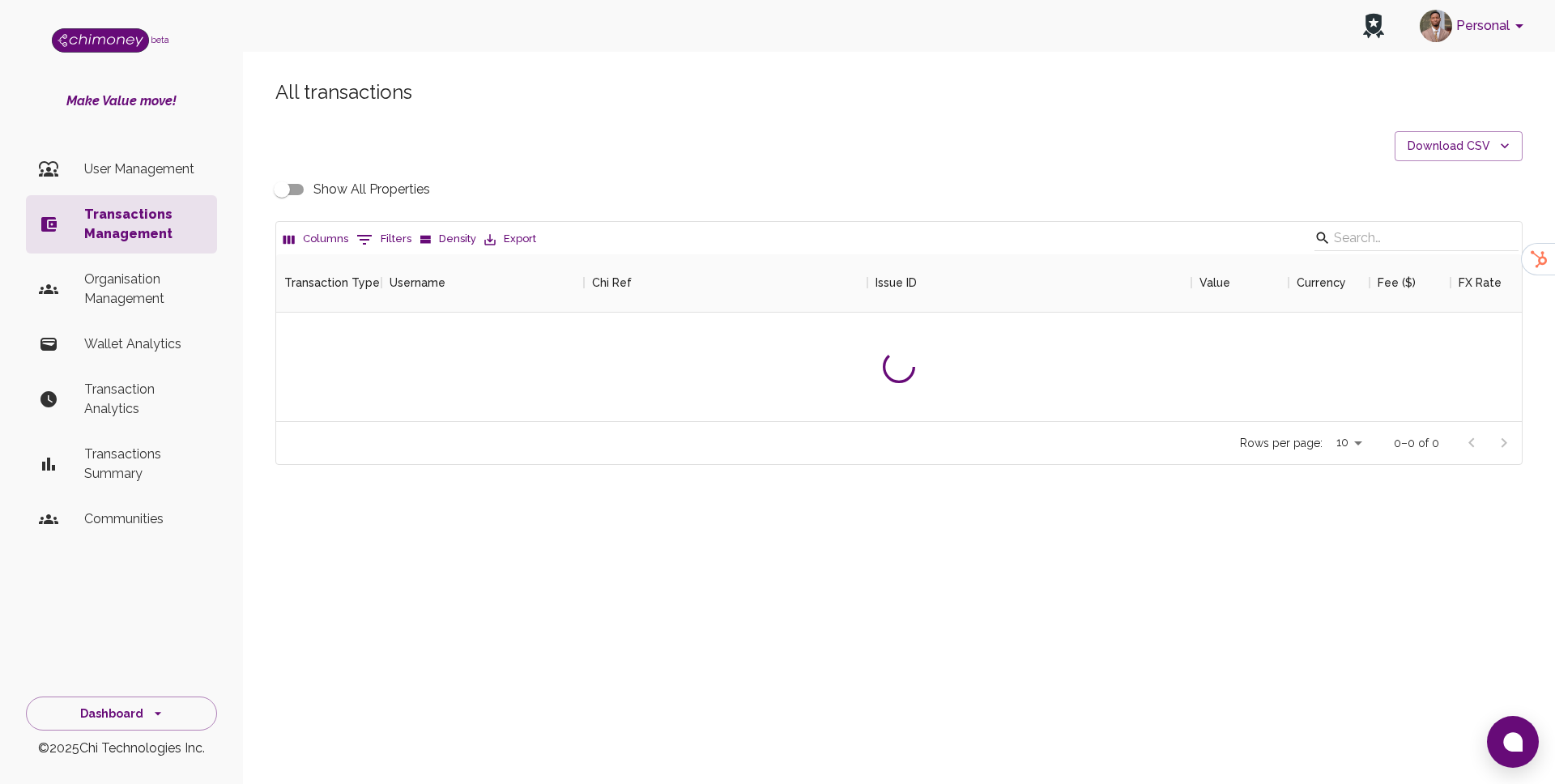
scroll to position [167, 1246]
click at [141, 160] on p "User Management" at bounding box center [144, 170] width 120 height 19
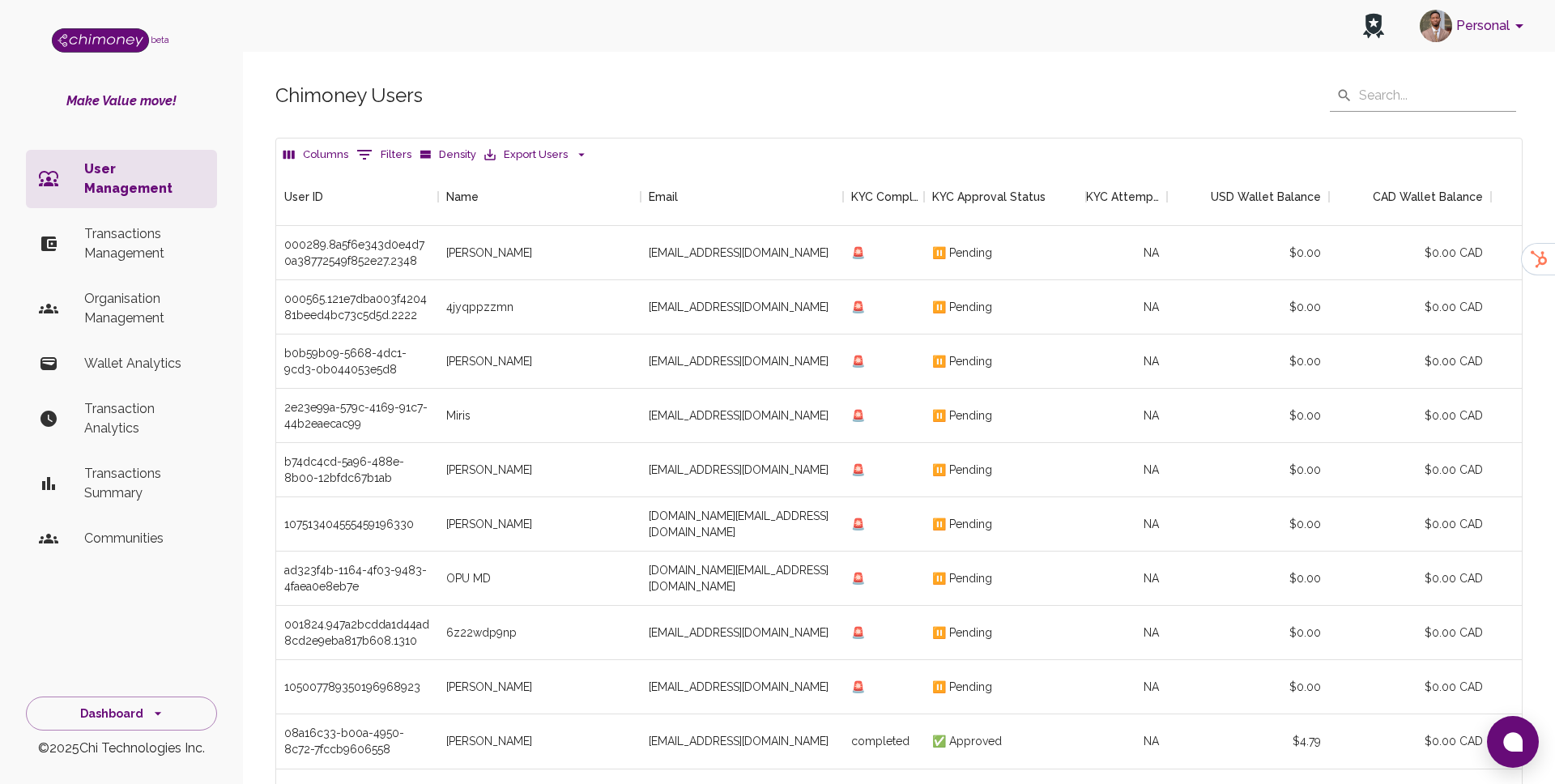
scroll to position [601, 1246]
click at [386, 150] on button "0 Filters" at bounding box center [384, 154] width 63 height 26
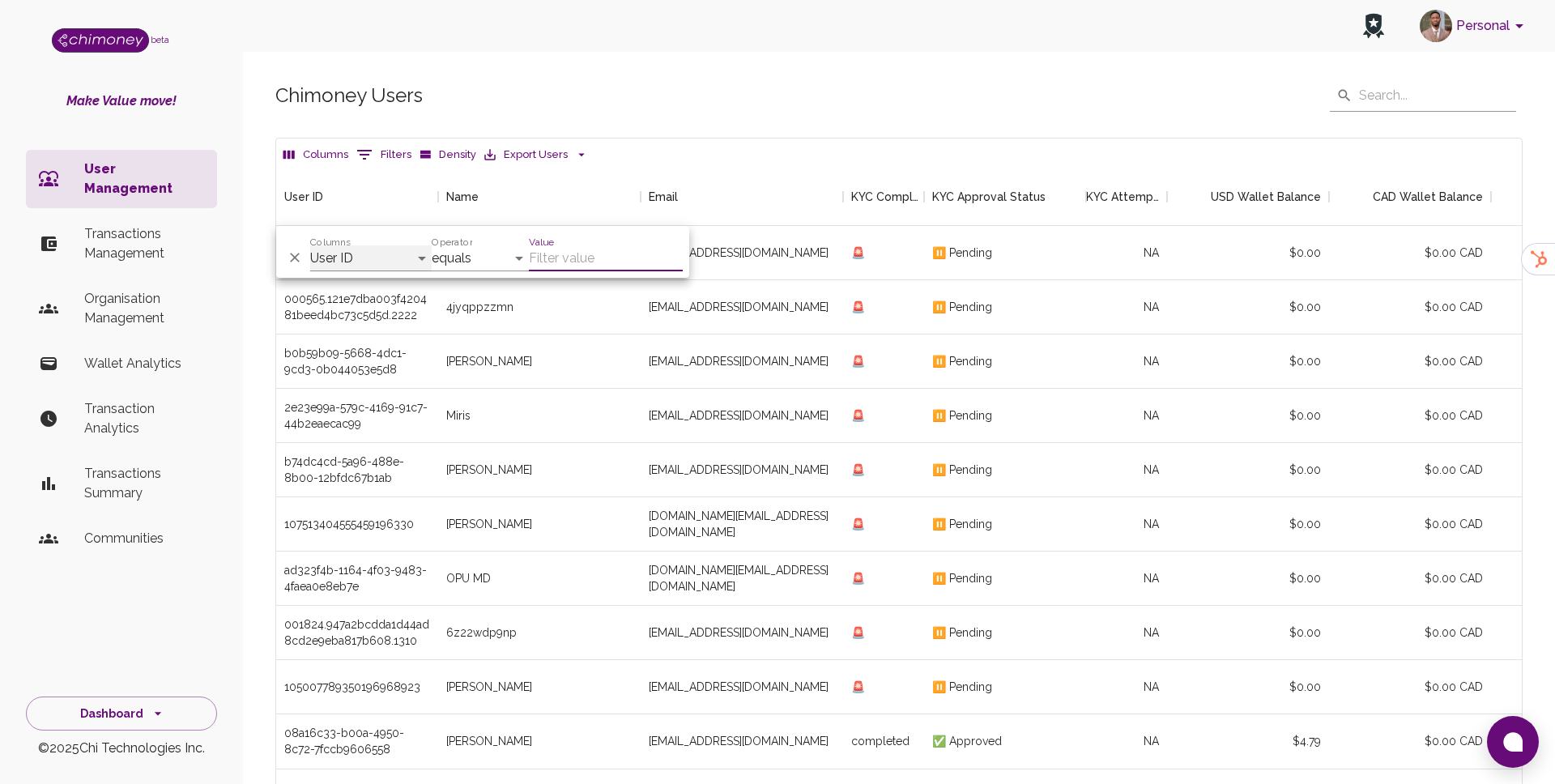
click at [372, 266] on select "User ID Name Email KYC Completed KYC Approval Status KYC Attempts Join date Upd…" at bounding box center [370, 258] width 121 height 26
select select "email"
click at [561, 263] on input "Value" at bounding box center [606, 258] width 154 height 26
paste input "adayimani22@gmail.com"
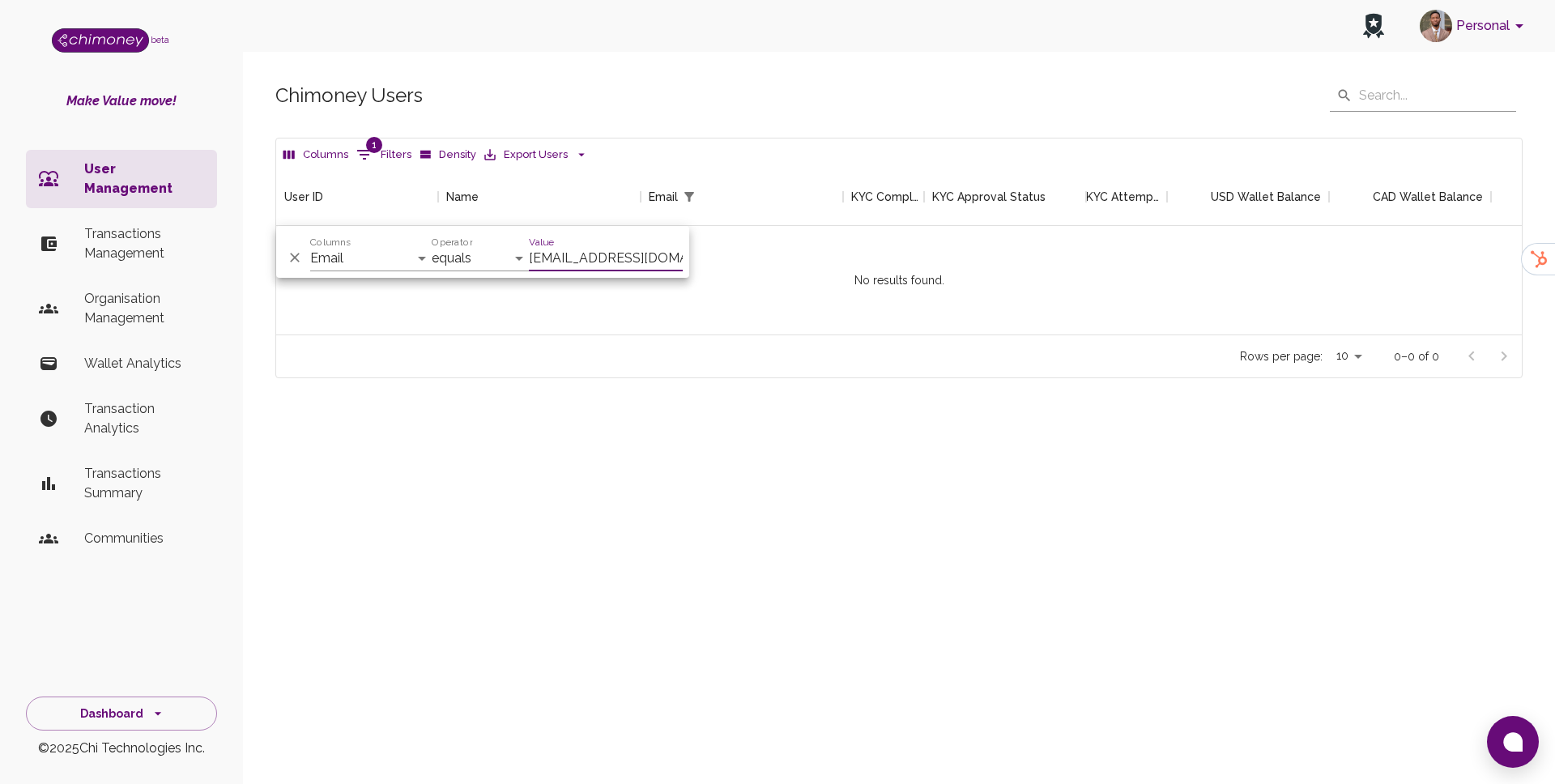
scroll to position [167, 1246]
type input "adayimani22@gmail.com"
click at [161, 170] on p "User Management" at bounding box center [144, 179] width 120 height 39
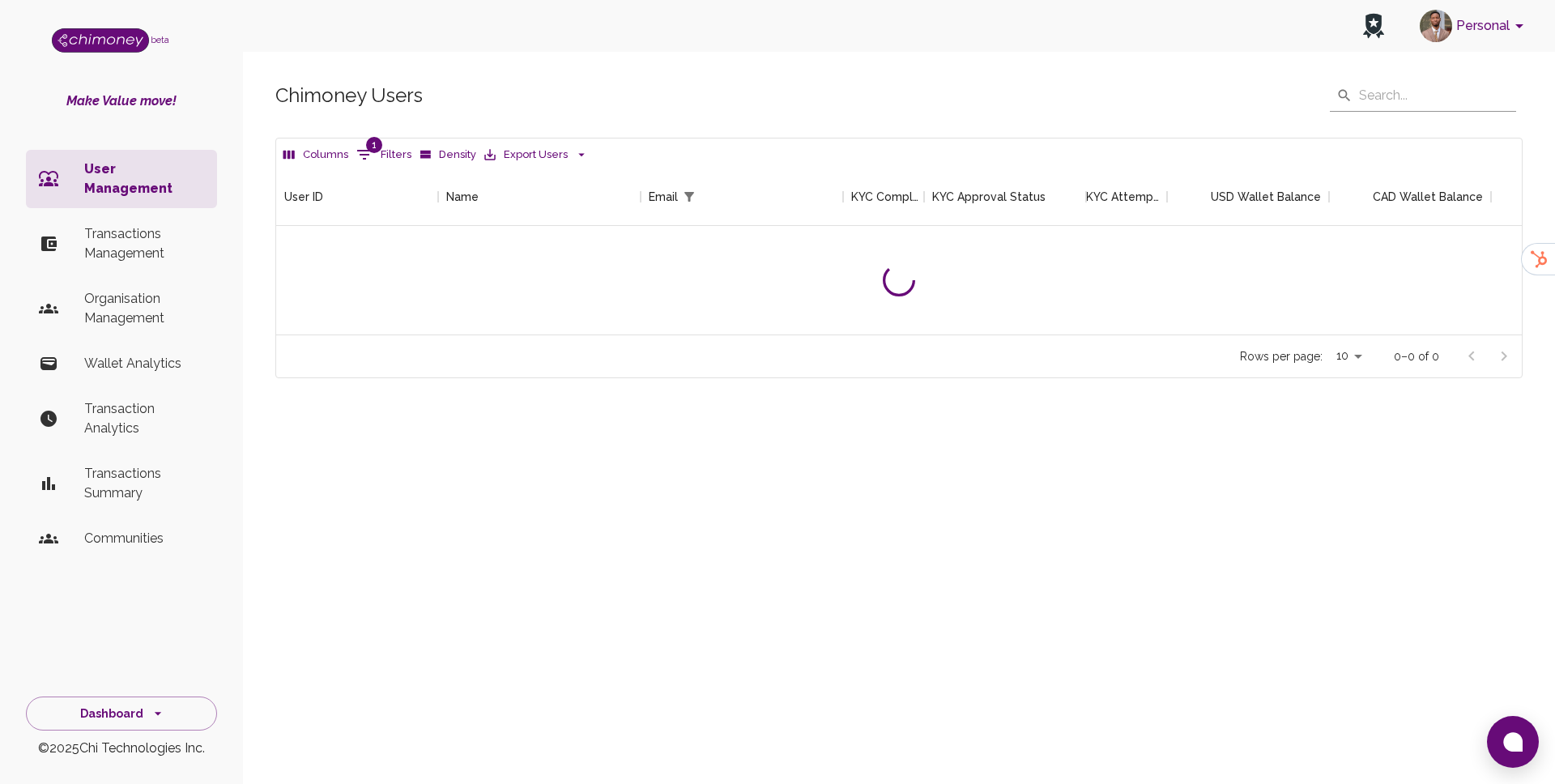
click at [362, 164] on button "1 Filters" at bounding box center [384, 154] width 63 height 26
click at [383, 154] on button "1 Filters" at bounding box center [384, 154] width 63 height 26
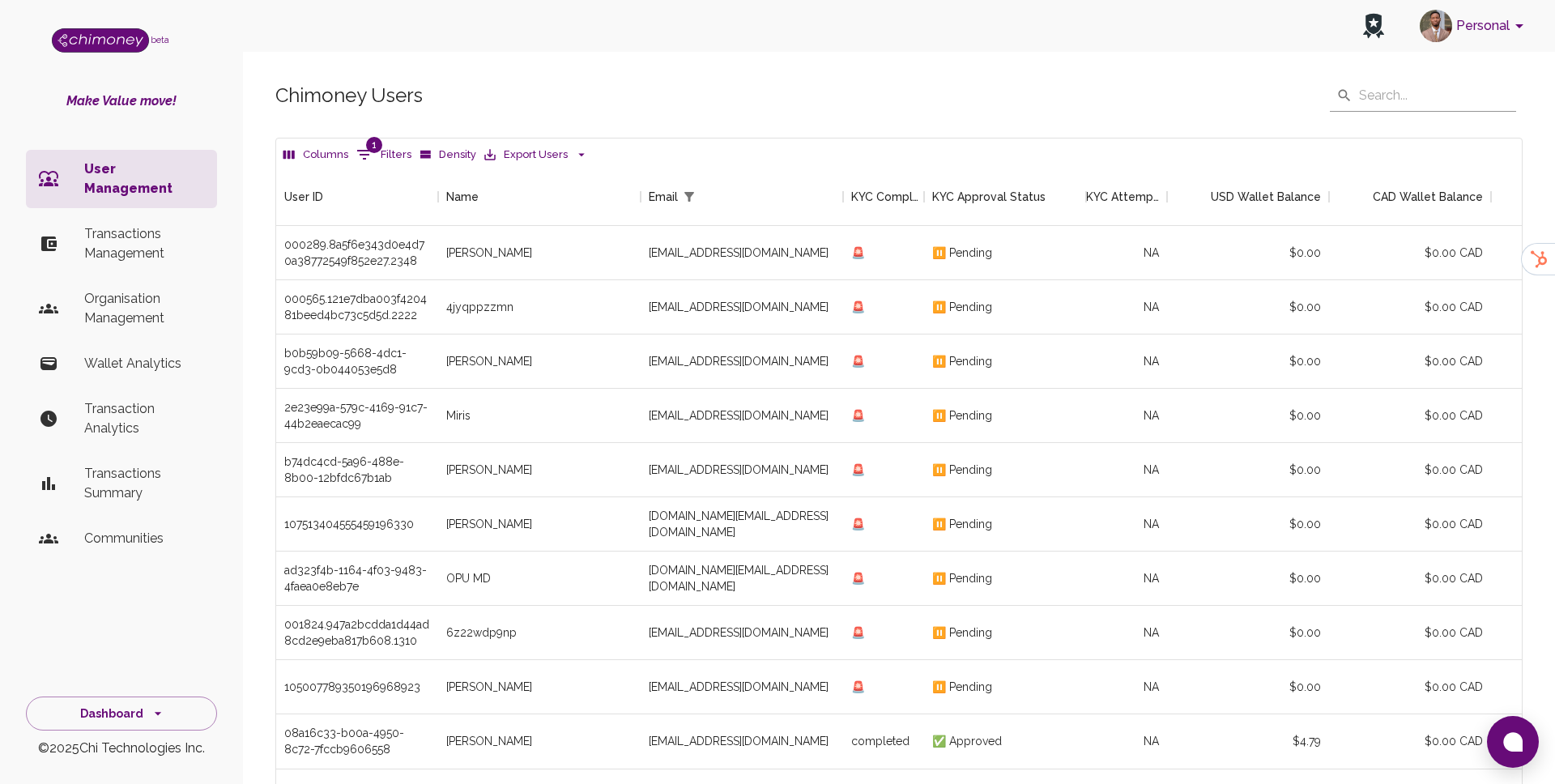
scroll to position [1, 1]
click at [710, 384] on div "[EMAIL_ADDRESS][DOMAIN_NAME]" at bounding box center [742, 361] width 202 height 54
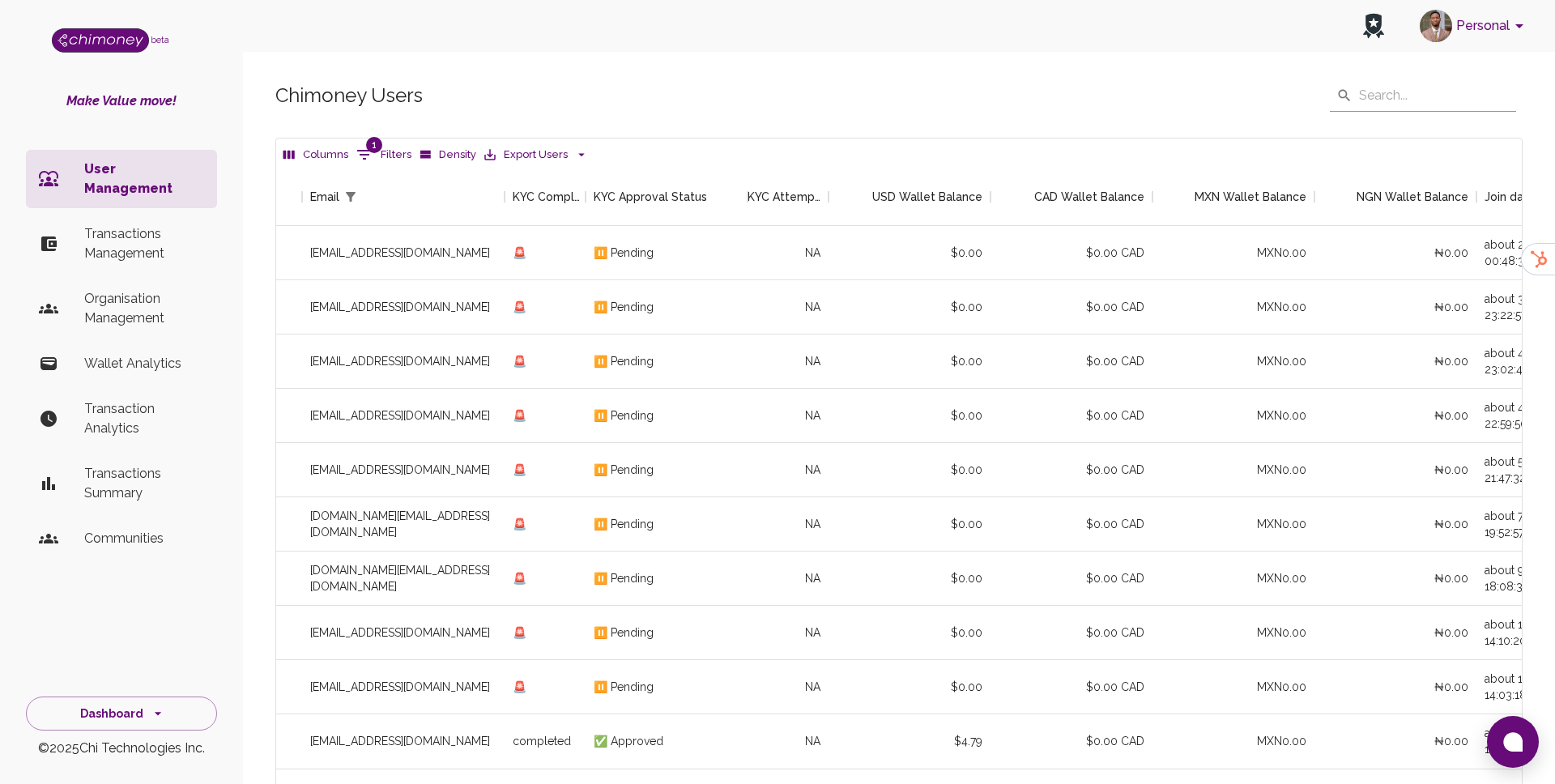
scroll to position [122, 0]
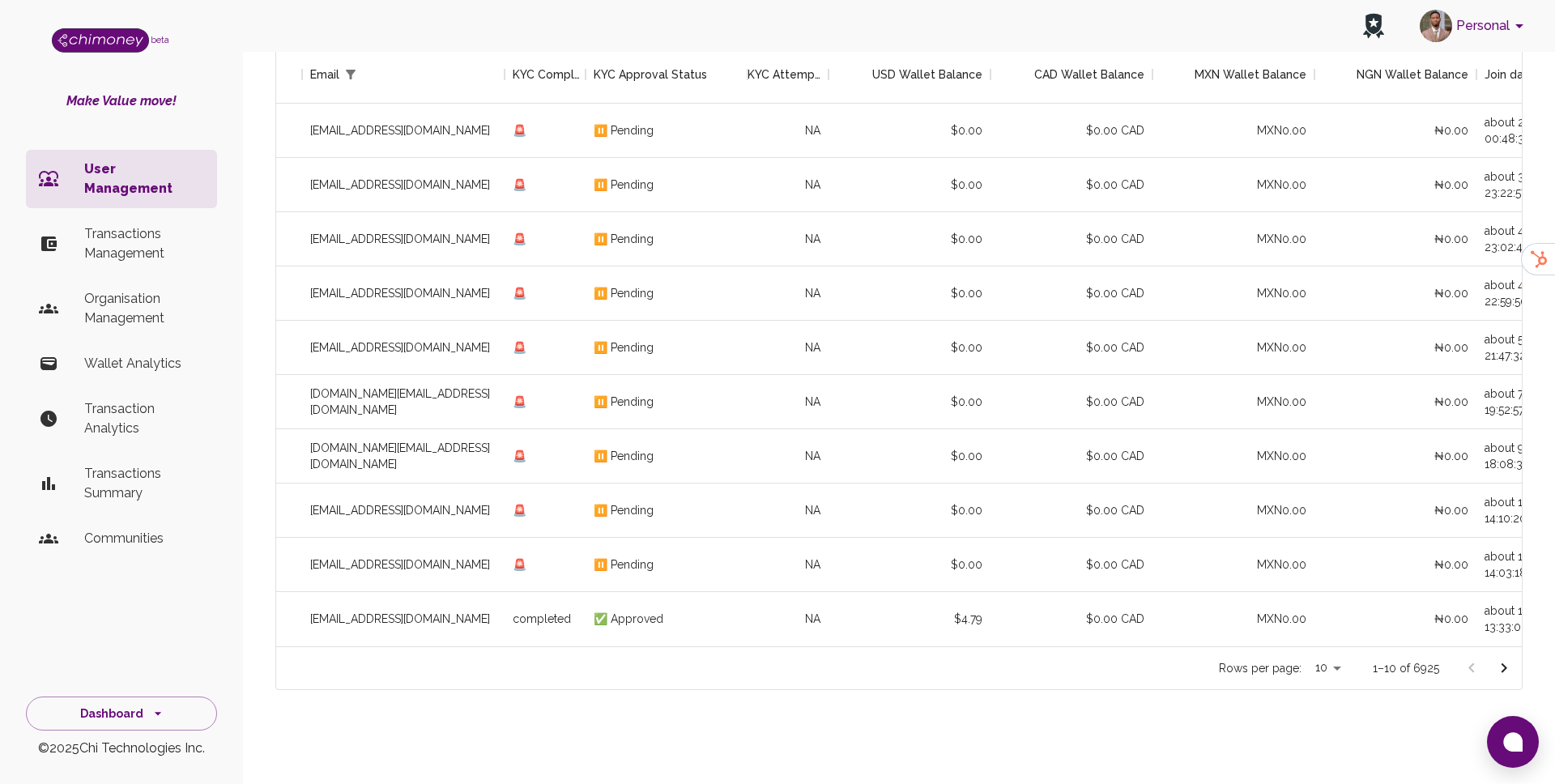
click at [1507, 663] on icon "Go to next page" at bounding box center [1505, 668] width 19 height 19
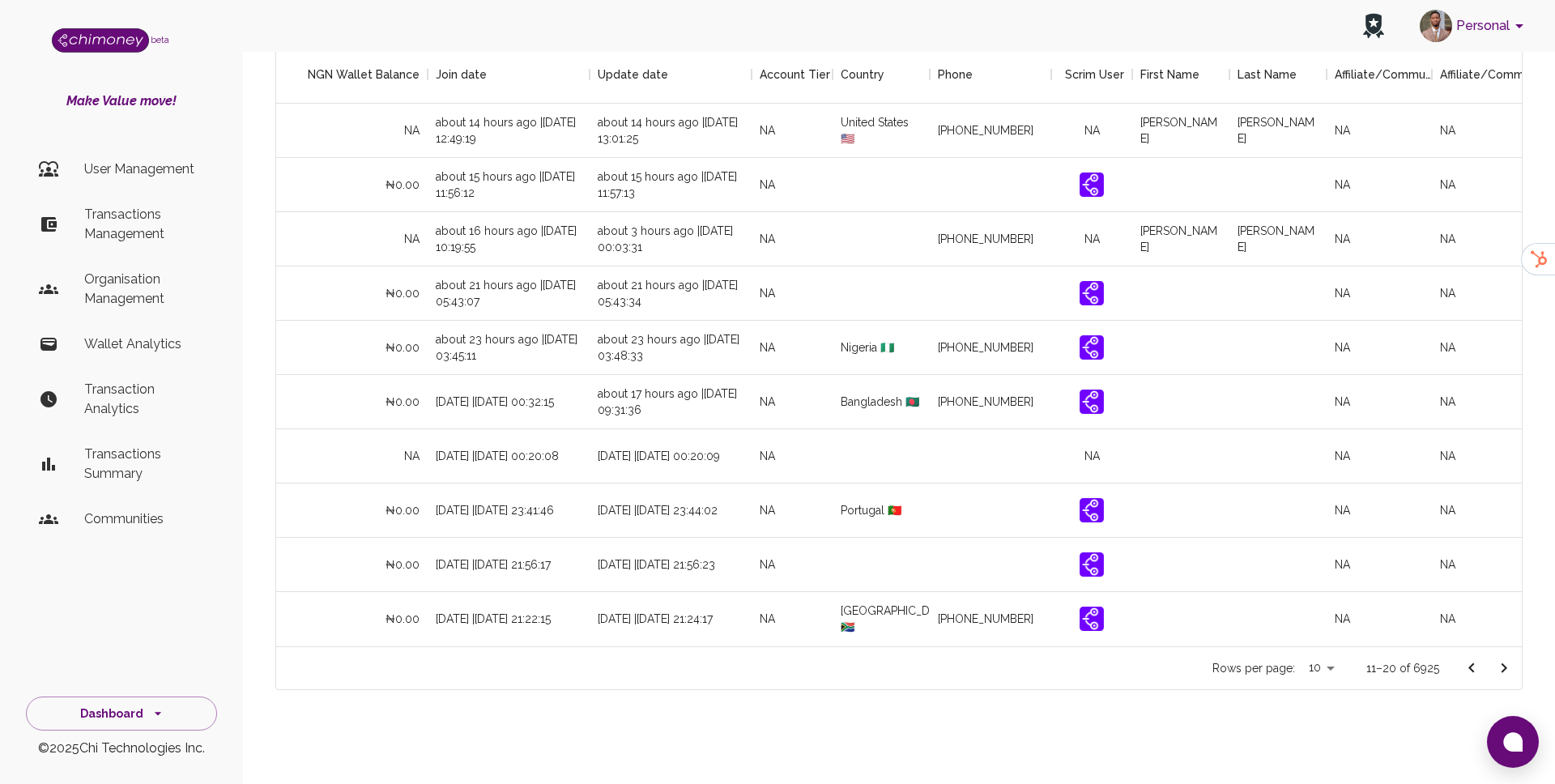
scroll to position [0, 1525]
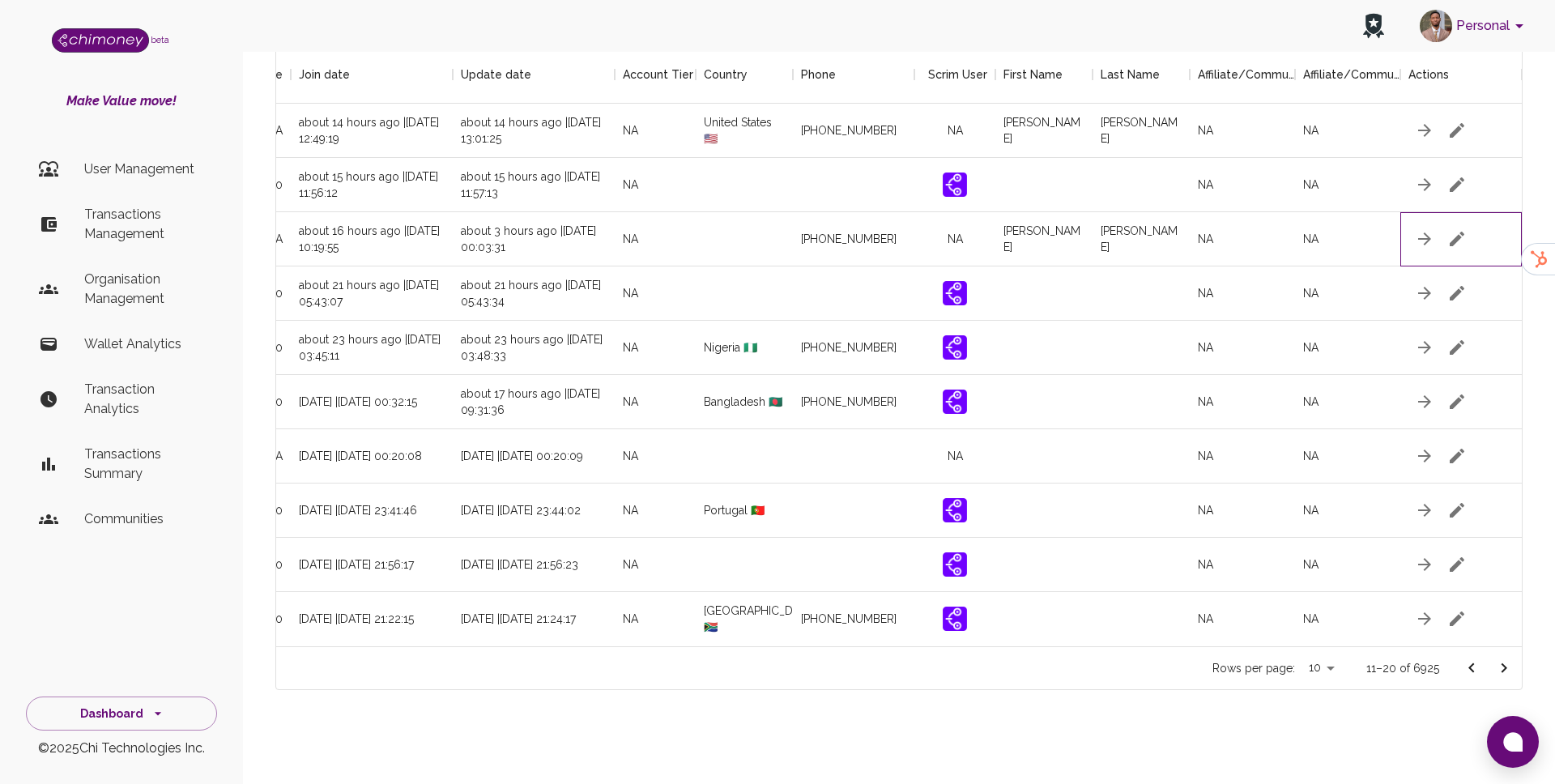
click at [1475, 238] on div at bounding box center [1460, 239] width 121 height 54
click at [1454, 236] on icon "button" at bounding box center [1457, 239] width 19 height 19
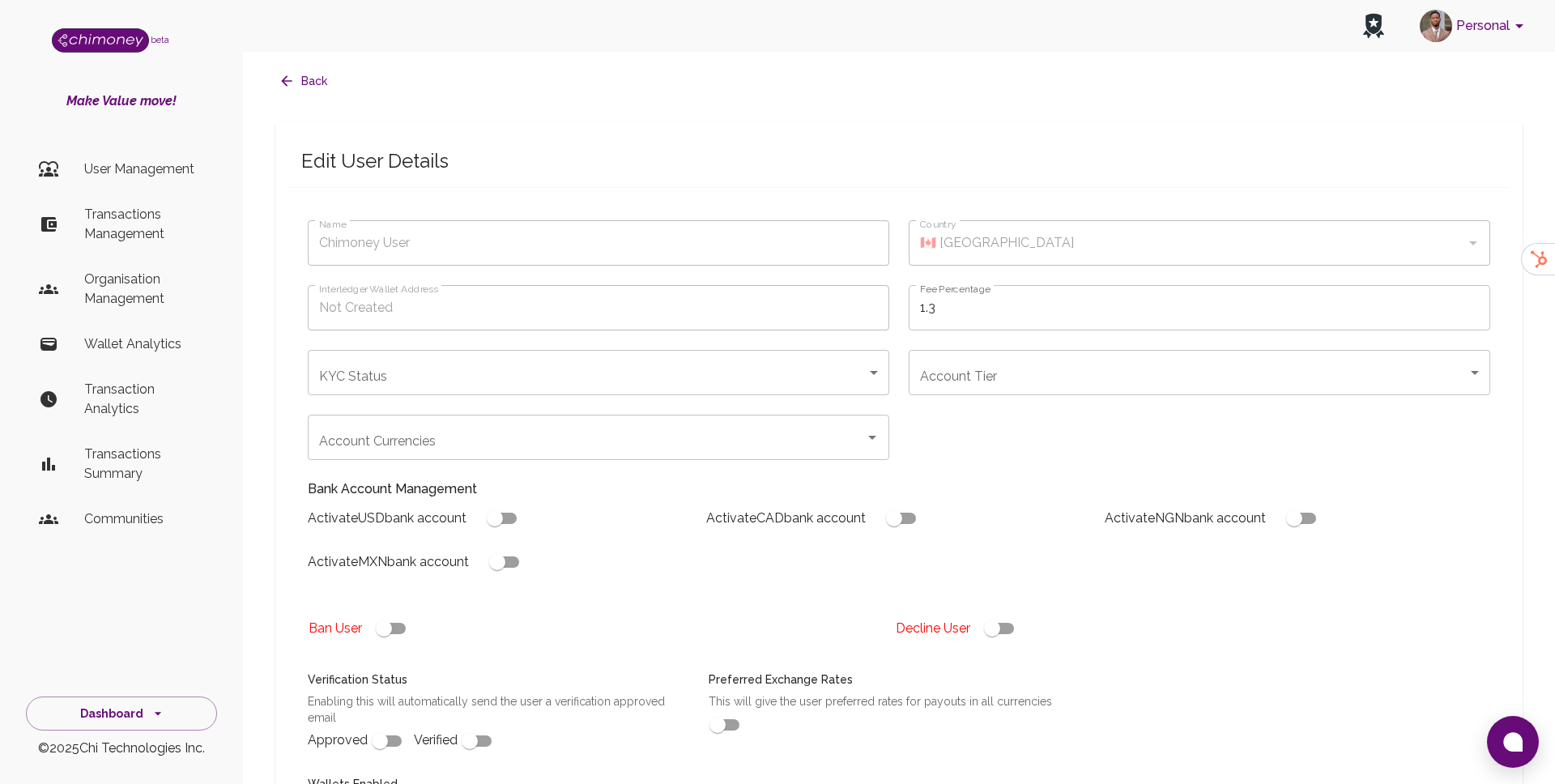
type input "Nathaniel Joseph"
type input "under_review"
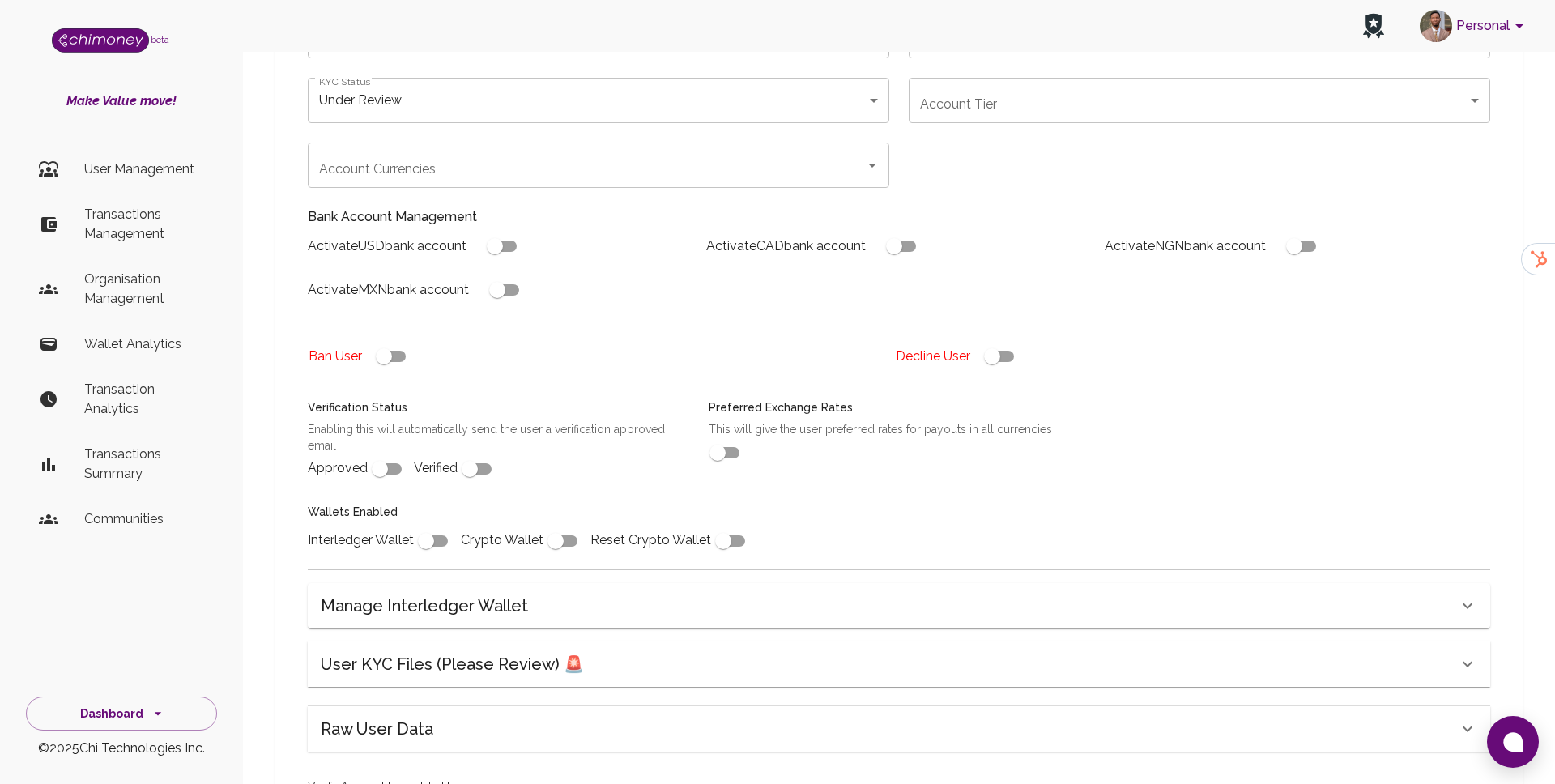
scroll to position [415, 0]
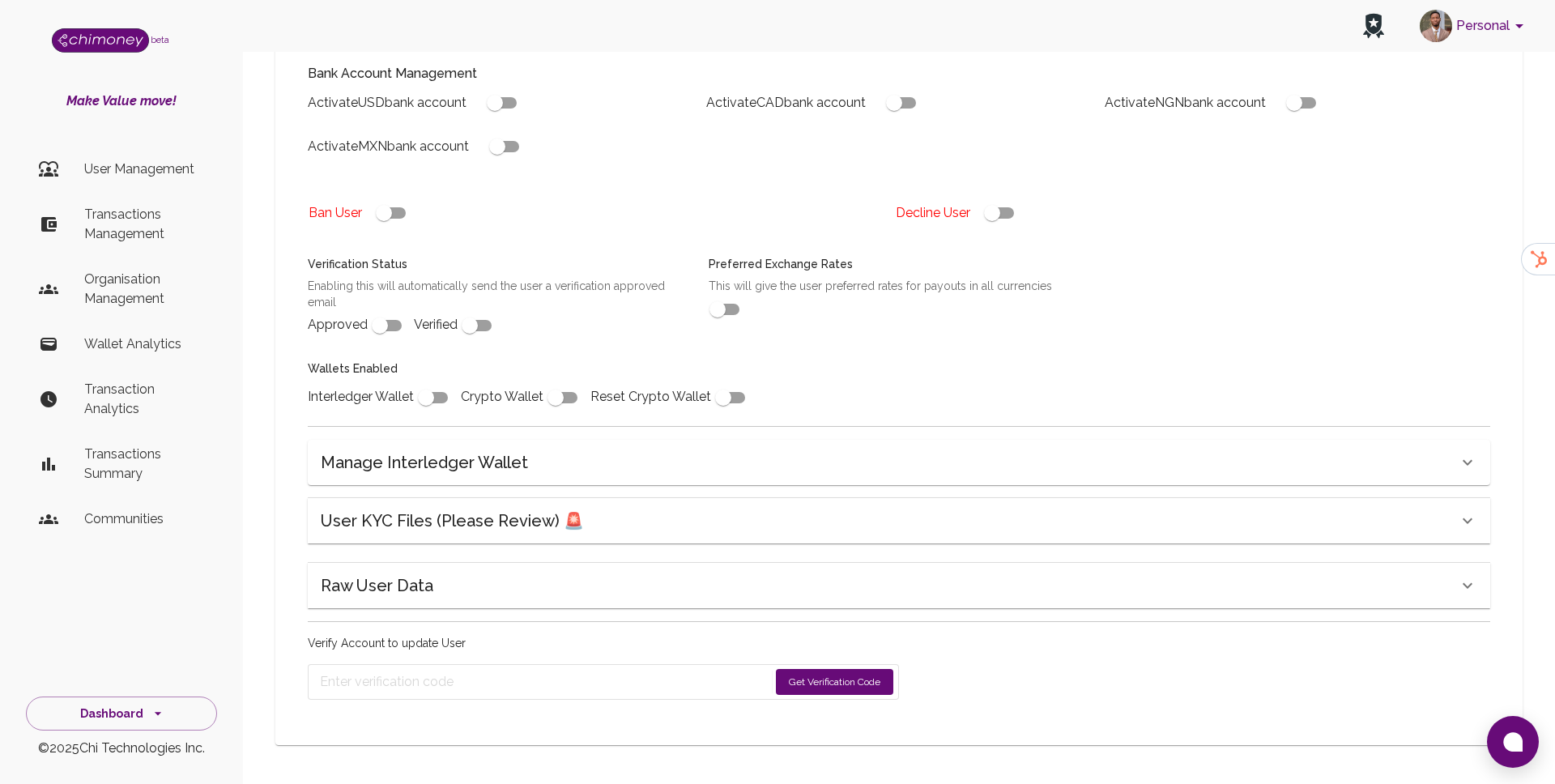
click at [630, 576] on div "Raw User Data" at bounding box center [889, 585] width 1138 height 26
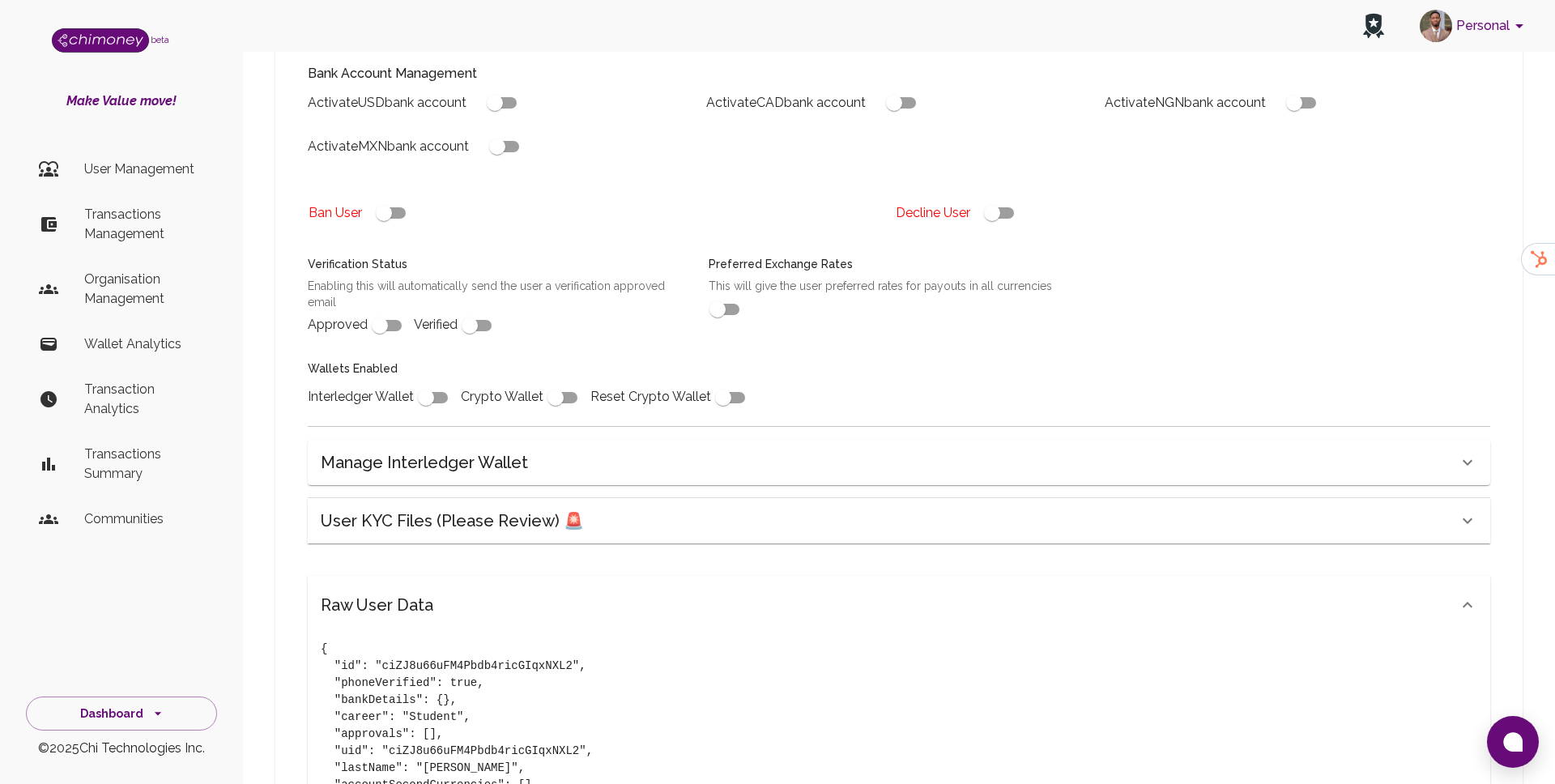
scroll to position [387, 0]
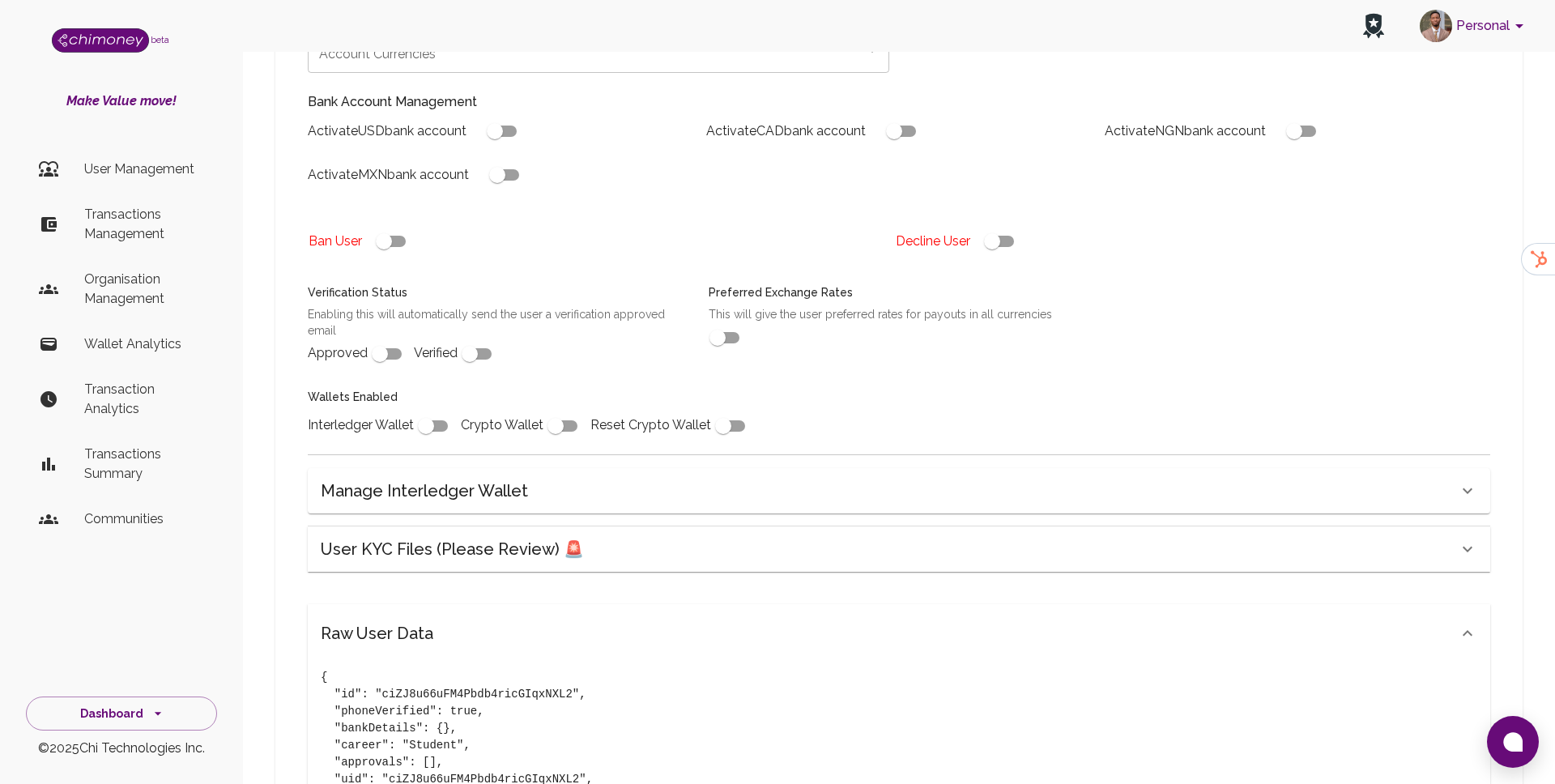
click at [617, 620] on div "Raw User Data" at bounding box center [889, 633] width 1138 height 26
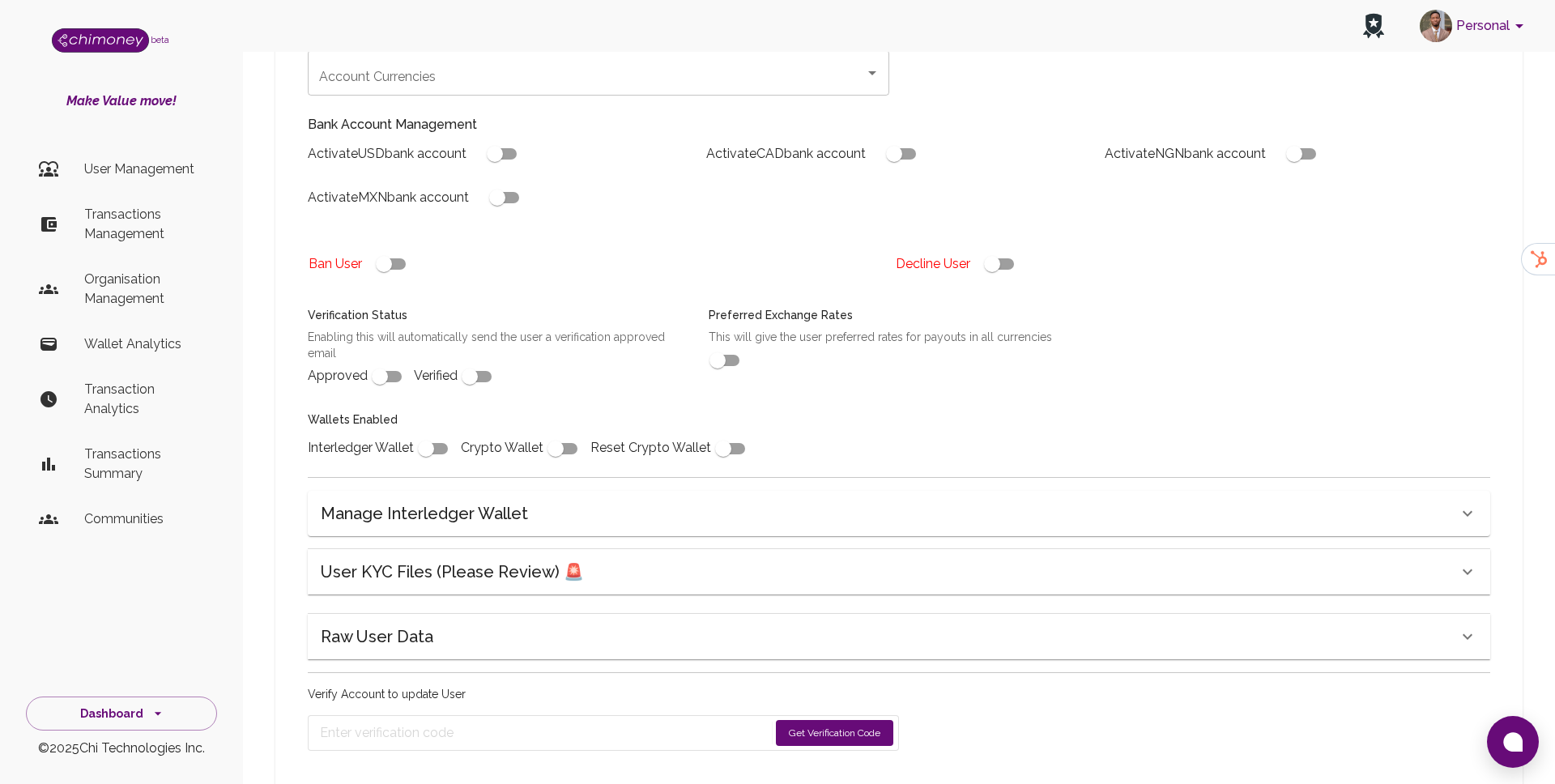
scroll to position [415, 0]
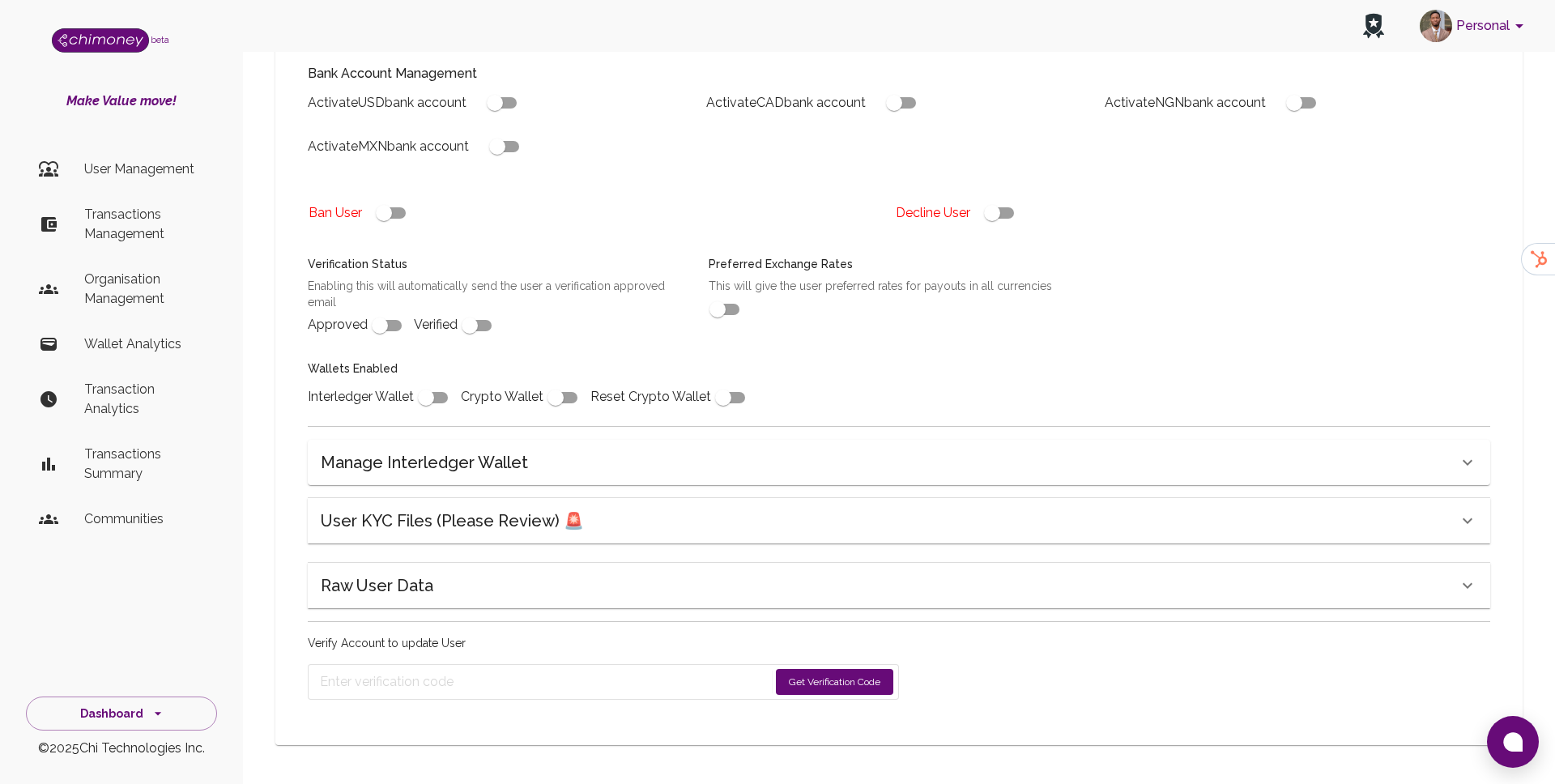
click at [799, 689] on button "Get Verification Code" at bounding box center [835, 681] width 118 height 26
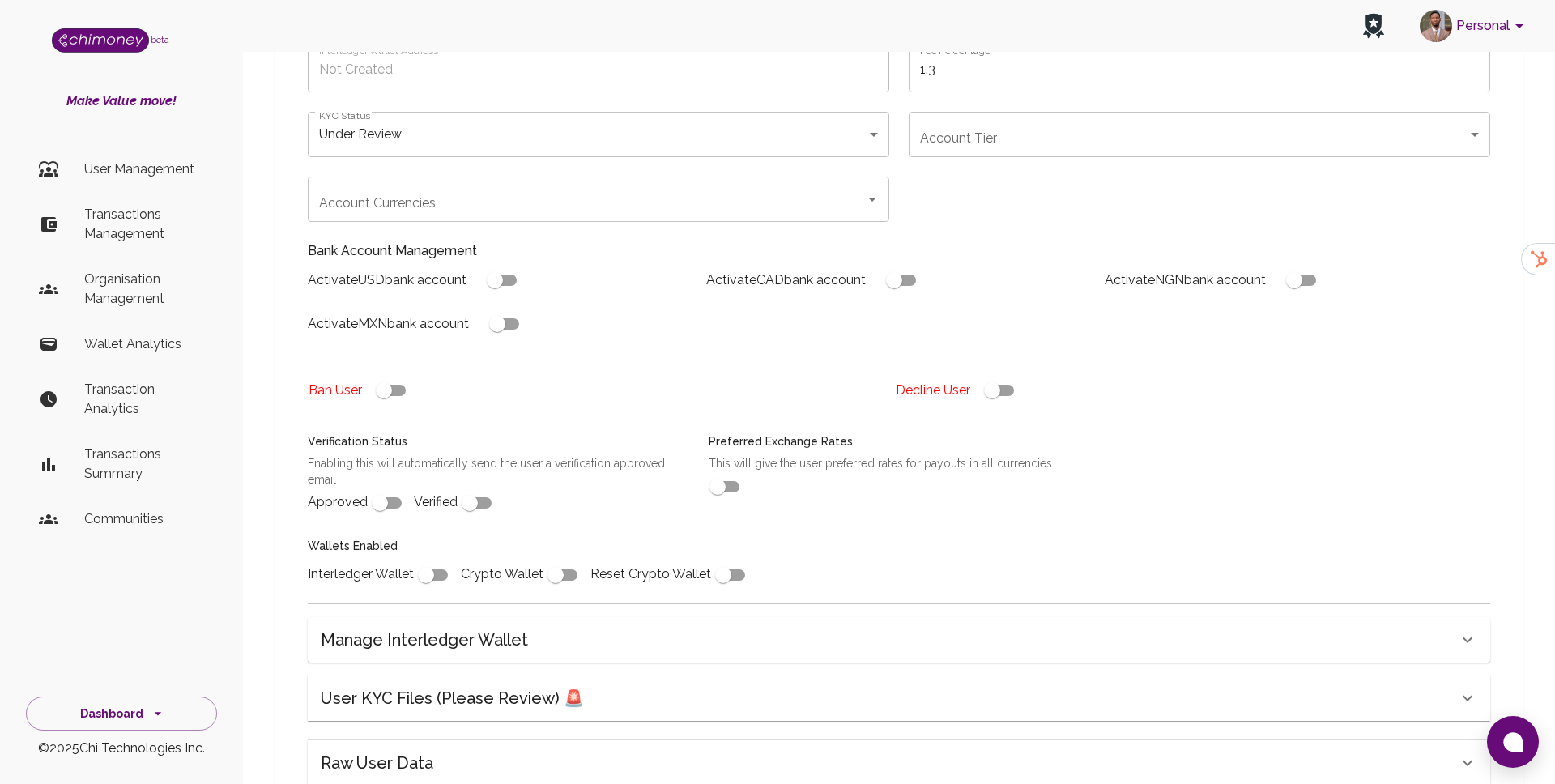
scroll to position [468, 0]
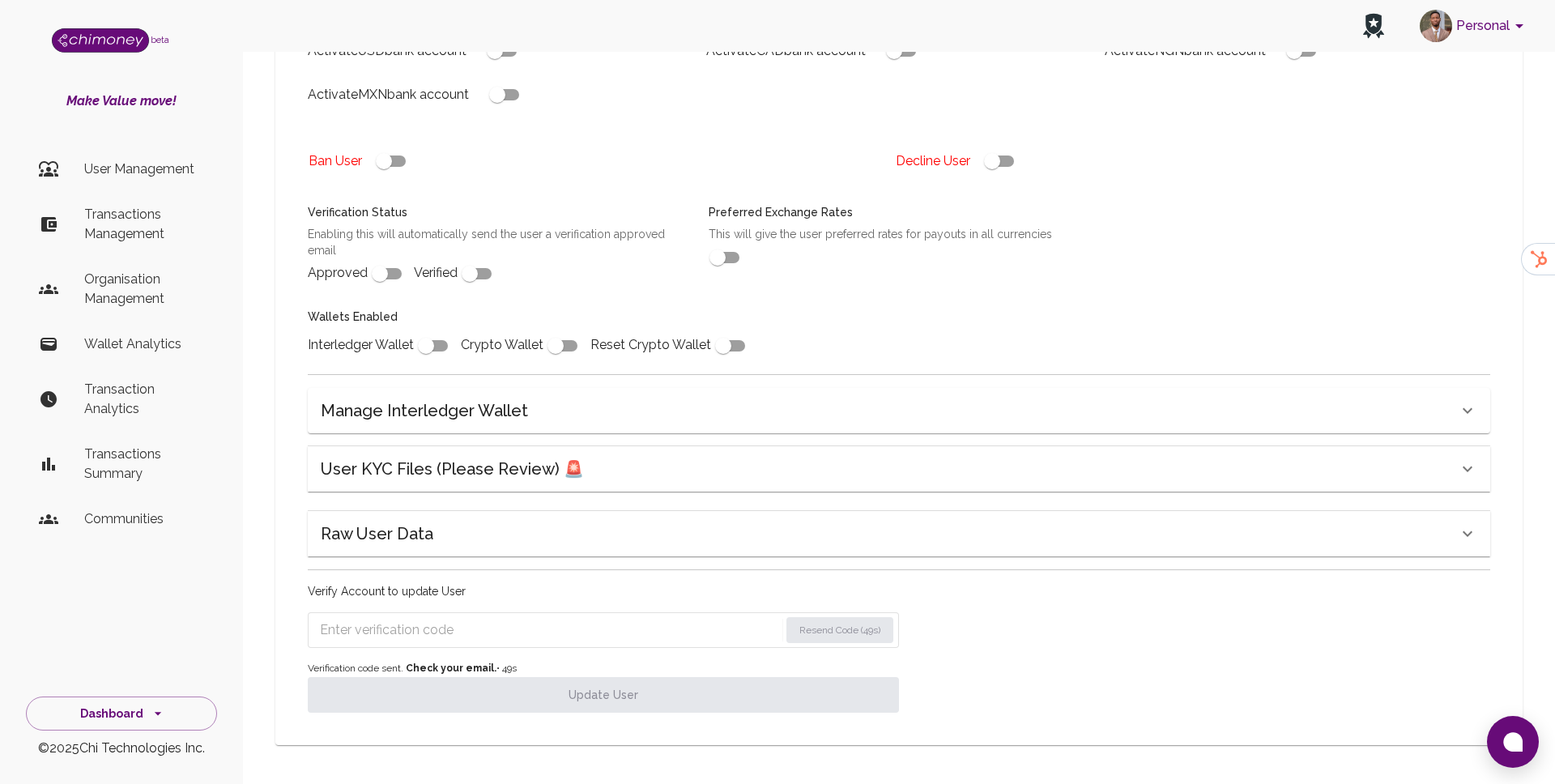
click at [490, 477] on h6 "User KYC Files (Please Review) 🚨" at bounding box center [453, 468] width 263 height 26
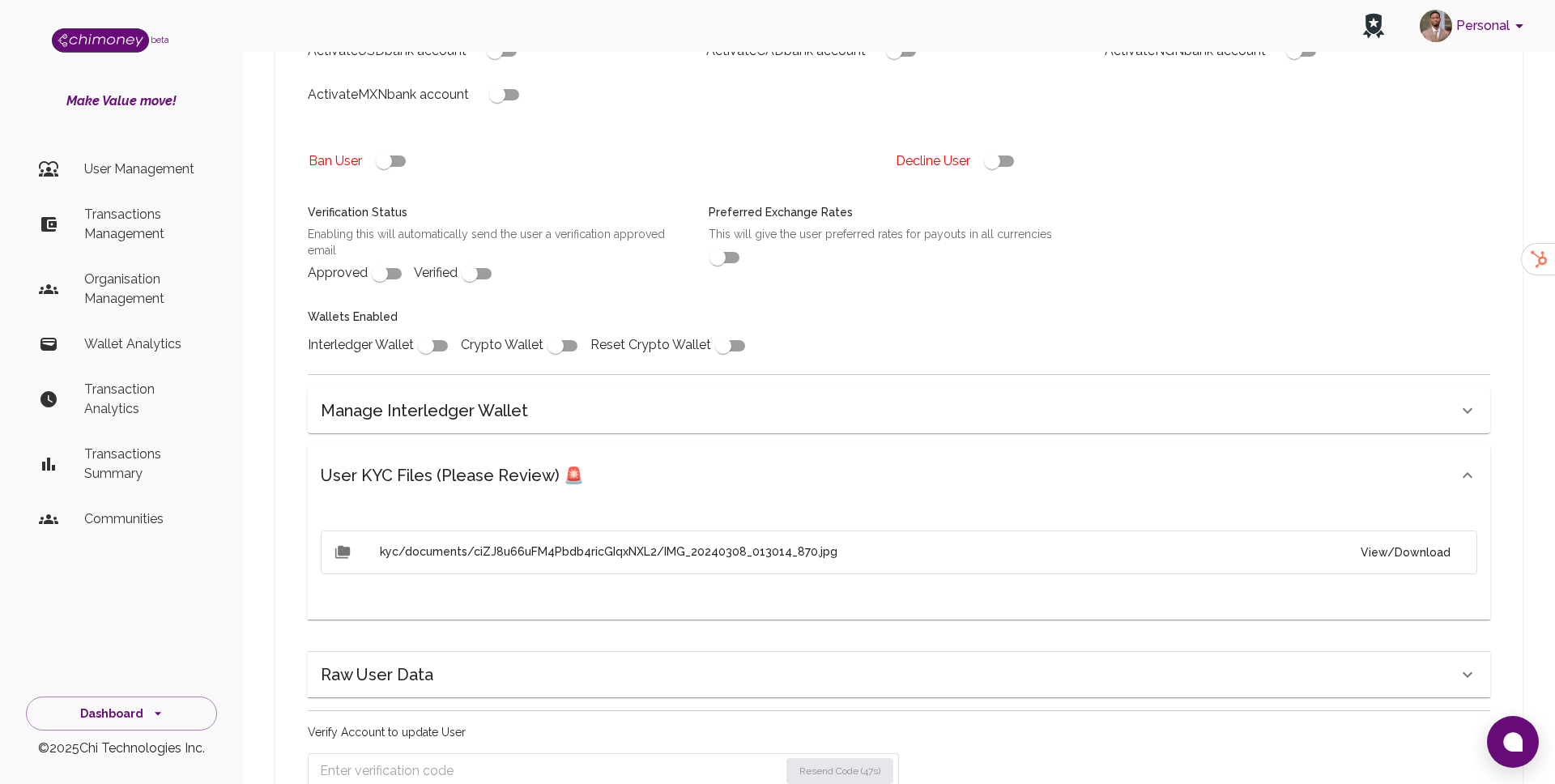
click at [1440, 556] on button "View/Download" at bounding box center [1406, 552] width 116 height 30
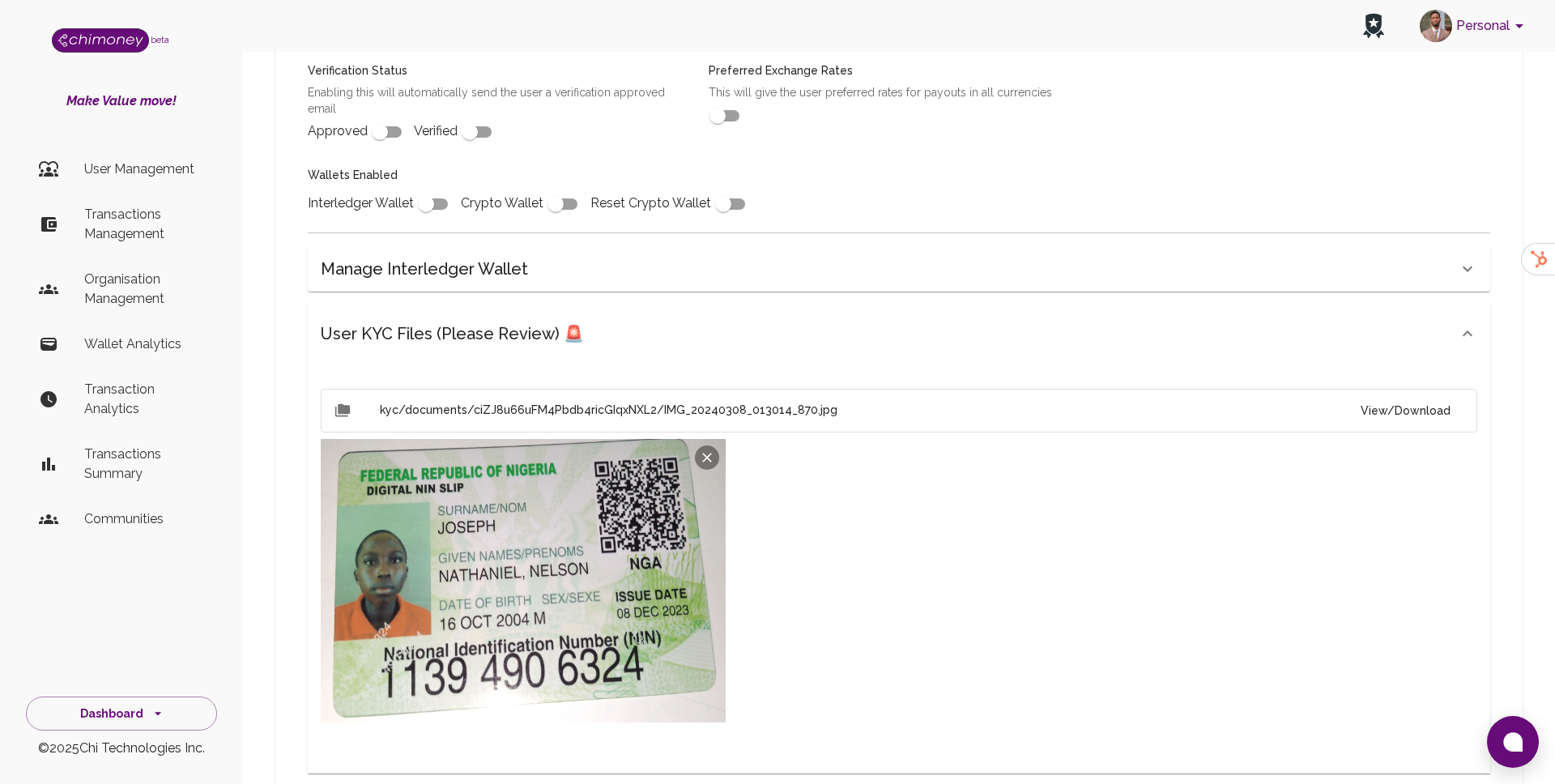
scroll to position [255, 0]
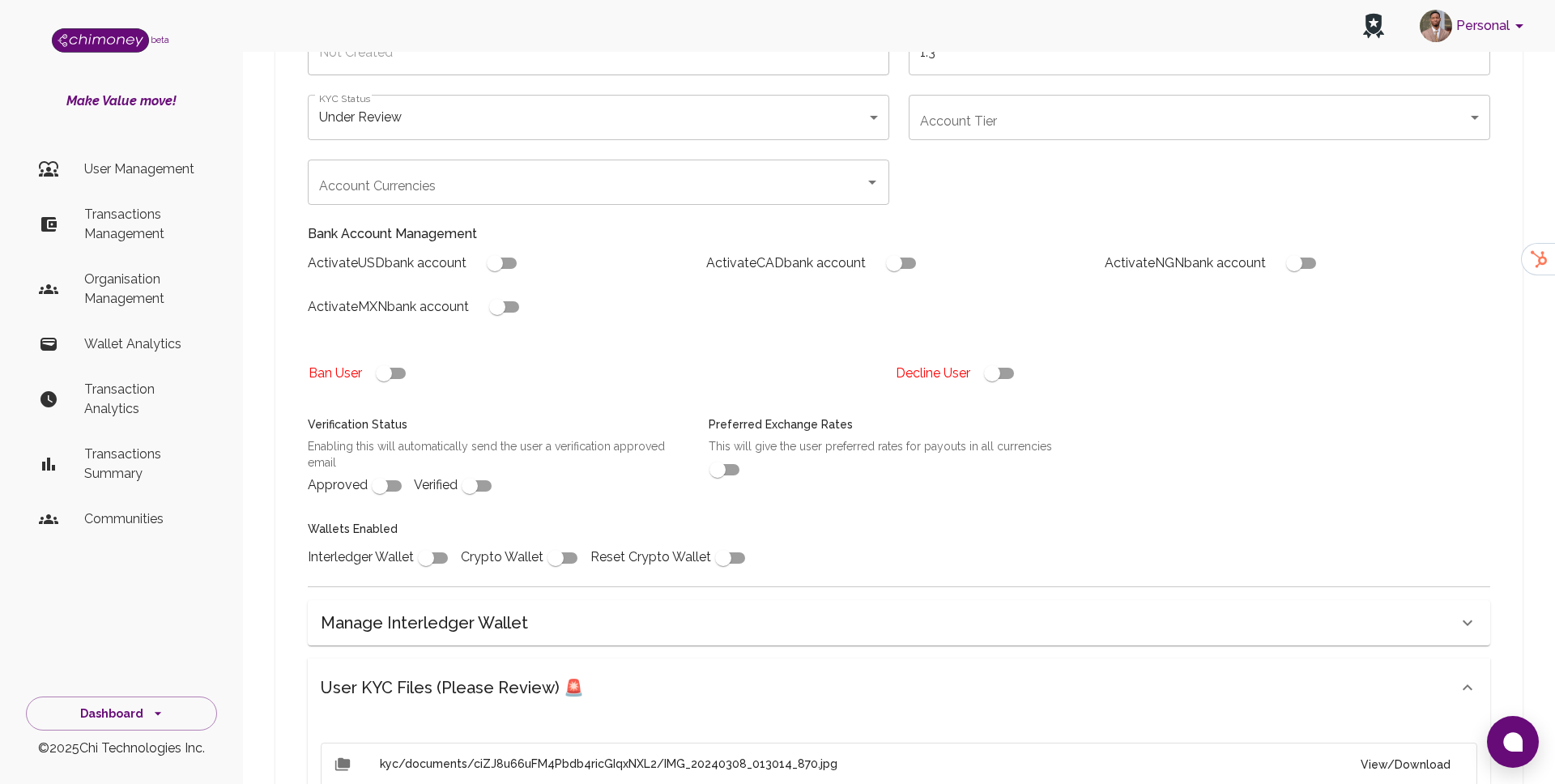
click at [982, 383] on input "checkbox" at bounding box center [992, 373] width 92 height 31
checkbox input "false"
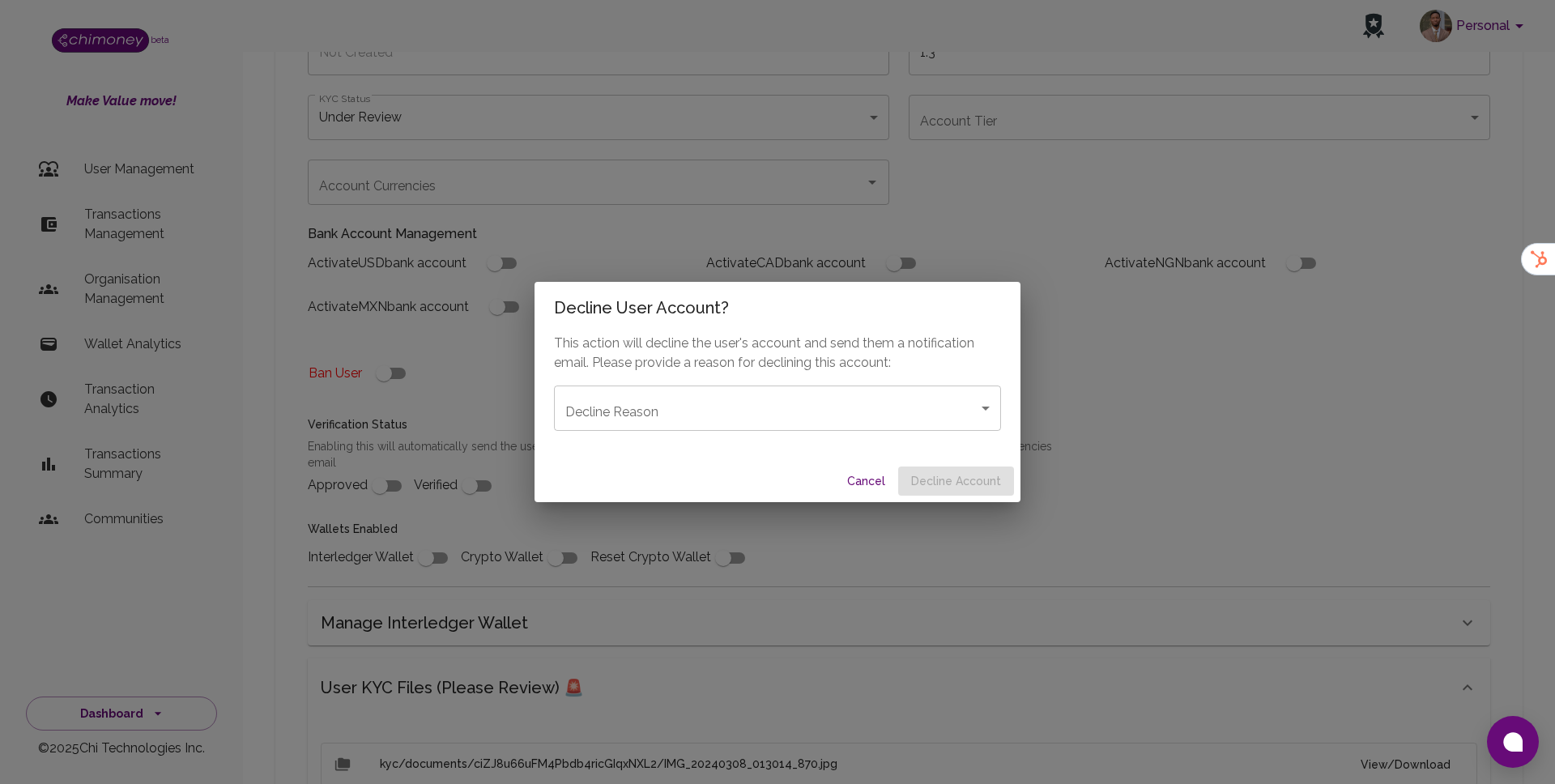
click at [804, 429] on body "Personal beta Make Value move! User Management Transactions Management Organisa…" at bounding box center [777, 589] width 1555 height 1688
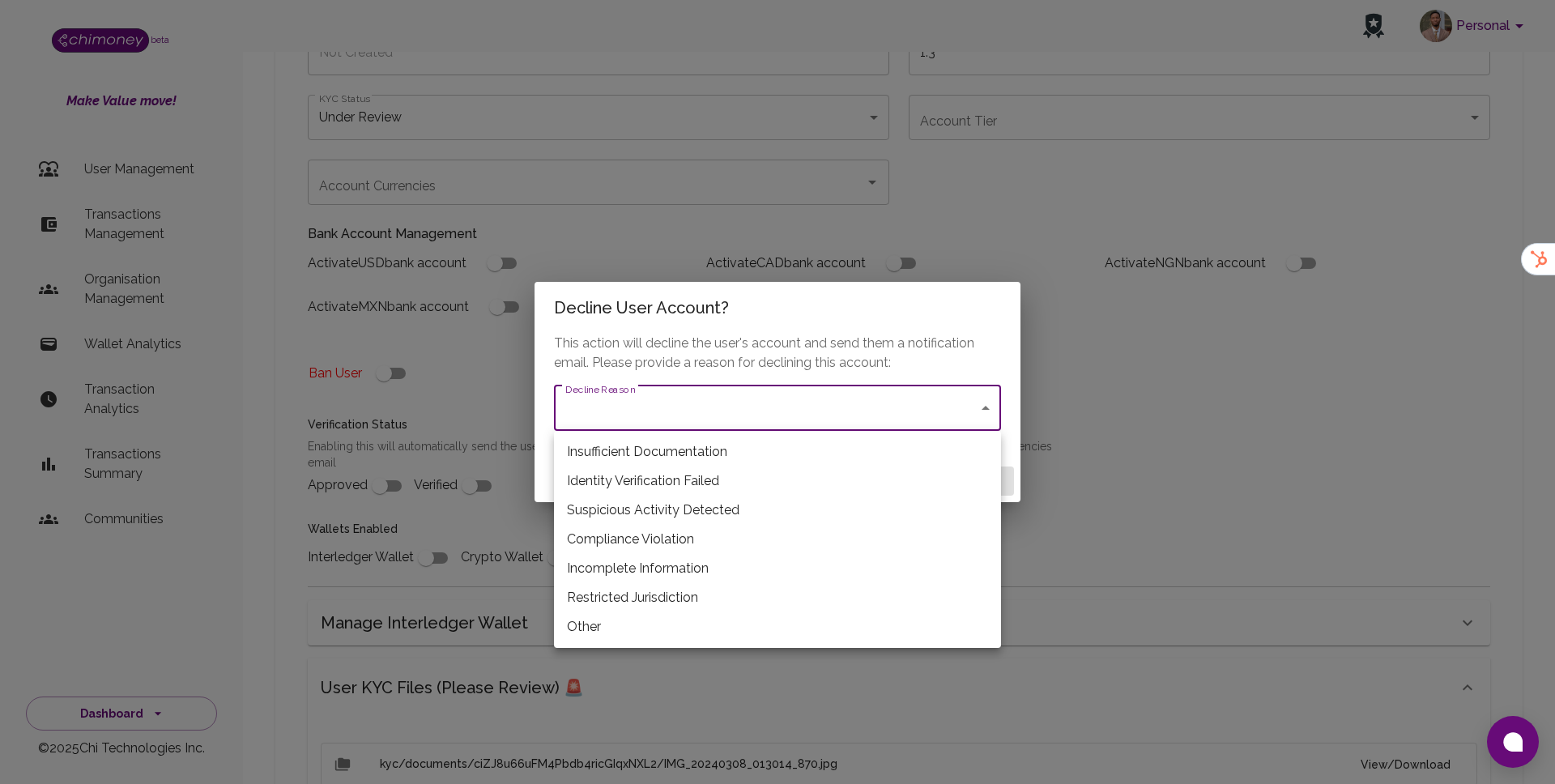
click at [644, 598] on li "Restricted Jurisdiction" at bounding box center [778, 598] width 447 height 29
type input "restricted_jurisdiction"
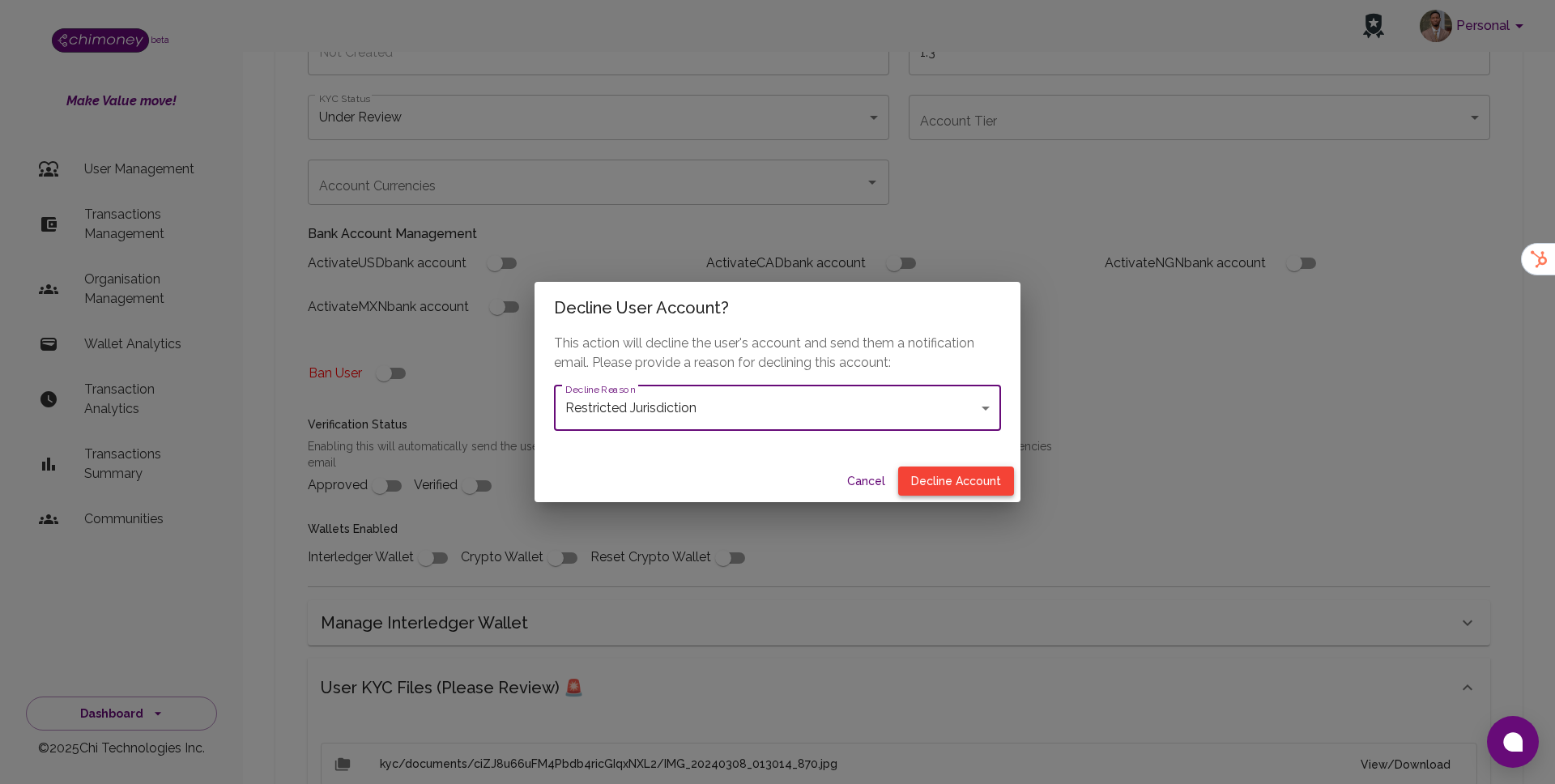
click at [944, 472] on button "Decline Account" at bounding box center [956, 482] width 116 height 30
type input "declined"
checkbox input "true"
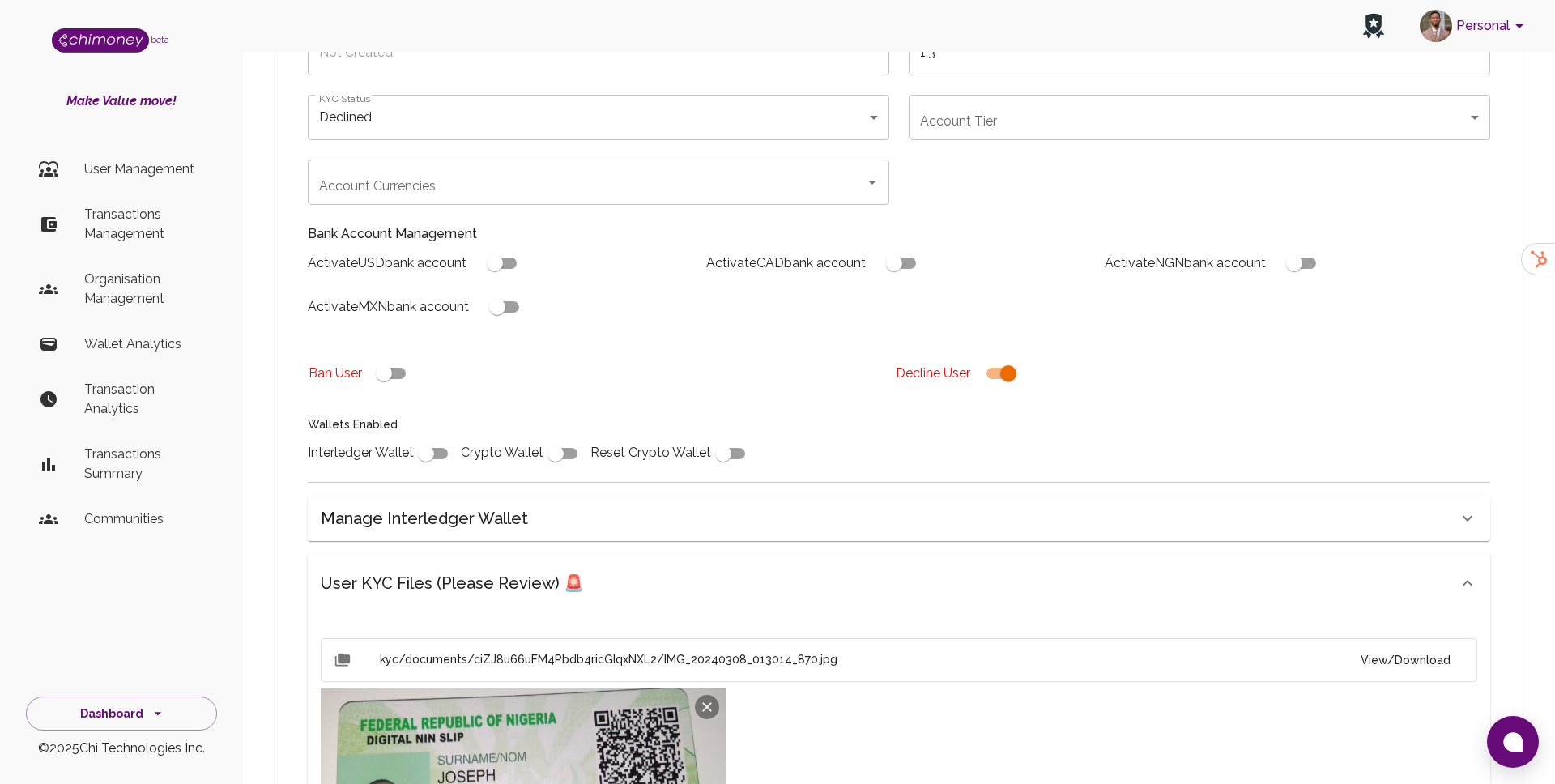
scroll to position [799, 0]
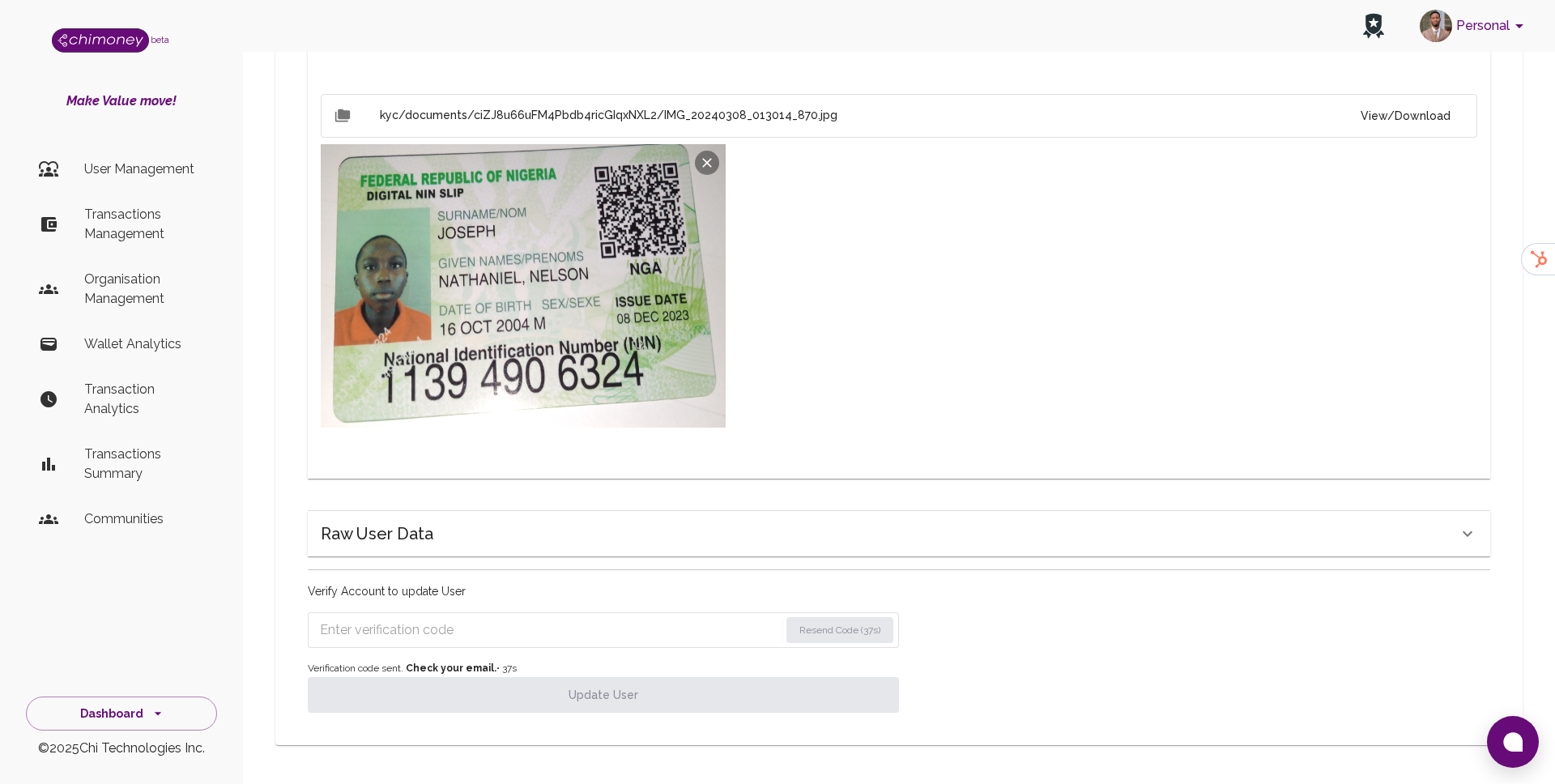
click at [459, 629] on input "Enter verification code" at bounding box center [550, 629] width 460 height 26
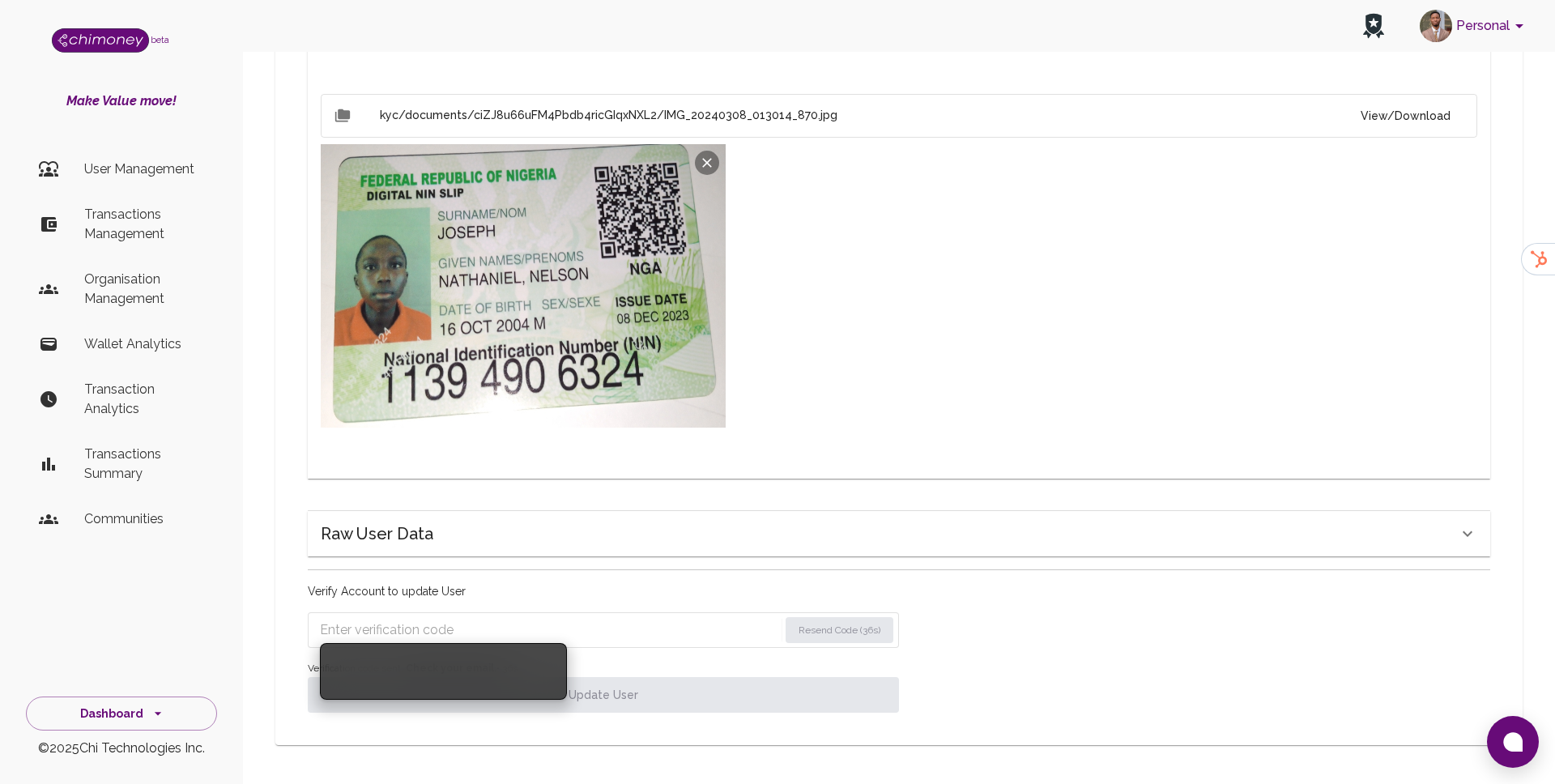
paste input "0076"
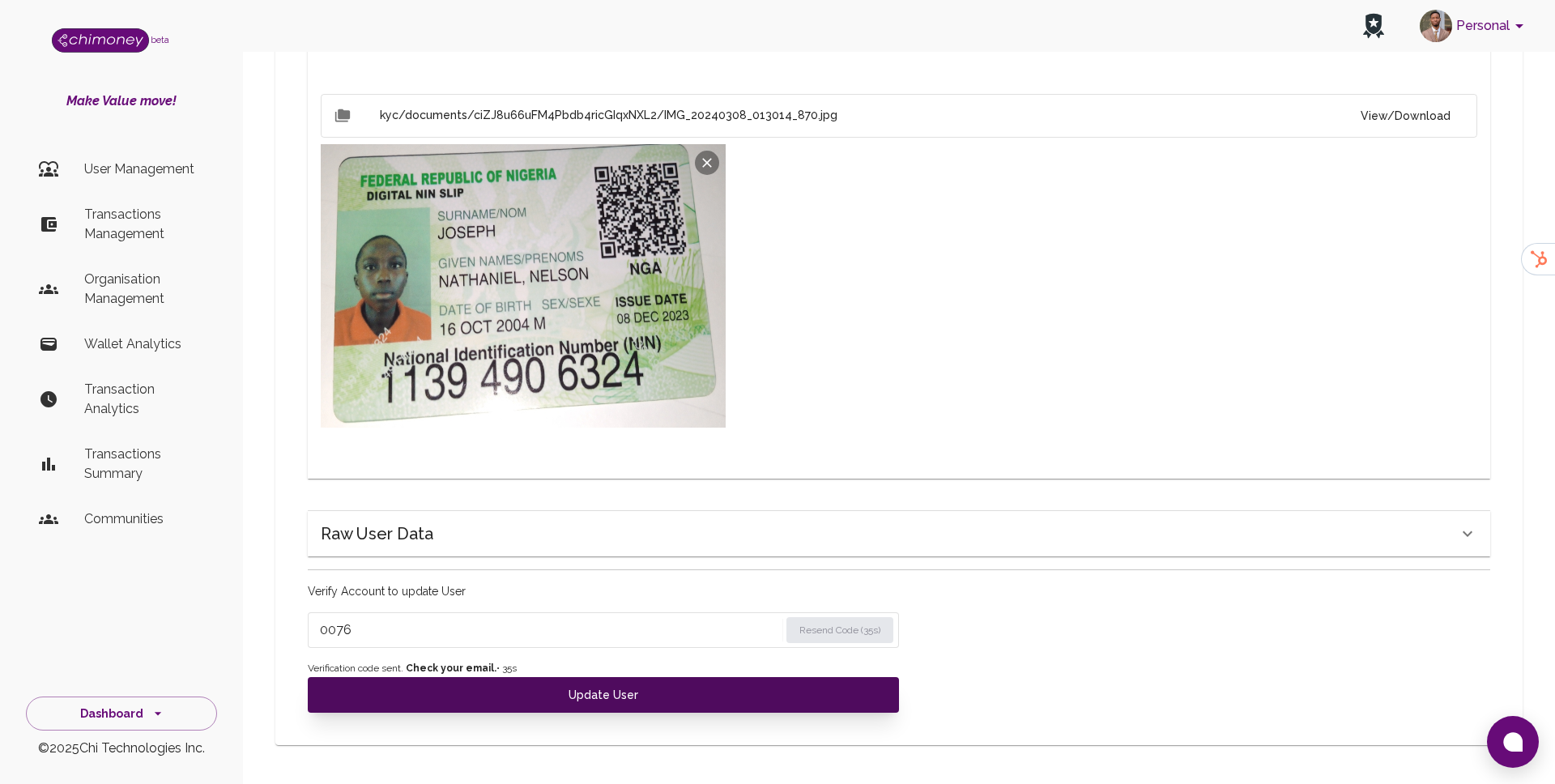
type input "0076"
click at [426, 689] on button "Update User" at bounding box center [603, 695] width 591 height 35
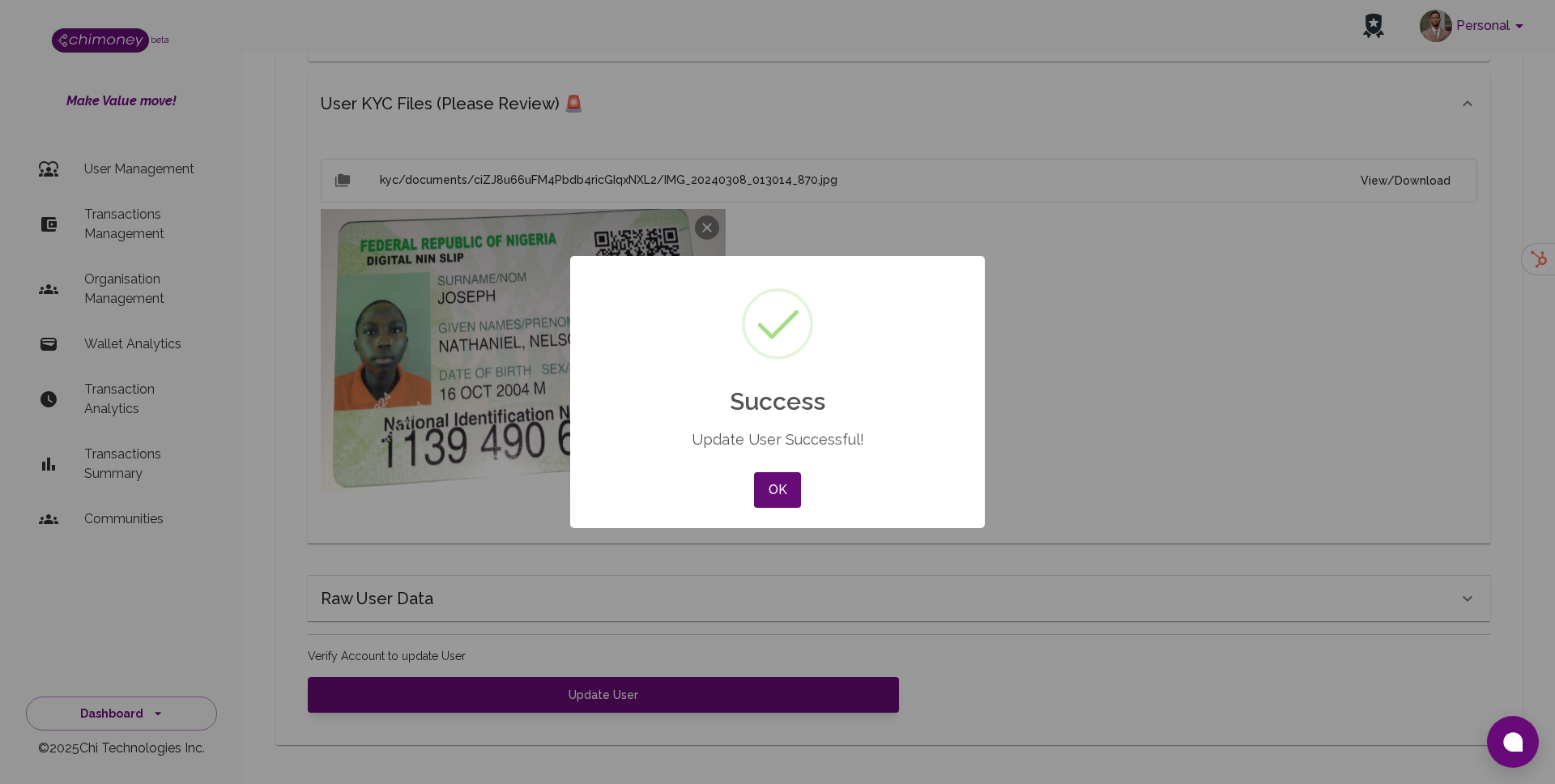
click at [784, 469] on div "OK No Cancel" at bounding box center [778, 490] width 55 height 43
click at [783, 472] on button "OK" at bounding box center [777, 490] width 47 height 35
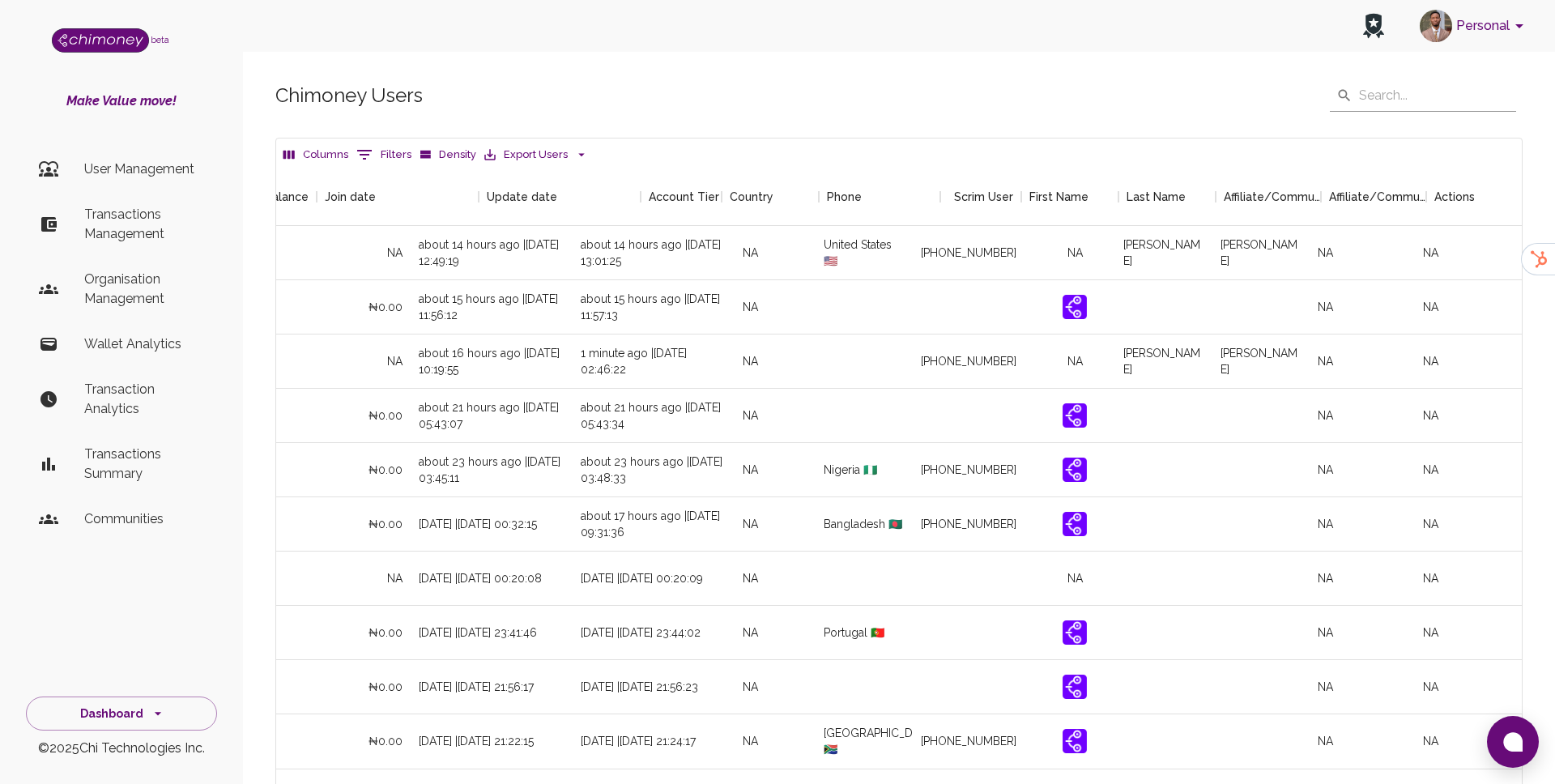
scroll to position [0, 1525]
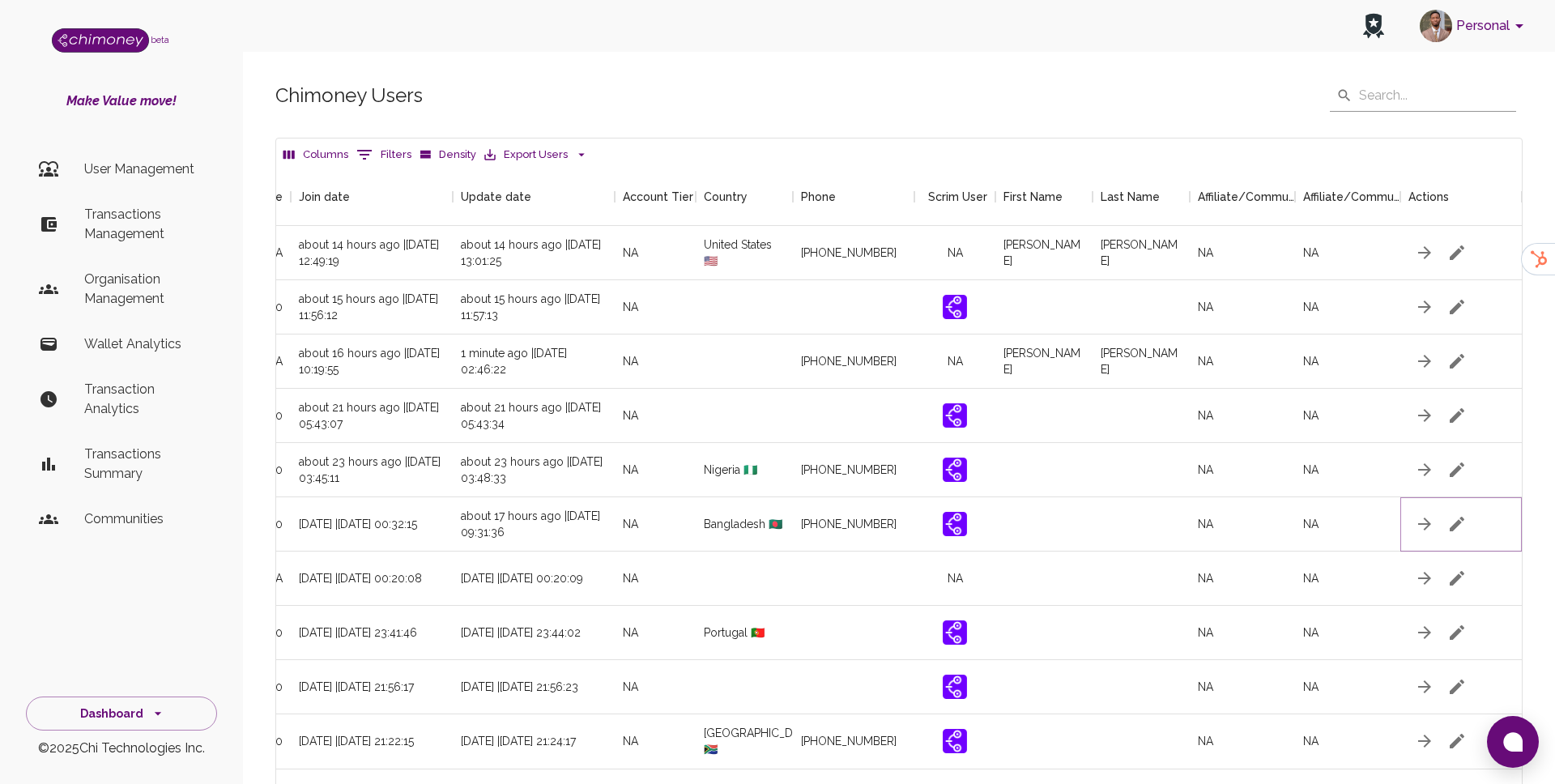
click at [1461, 523] on icon "button" at bounding box center [1457, 524] width 19 height 19
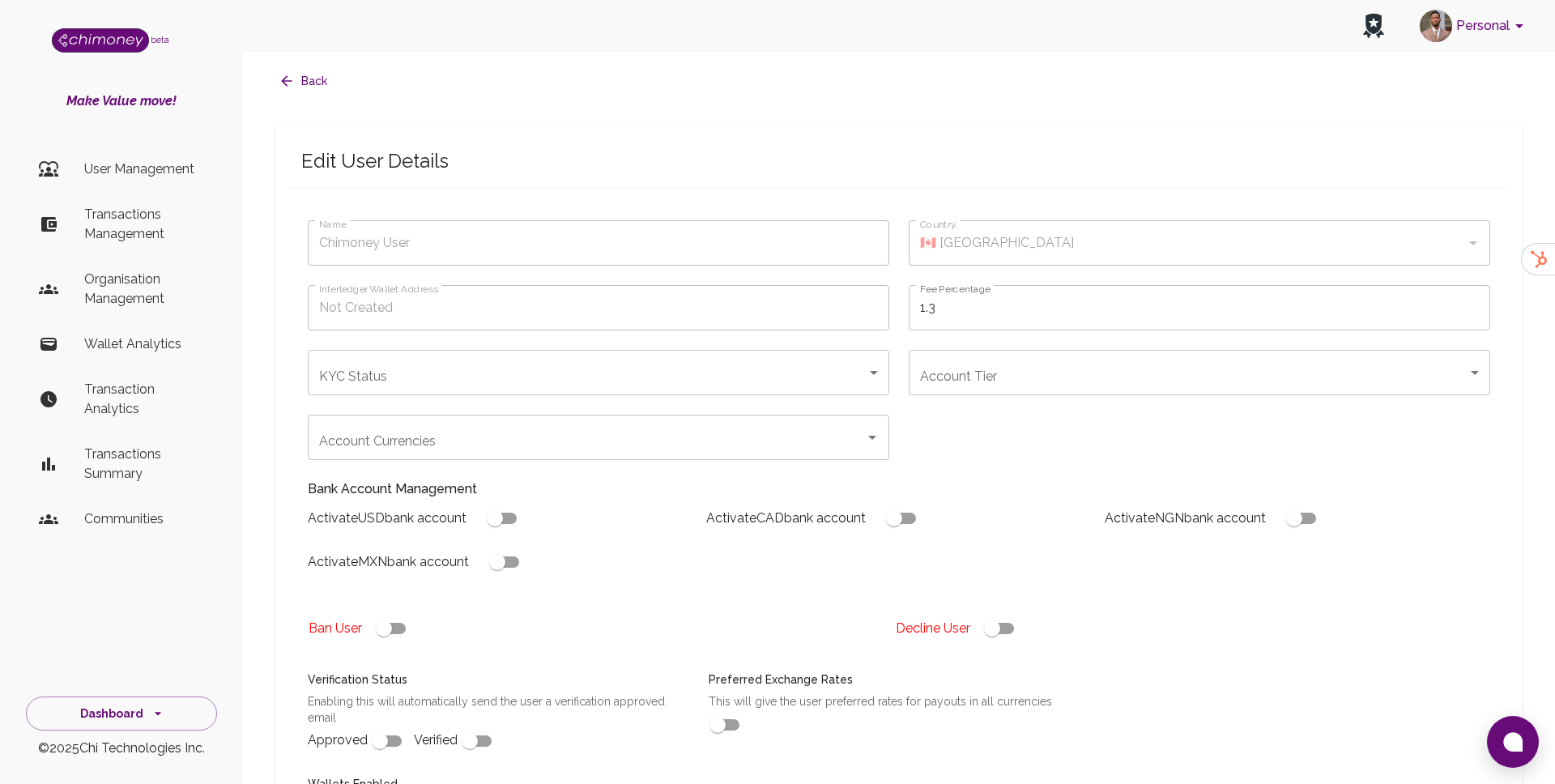
type input "BIPLOB ROY"
type input "🇧🇩 Bangladesh"
type input "under_review"
checkbox input "true"
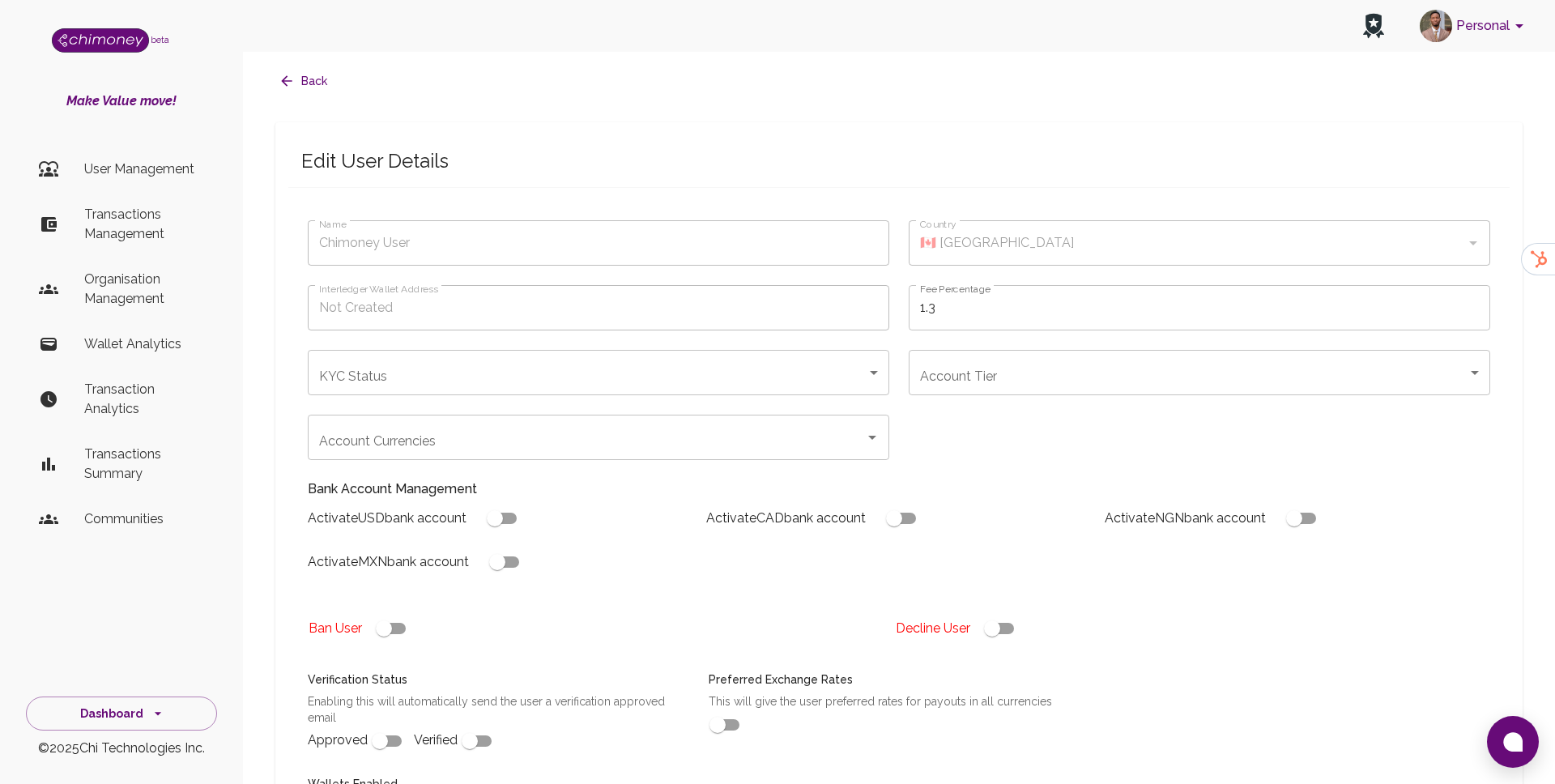
checkbox input "true"
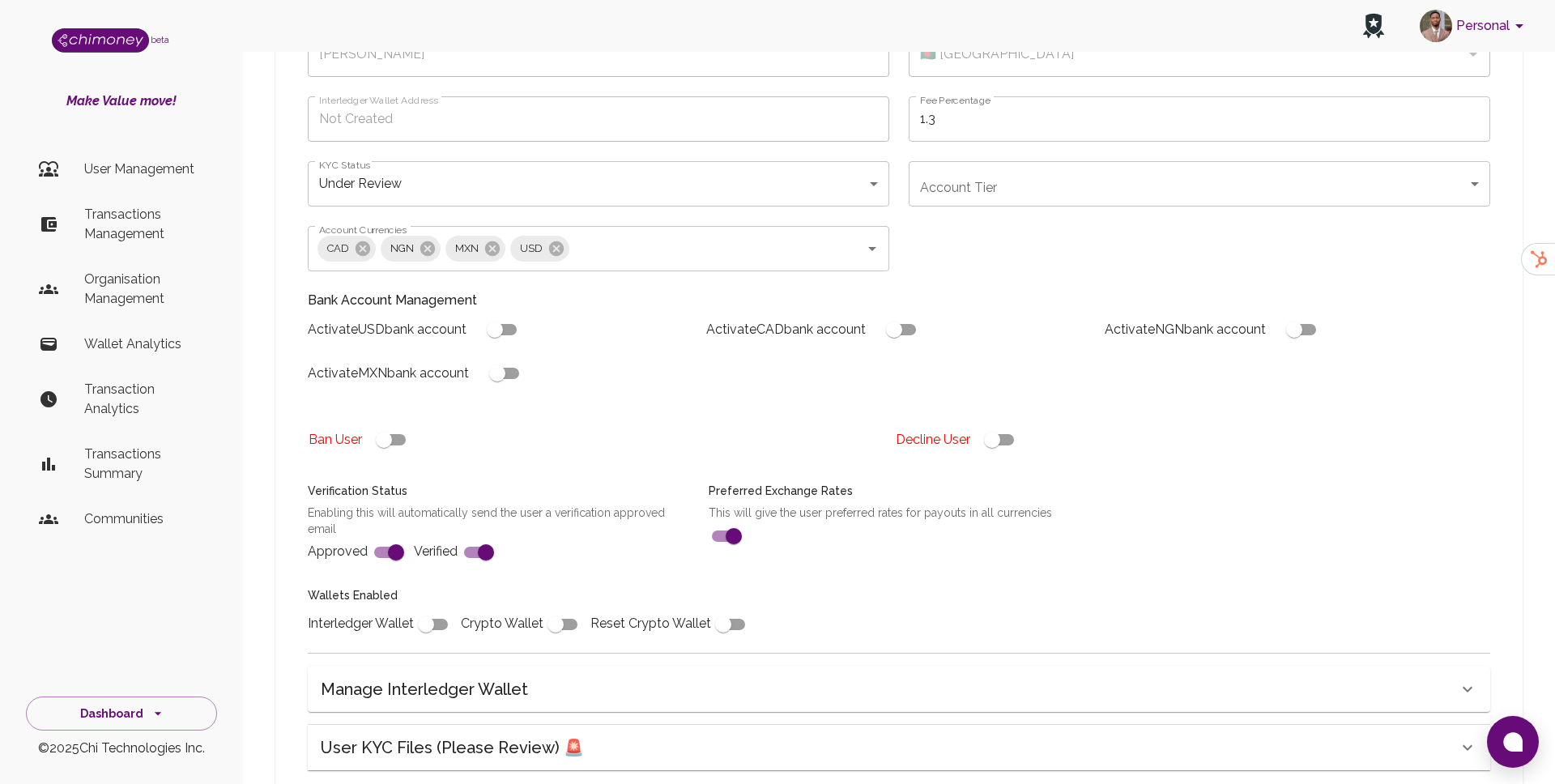
scroll to position [415, 0]
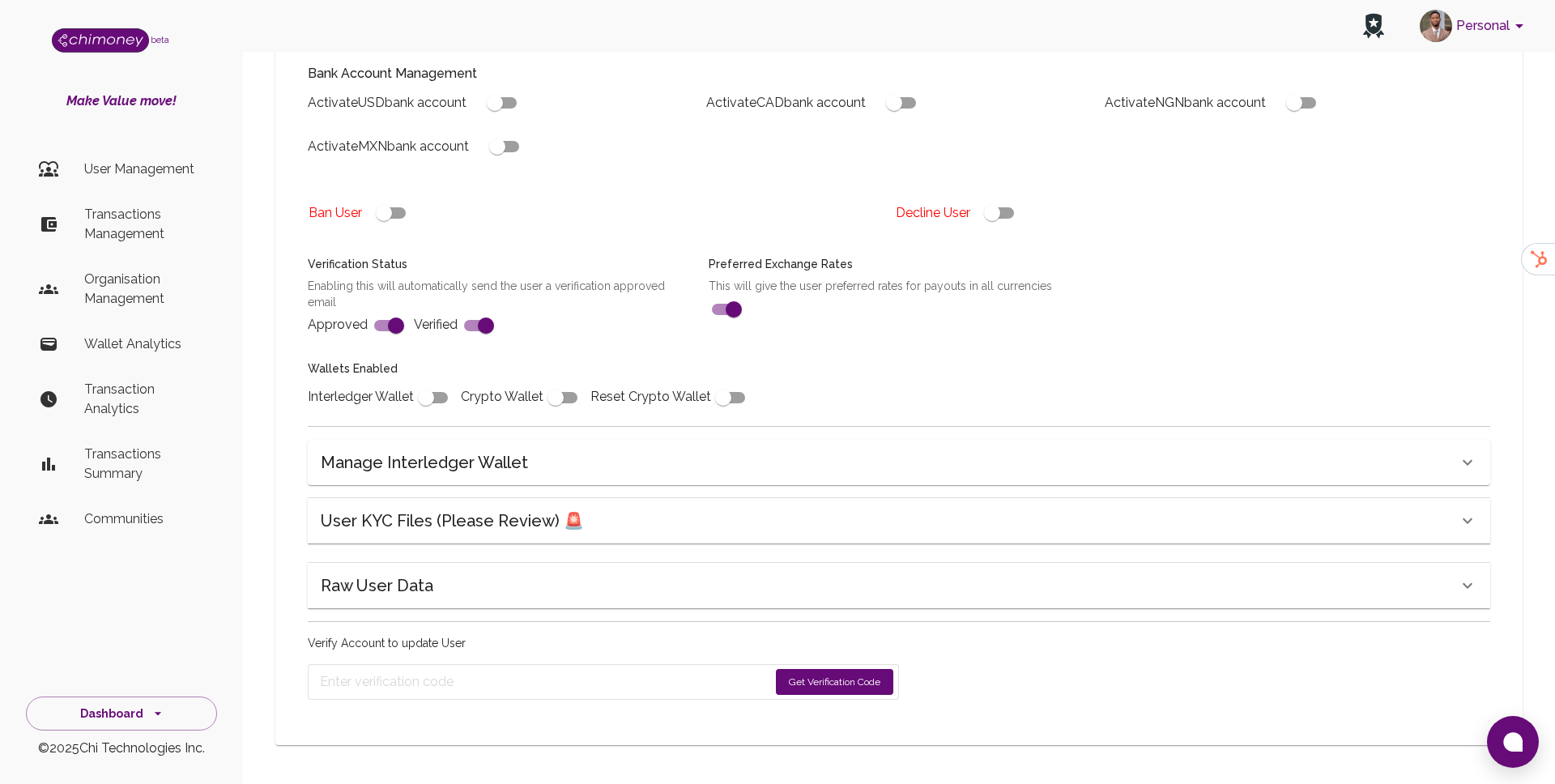
click at [569, 516] on h6 "User KYC Files (Please Review) 🚨" at bounding box center [453, 521] width 263 height 26
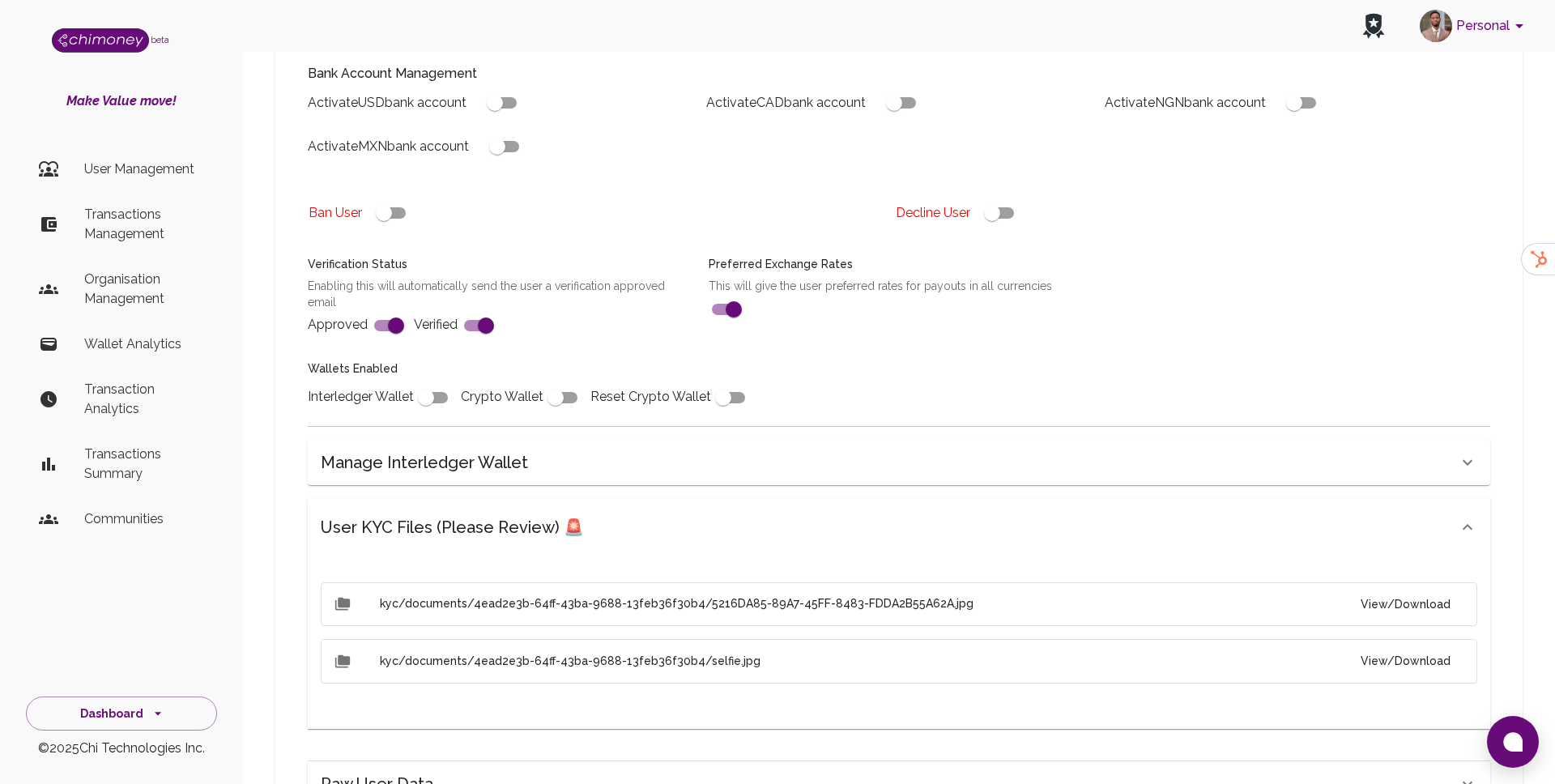
click at [1402, 596] on button "View/Download" at bounding box center [1406, 605] width 116 height 30
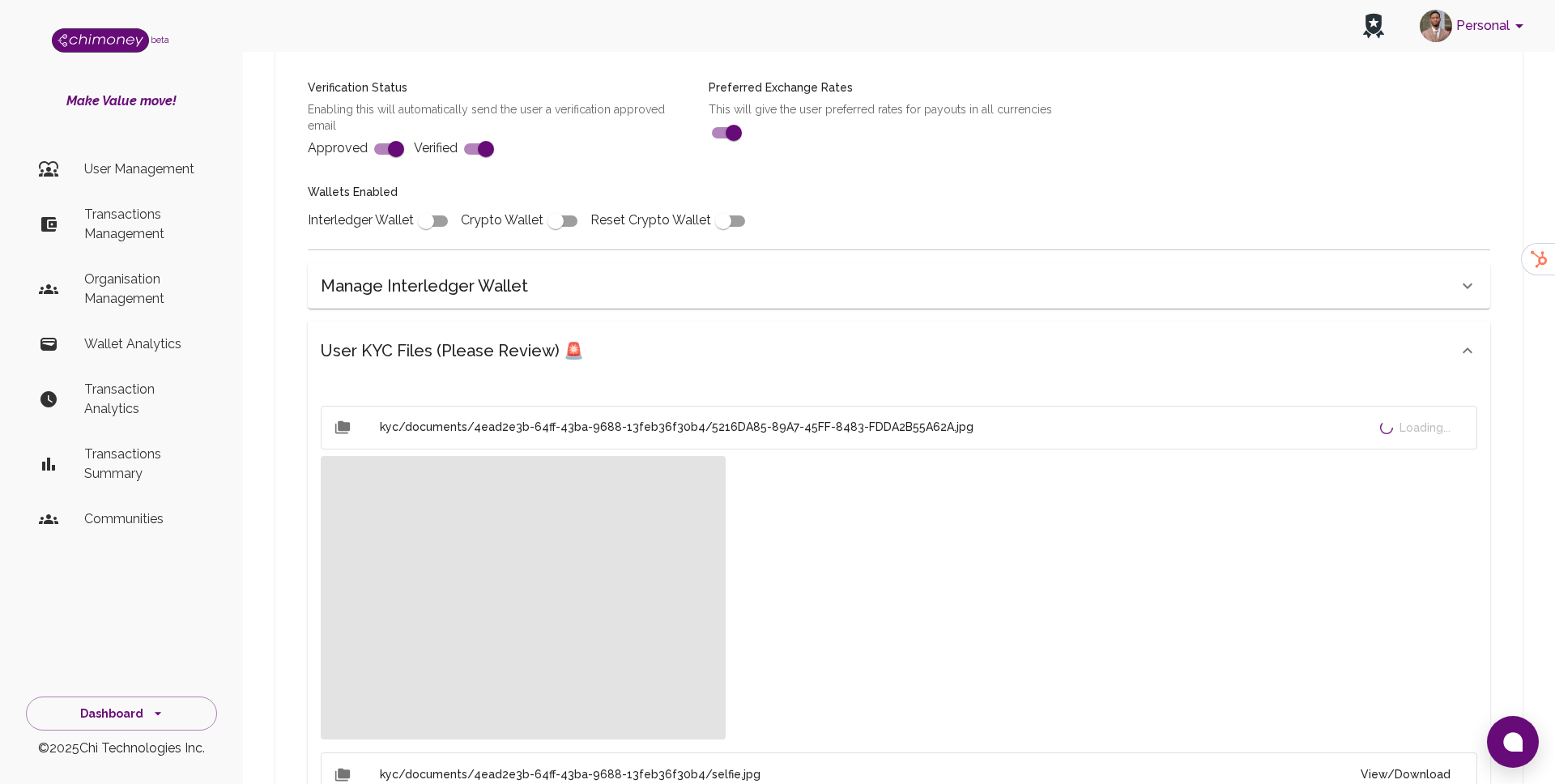
scroll to position [720, 0]
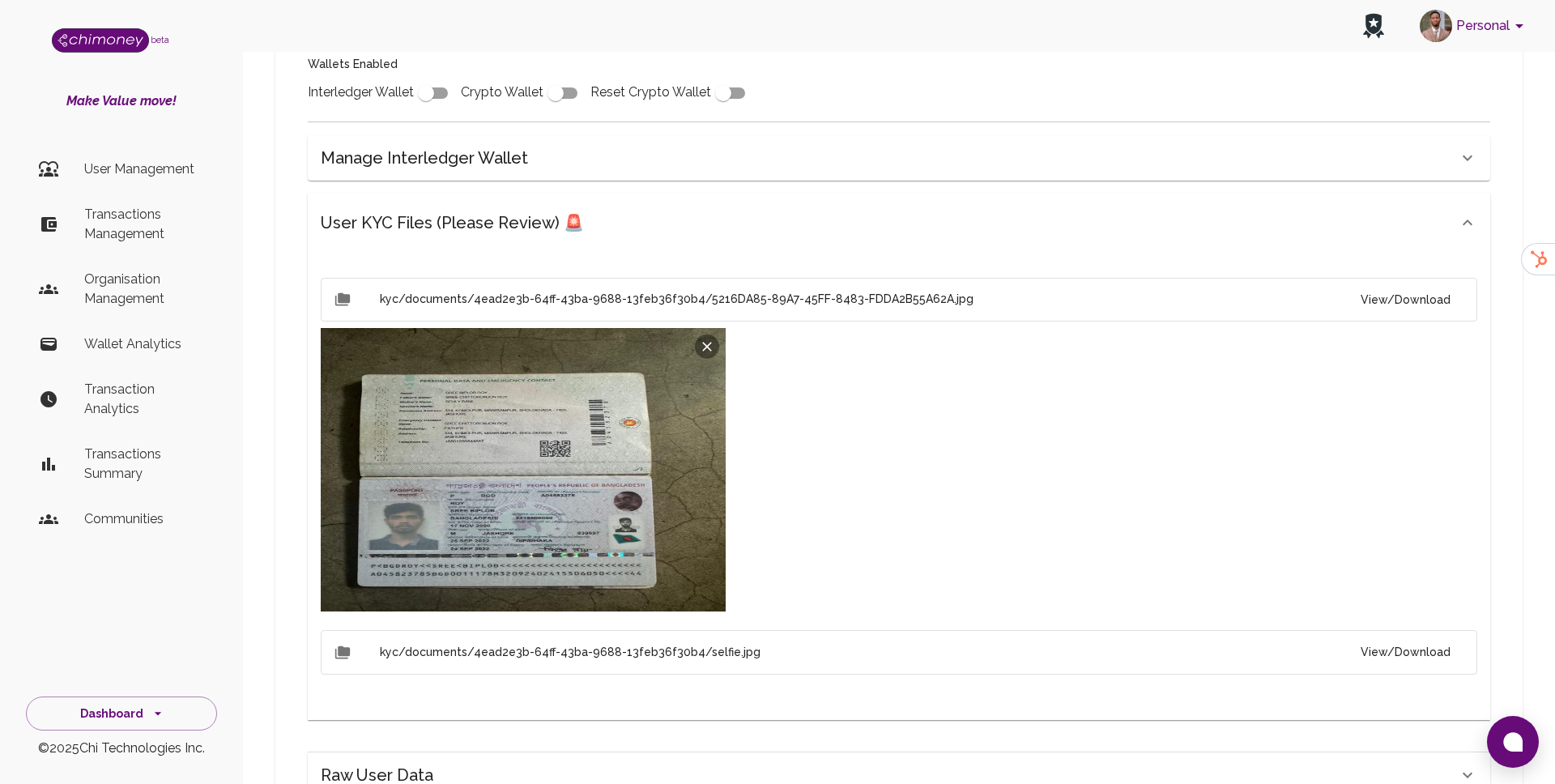
click at [1438, 652] on button "View/Download" at bounding box center [1406, 652] width 116 height 30
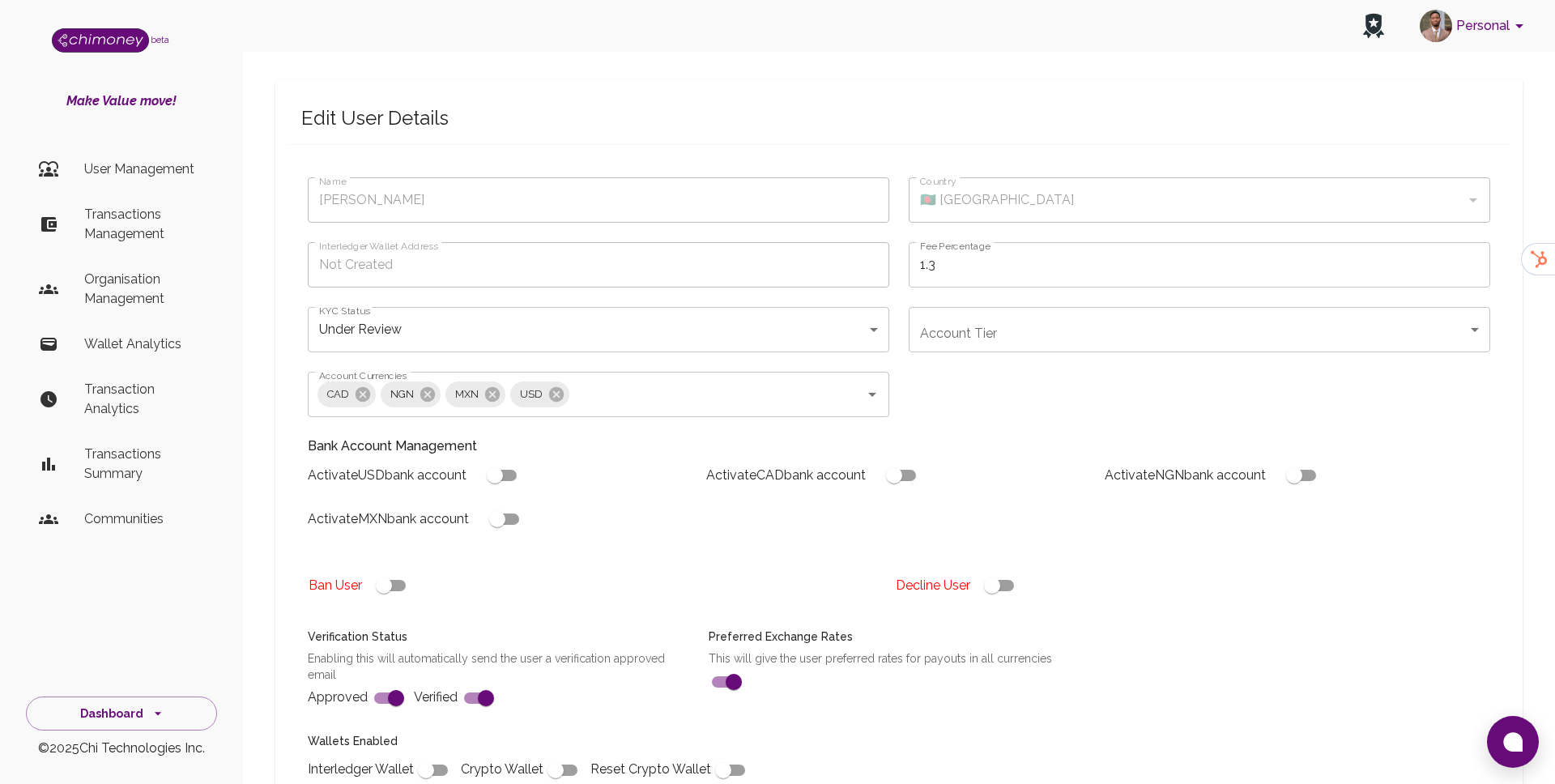
scroll to position [0, 0]
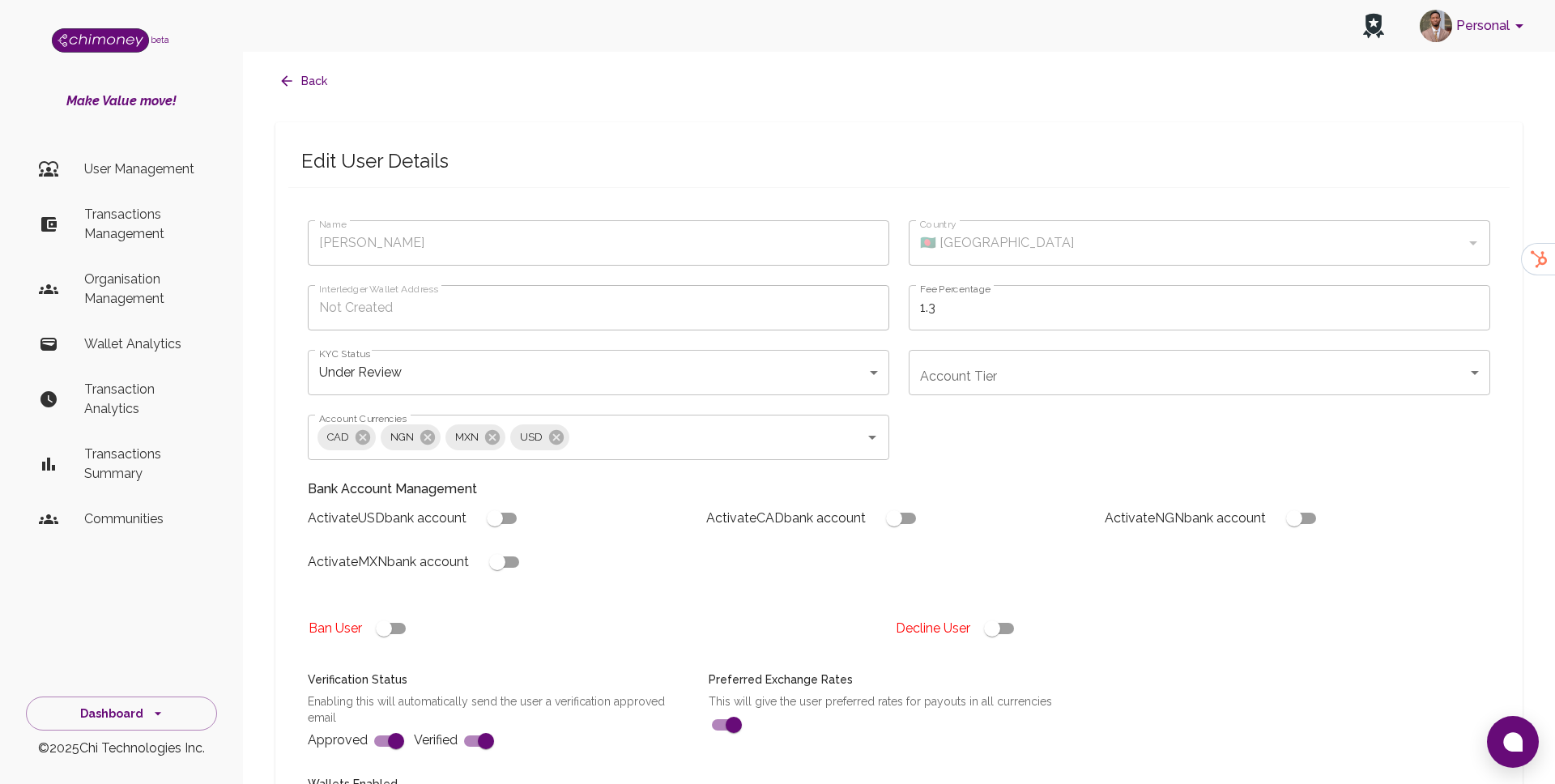
click at [997, 624] on input "checkbox" at bounding box center [992, 628] width 92 height 31
checkbox input "false"
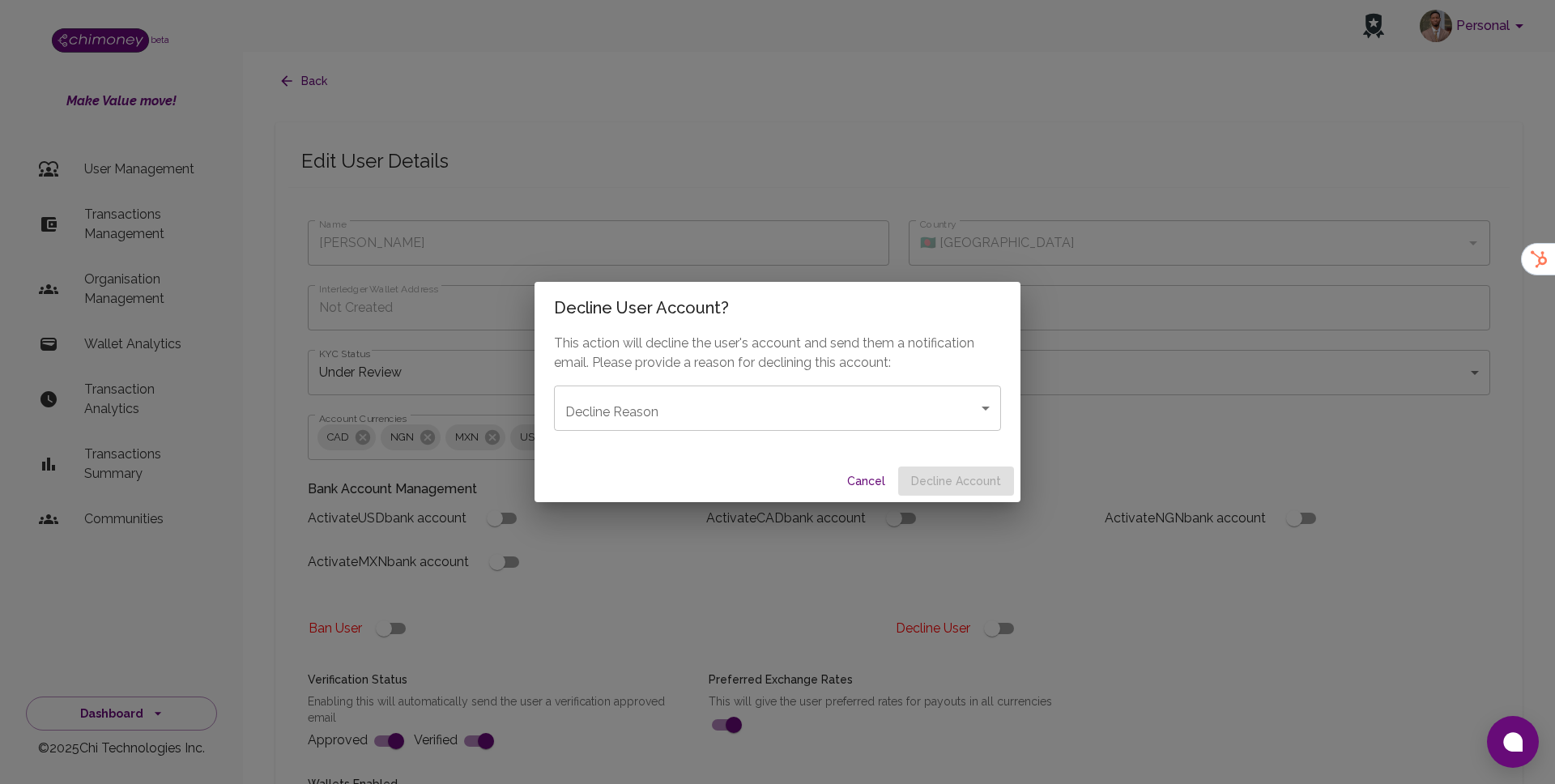
click at [837, 381] on div "This action will decline the user's account and send them a notification email.…" at bounding box center [778, 397] width 486 height 126
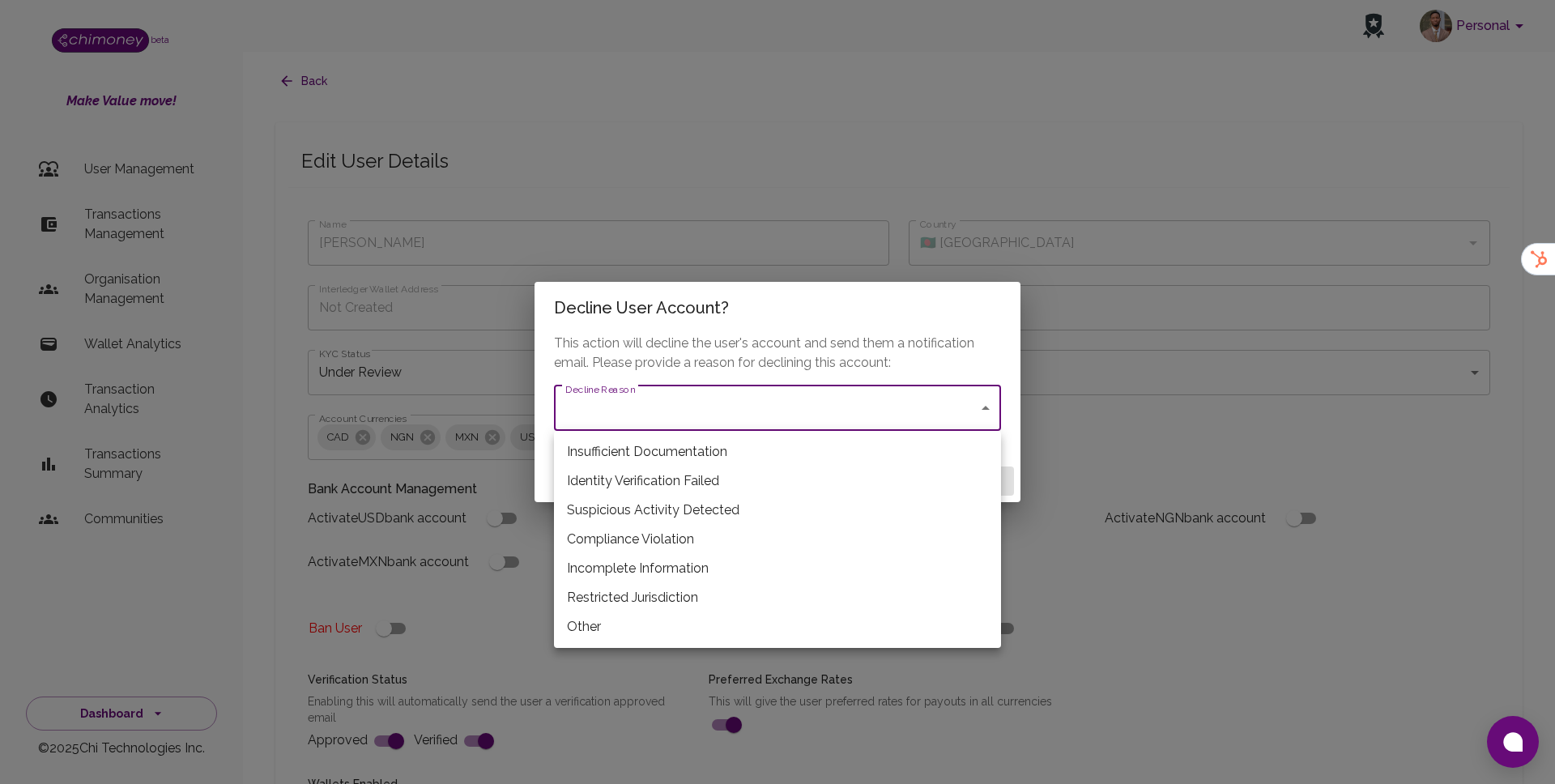
click at [644, 590] on li "Restricted Jurisdiction" at bounding box center [778, 598] width 447 height 29
type input "restricted_jurisdiction"
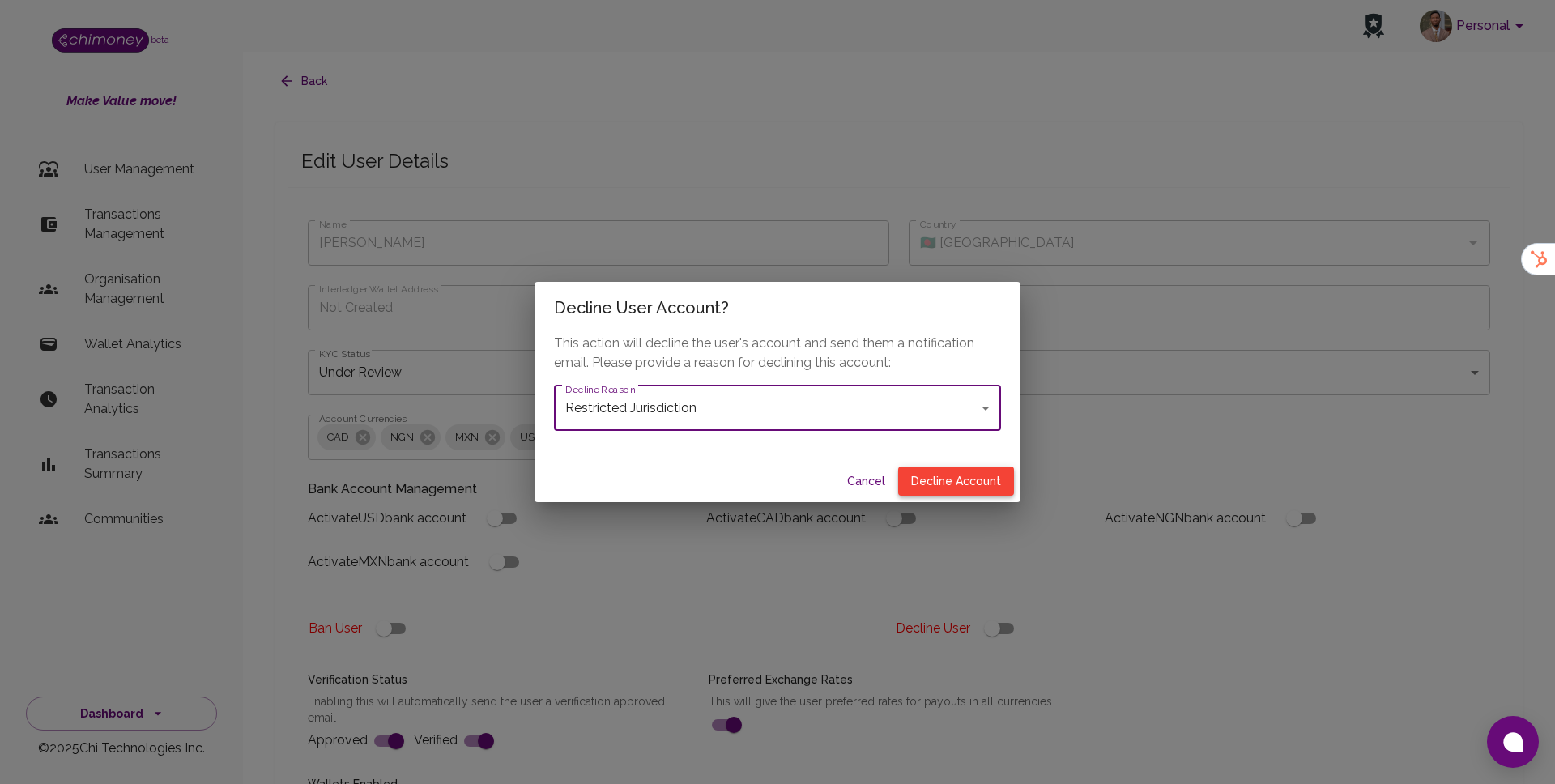
click at [981, 481] on button "Decline Account" at bounding box center [956, 482] width 116 height 30
type input "declined"
checkbox input "true"
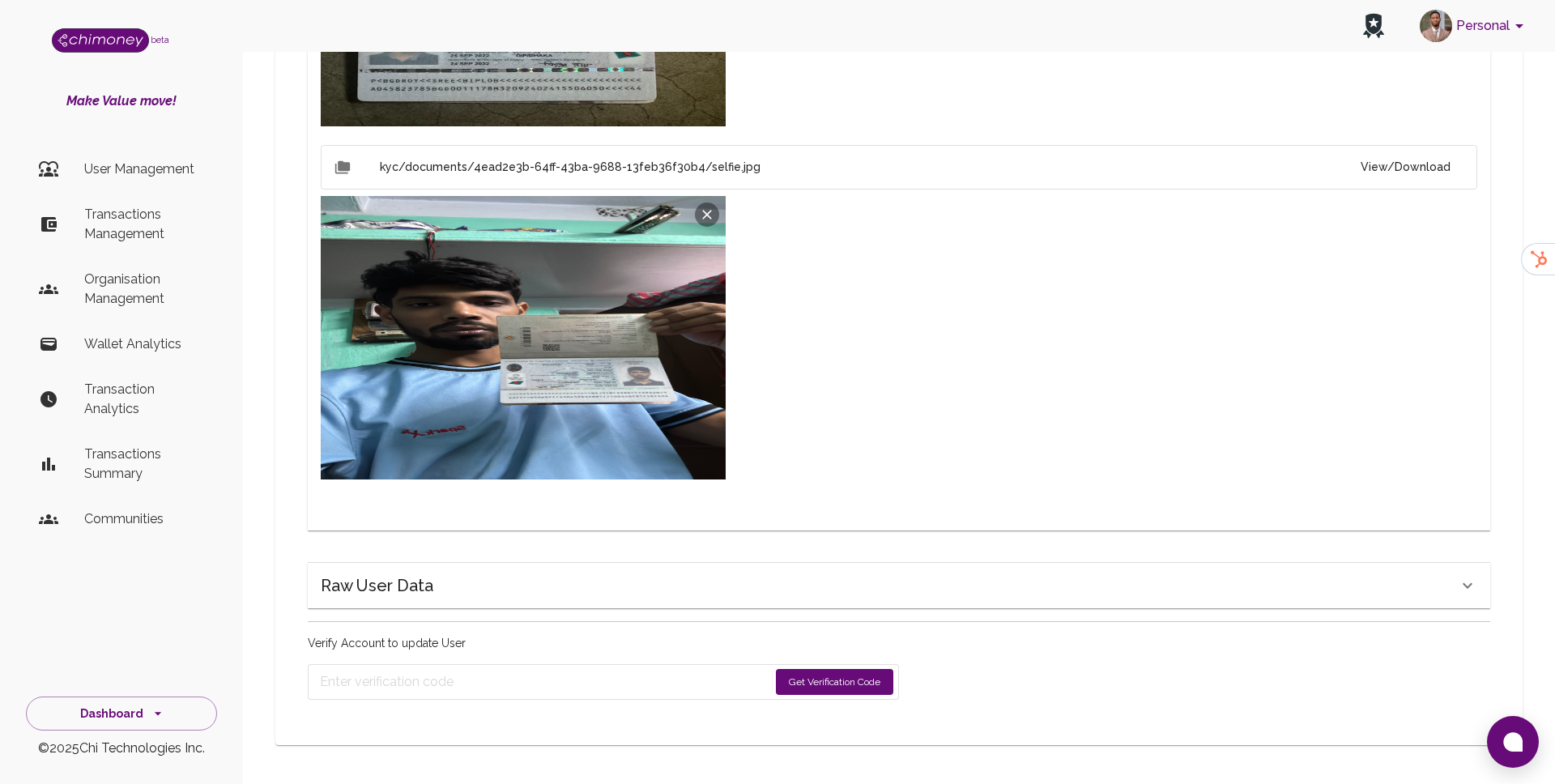
click at [812, 685] on button "Get Verification Code" at bounding box center [835, 681] width 118 height 26
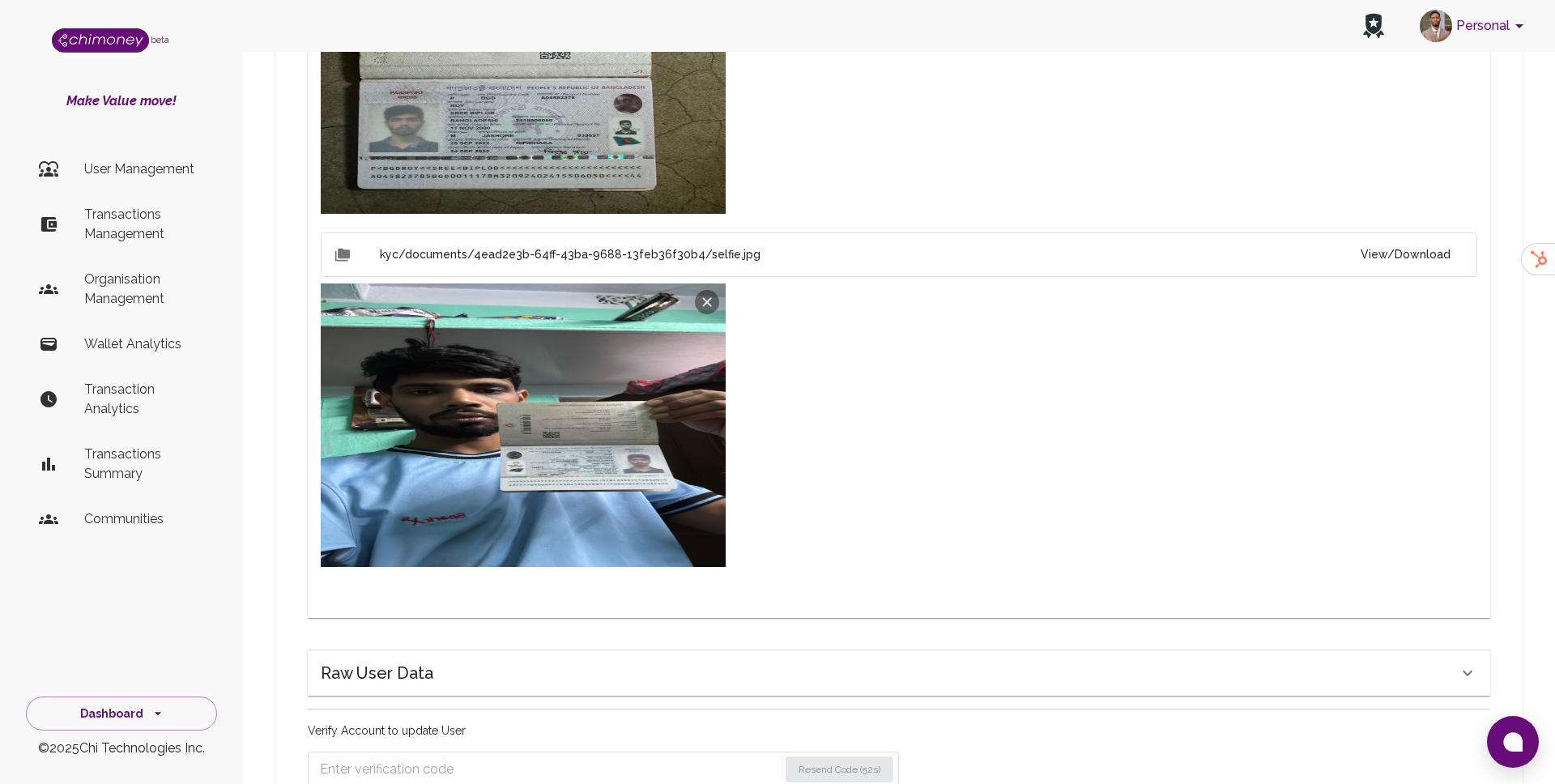
scroll to position [1153, 0]
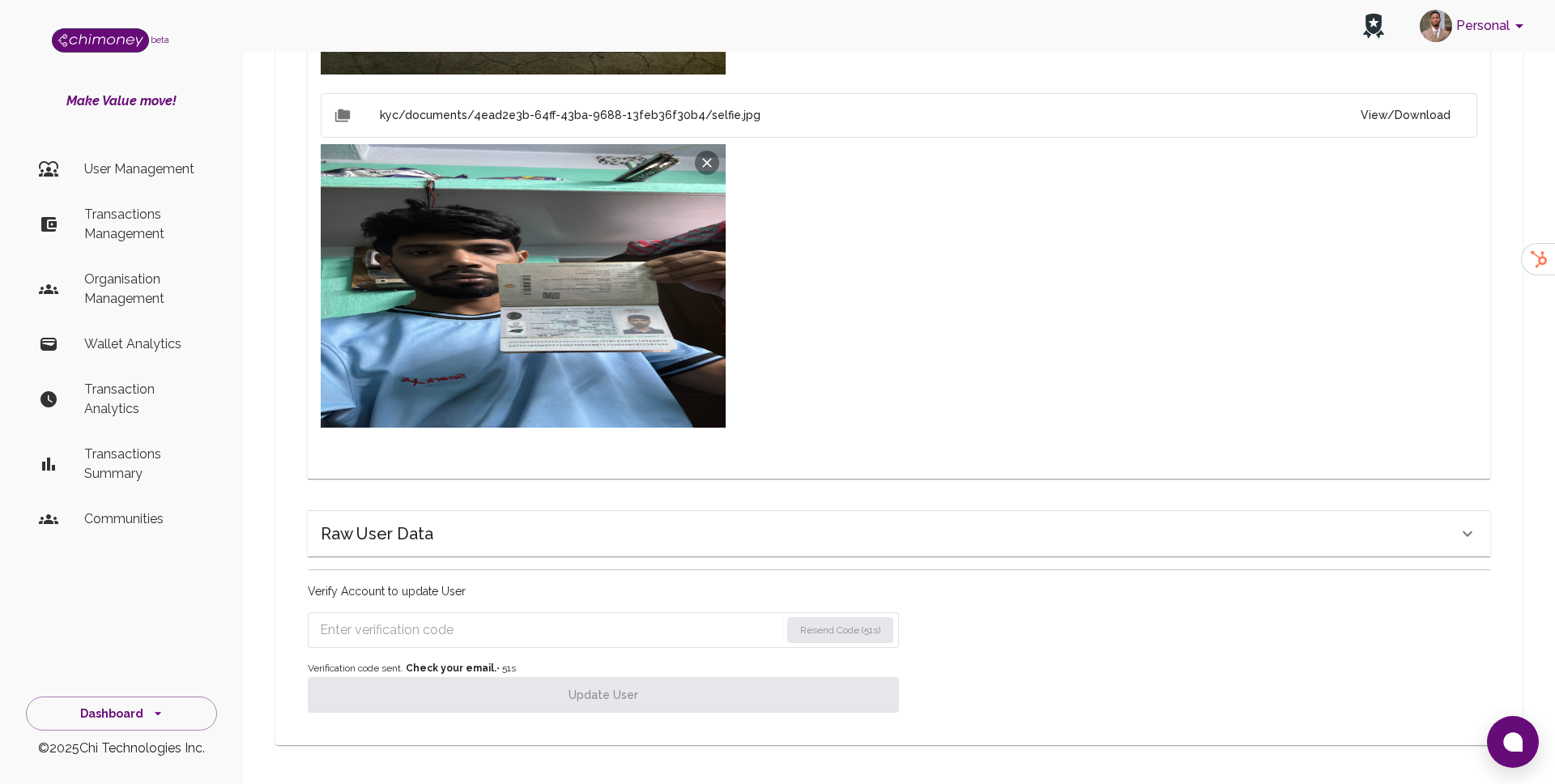
click at [538, 624] on input "Enter verification code" at bounding box center [550, 629] width 460 height 26
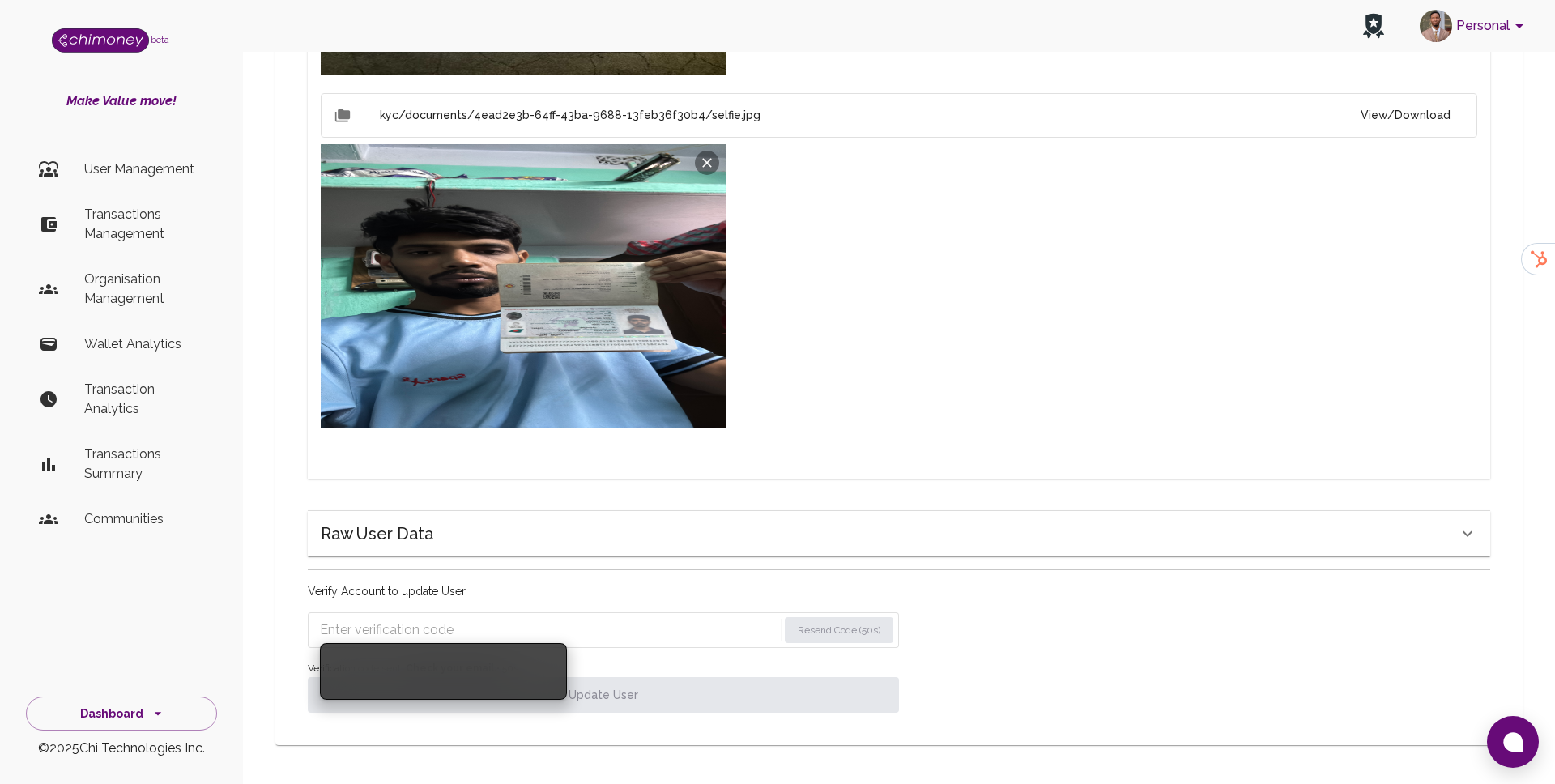
paste input "2359"
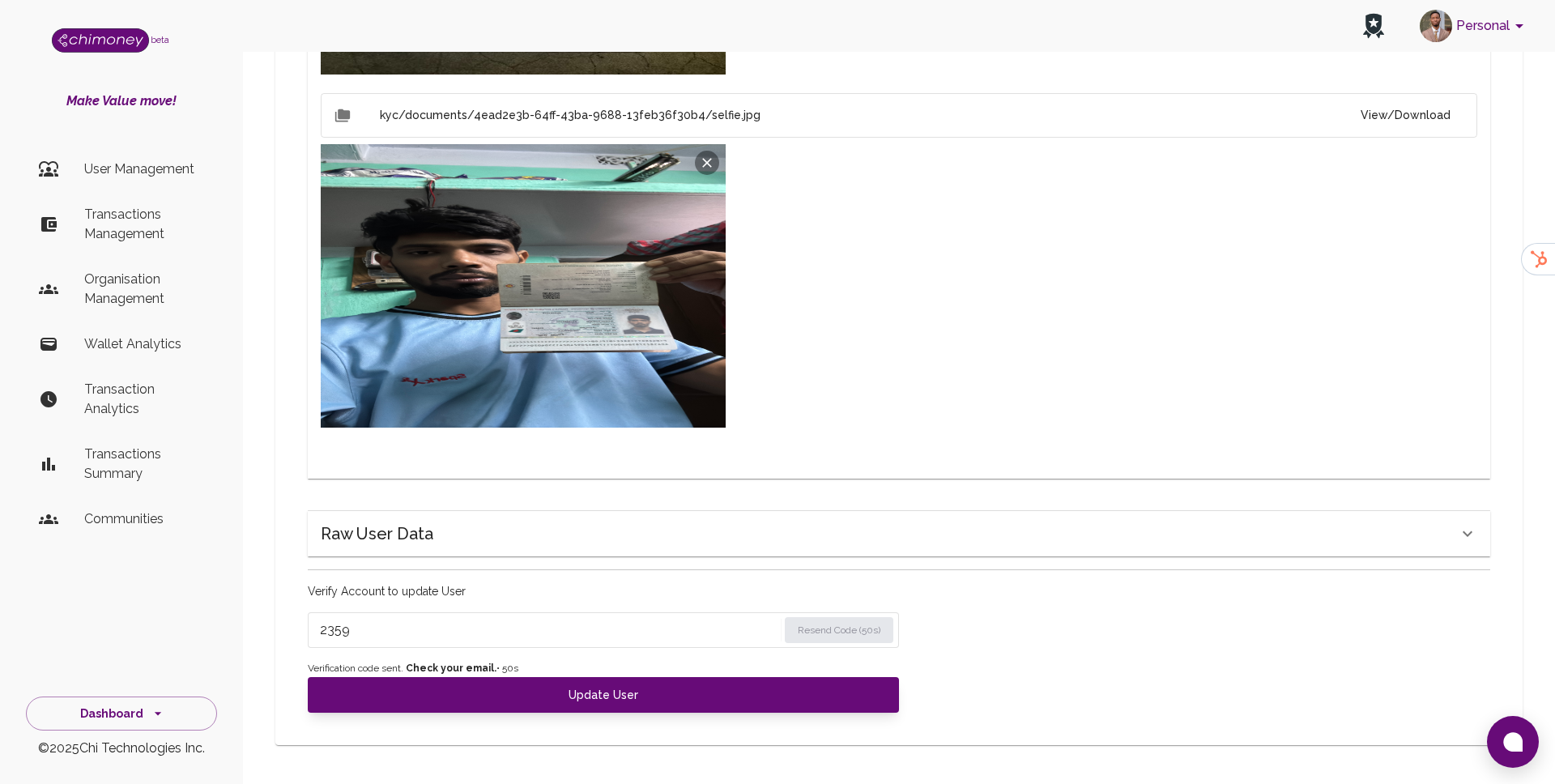
type input "2359"
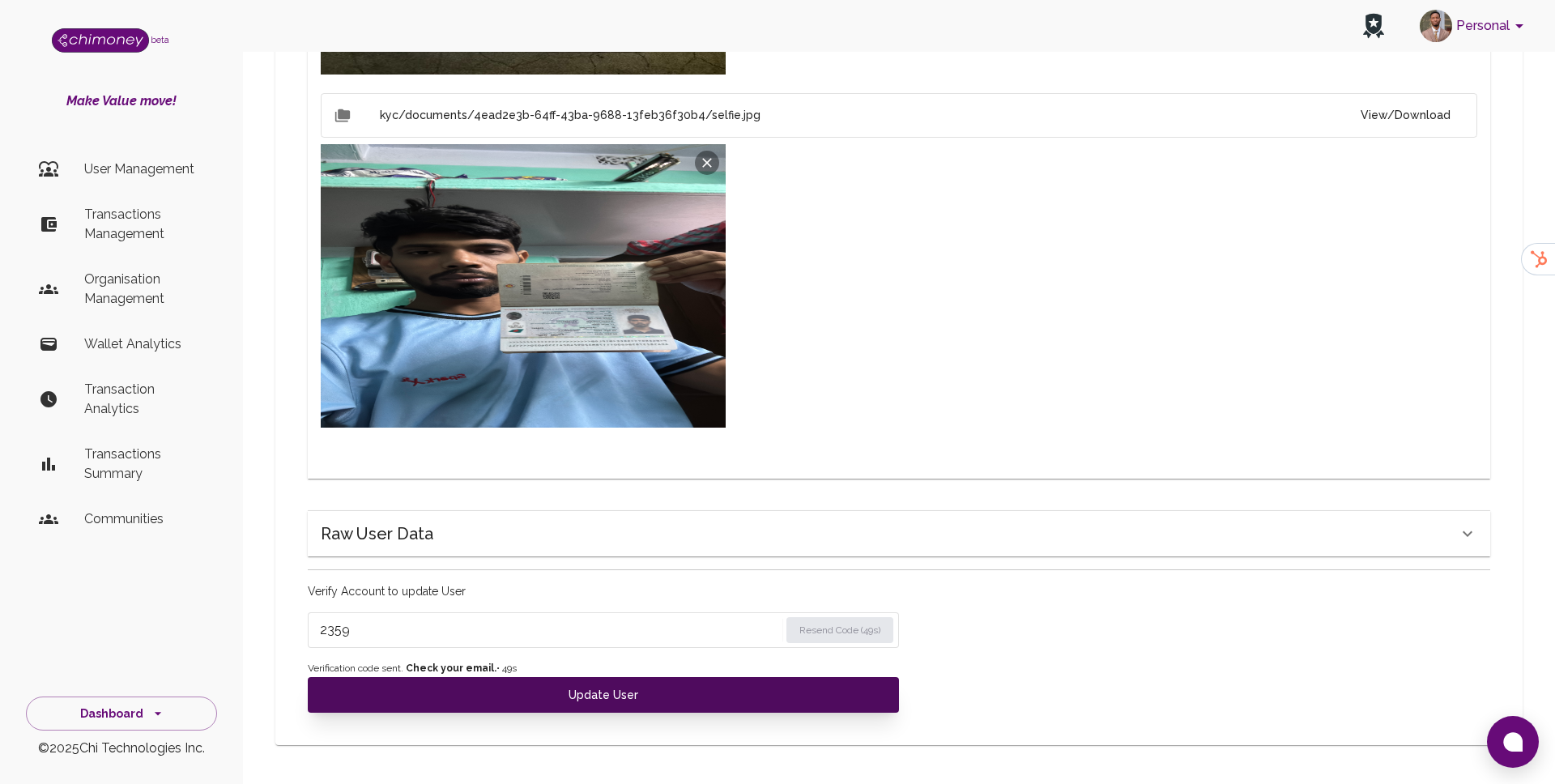
click at [561, 703] on button "Update User" at bounding box center [603, 695] width 591 height 35
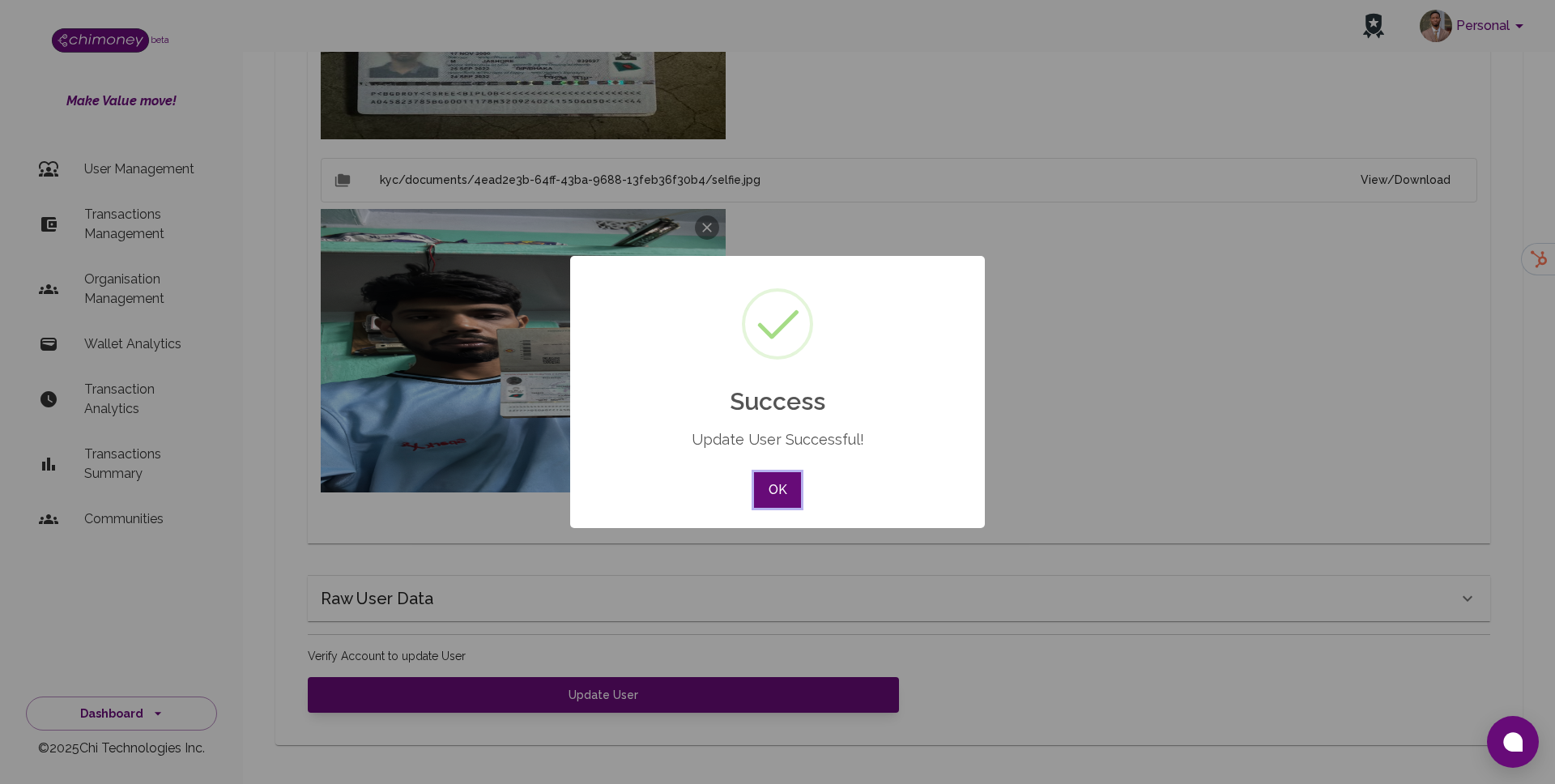
scroll to position [1088, 0]
click at [781, 485] on button "OK" at bounding box center [777, 490] width 47 height 35
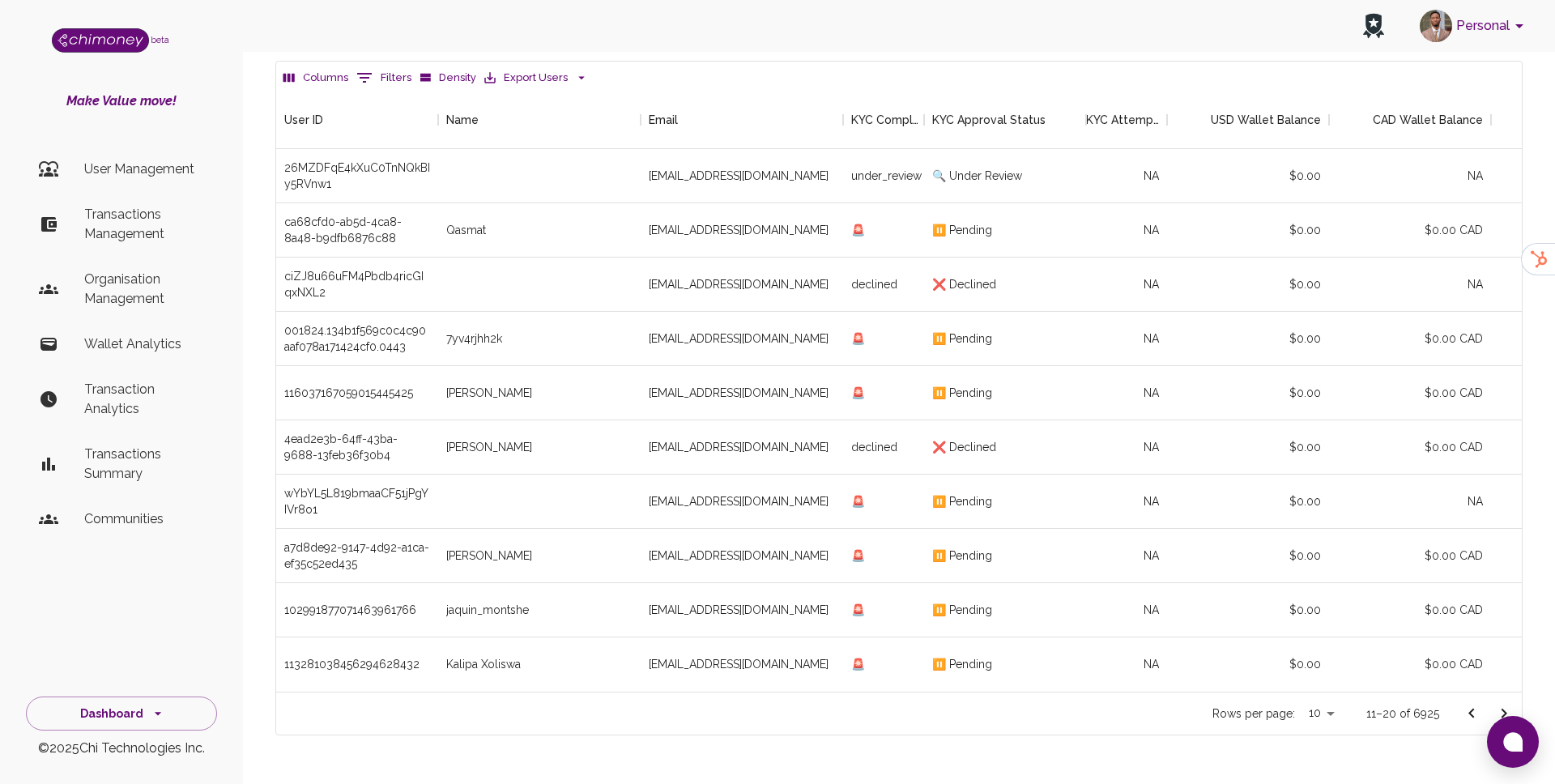
scroll to position [122, 0]
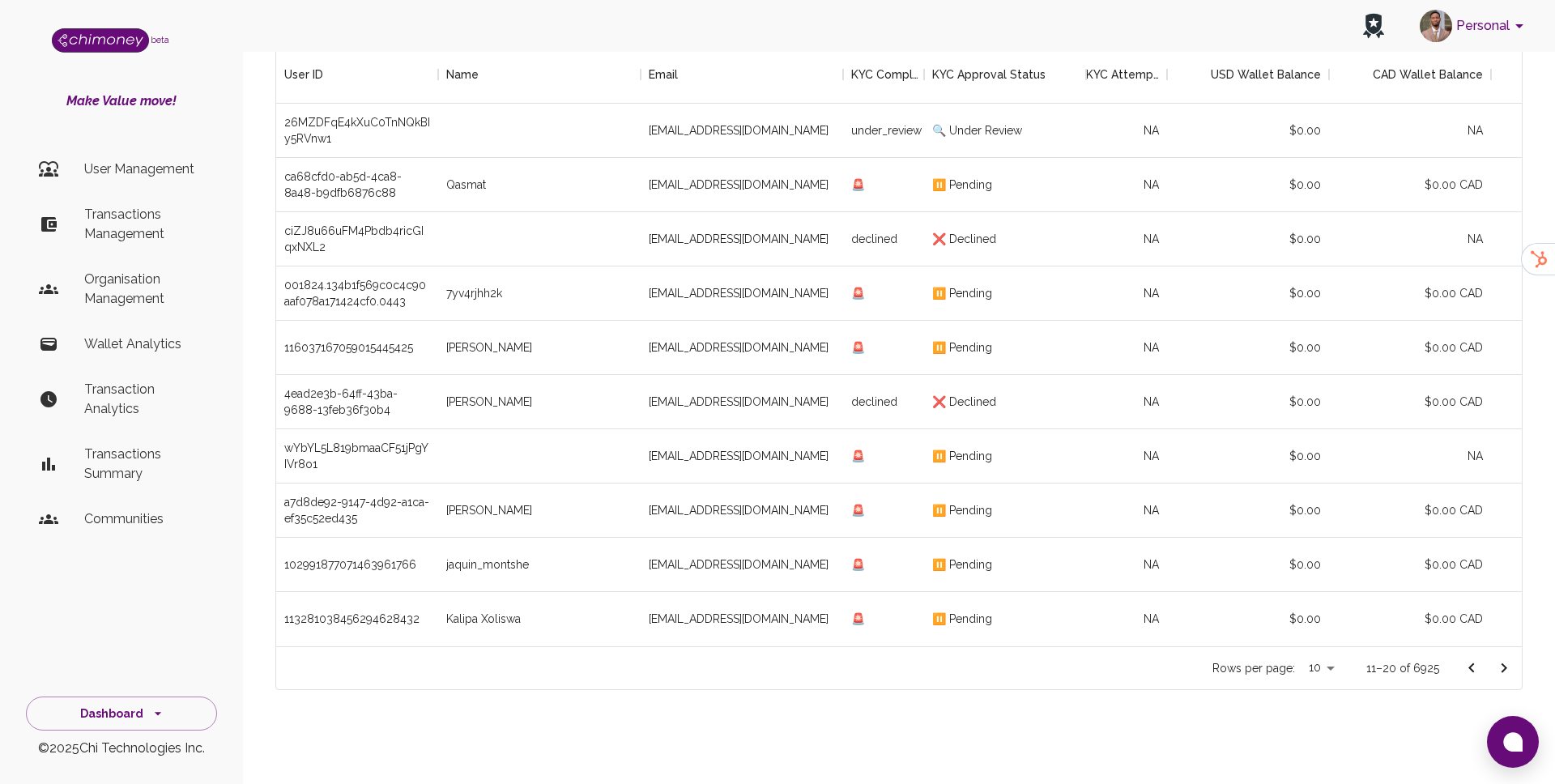
click at [1505, 665] on icon "Go to next page" at bounding box center [1505, 668] width 19 height 19
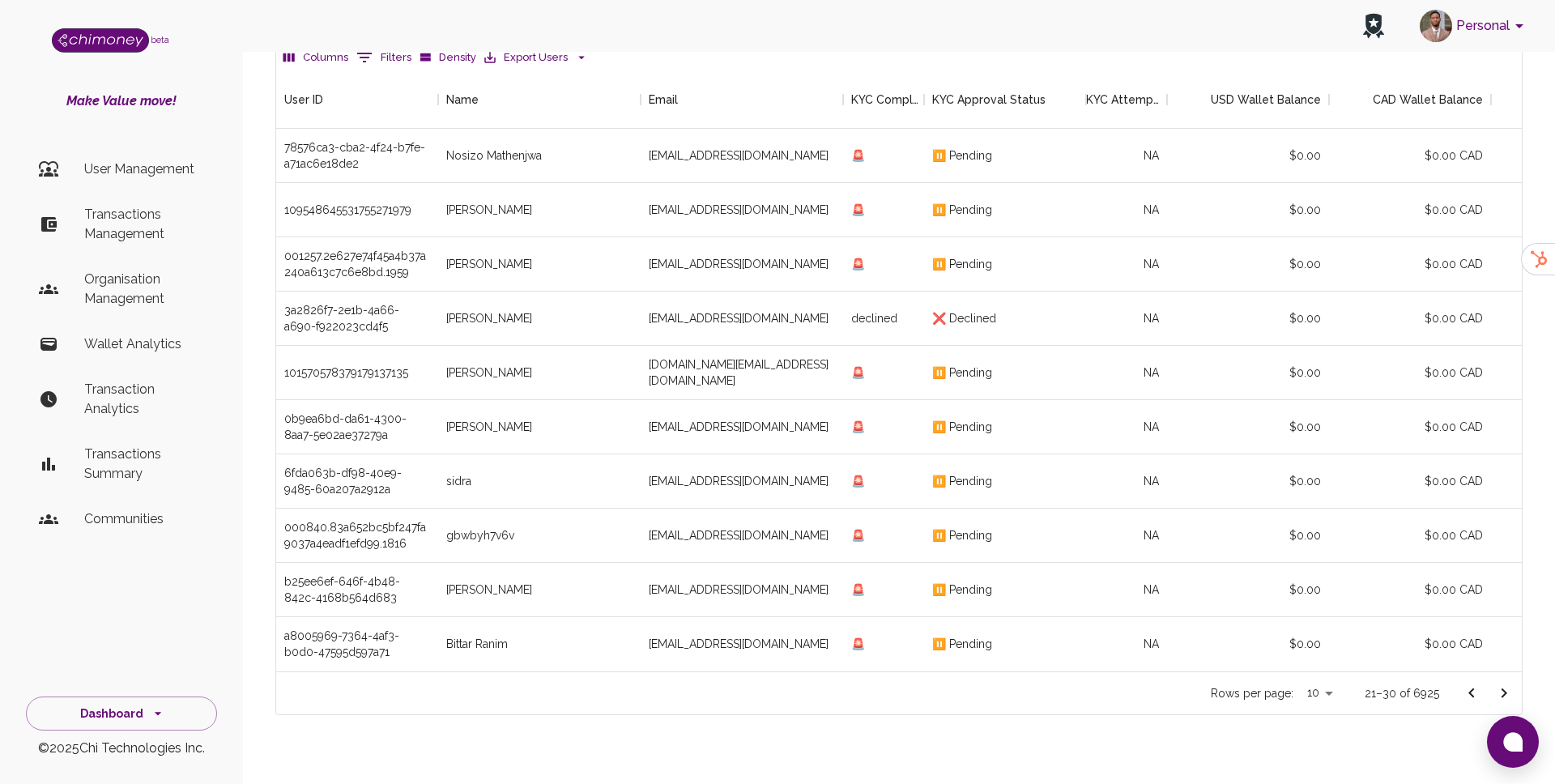
scroll to position [122, 0]
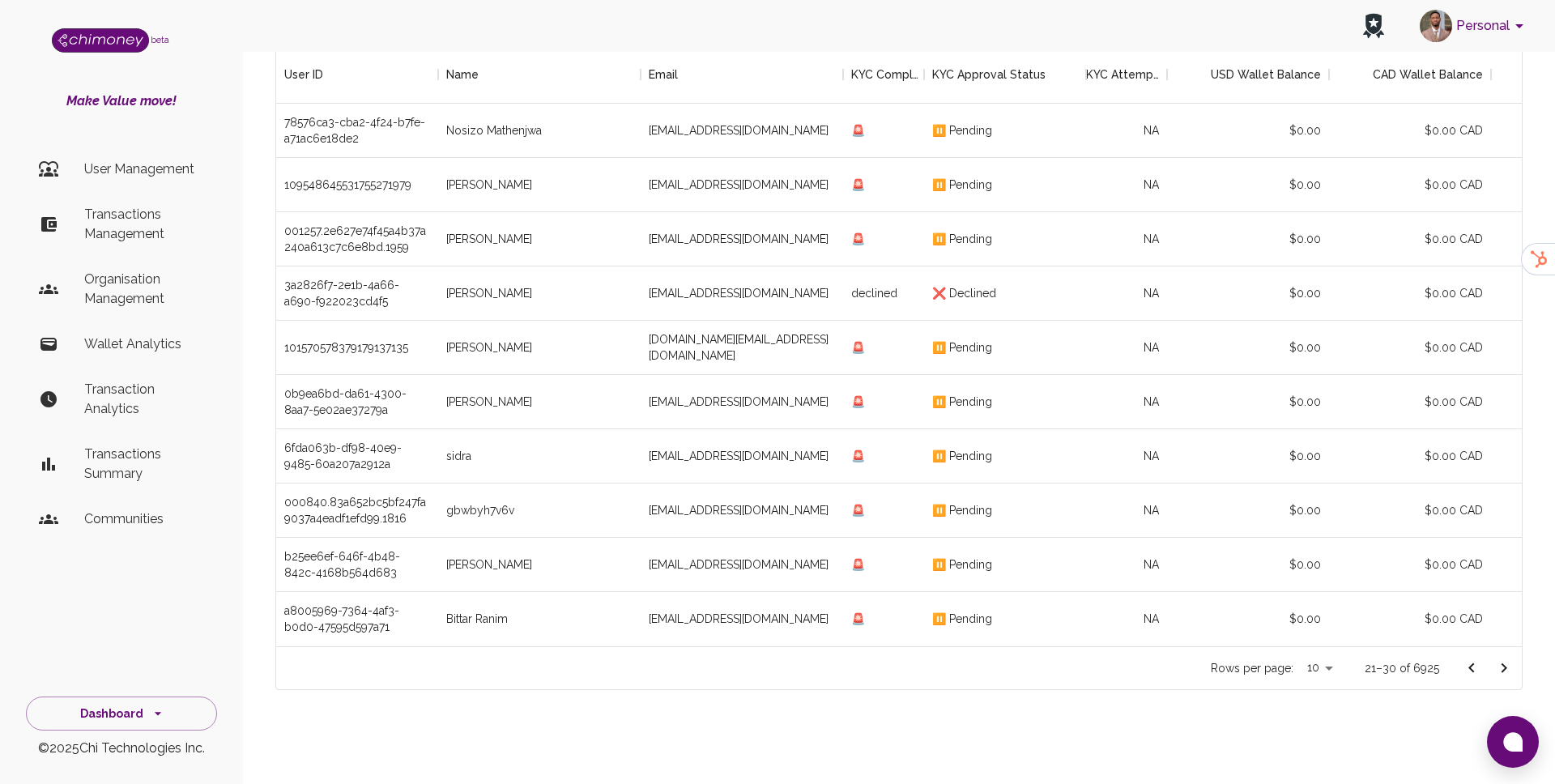
click at [1515, 661] on button "Go to next page" at bounding box center [1504, 668] width 33 height 33
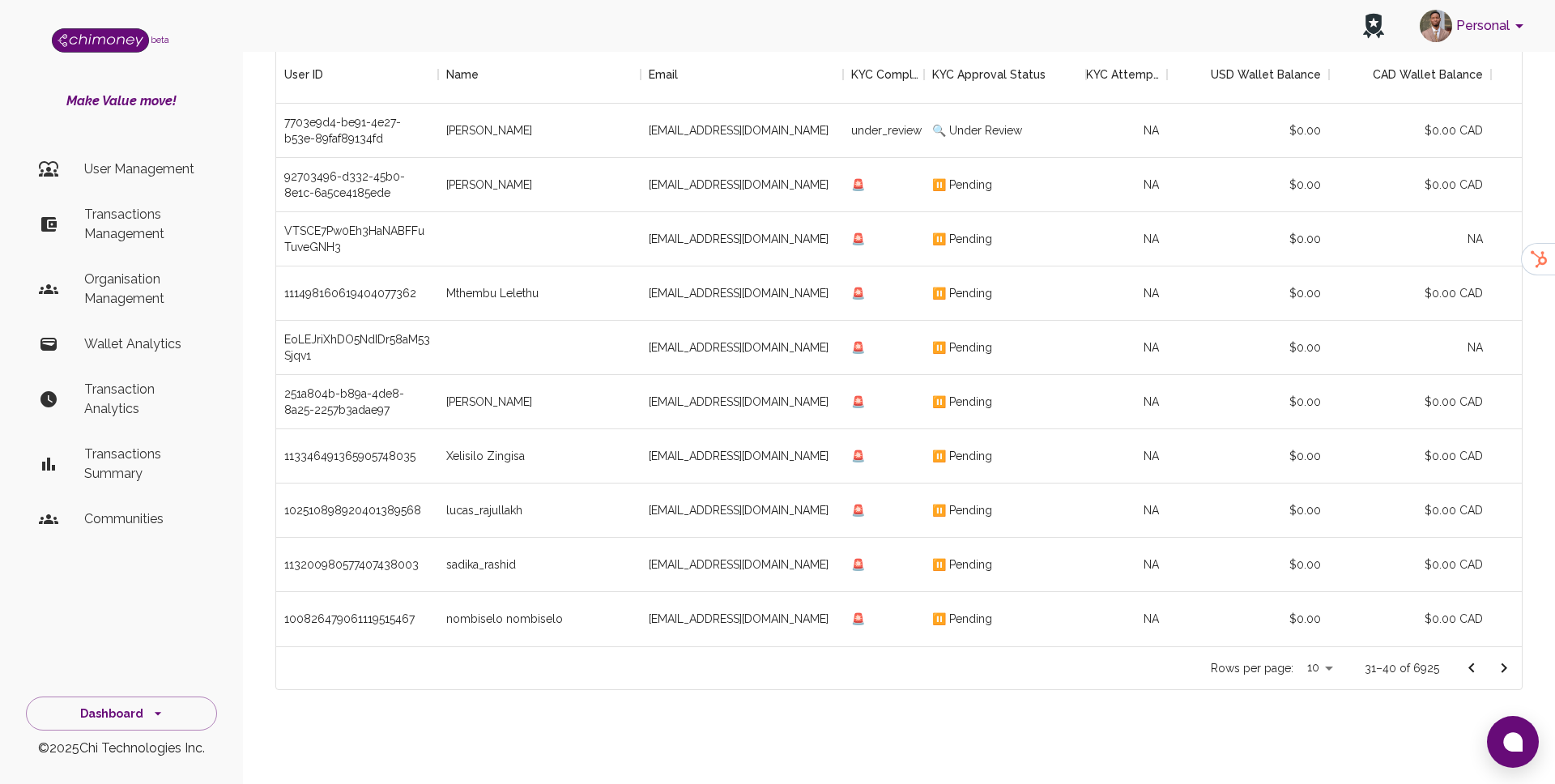
click at [1516, 664] on button "Go to next page" at bounding box center [1504, 668] width 33 height 33
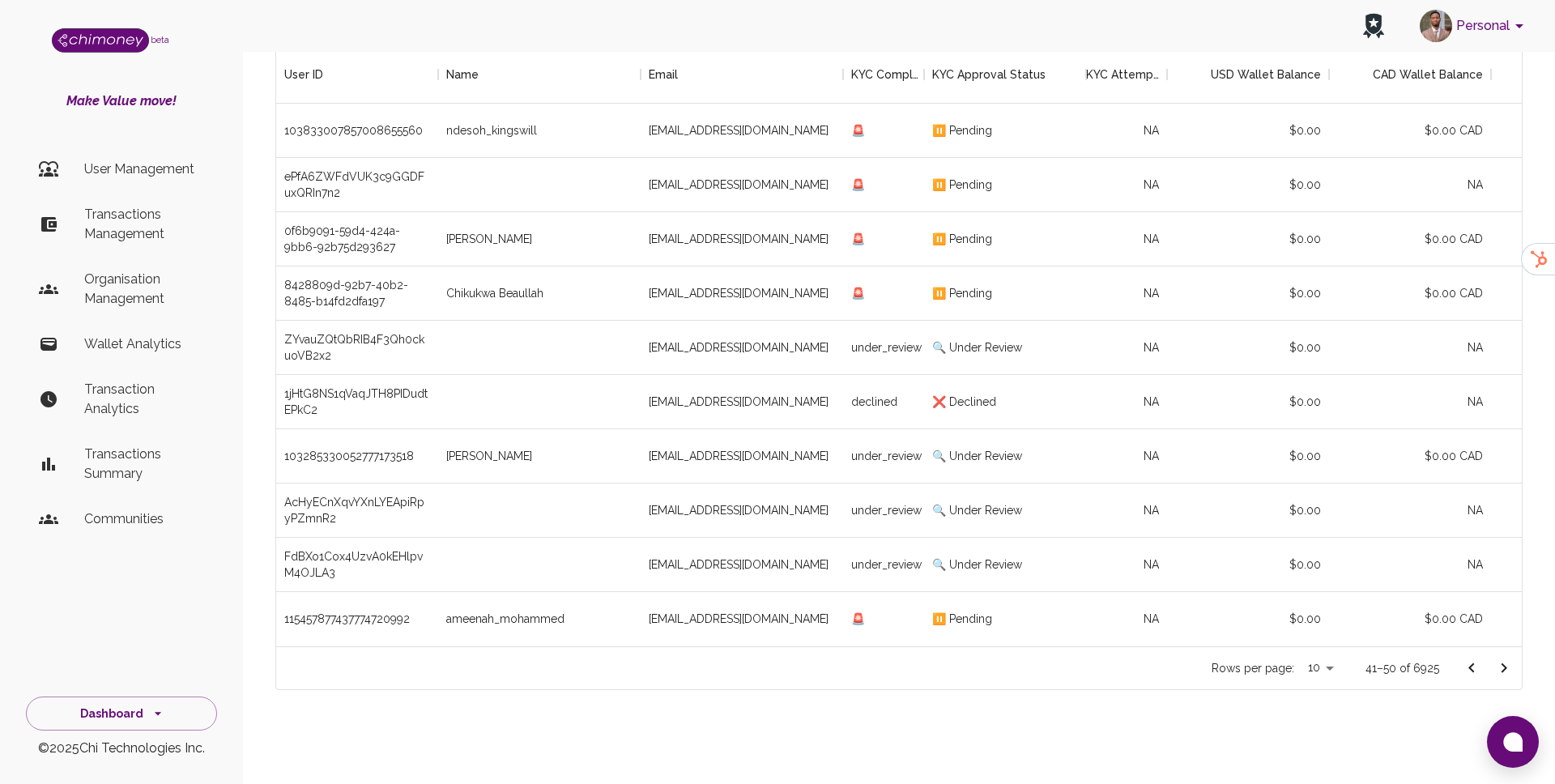
click at [1475, 663] on icon "Go to previous page" at bounding box center [1472, 668] width 19 height 19
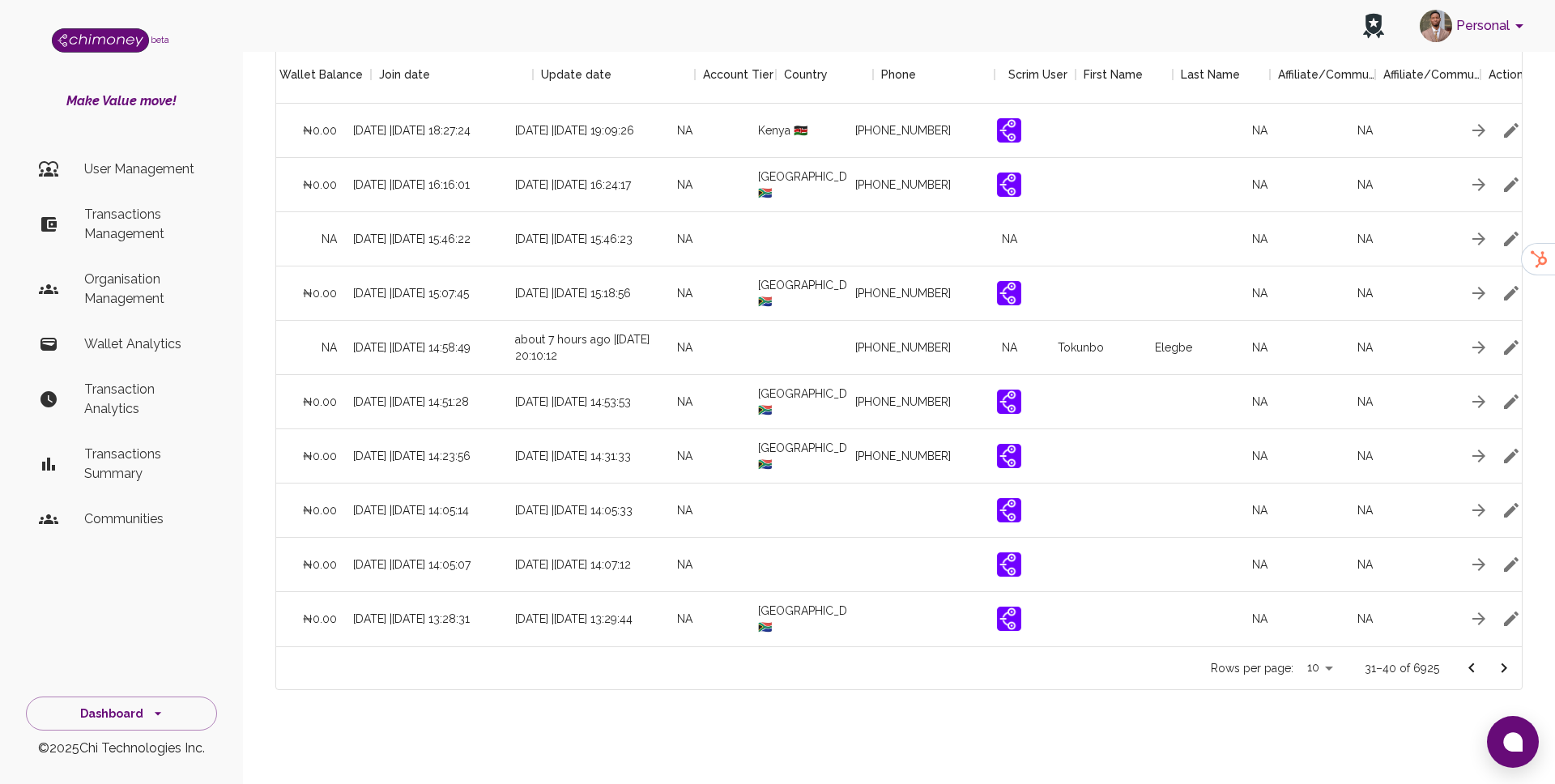
scroll to position [0, 1525]
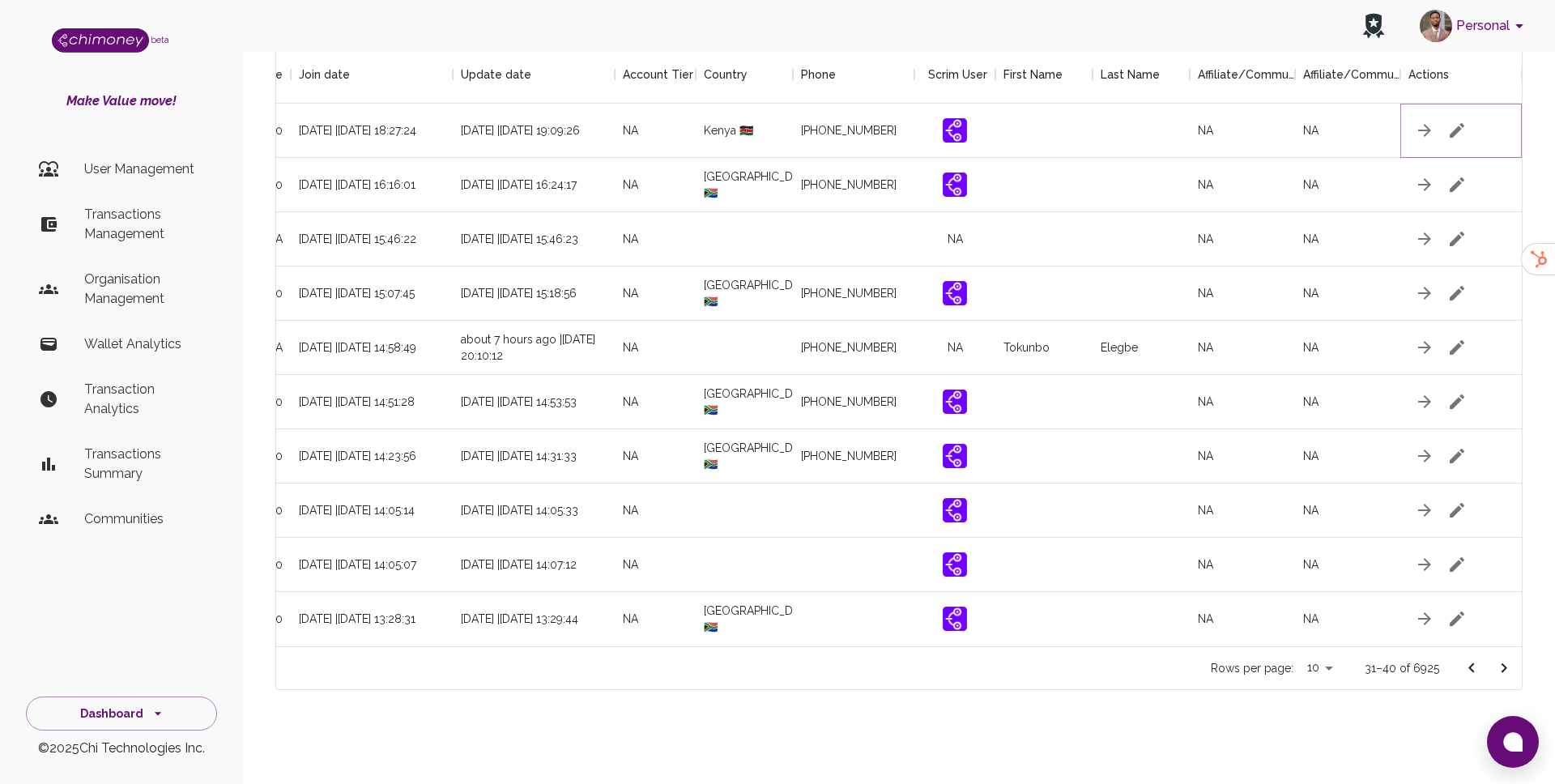
click at [1463, 126] on icon "button" at bounding box center [1457, 130] width 14 height 14
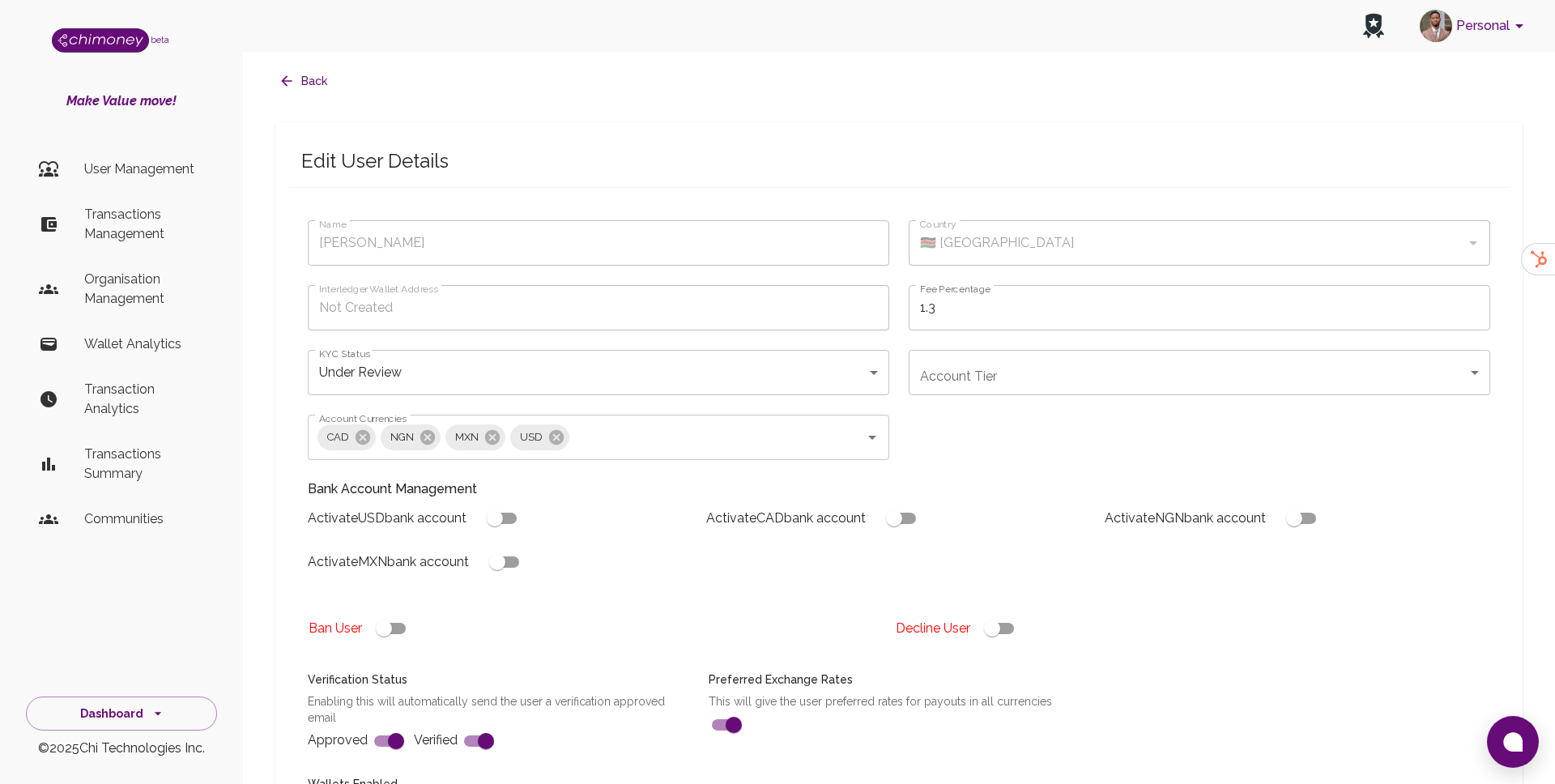
type input "charlotte Achila"
type input "🇰🇪 Kenya"
type input "under_review"
checkbox input "true"
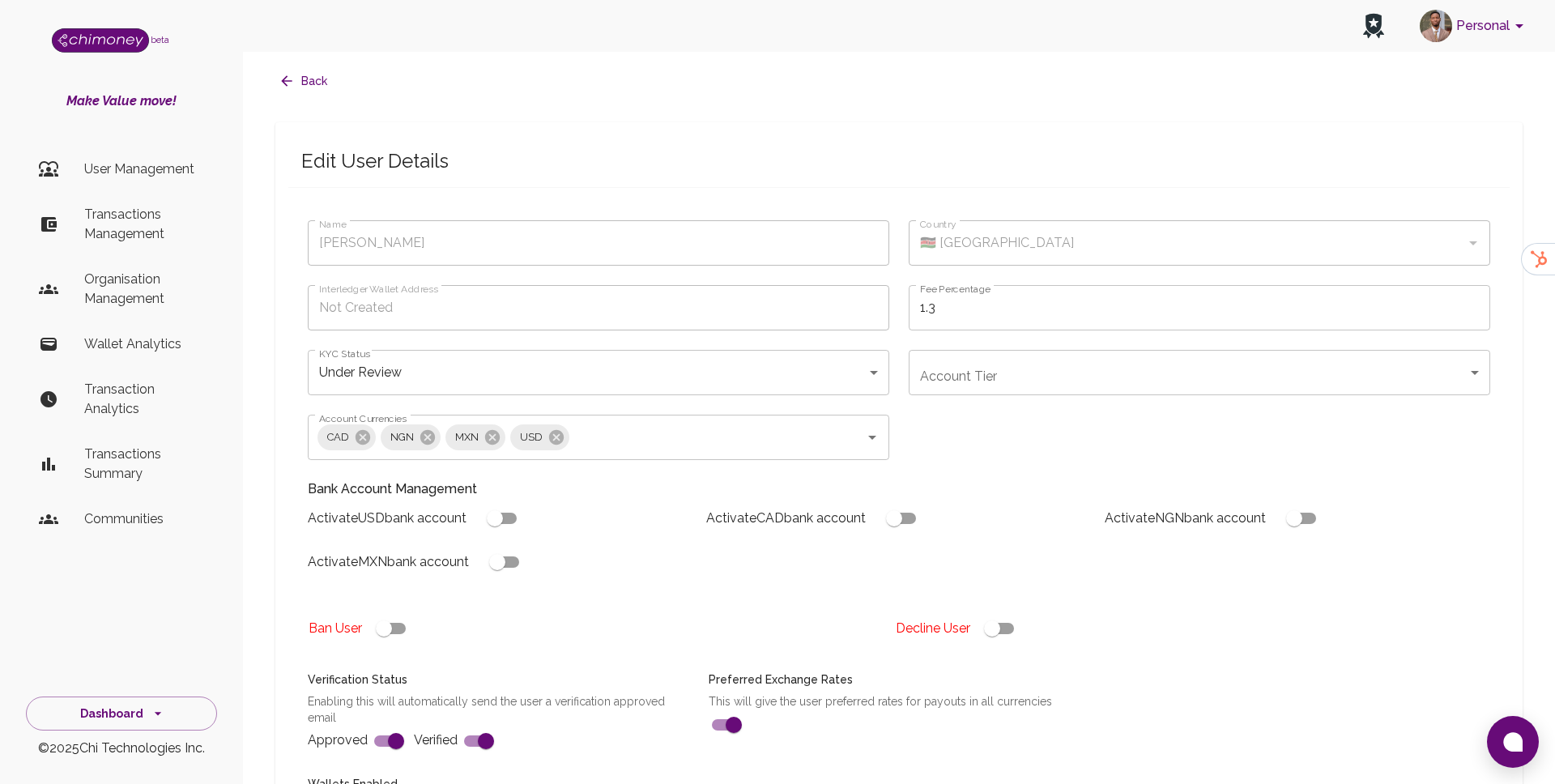
checkbox input "true"
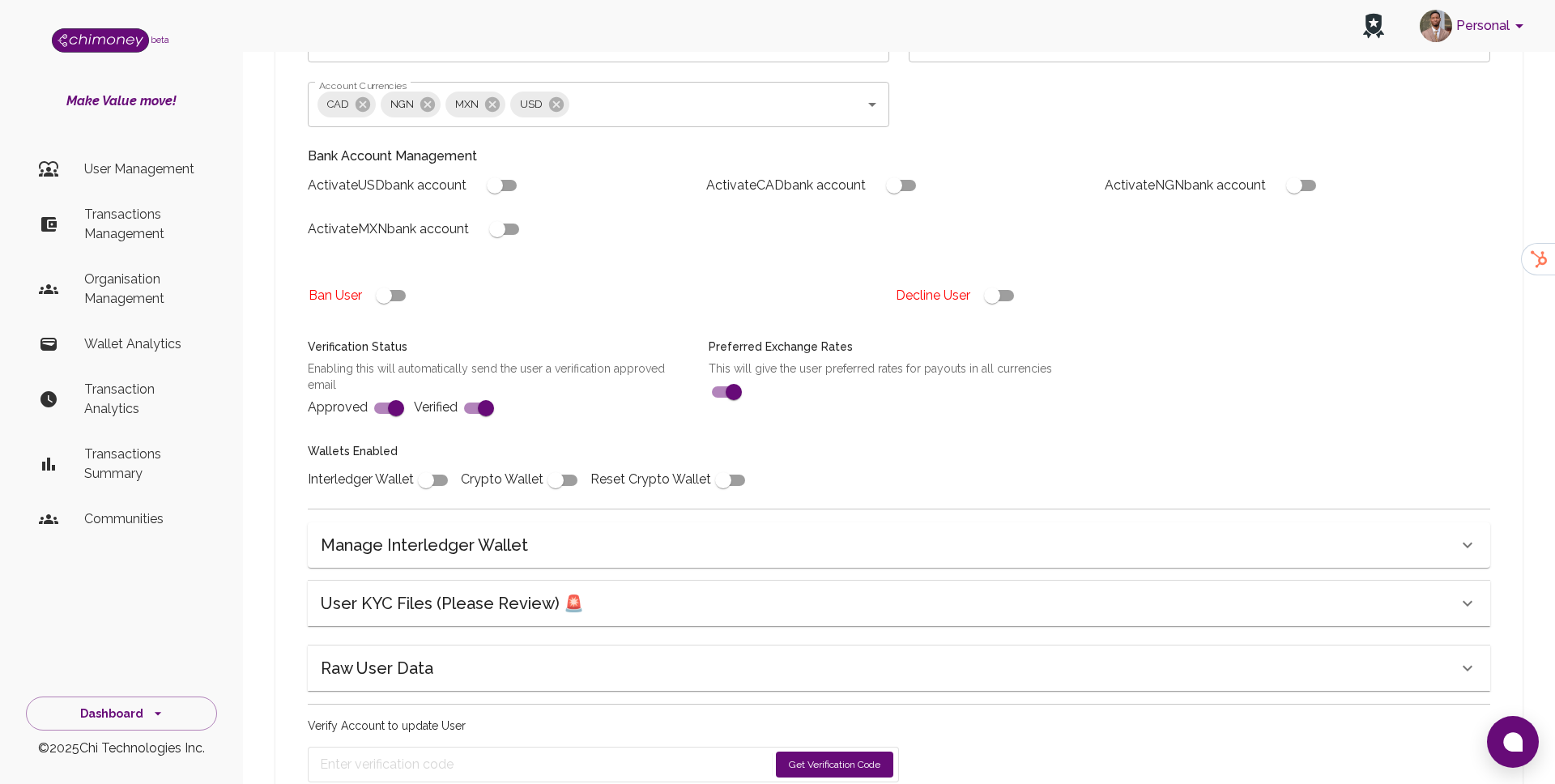
scroll to position [415, 0]
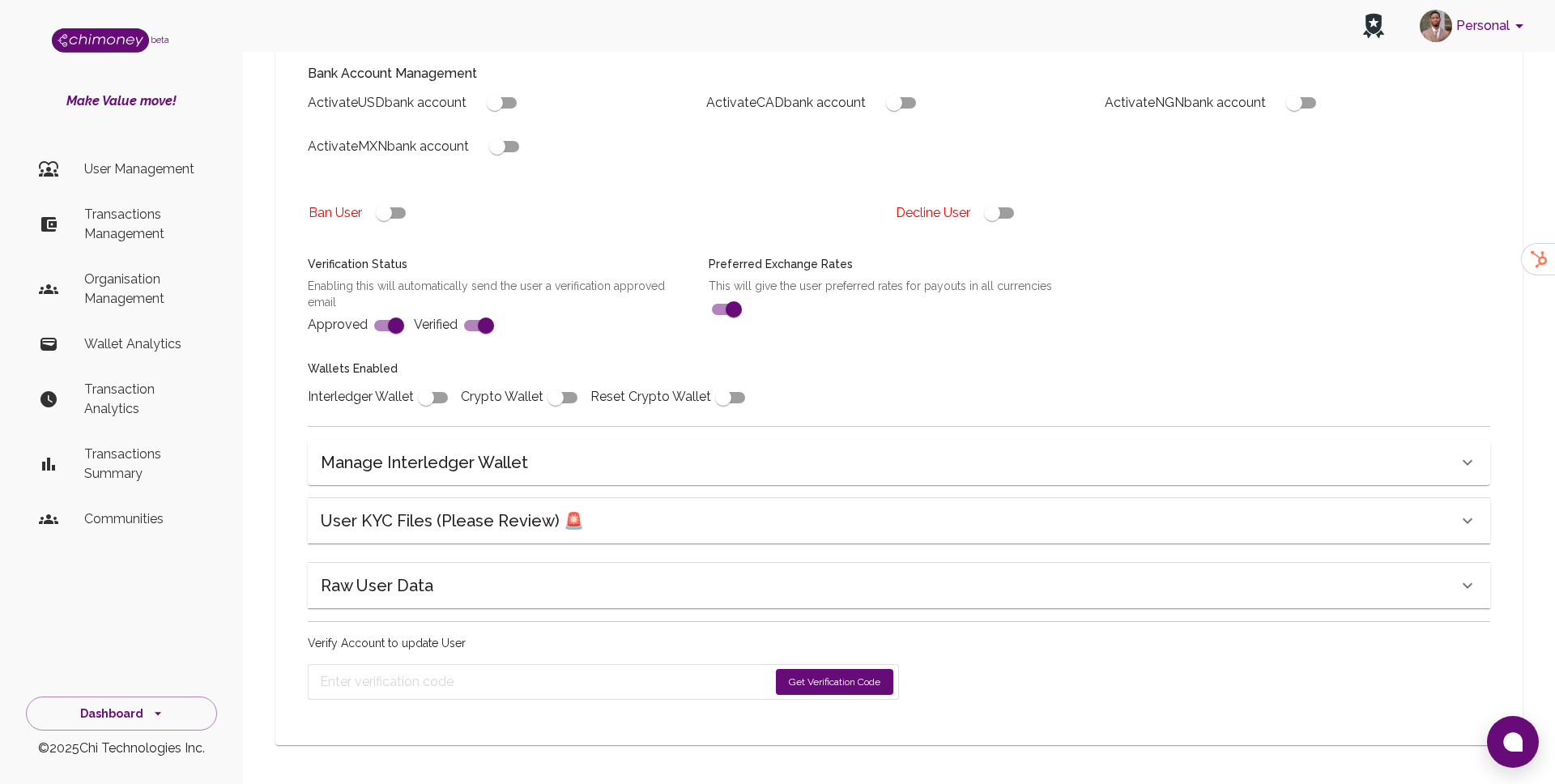
click at [638, 518] on div "User KYC Files (Please Review) 🚨" at bounding box center [889, 521] width 1138 height 26
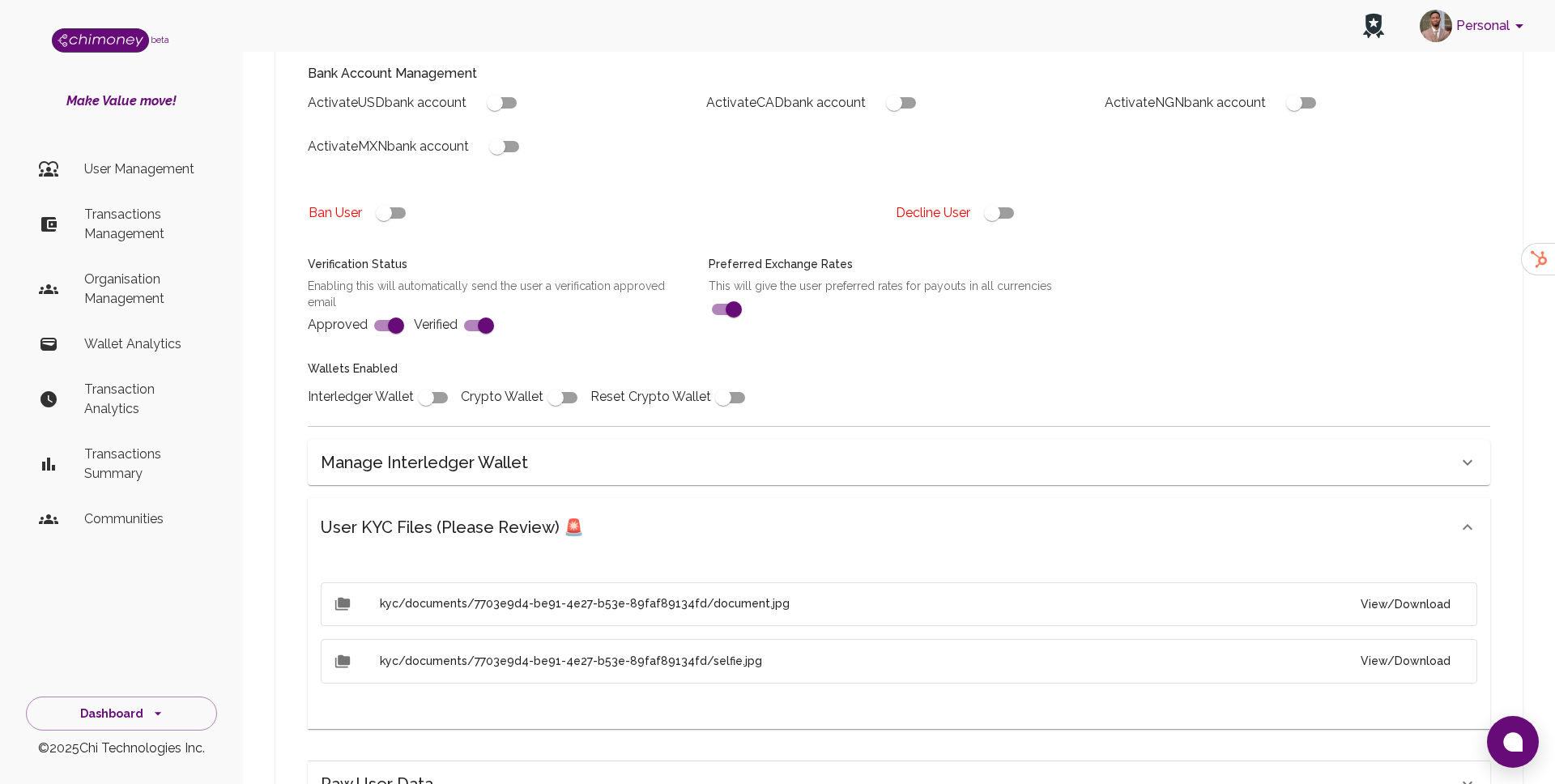
click at [1410, 596] on button "View/Download" at bounding box center [1406, 605] width 116 height 30
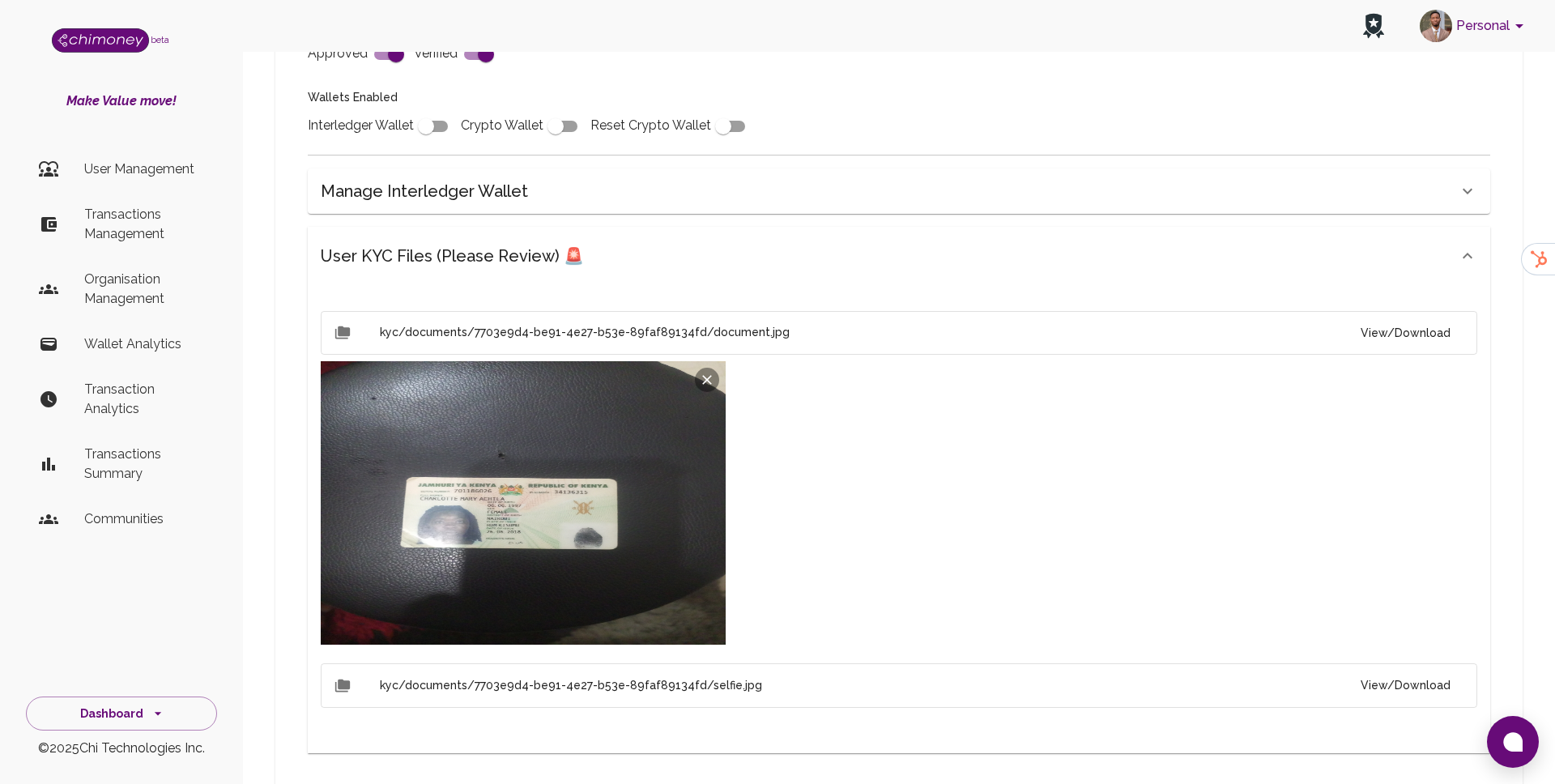
scroll to position [779, 0]
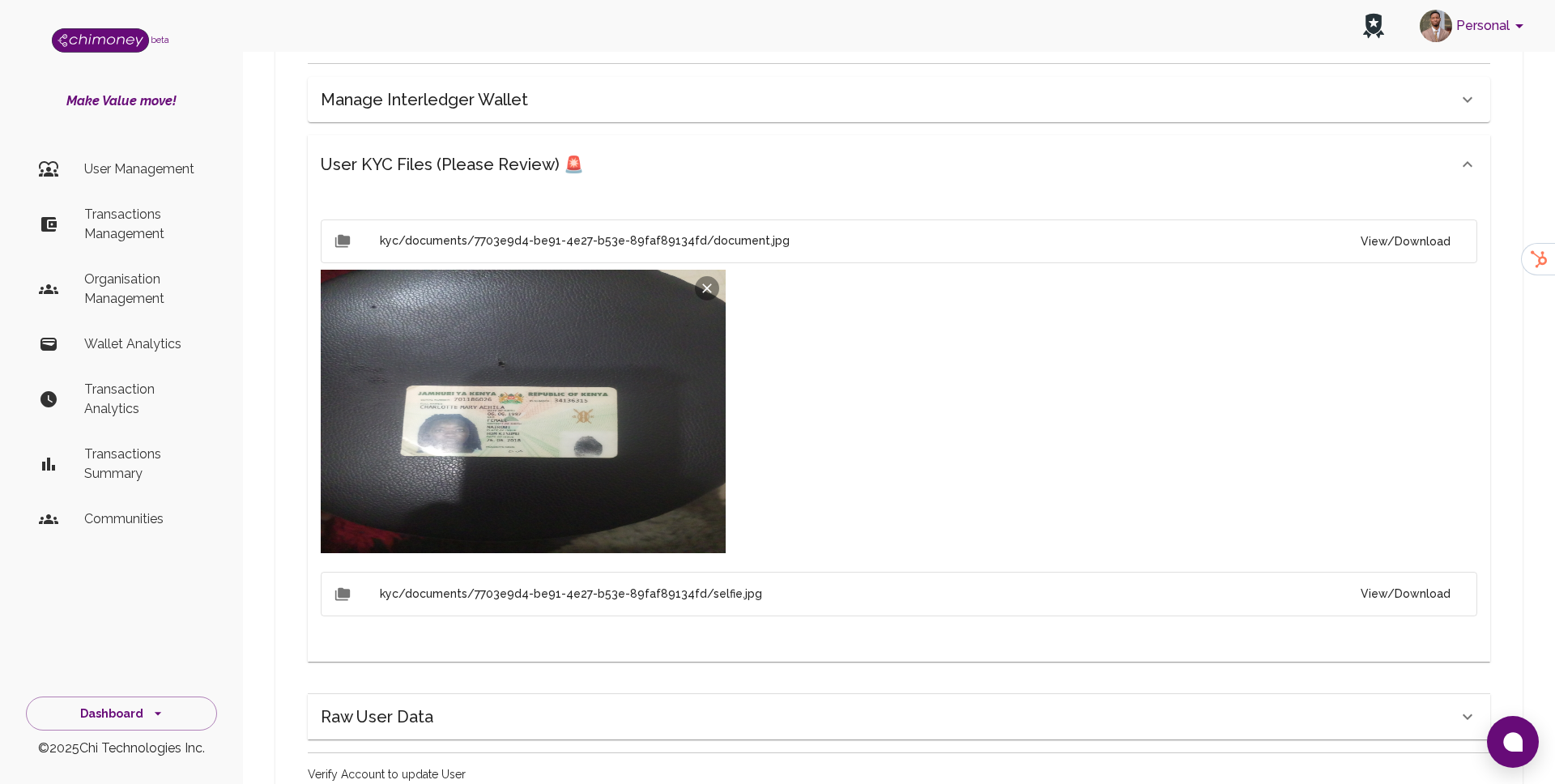
click at [1427, 576] on li "kyc/documents/7703e9d4-be91-4e27-b53e-89faf89134fd/selfie.jpg View/Download" at bounding box center [899, 594] width 1157 height 44
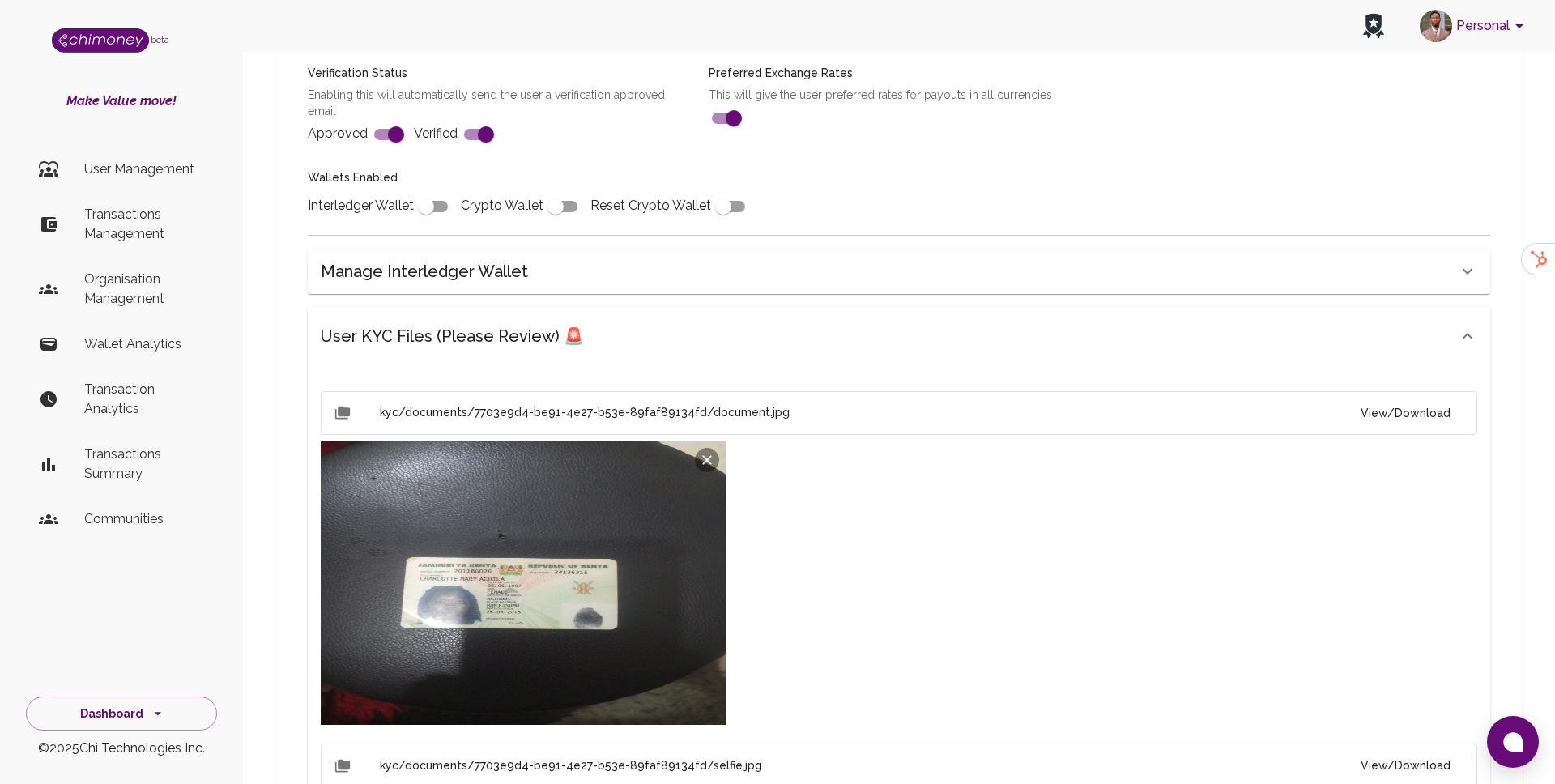
scroll to position [760, 0]
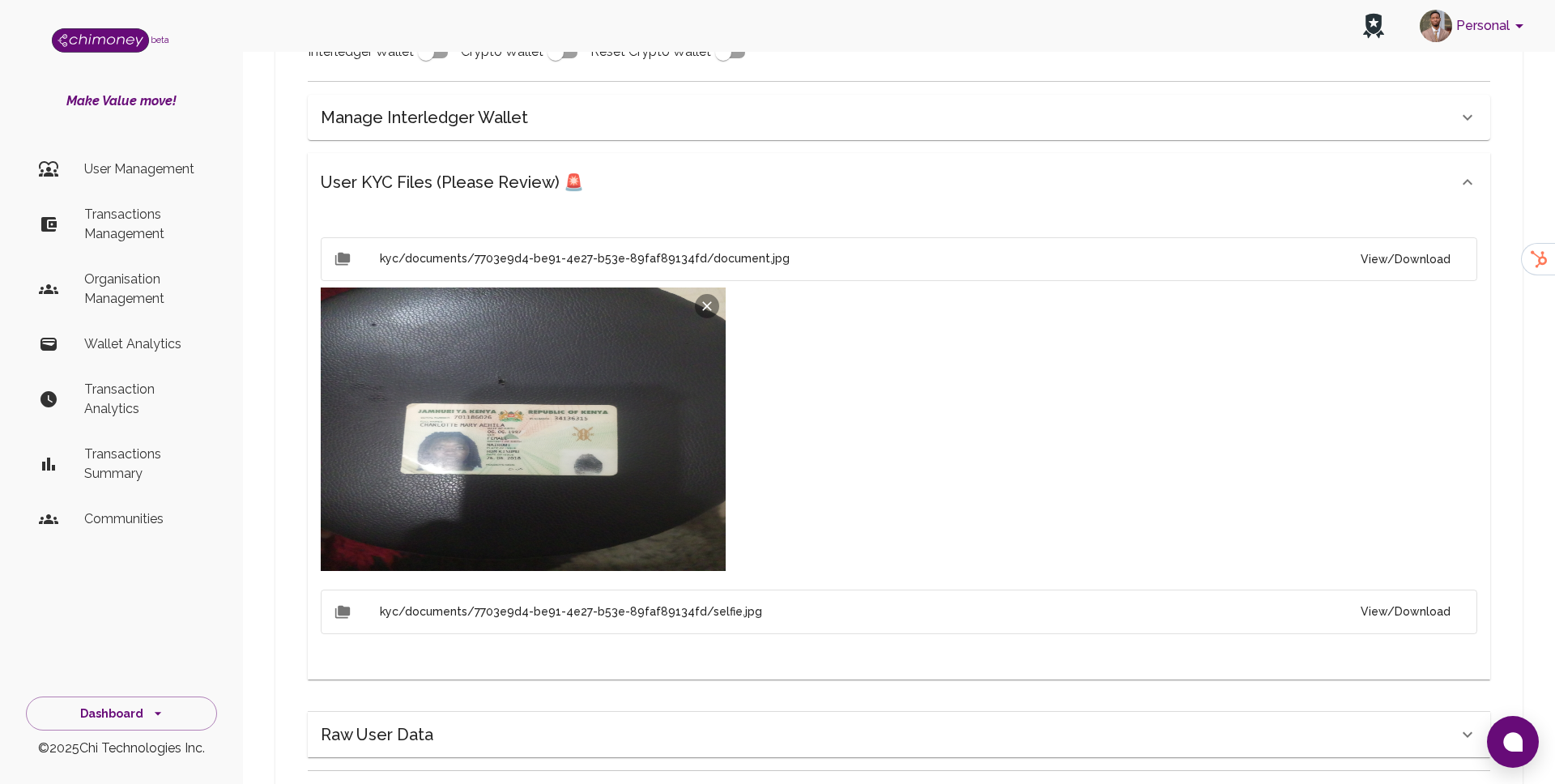
click at [1418, 605] on button "View/Download" at bounding box center [1406, 612] width 116 height 30
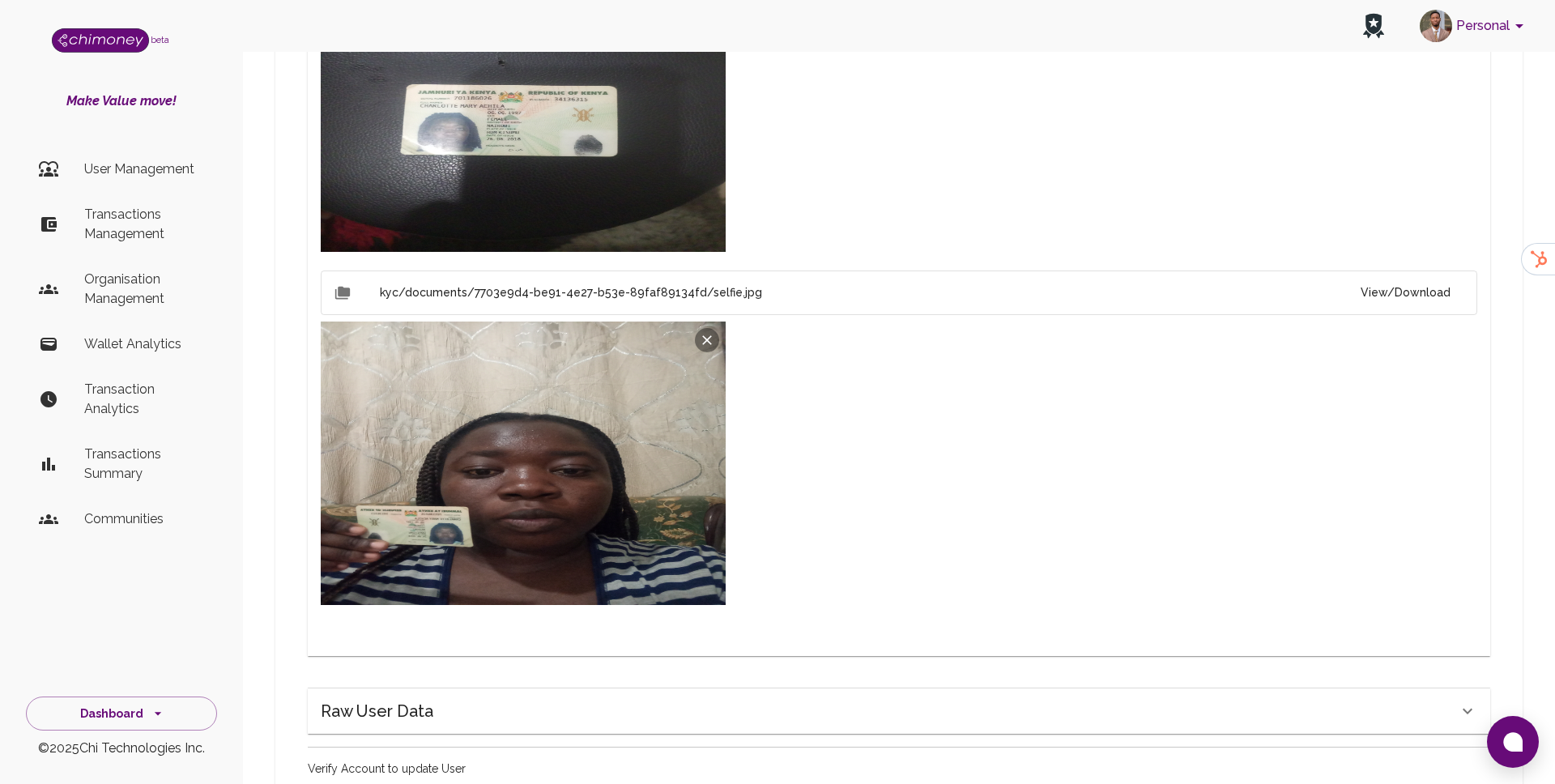
click at [712, 402] on img at bounding box center [523, 463] width 405 height 284
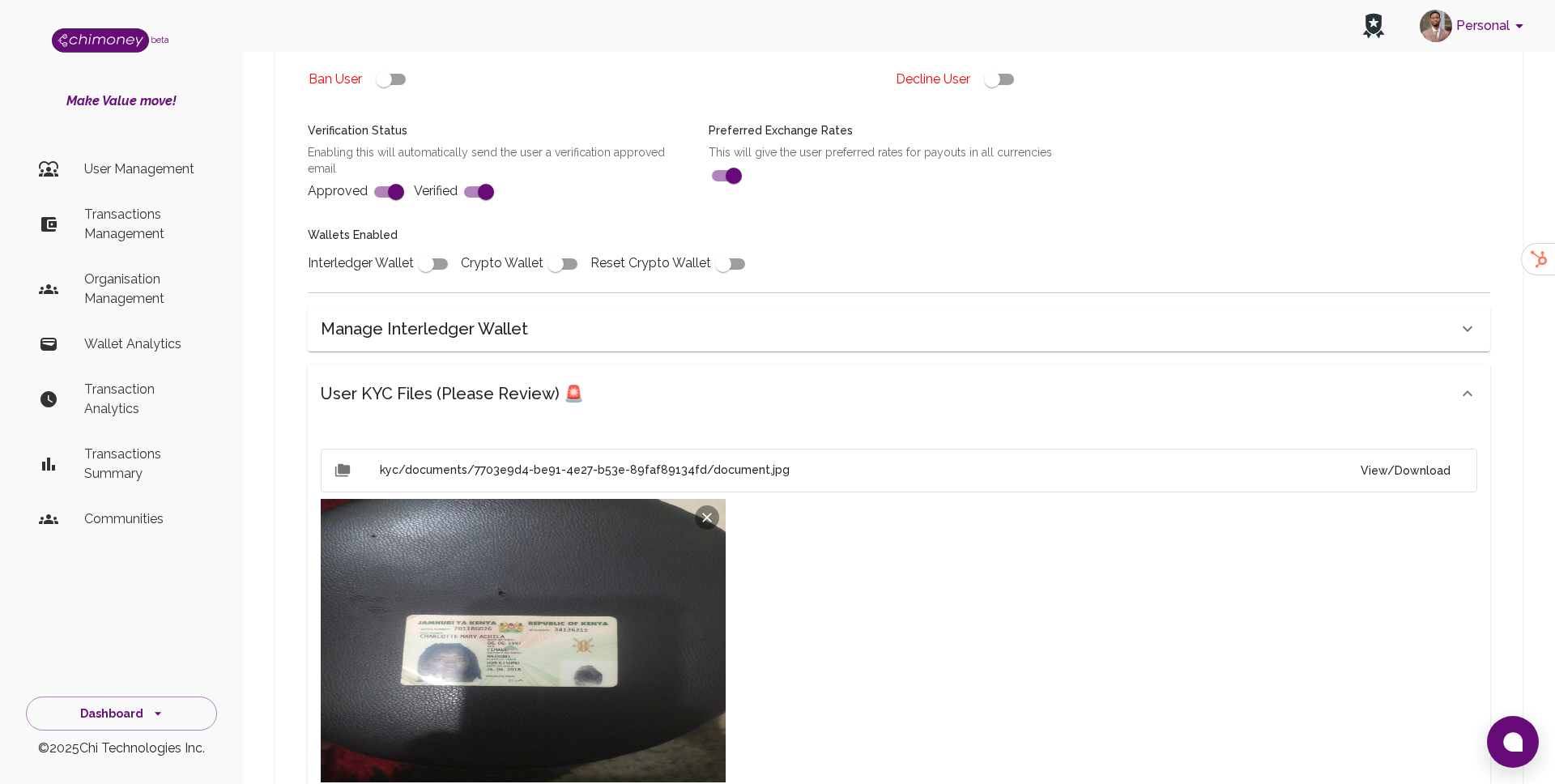
scroll to position [188, 0]
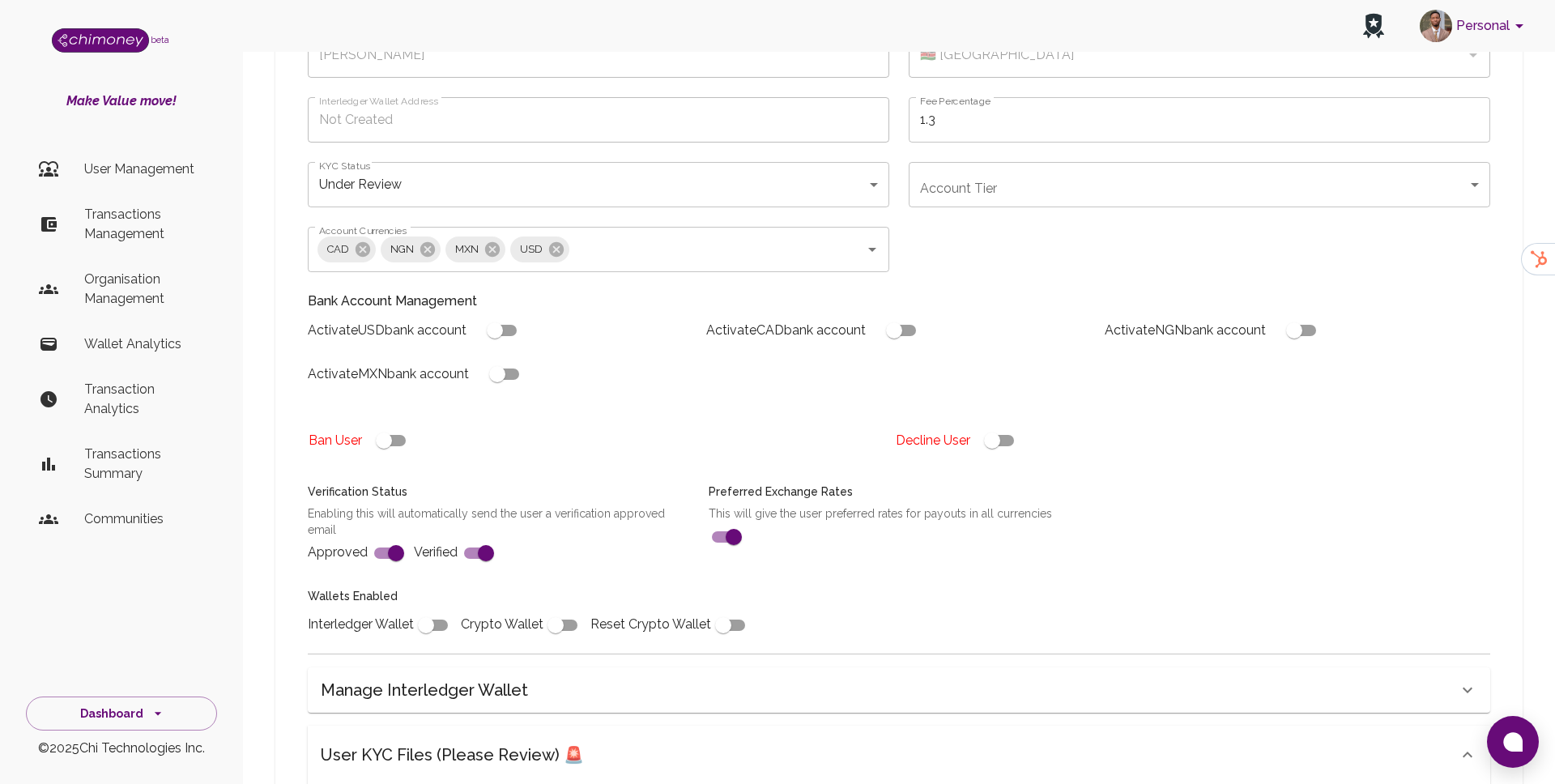
click at [1018, 445] on input "checkbox" at bounding box center [992, 440] width 92 height 31
checkbox input "false"
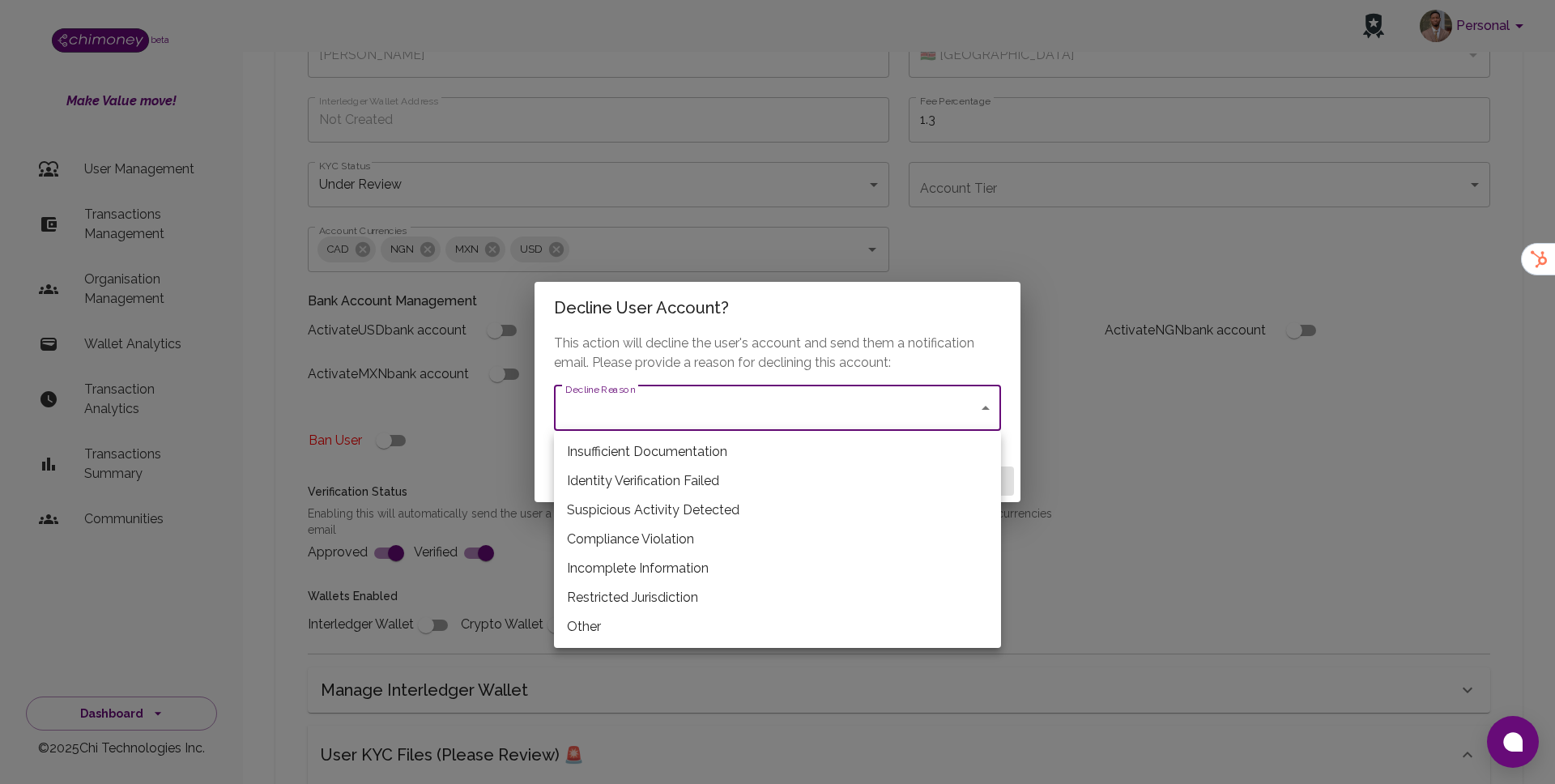
click at [739, 592] on li "Restricted Jurisdiction" at bounding box center [778, 598] width 447 height 29
type input "restricted_jurisdiction"
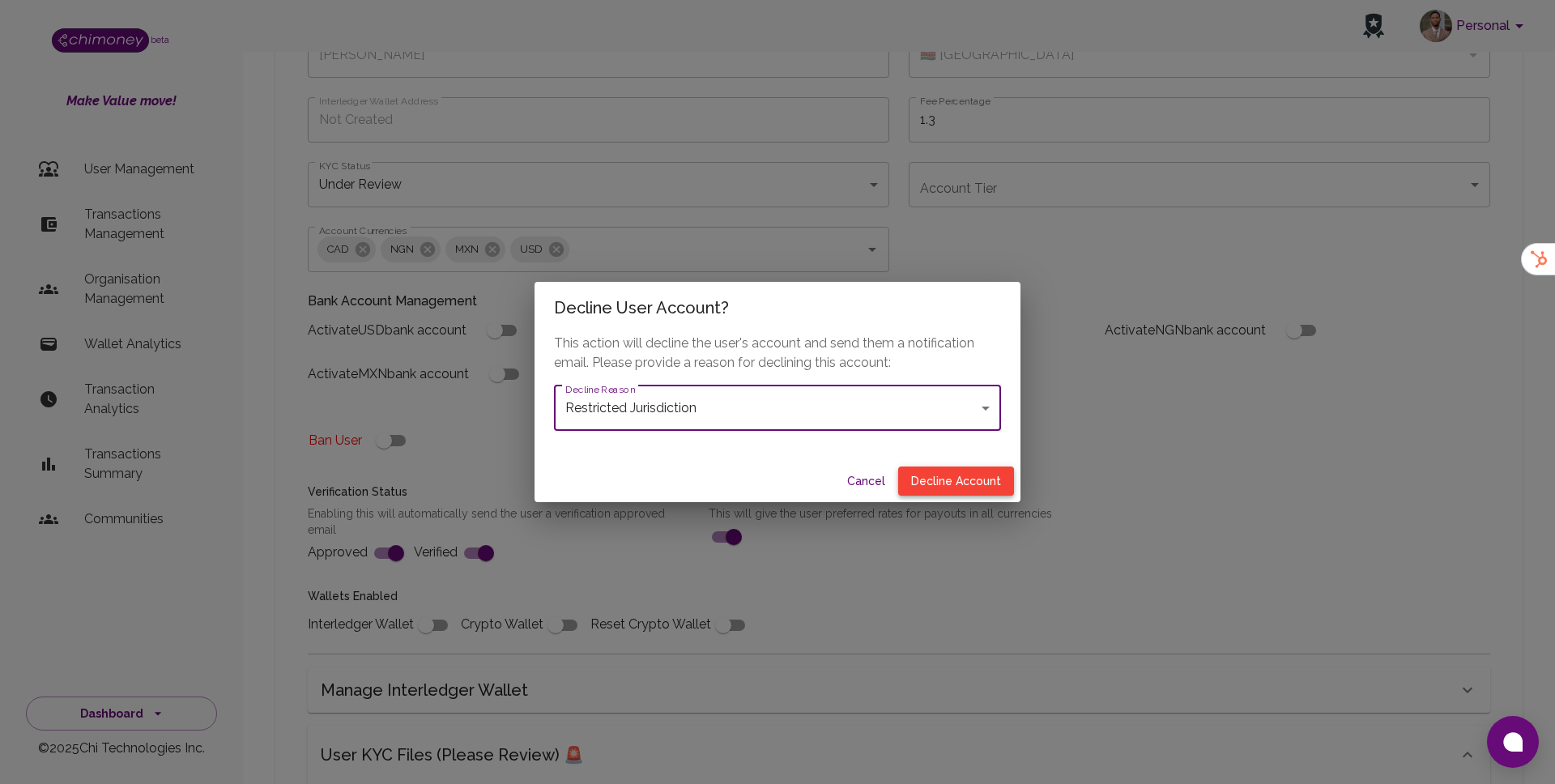
click at [963, 486] on button "Decline Account" at bounding box center [956, 482] width 116 height 30
type input "declined"
checkbox input "true"
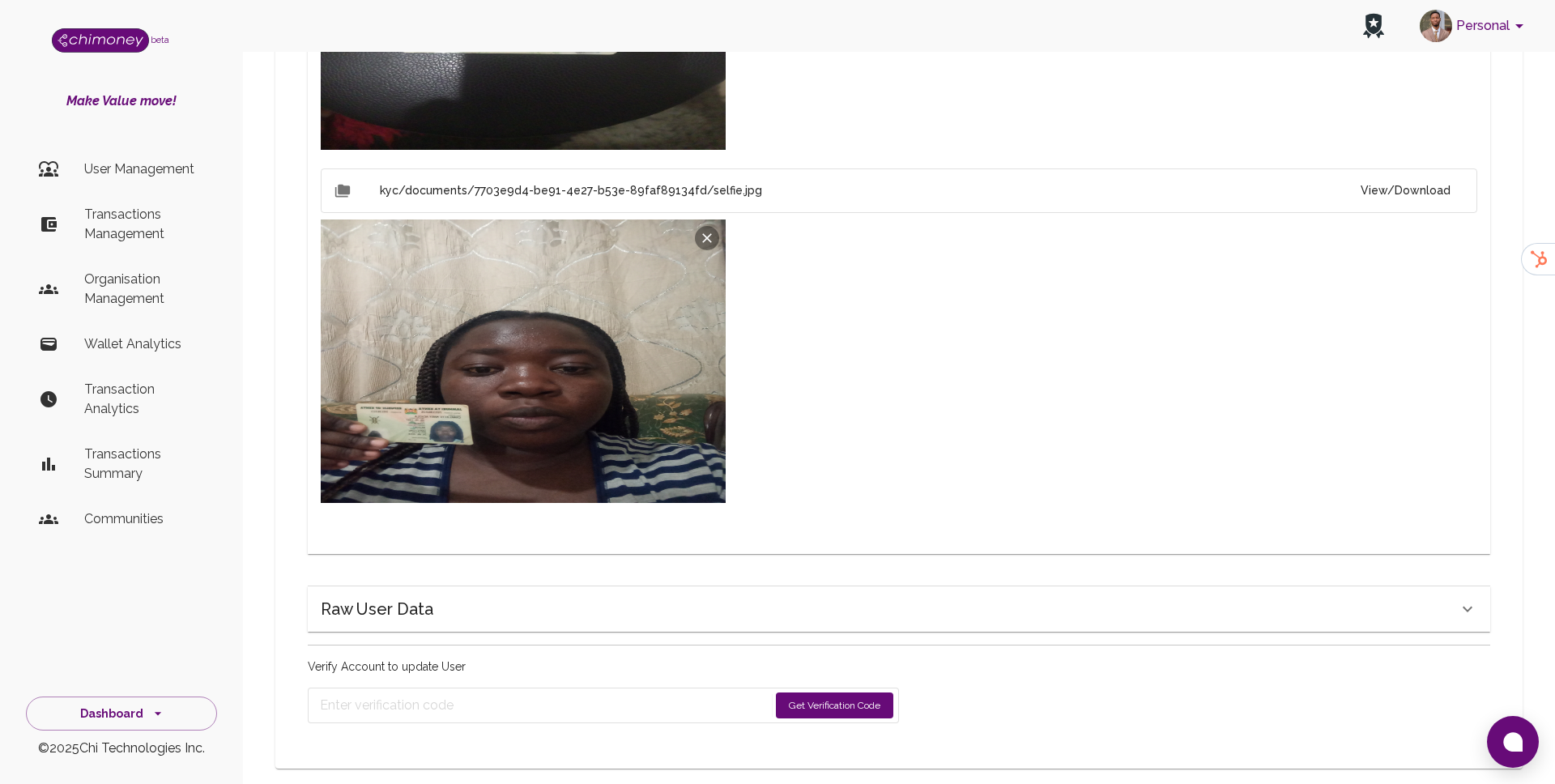
scroll to position [1100, 0]
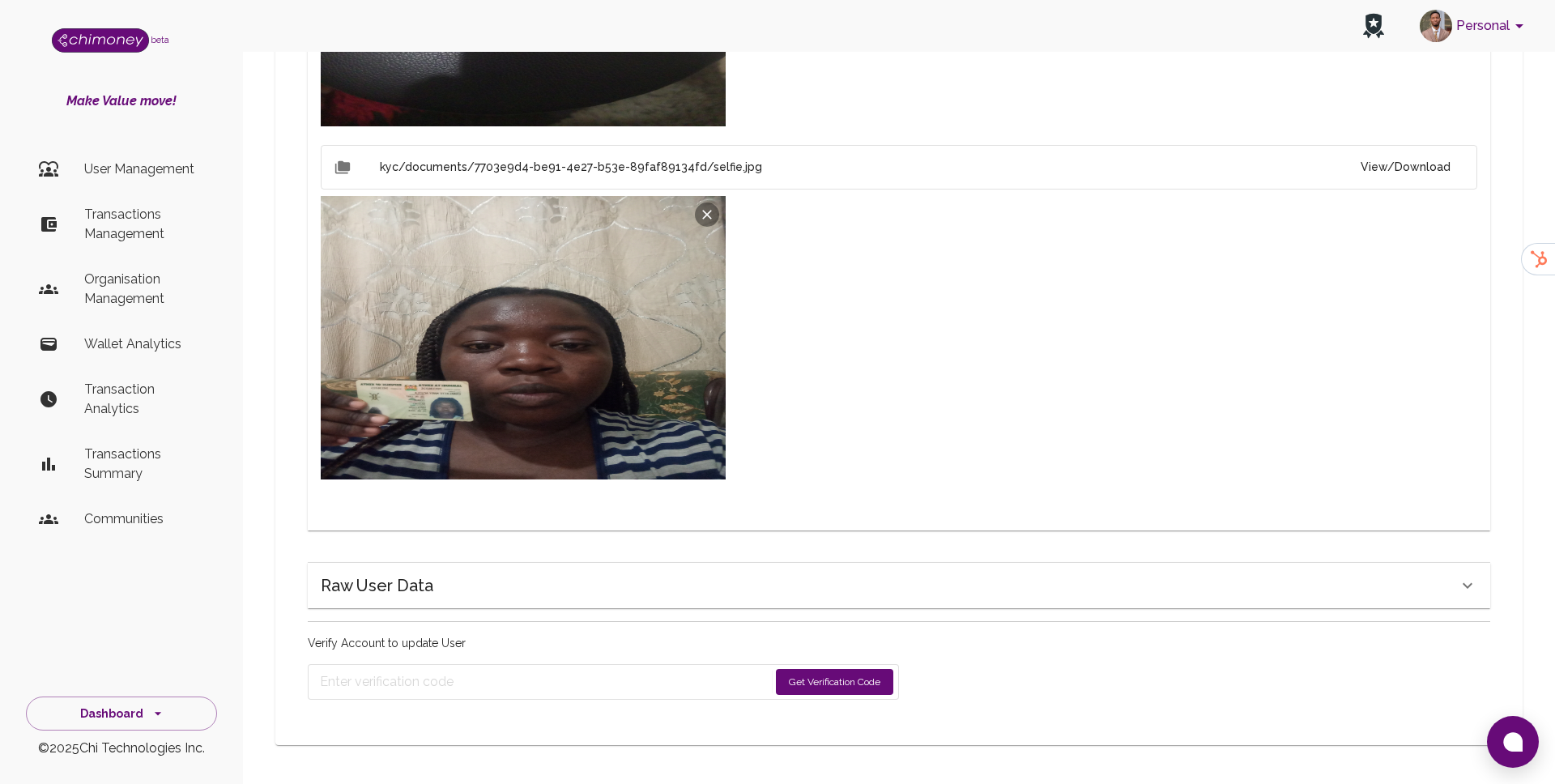
click at [877, 674] on button "Get Verification Code" at bounding box center [835, 681] width 118 height 26
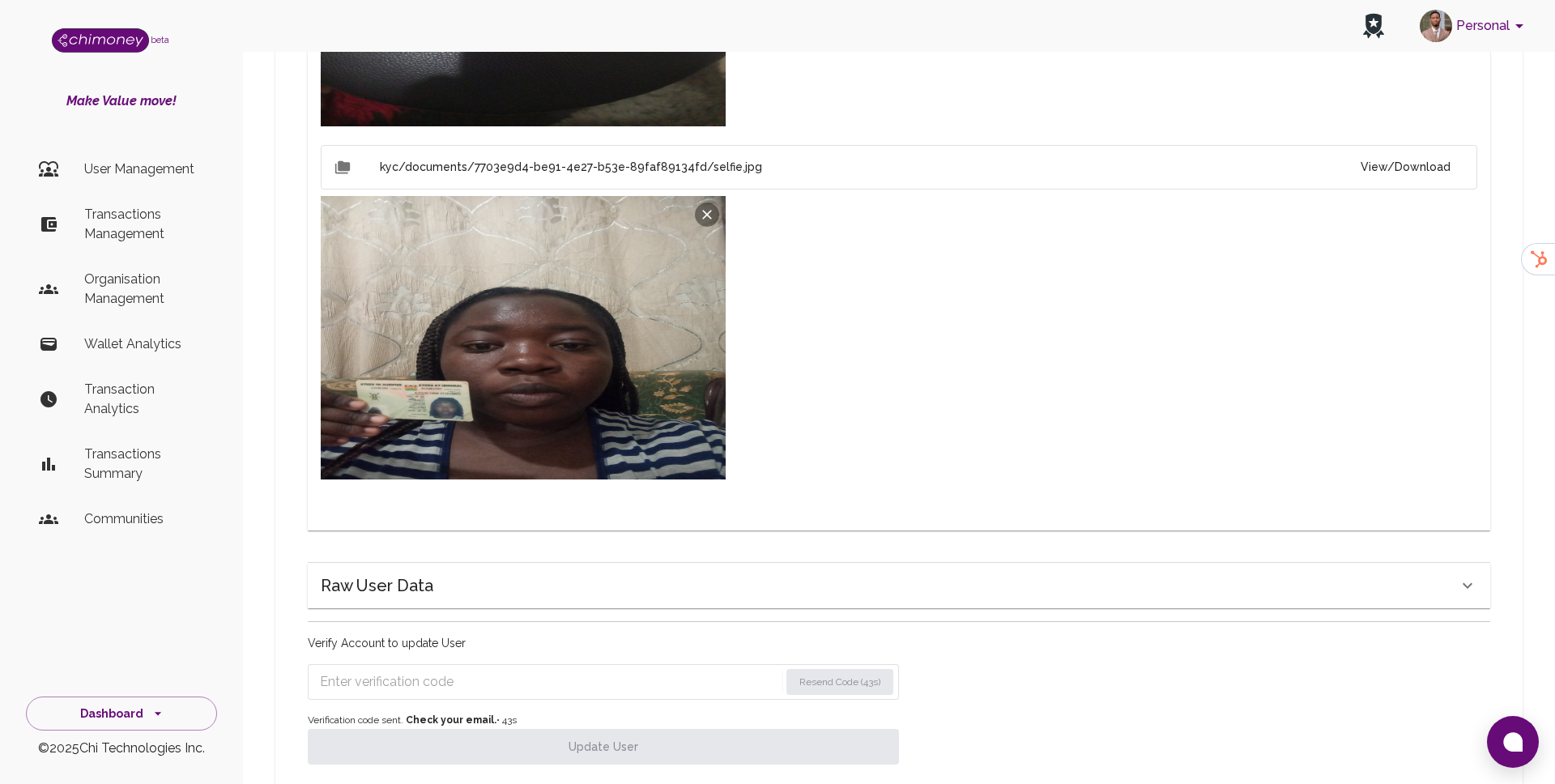
click at [519, 684] on input "Enter verification code" at bounding box center [550, 681] width 460 height 26
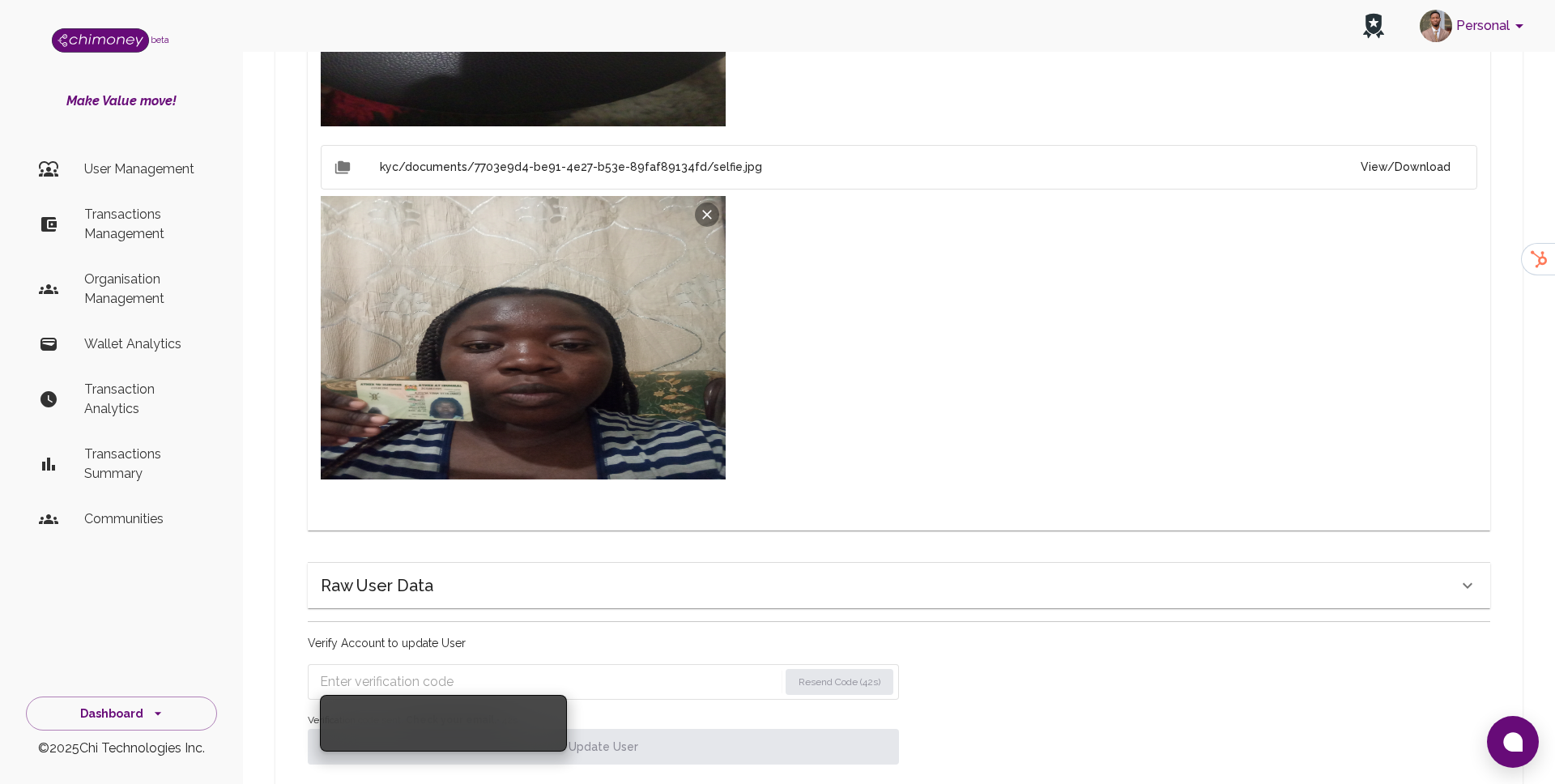
paste input "5041"
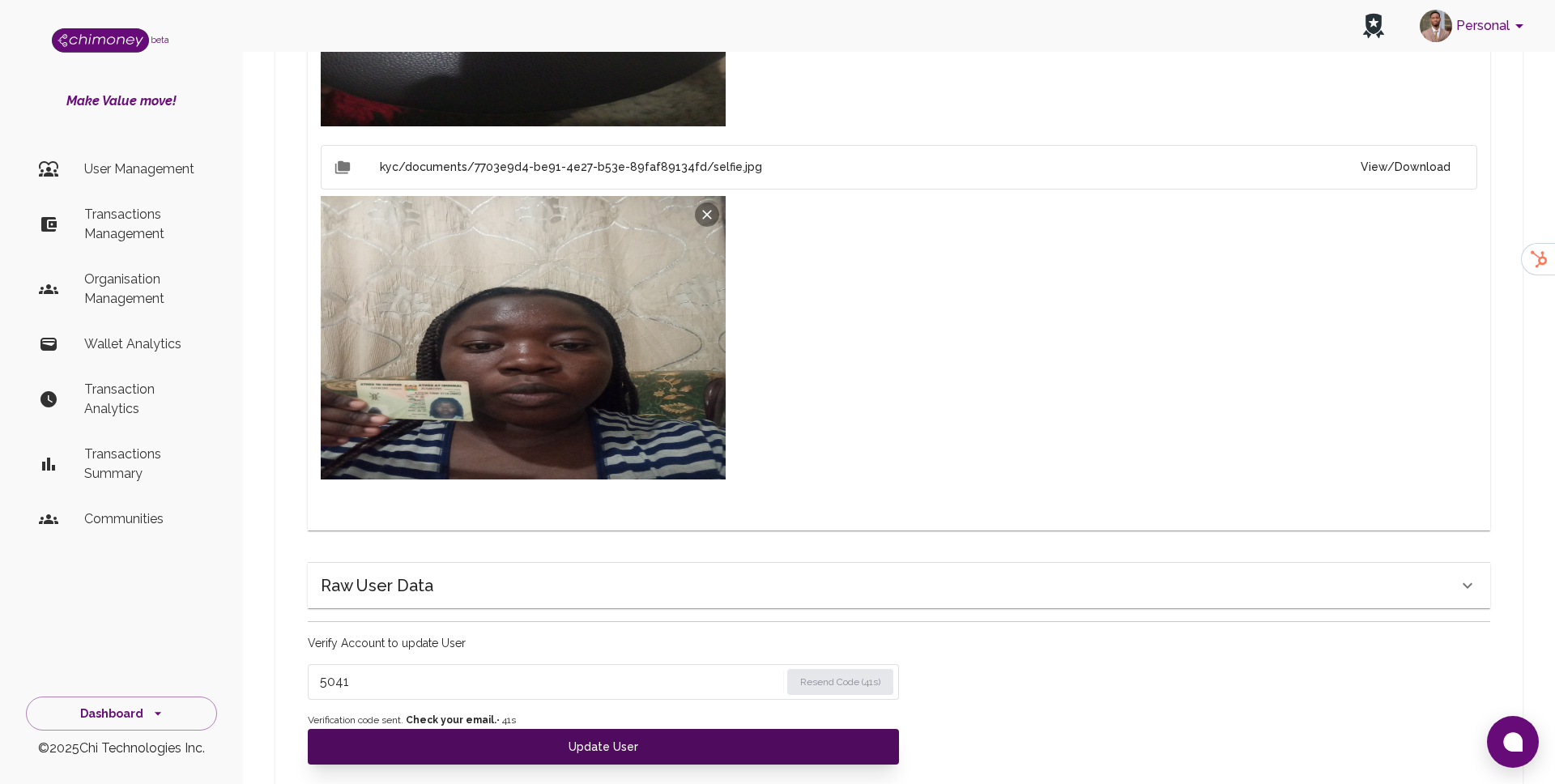
type input "5041"
click at [515, 747] on button "Update User" at bounding box center [603, 747] width 591 height 35
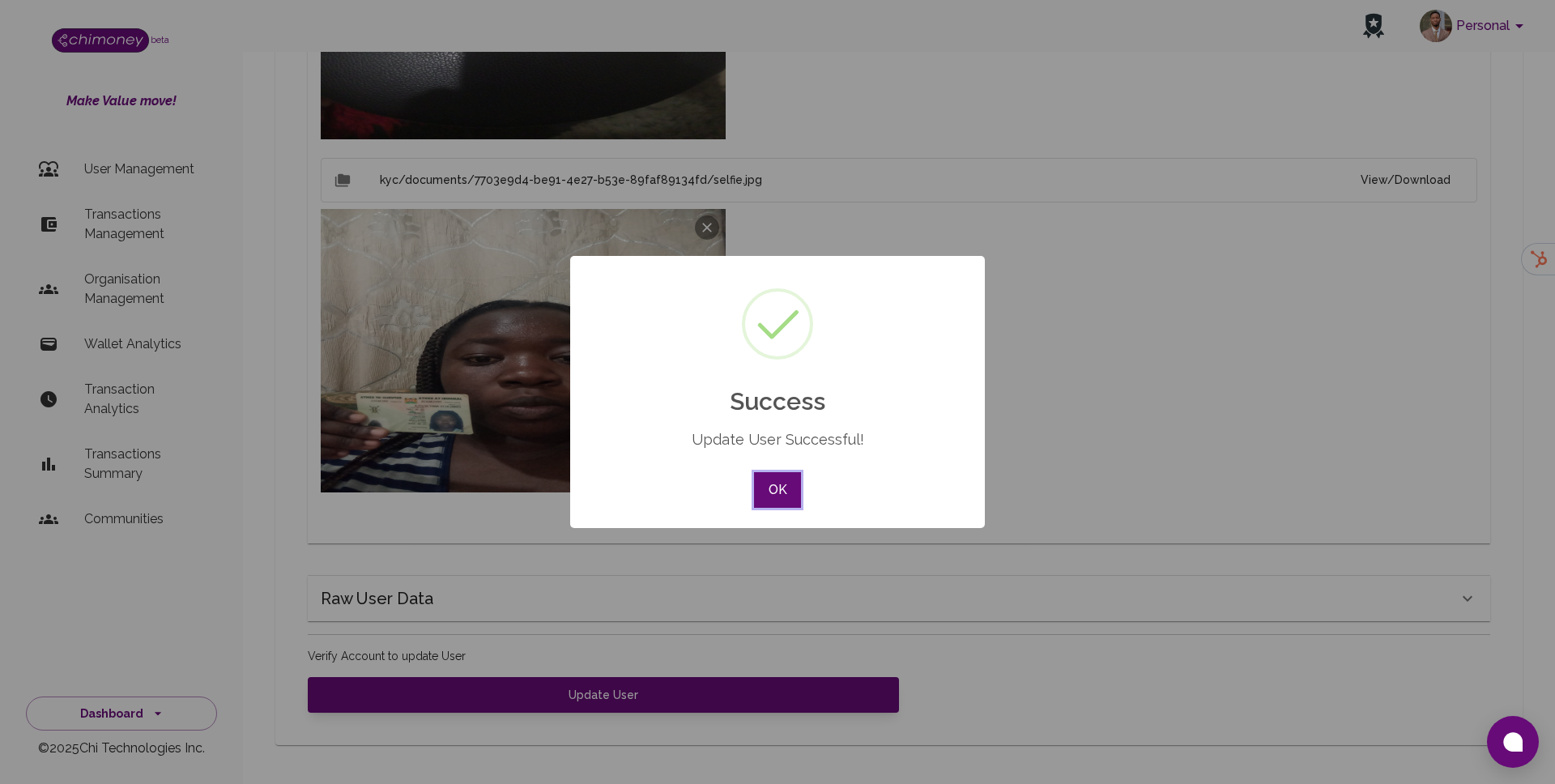
scroll to position [1088, 0]
click at [783, 495] on button "OK" at bounding box center [777, 490] width 47 height 35
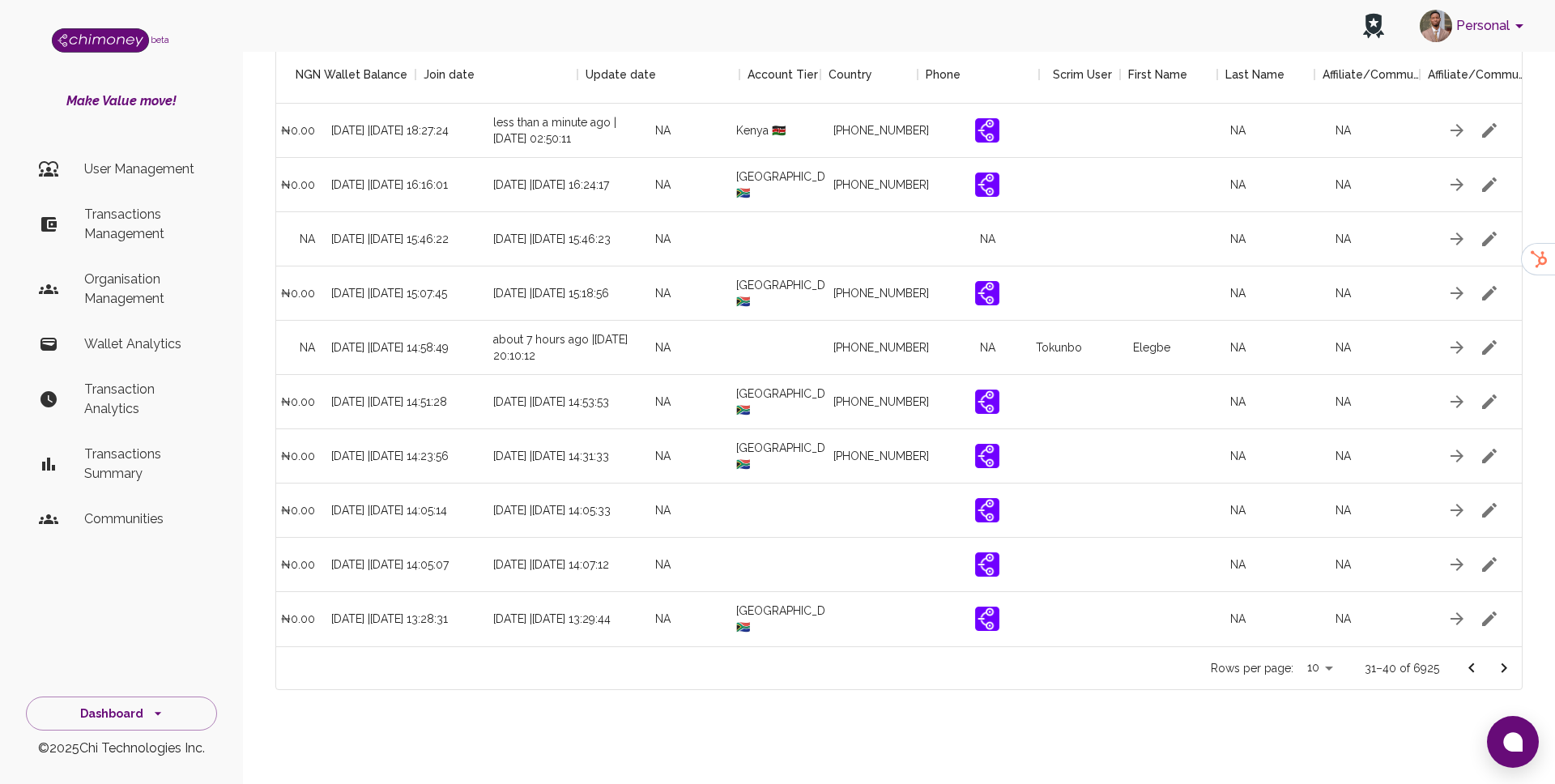
scroll to position [0, 1525]
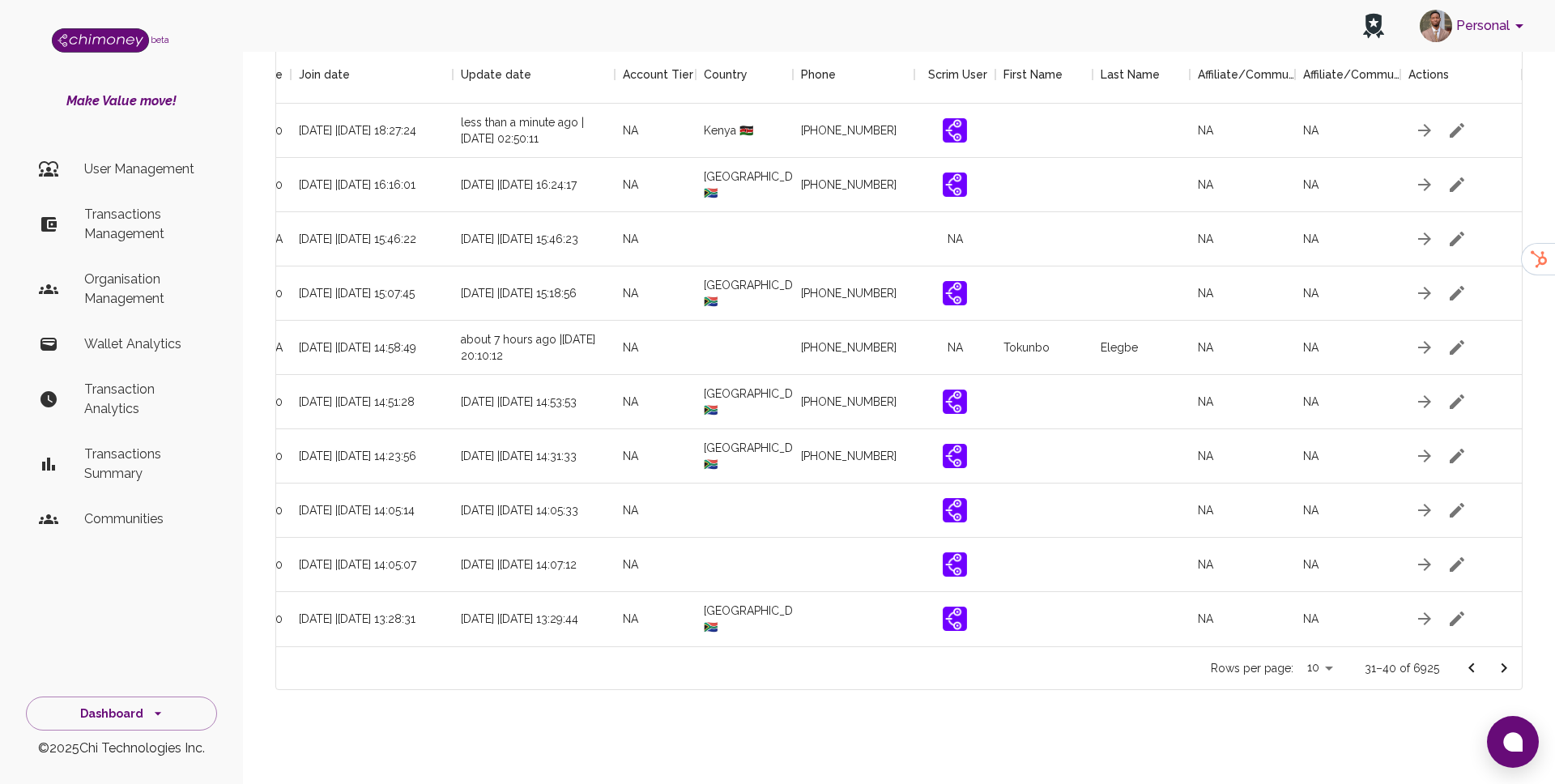
click at [1506, 660] on icon "Go to next page" at bounding box center [1505, 668] width 19 height 19
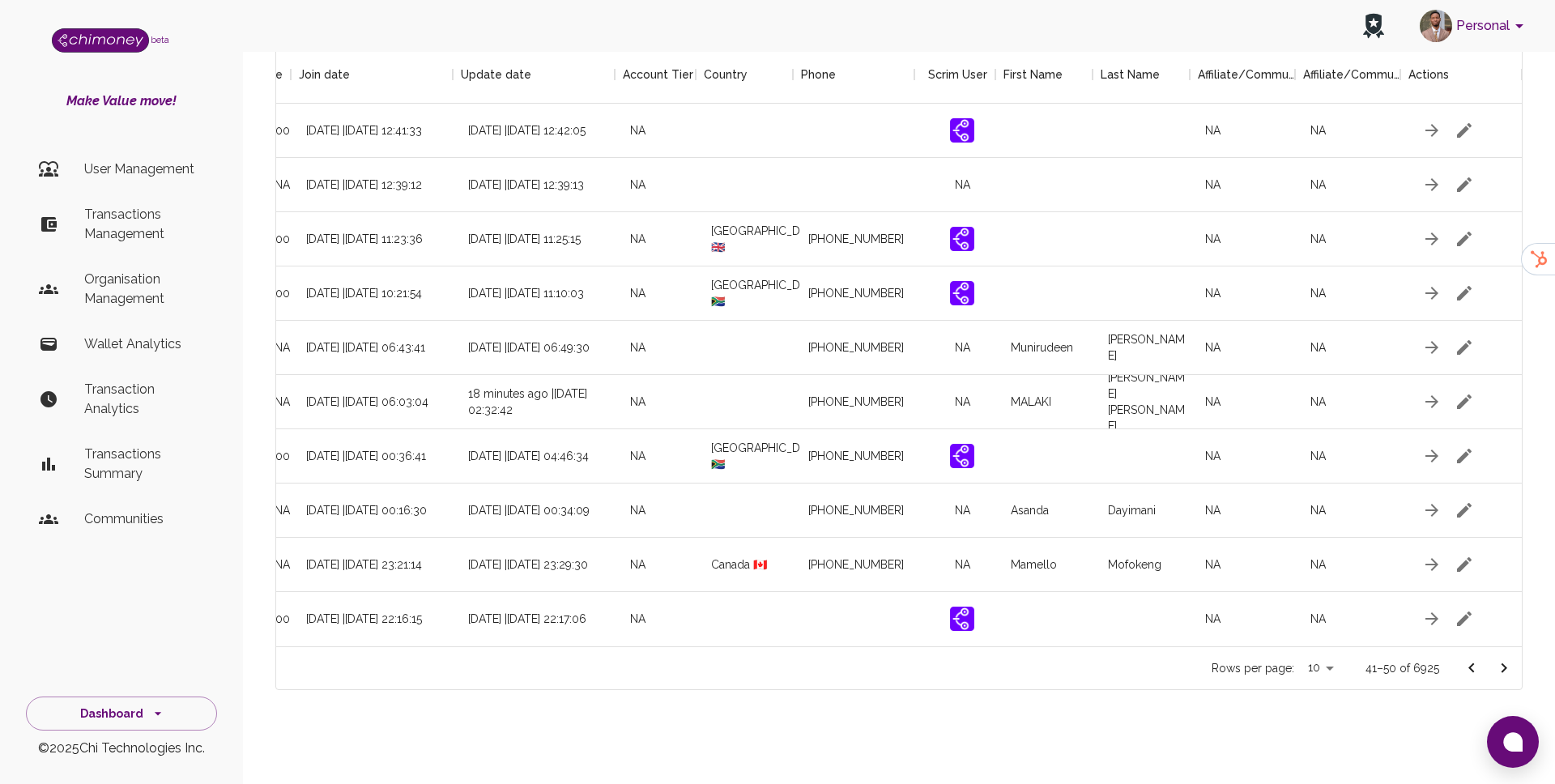
scroll to position [0, 1525]
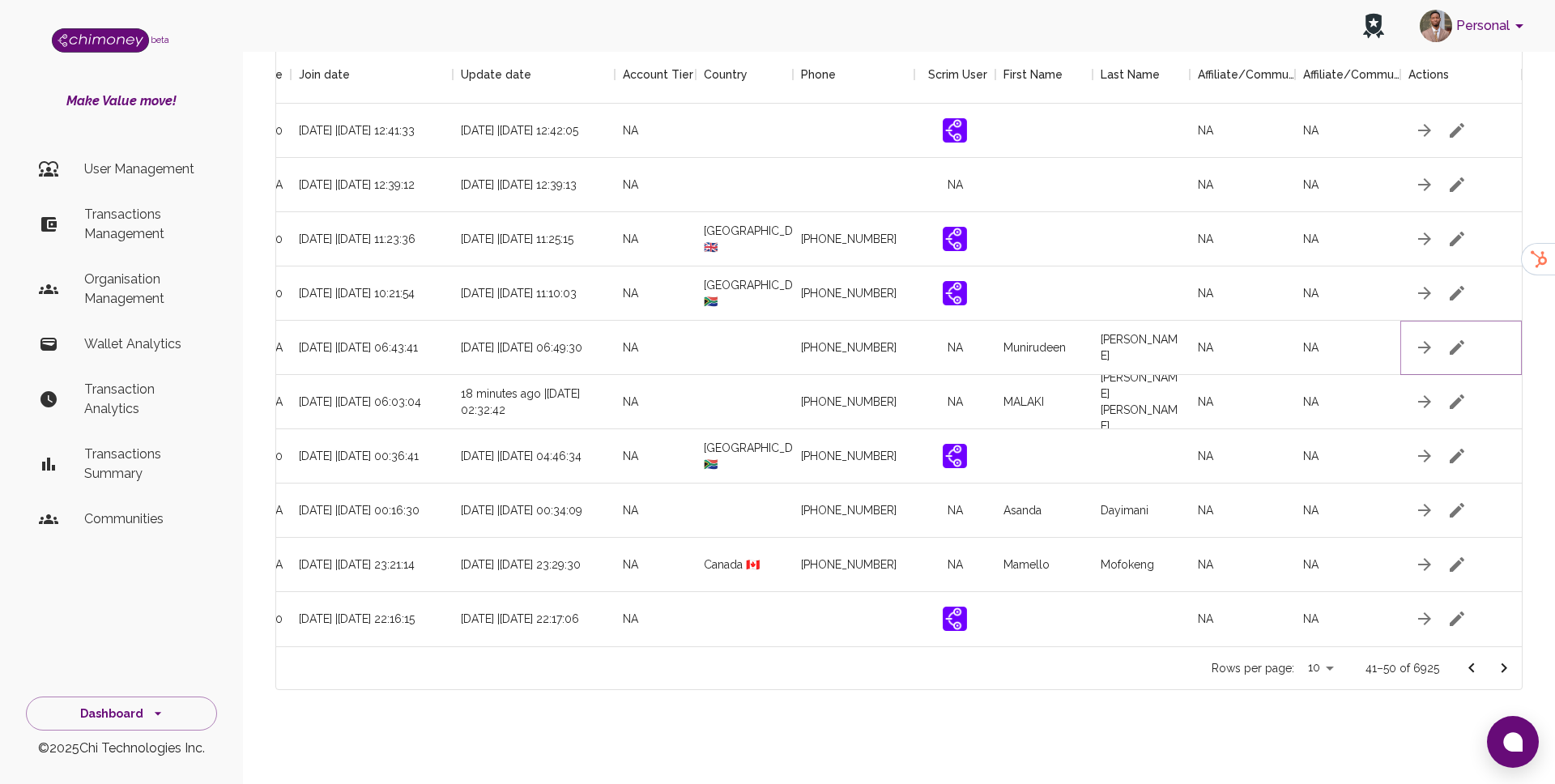
click at [1459, 346] on icon "button" at bounding box center [1457, 347] width 14 height 14
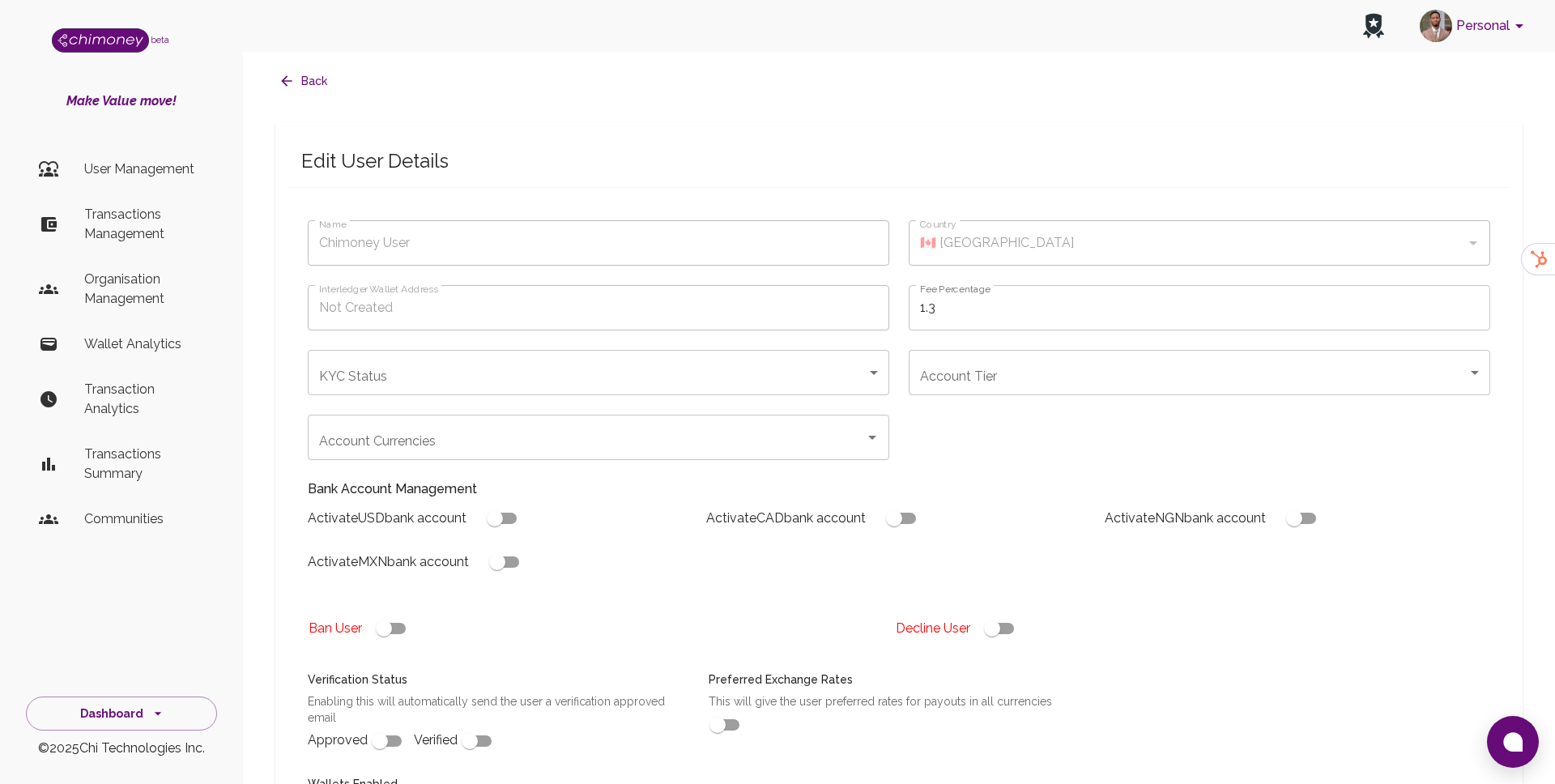
type input "Munirudeen Ibrahim"
type input "under_review"
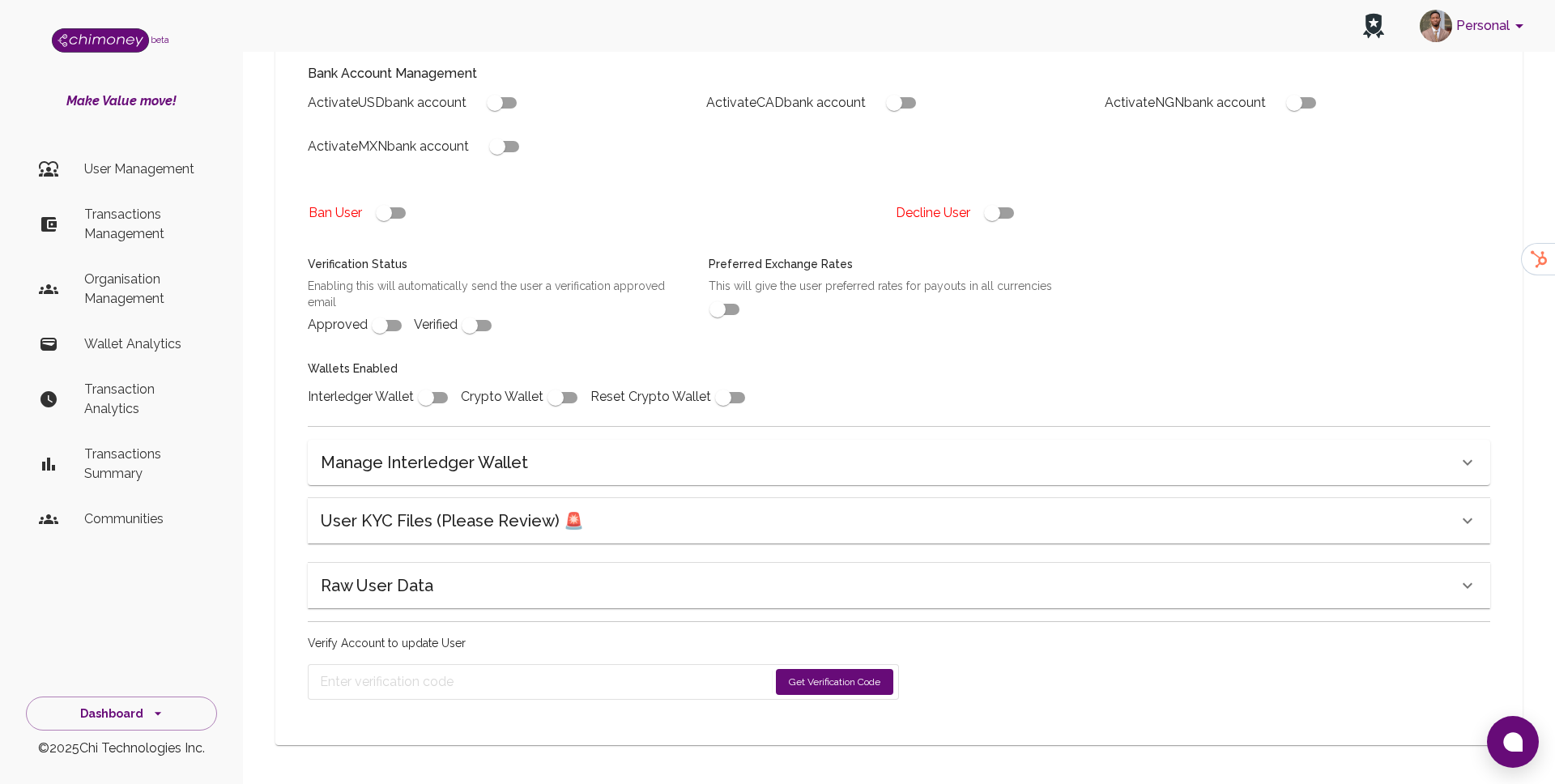
click at [1109, 547] on div "Name Munirudeen Ibrahim Name Country 🇨🇦 Canada Country Interledger Wallet Addre…" at bounding box center [899, 259] width 1222 height 921
click at [1109, 529] on div "User KYC Files (Please Review) 🚨" at bounding box center [889, 521] width 1138 height 26
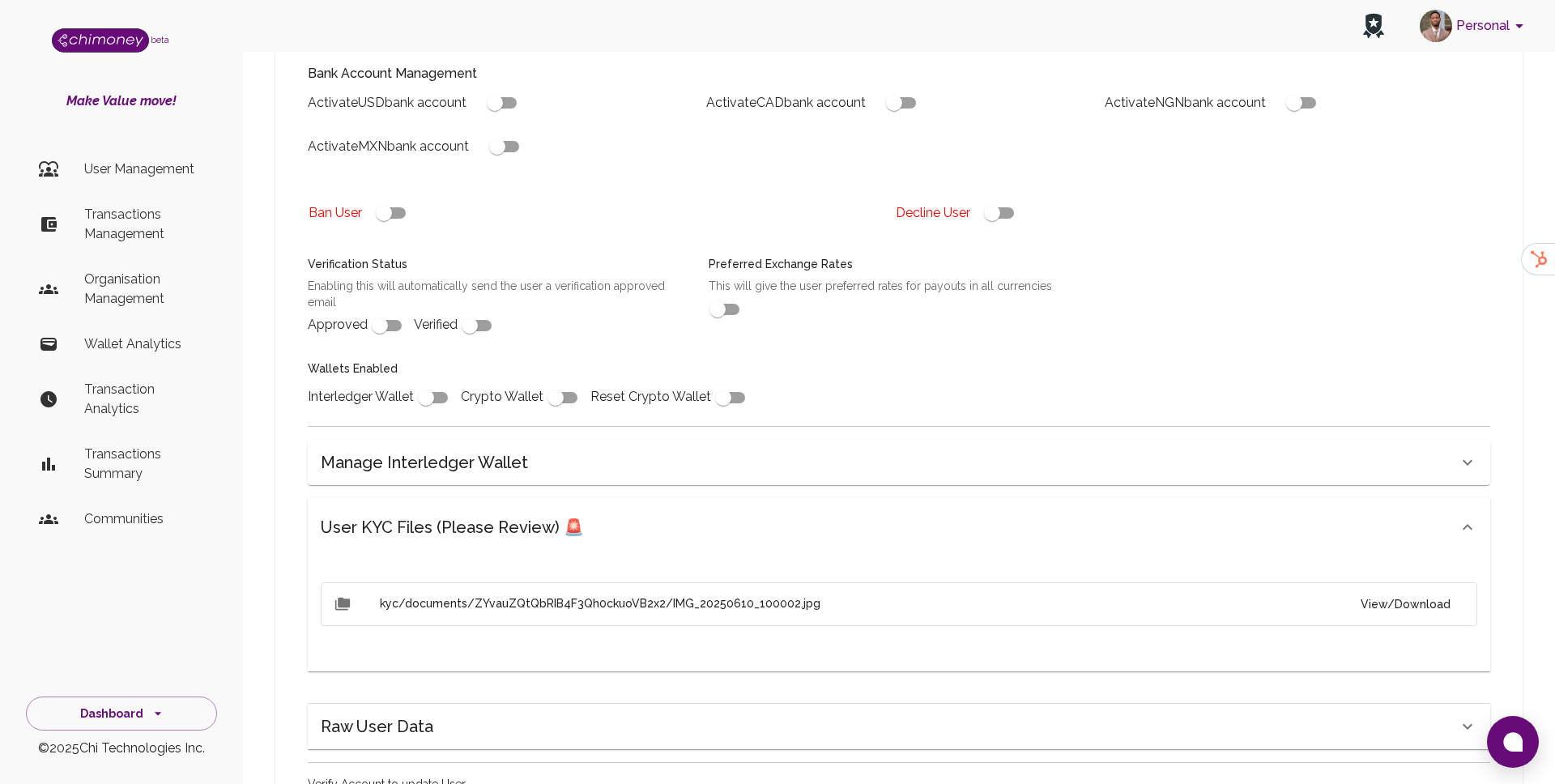
click at [1447, 598] on button "View/Download" at bounding box center [1406, 605] width 116 height 30
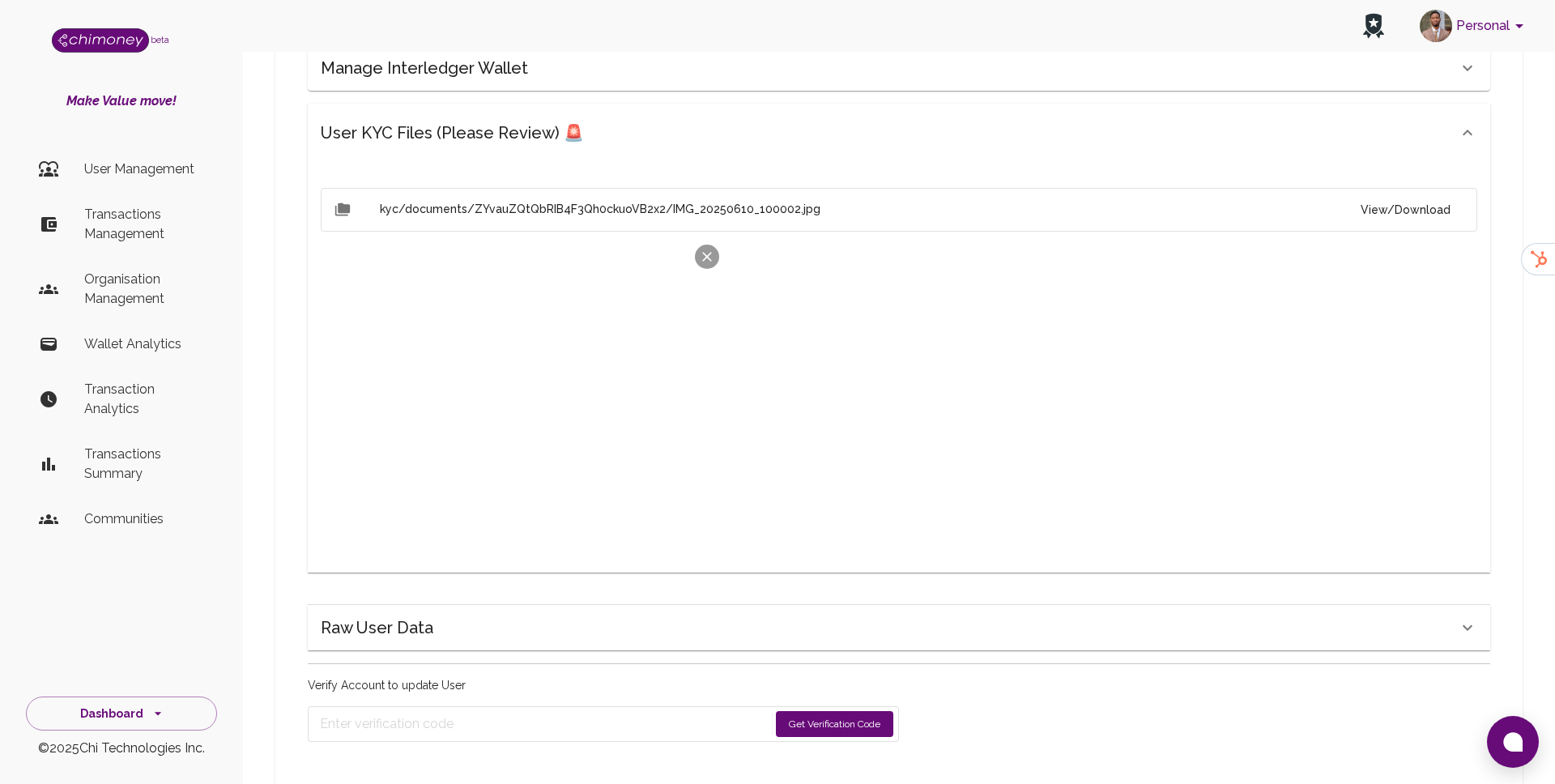
scroll to position [852, 0]
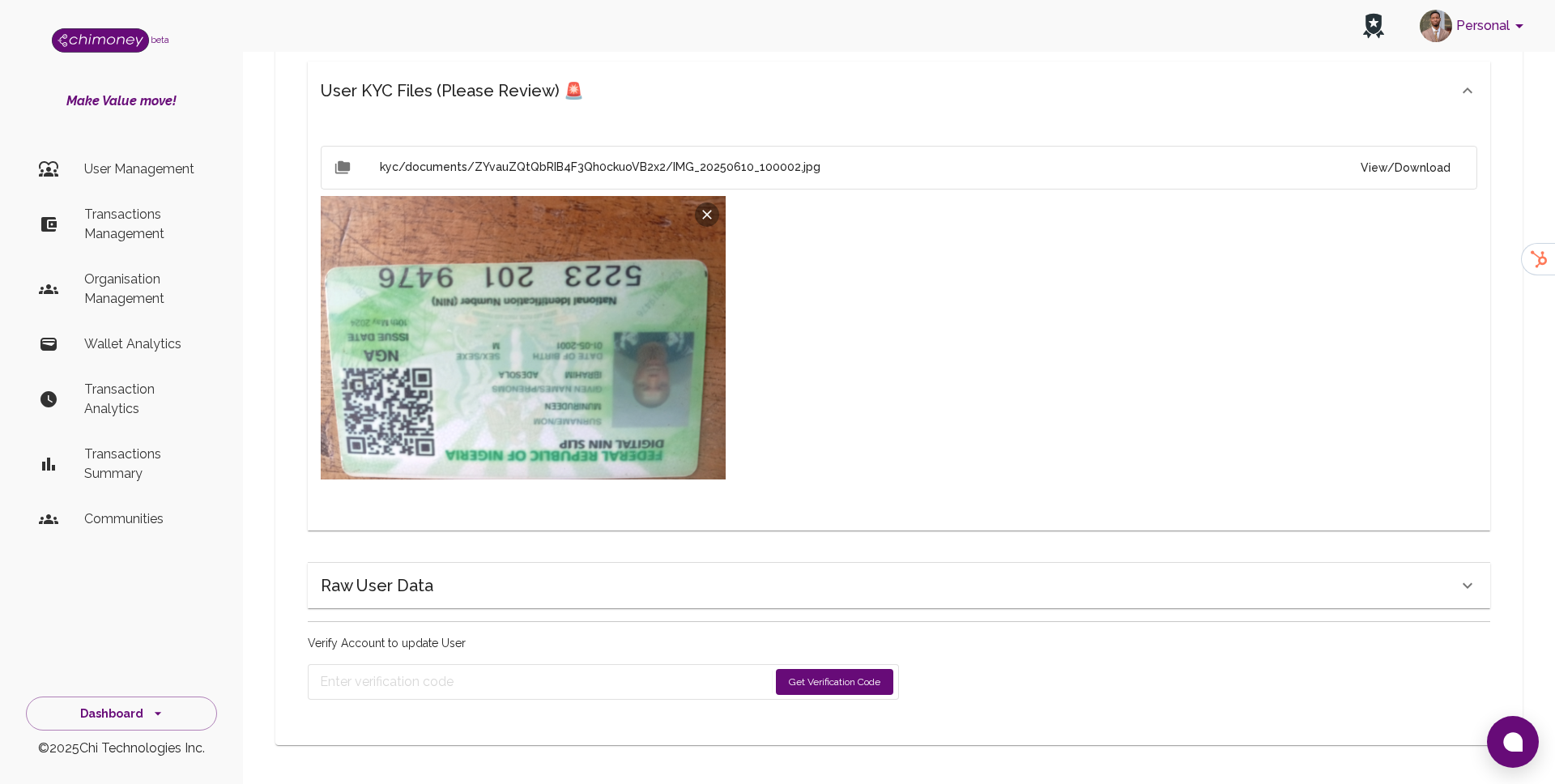
click at [684, 597] on div "Raw User Data" at bounding box center [889, 585] width 1138 height 26
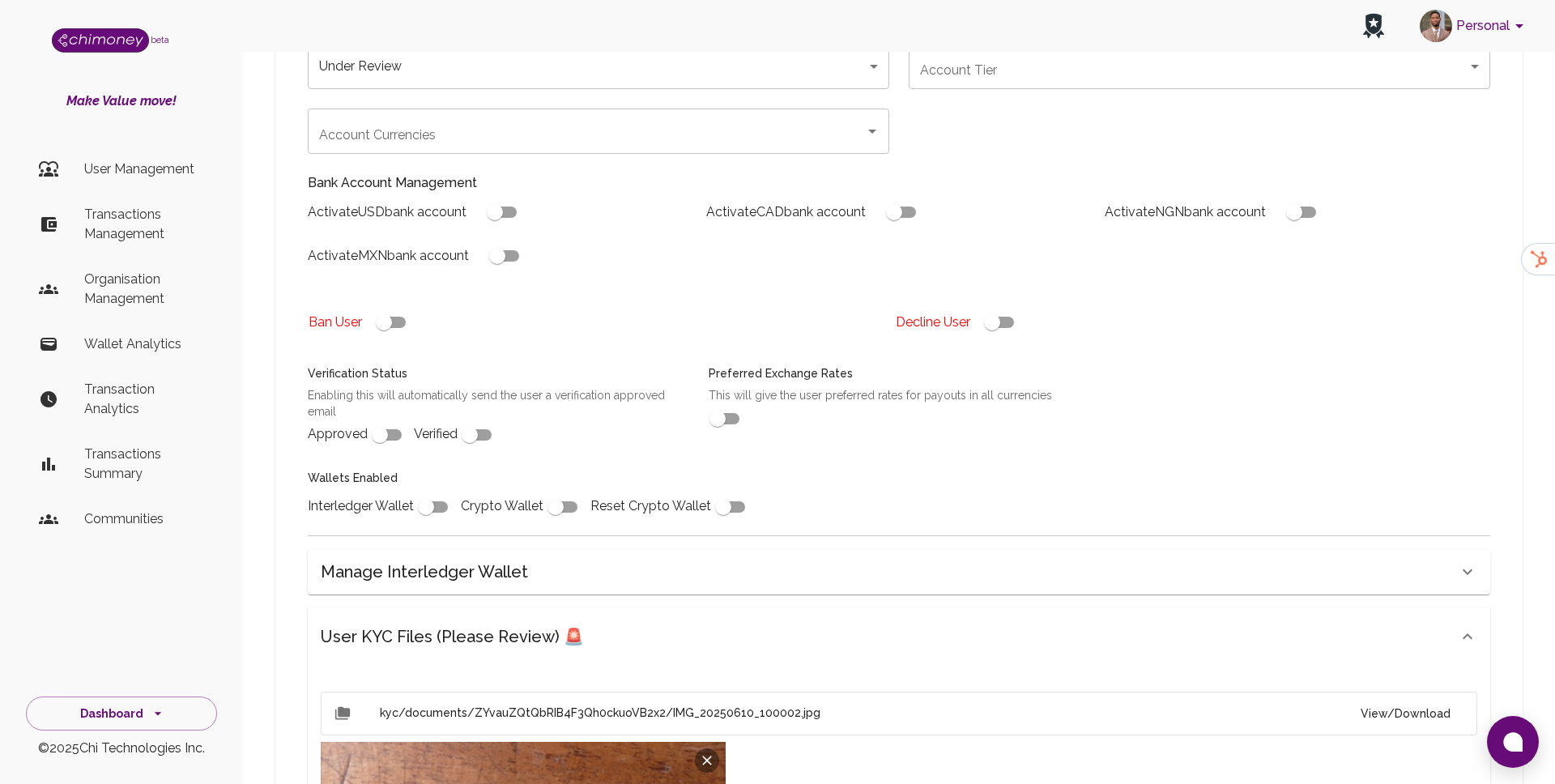
scroll to position [0, 0]
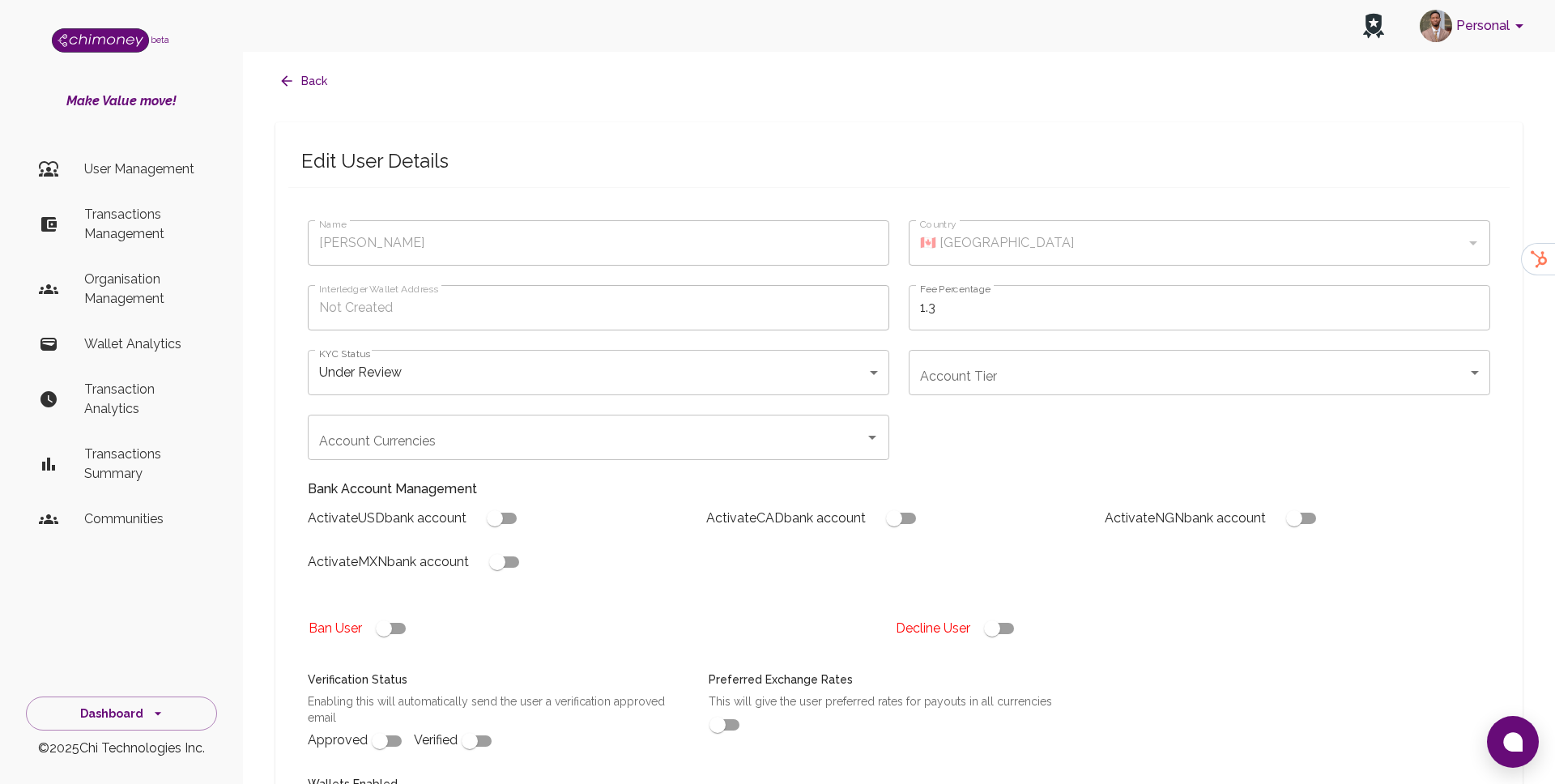
click at [996, 625] on input "checkbox" at bounding box center [992, 628] width 92 height 31
checkbox input "false"
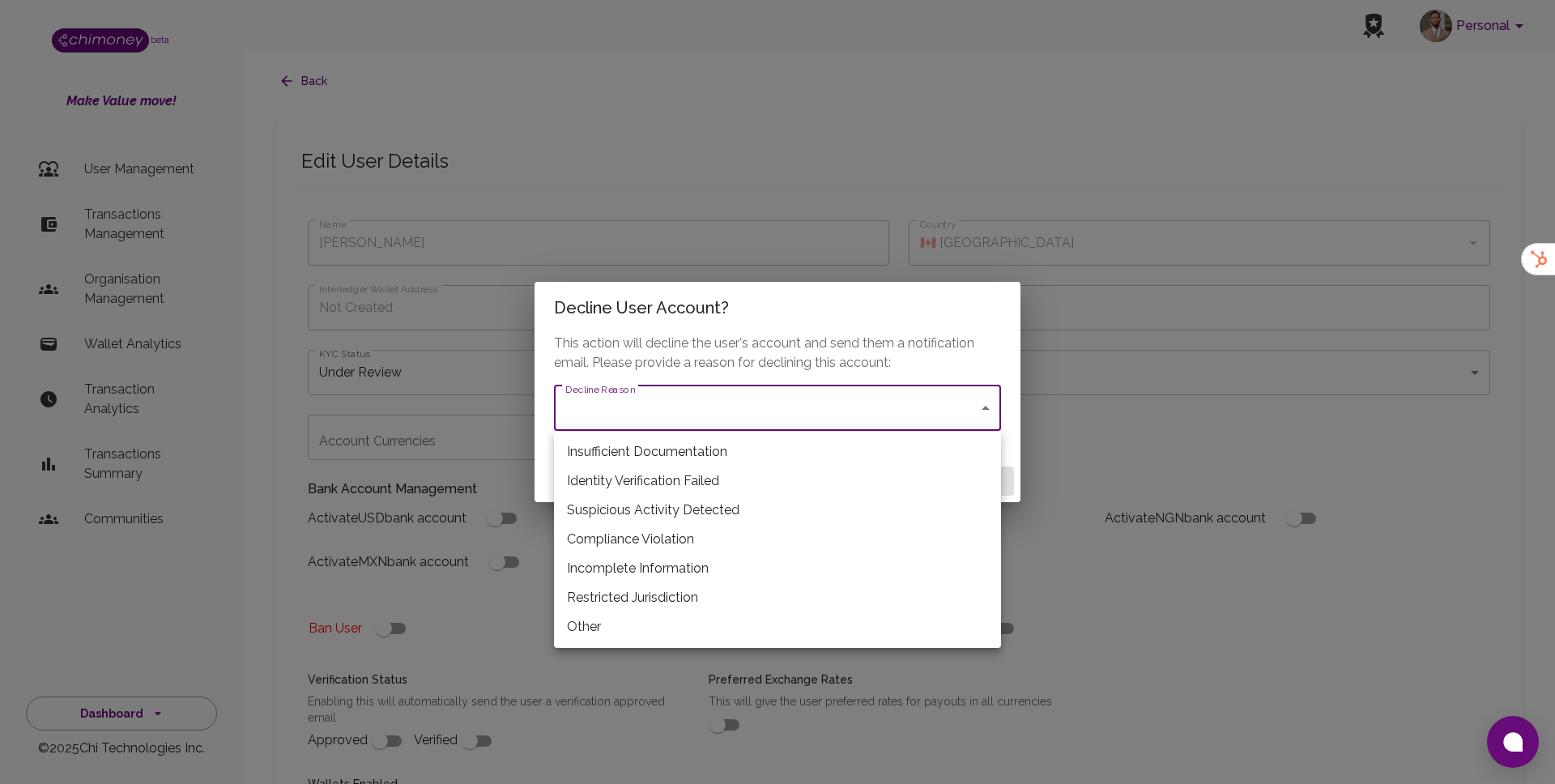
click at [693, 605] on li "Restricted Jurisdiction" at bounding box center [778, 598] width 447 height 29
type input "restricted_jurisdiction"
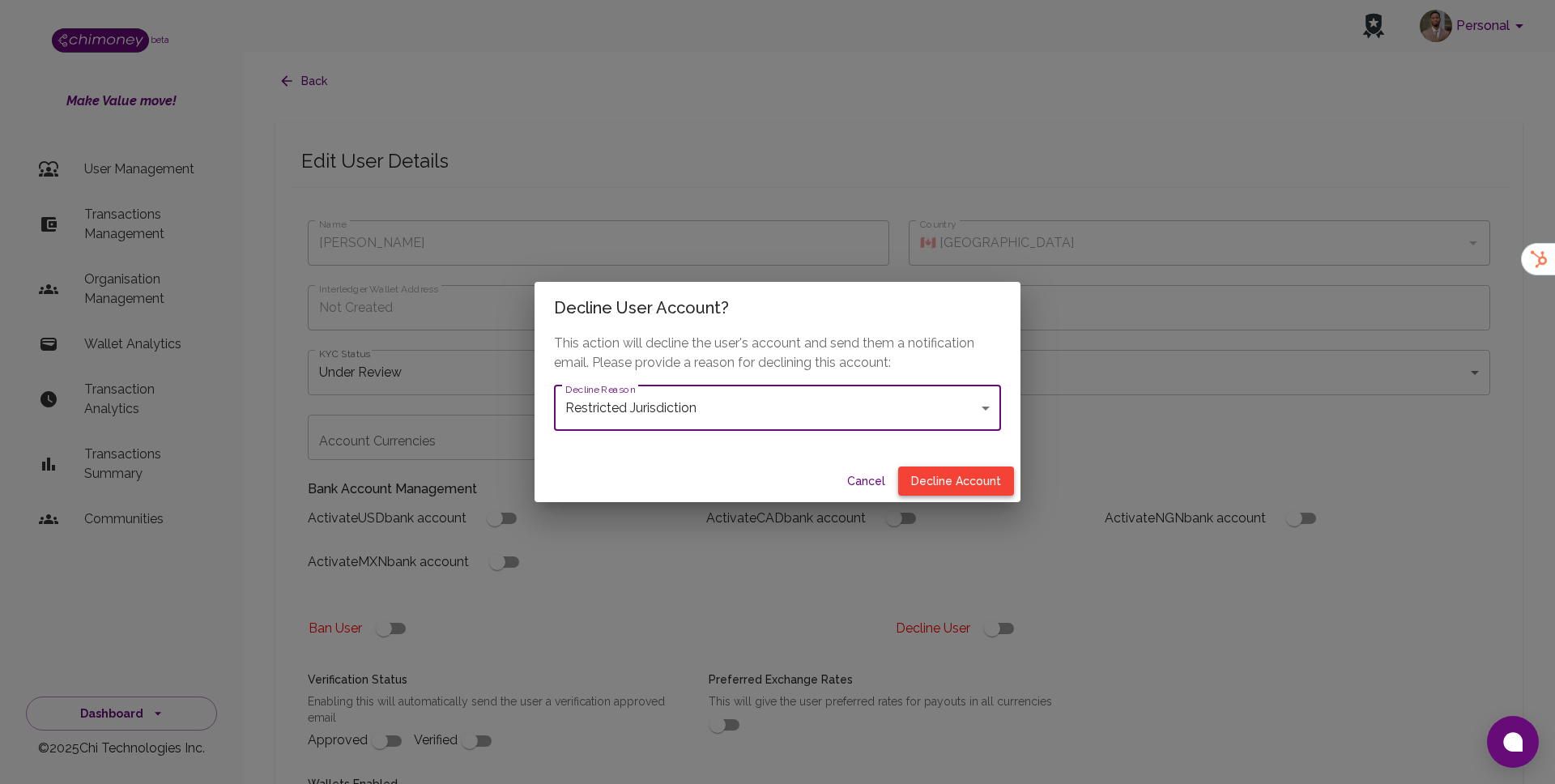
click at [987, 468] on button "Decline Account" at bounding box center [956, 482] width 116 height 30
type input "declined"
checkbox input "true"
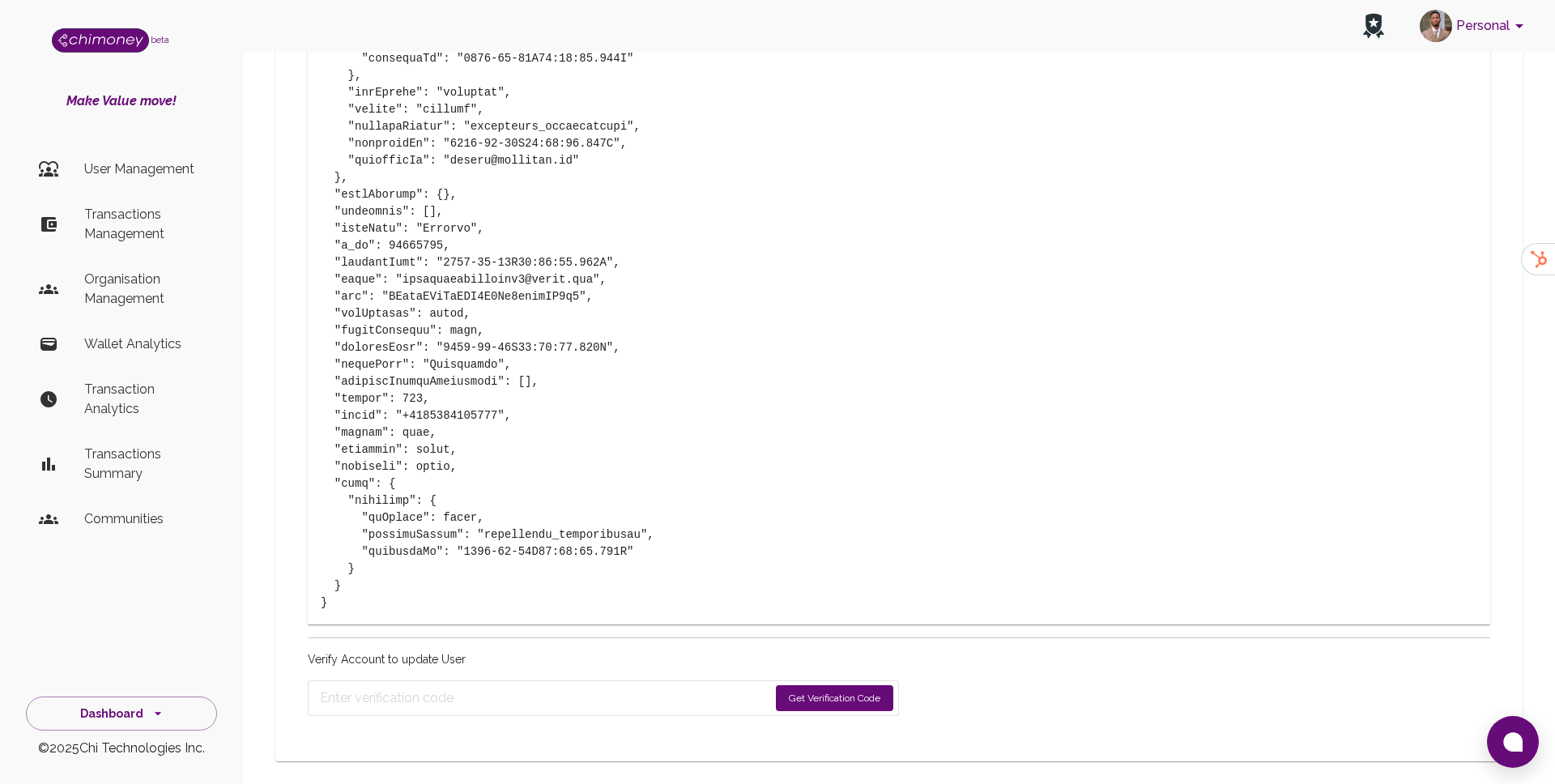
scroll to position [1473, 0]
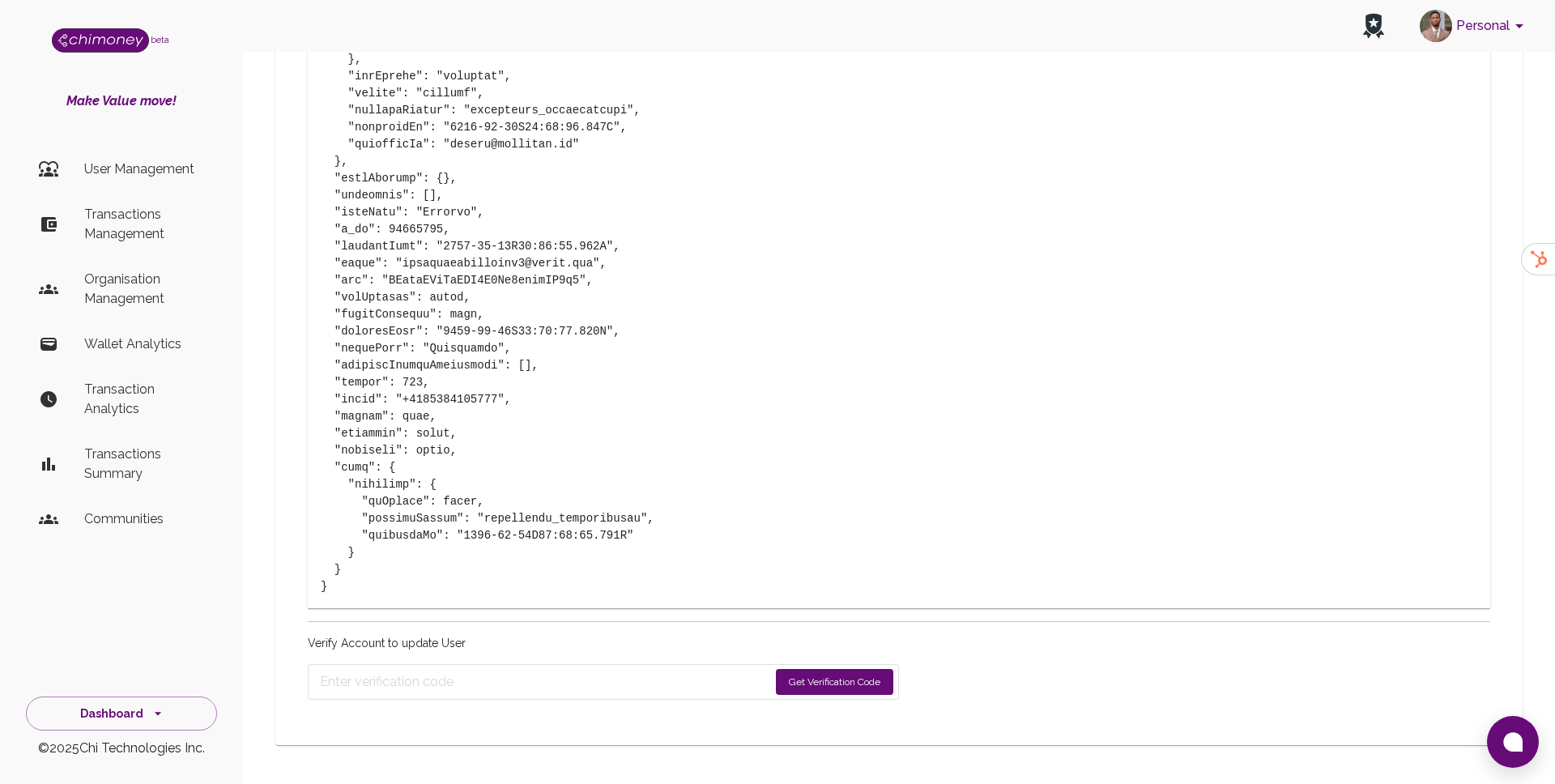
click at [847, 696] on form "Get Verification Code" at bounding box center [603, 681] width 591 height 35
click at [851, 659] on div "Verify Account to update User Get Verification Code" at bounding box center [603, 666] width 591 height 65
click at [858, 680] on button "Get Verification Code" at bounding box center [835, 681] width 118 height 26
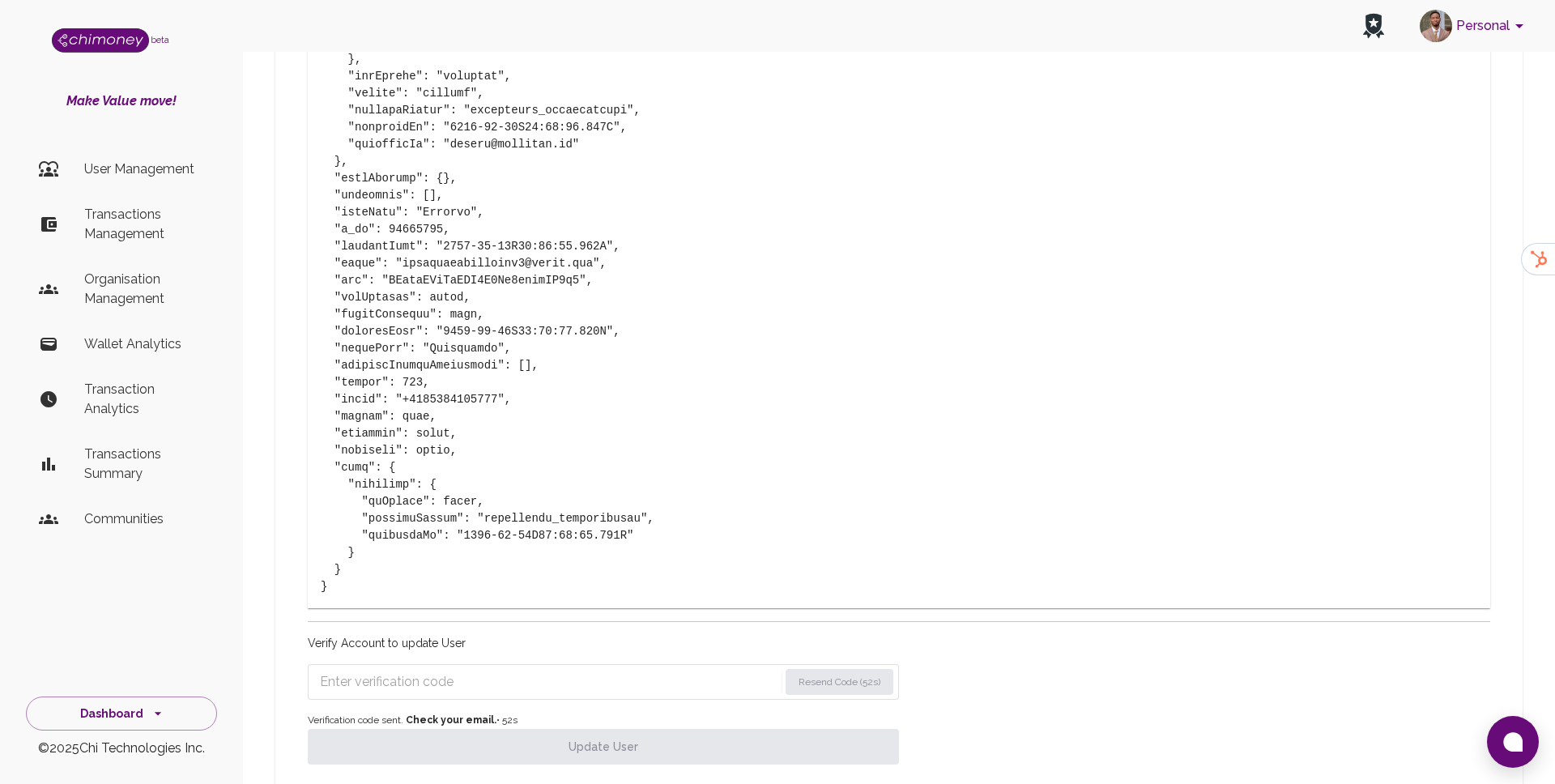
click at [431, 687] on input "Enter verification code" at bounding box center [549, 681] width 459 height 26
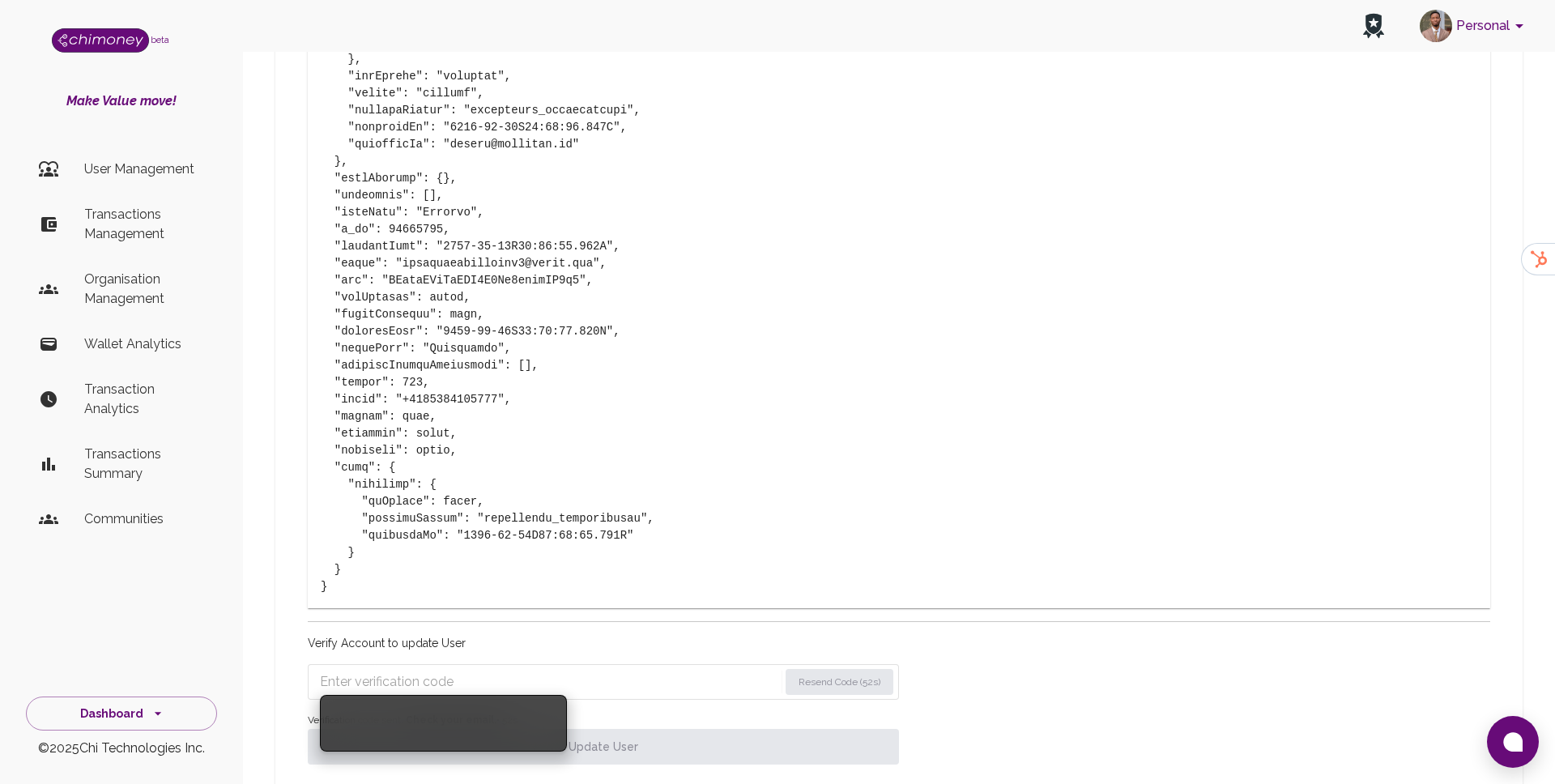
paste input "6145"
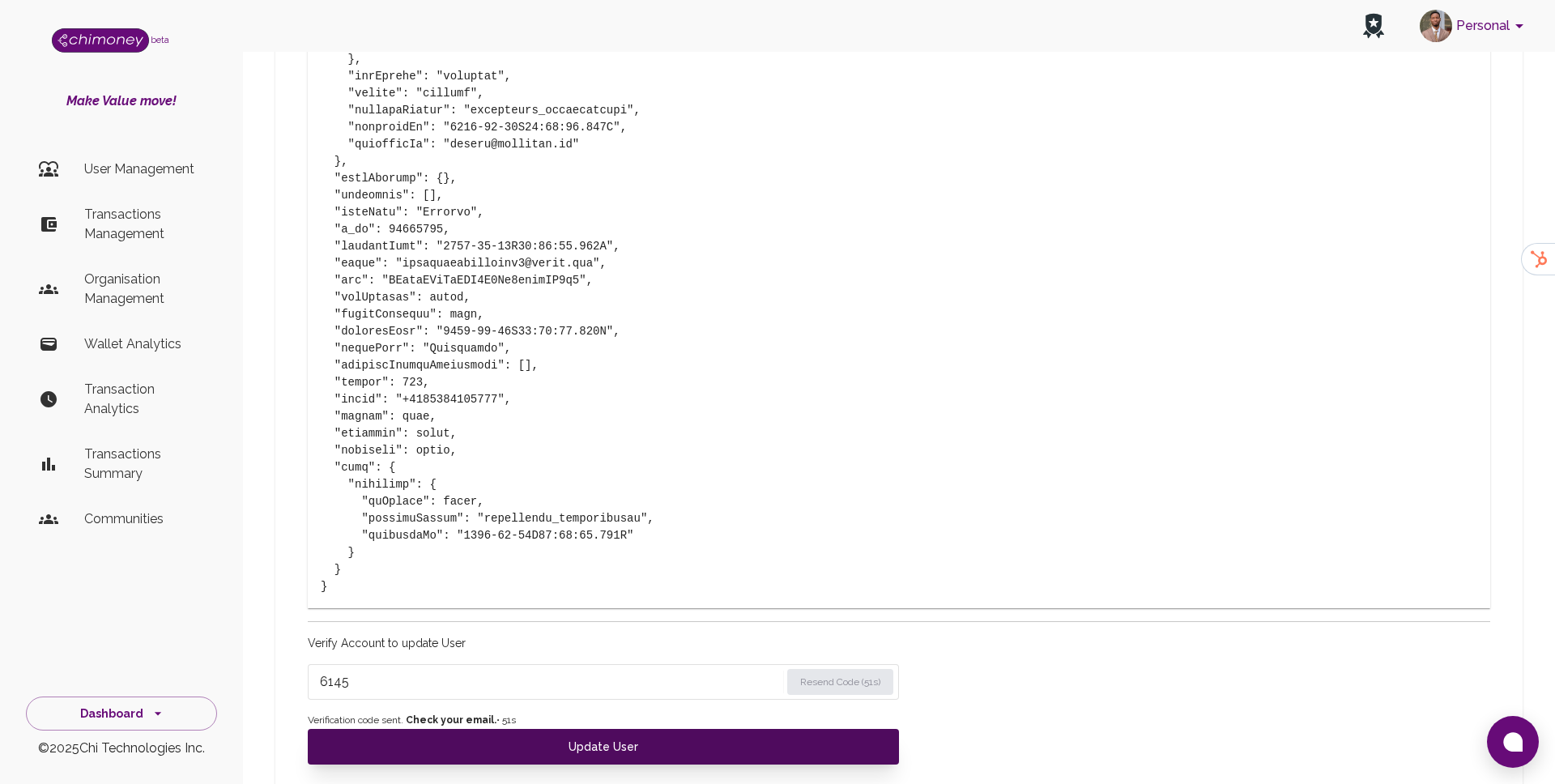
type input "6145"
click at [428, 741] on button "Update User" at bounding box center [603, 747] width 591 height 35
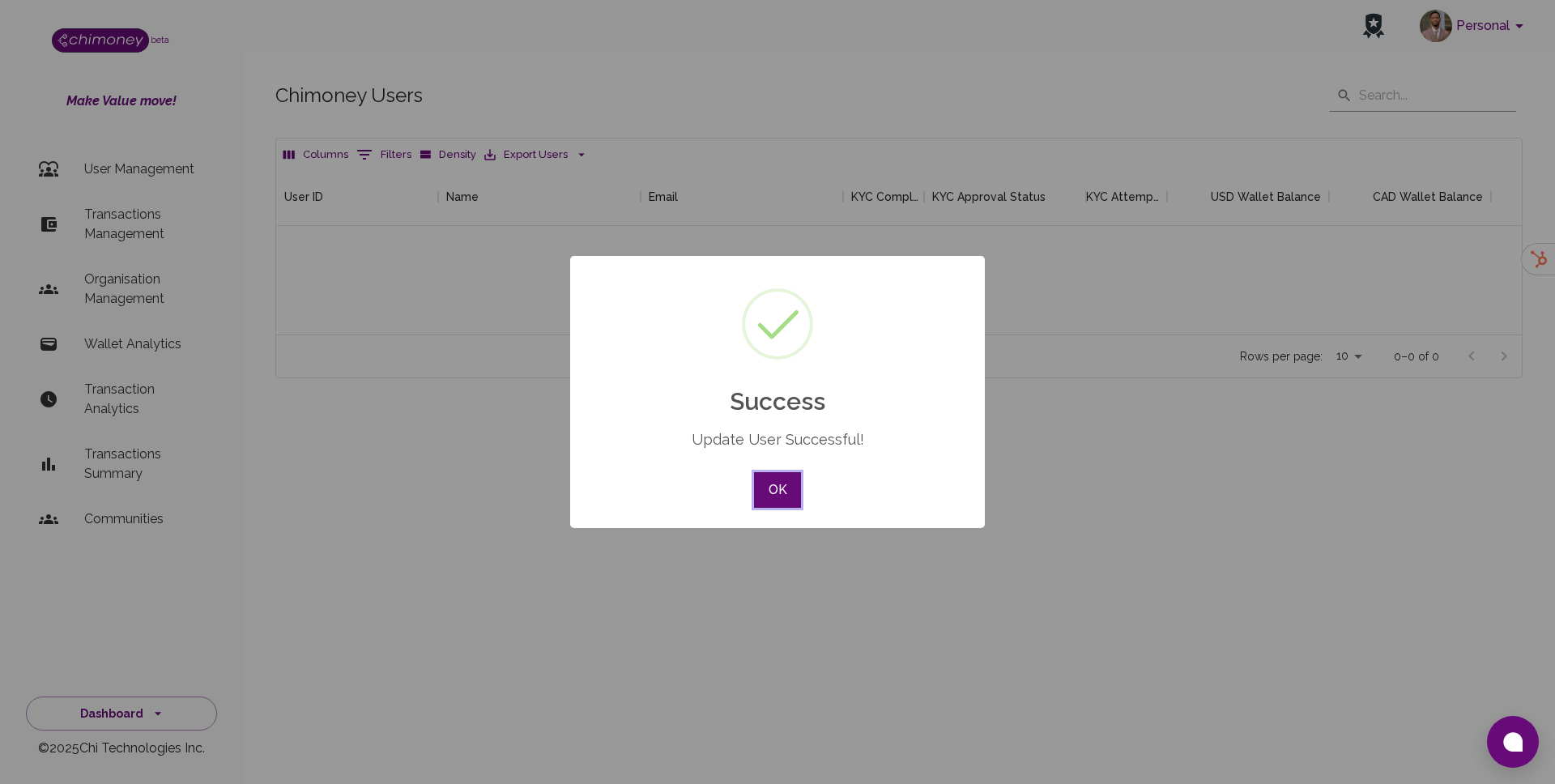
scroll to position [167, 1246]
click at [774, 480] on button "OK" at bounding box center [777, 490] width 47 height 35
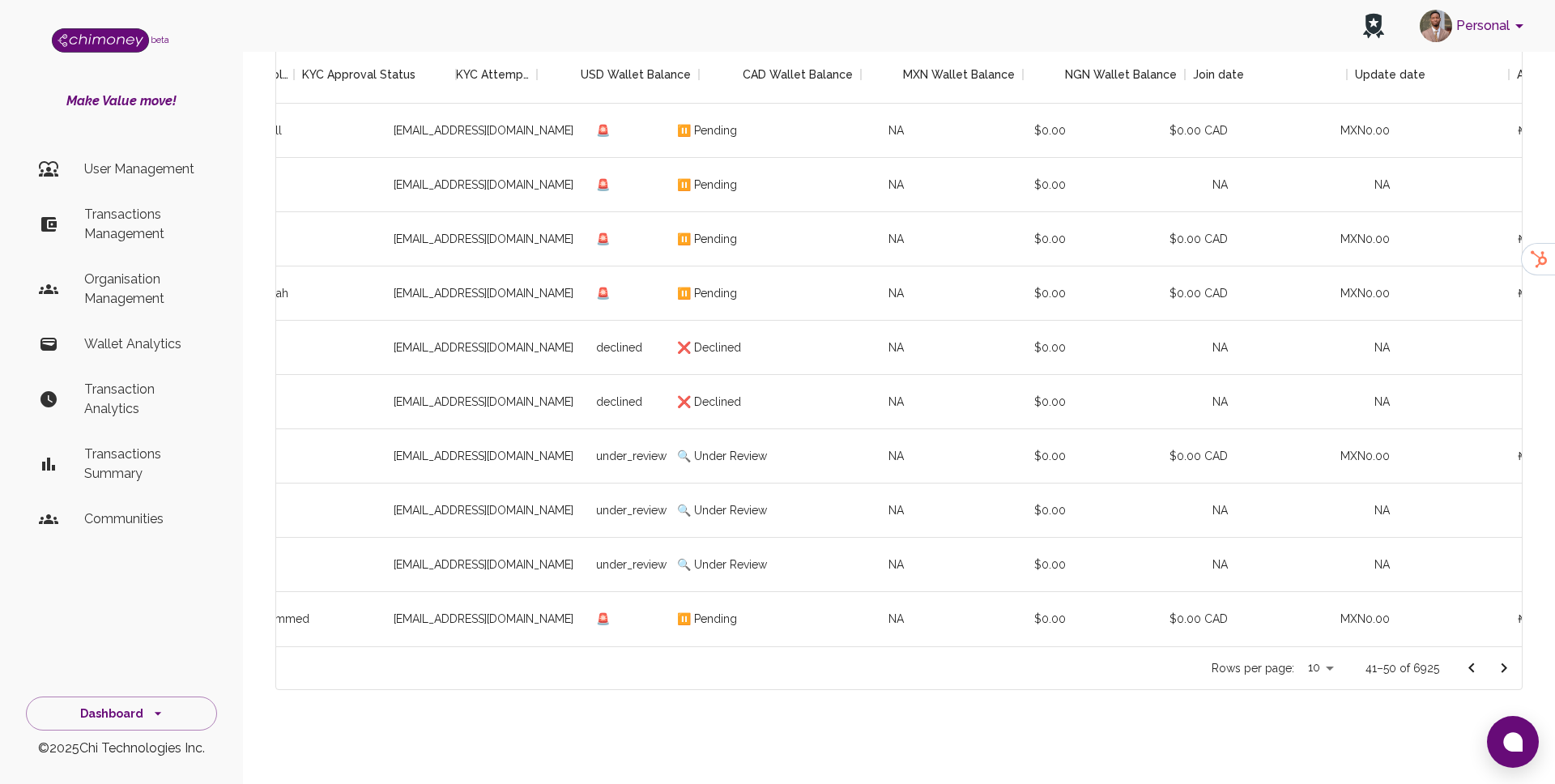
scroll to position [0, 1525]
